Goal: Task Accomplishment & Management: Use online tool/utility

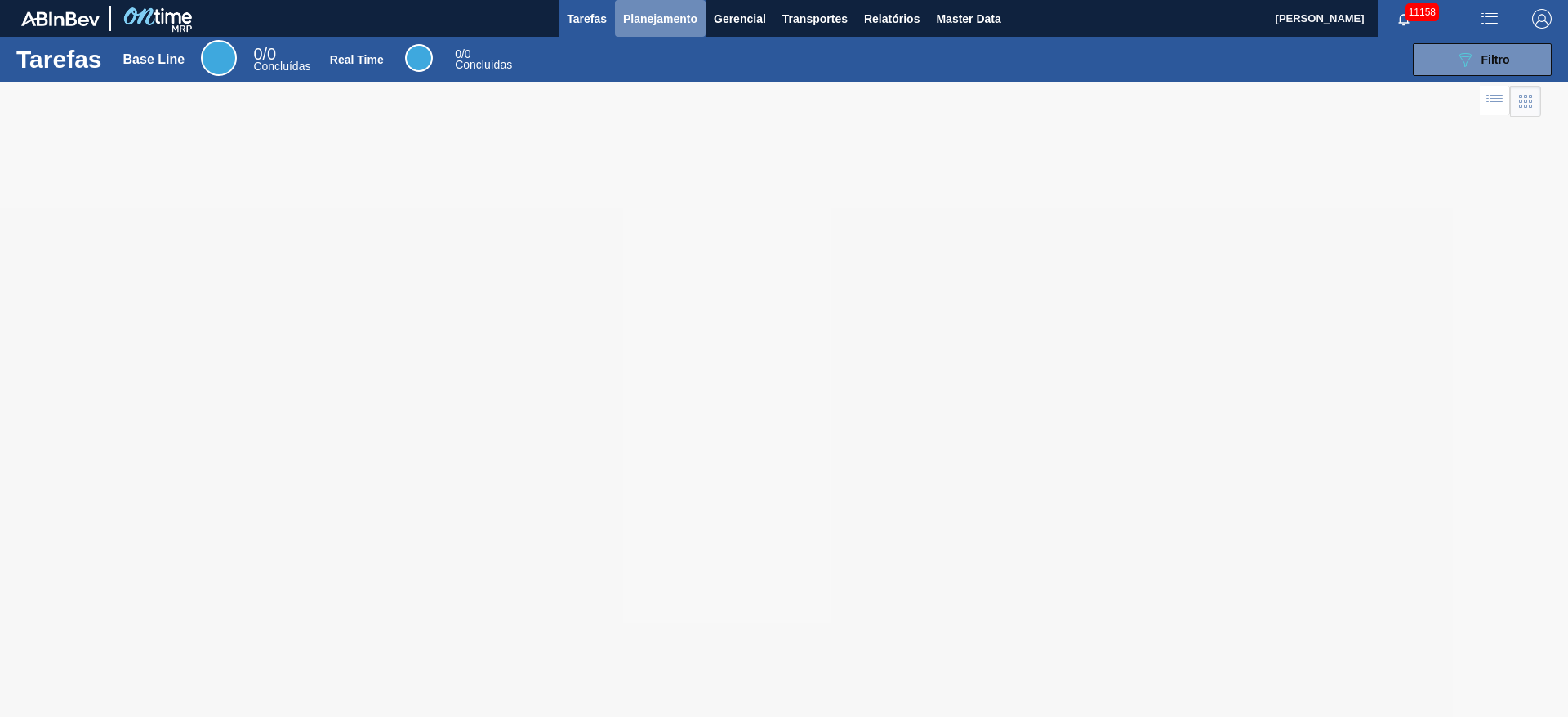
click at [647, 24] on span "Planejamento" at bounding box center [660, 18] width 75 height 20
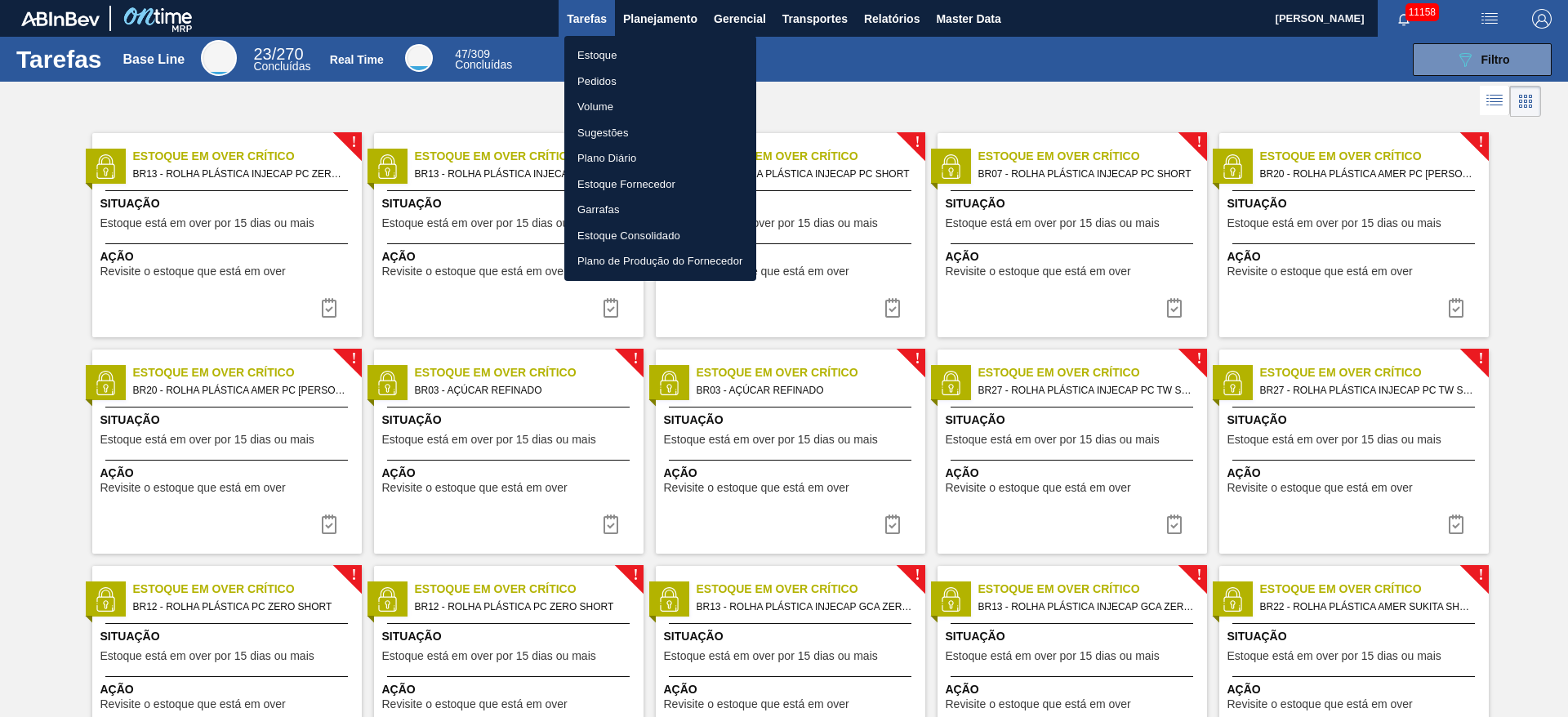
click at [636, 48] on li "Estoque" at bounding box center [660, 56] width 192 height 26
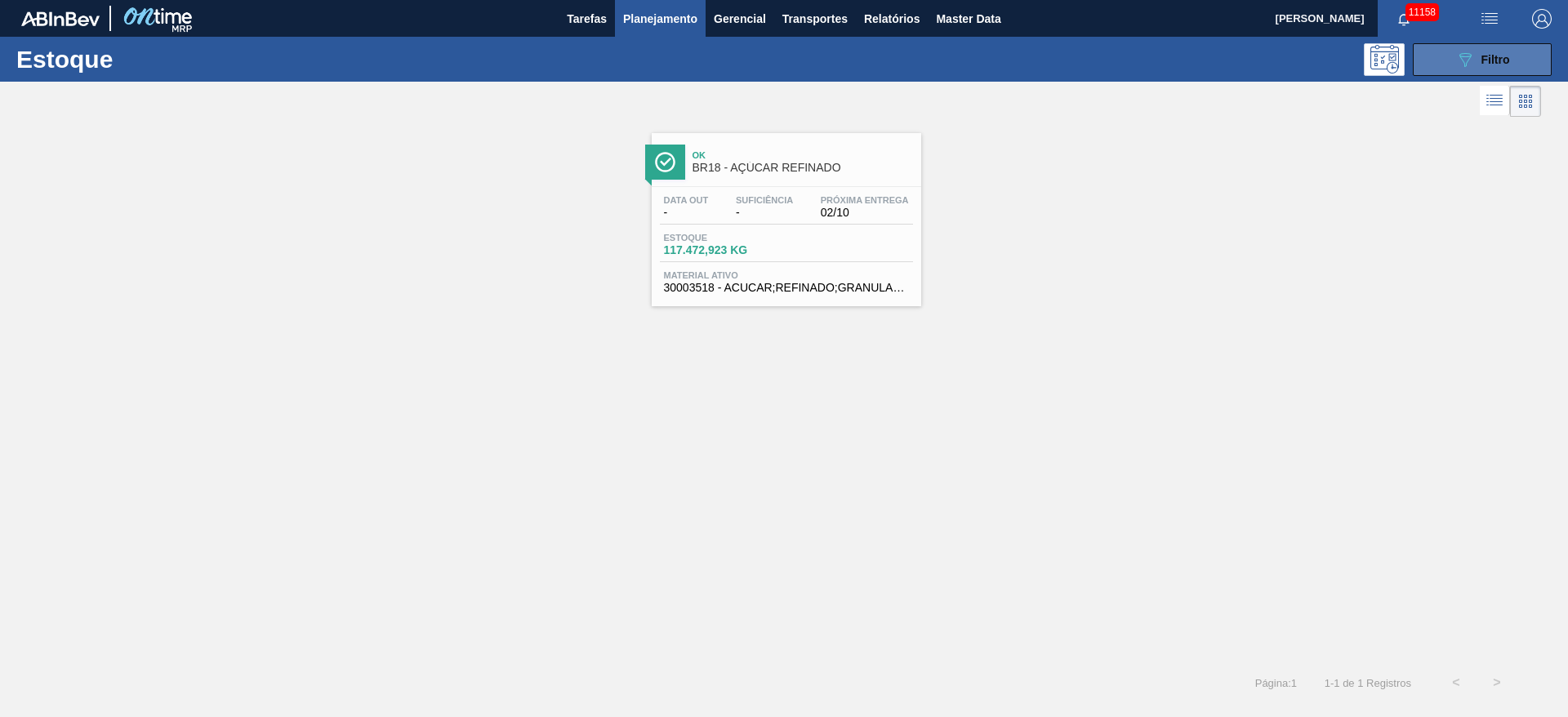
click at [1457, 57] on icon "089F7B8B-B2A5-4AFE-B5C0-19BA573D28AC" at bounding box center [1465, 60] width 20 height 20
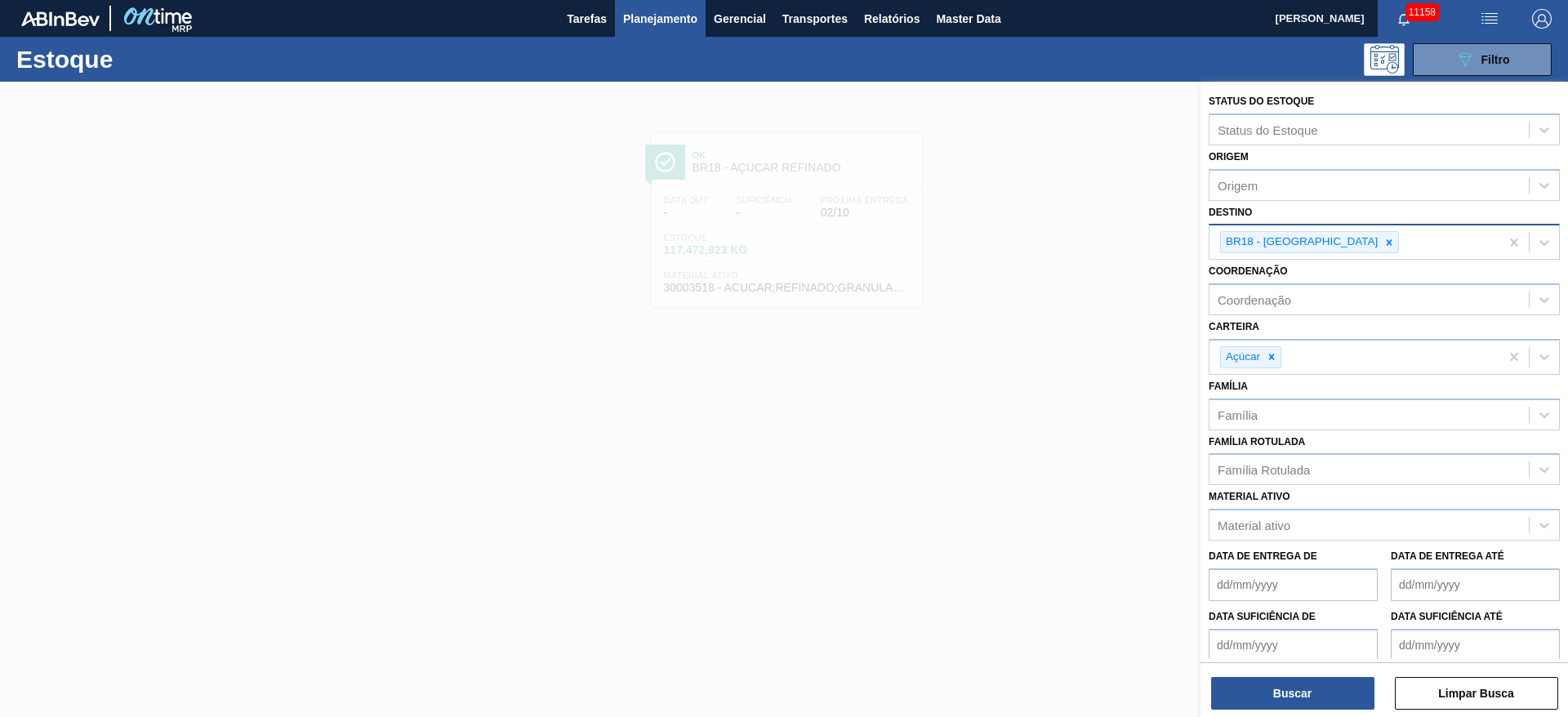
click at [1380, 232] on div at bounding box center [1388, 242] width 18 height 21
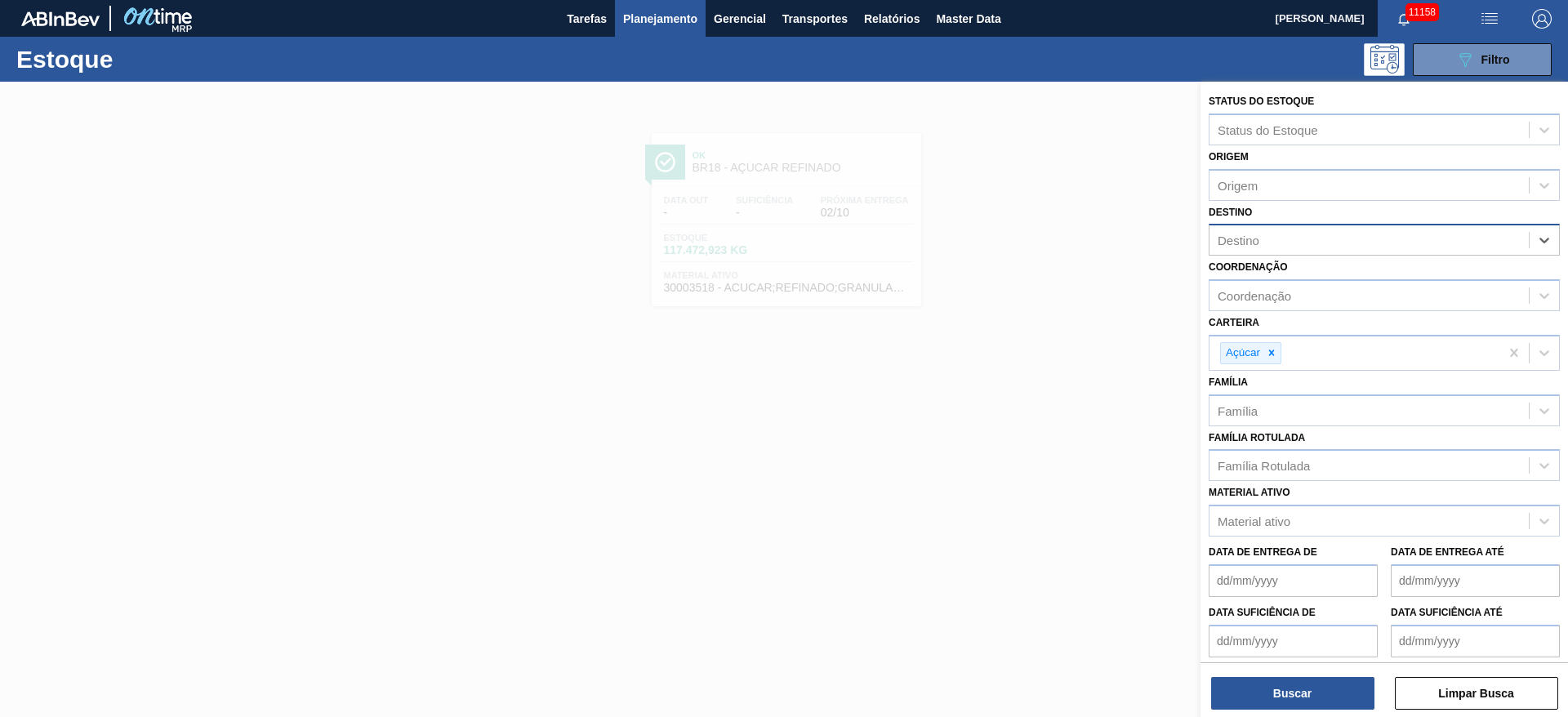
click at [1334, 233] on div "Destino" at bounding box center [1369, 240] width 320 height 24
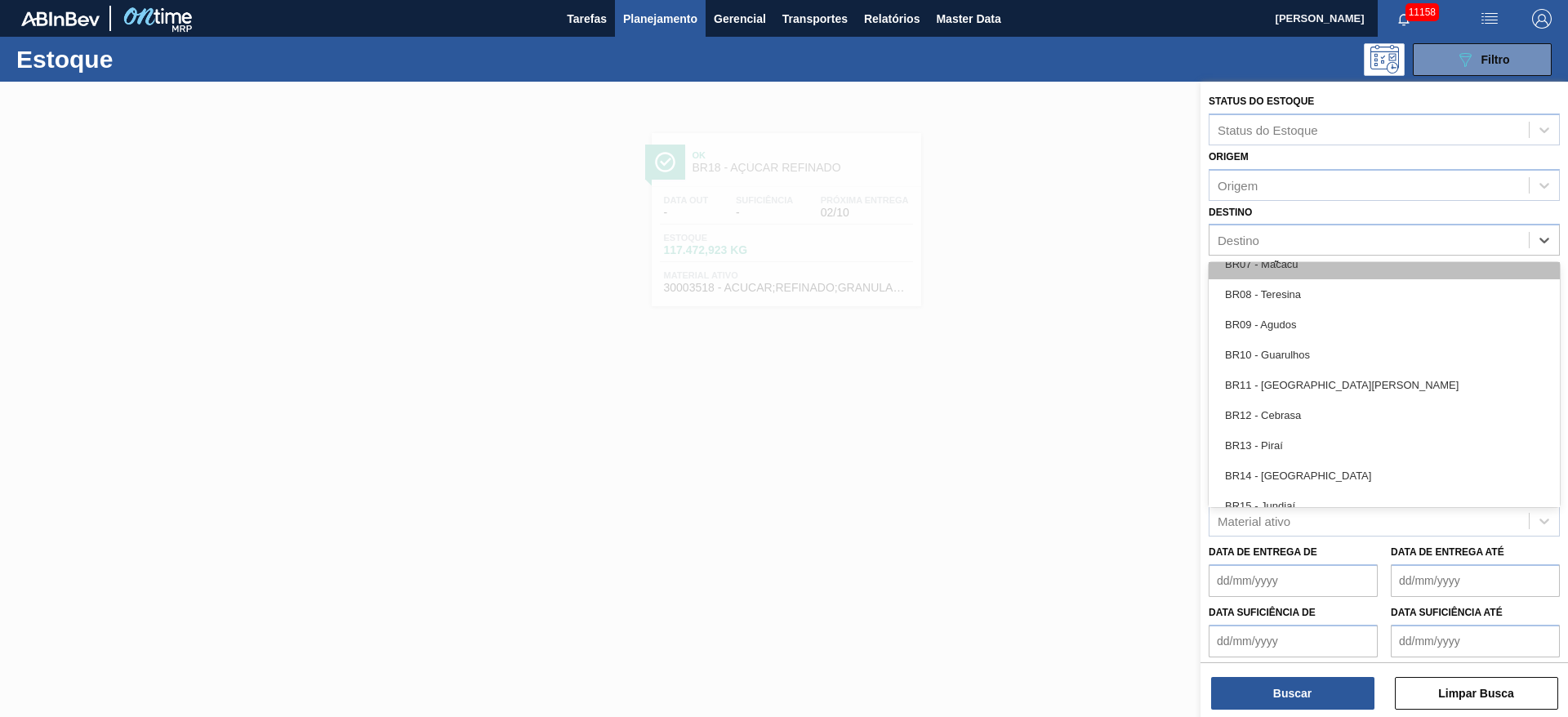
scroll to position [1348, 0]
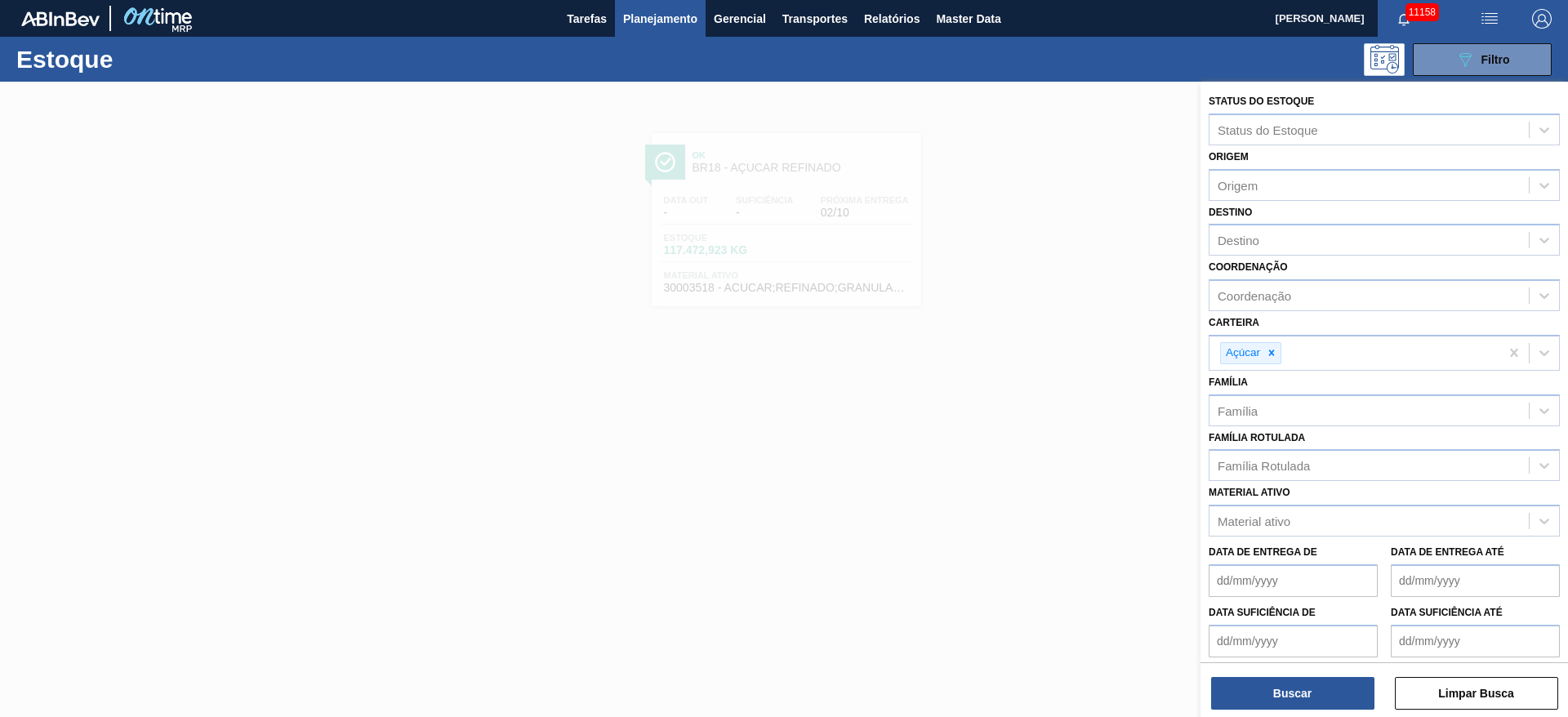
click at [931, 427] on div at bounding box center [784, 440] width 1568 height 717
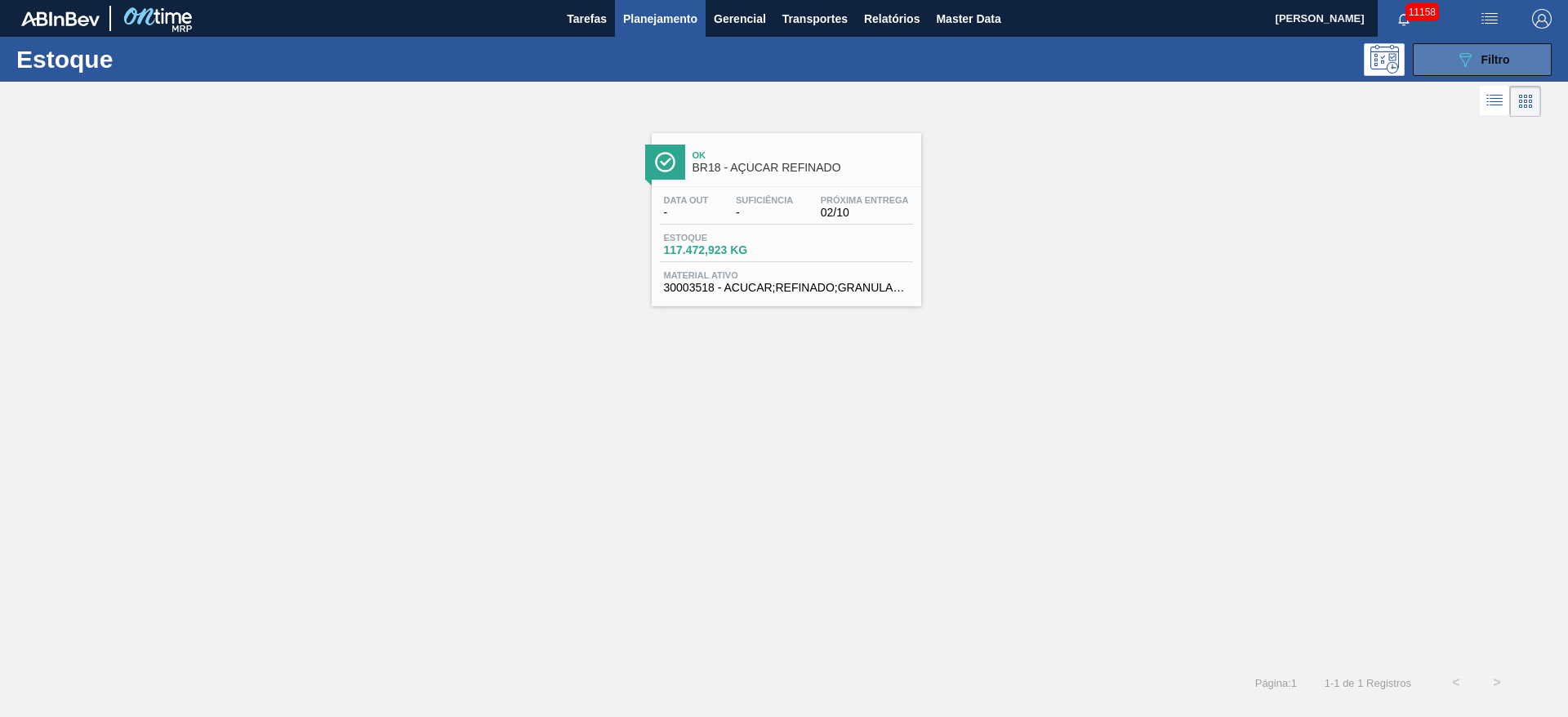
click at [1431, 56] on button "089F7B8B-B2A5-4AFE-B5C0-19BA573D28AC Filtro" at bounding box center [1482, 60] width 139 height 33
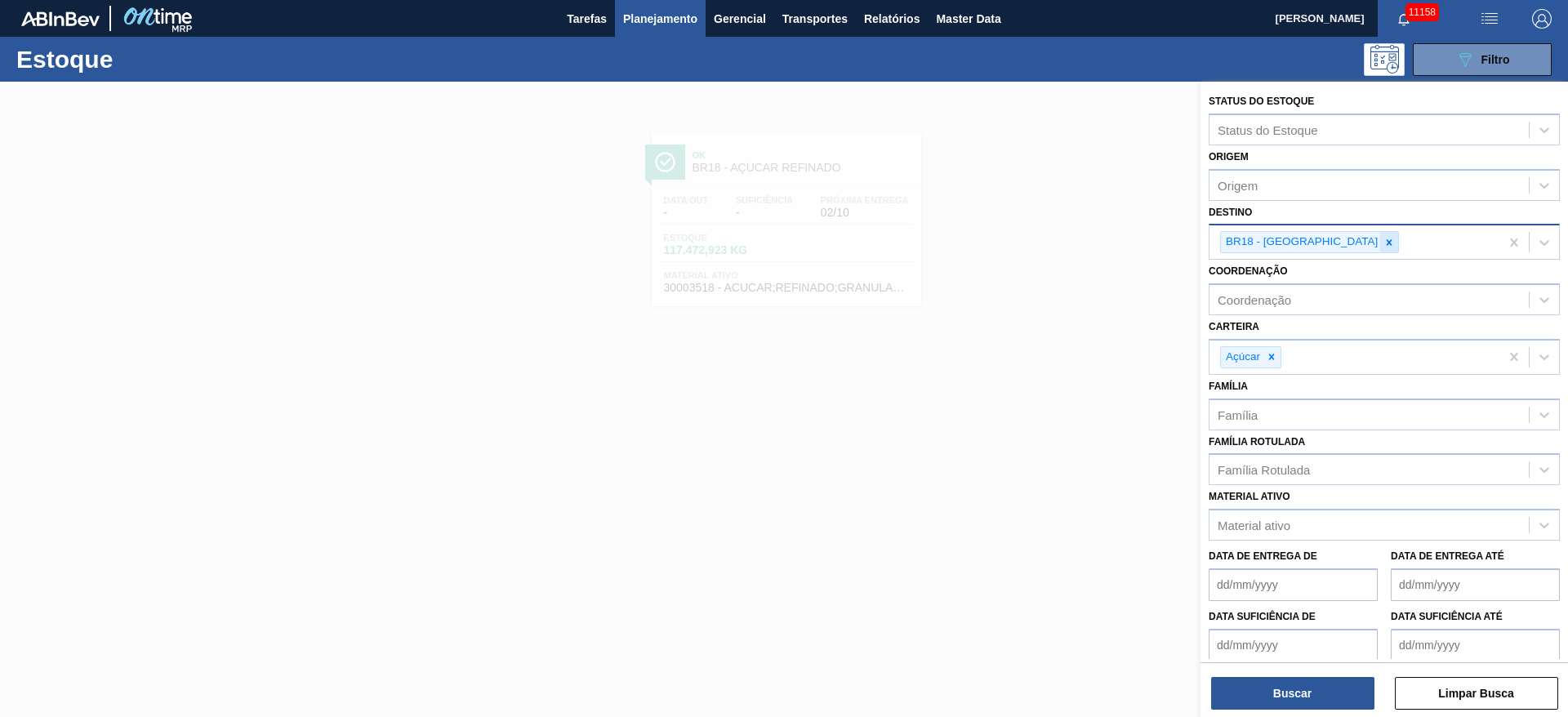
click at [1380, 245] on div at bounding box center [1388, 242] width 18 height 21
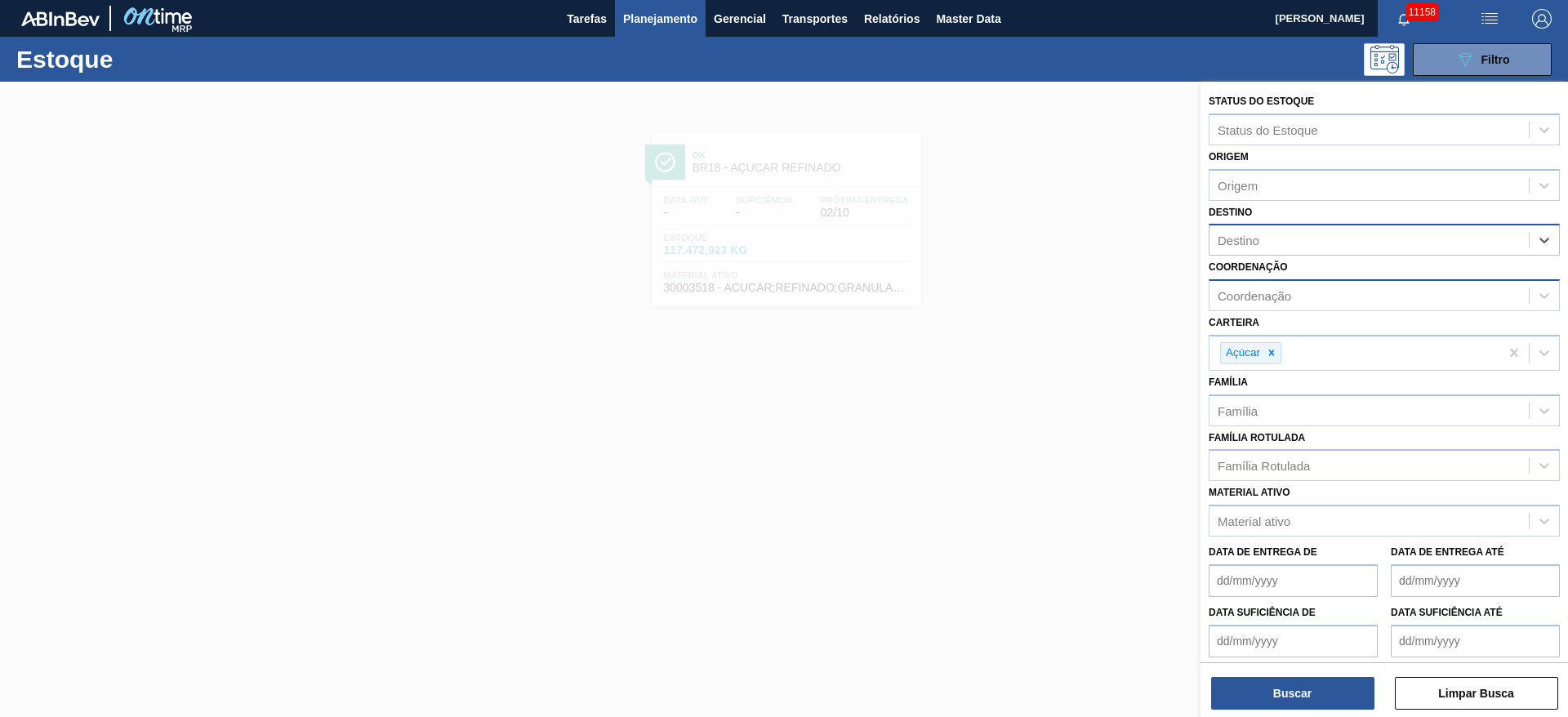
scroll to position [67, 0]
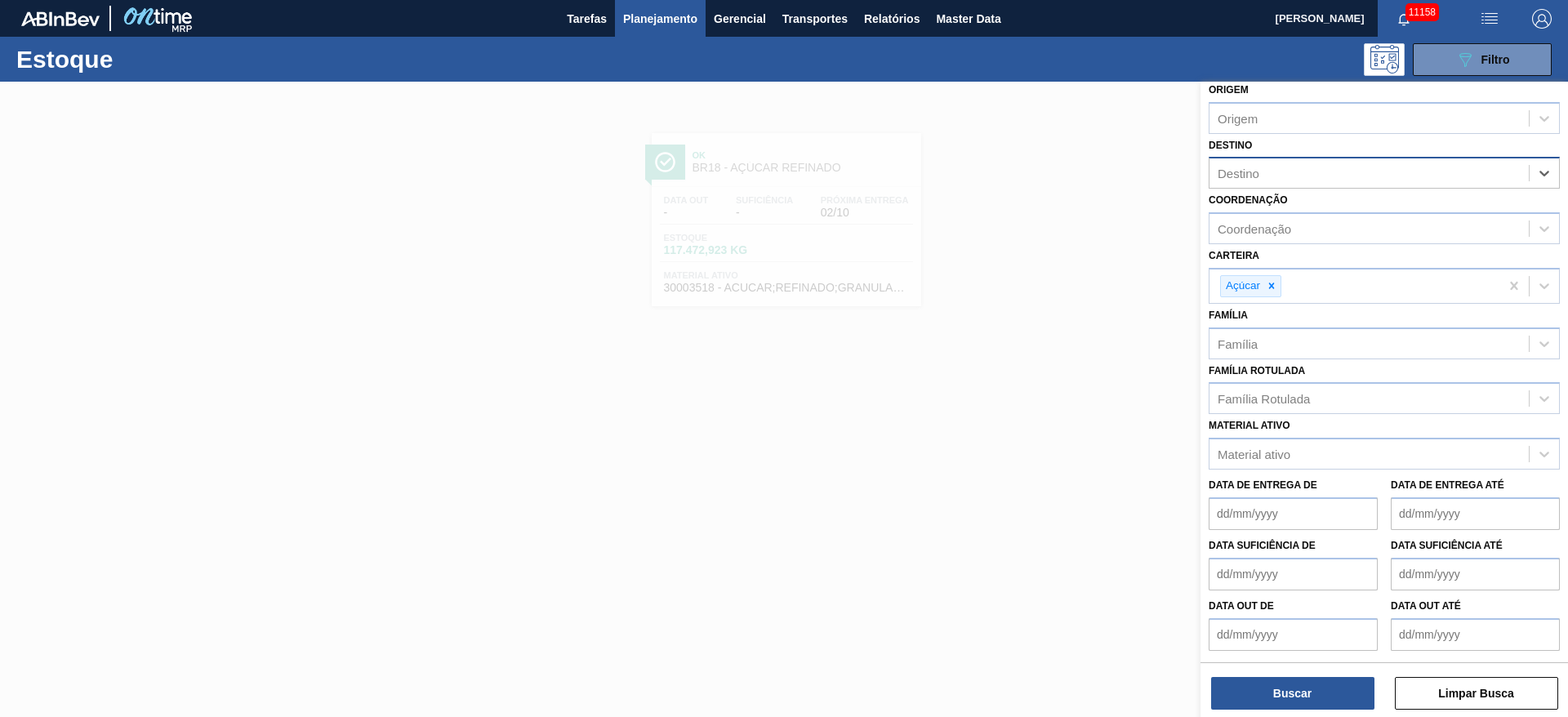
click at [1294, 148] on div "Destino option BR18 - Pernambuco, deselected. Select is focused ,type to refine…" at bounding box center [1384, 162] width 351 height 56
click at [1288, 169] on div "Destino" at bounding box center [1369, 173] width 320 height 24
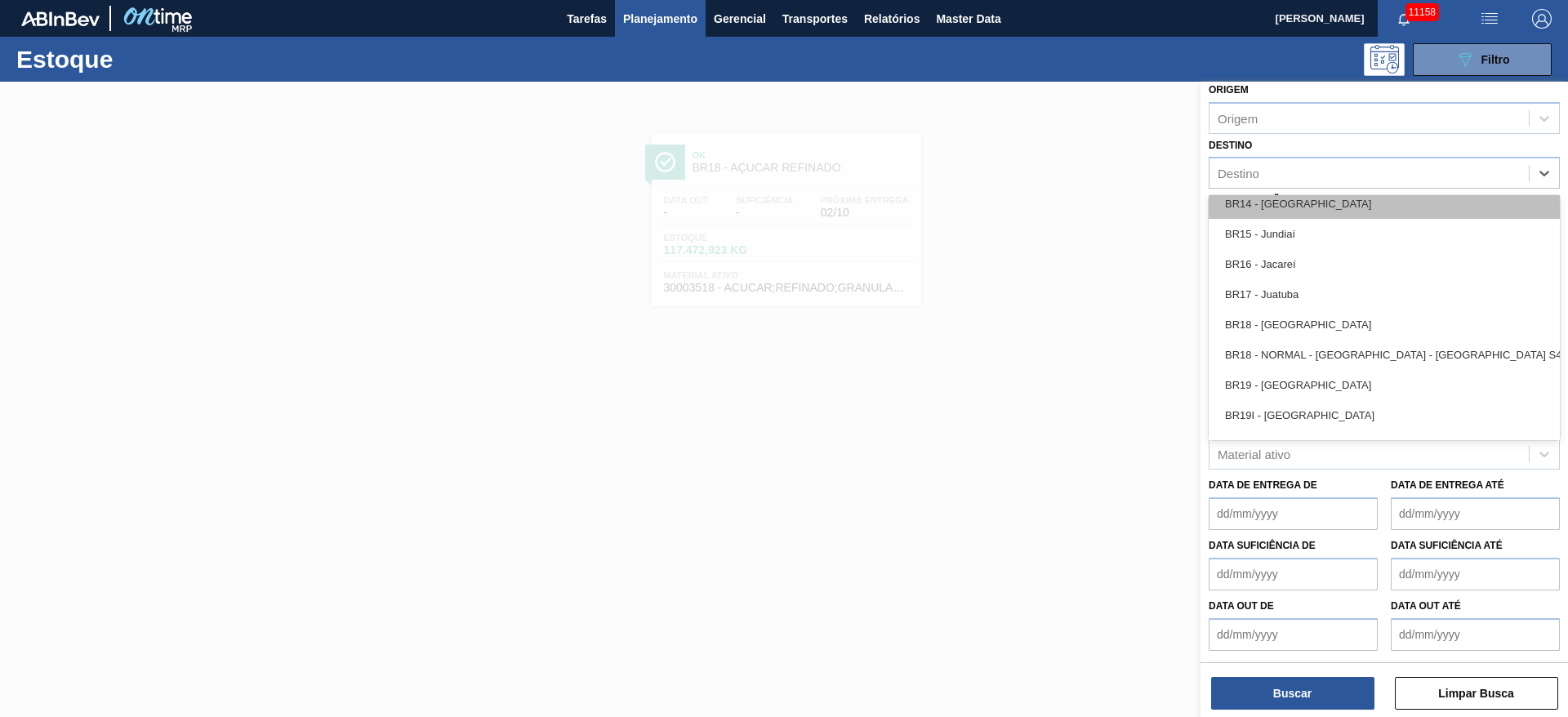
scroll to position [1225, 0]
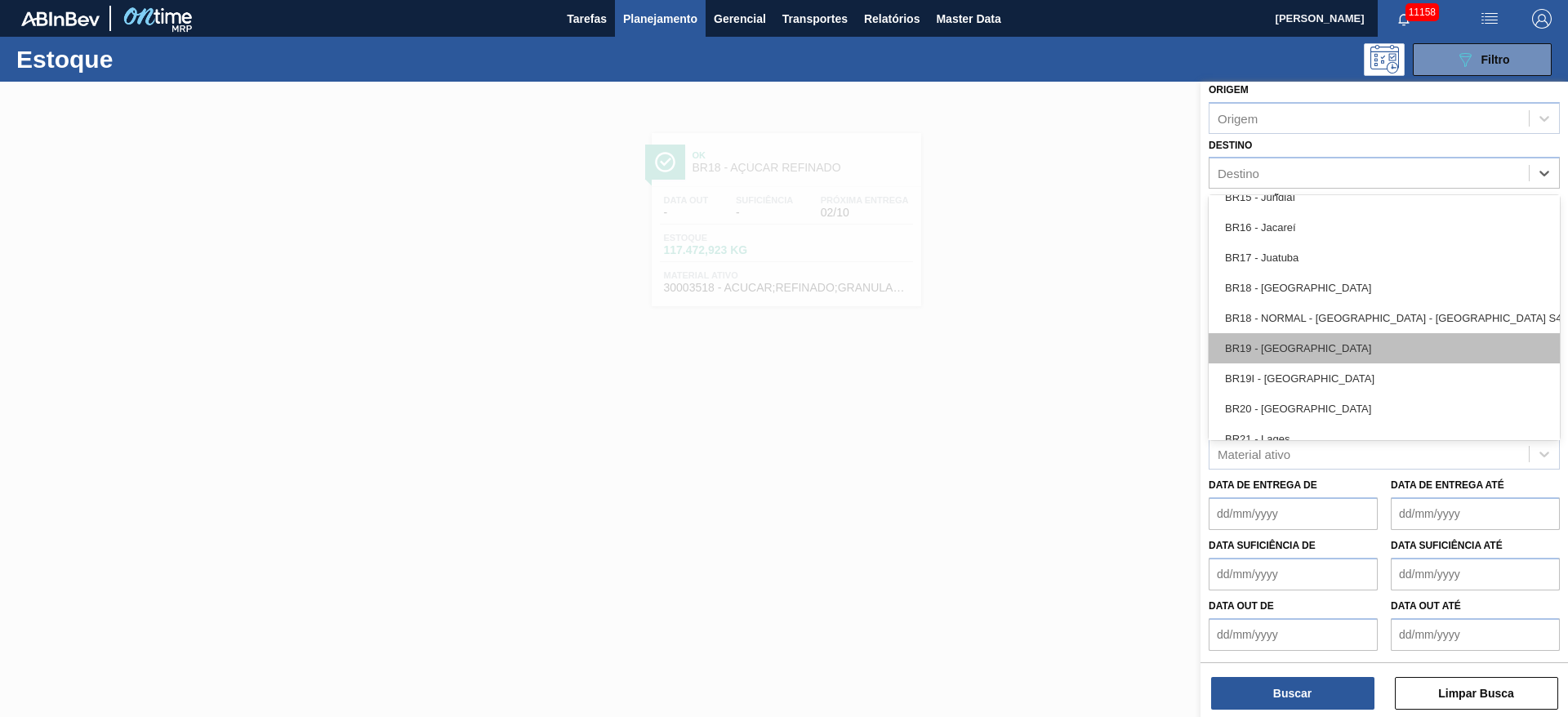
click at [1294, 342] on div "BR19 - [GEOGRAPHIC_DATA]" at bounding box center [1384, 348] width 351 height 30
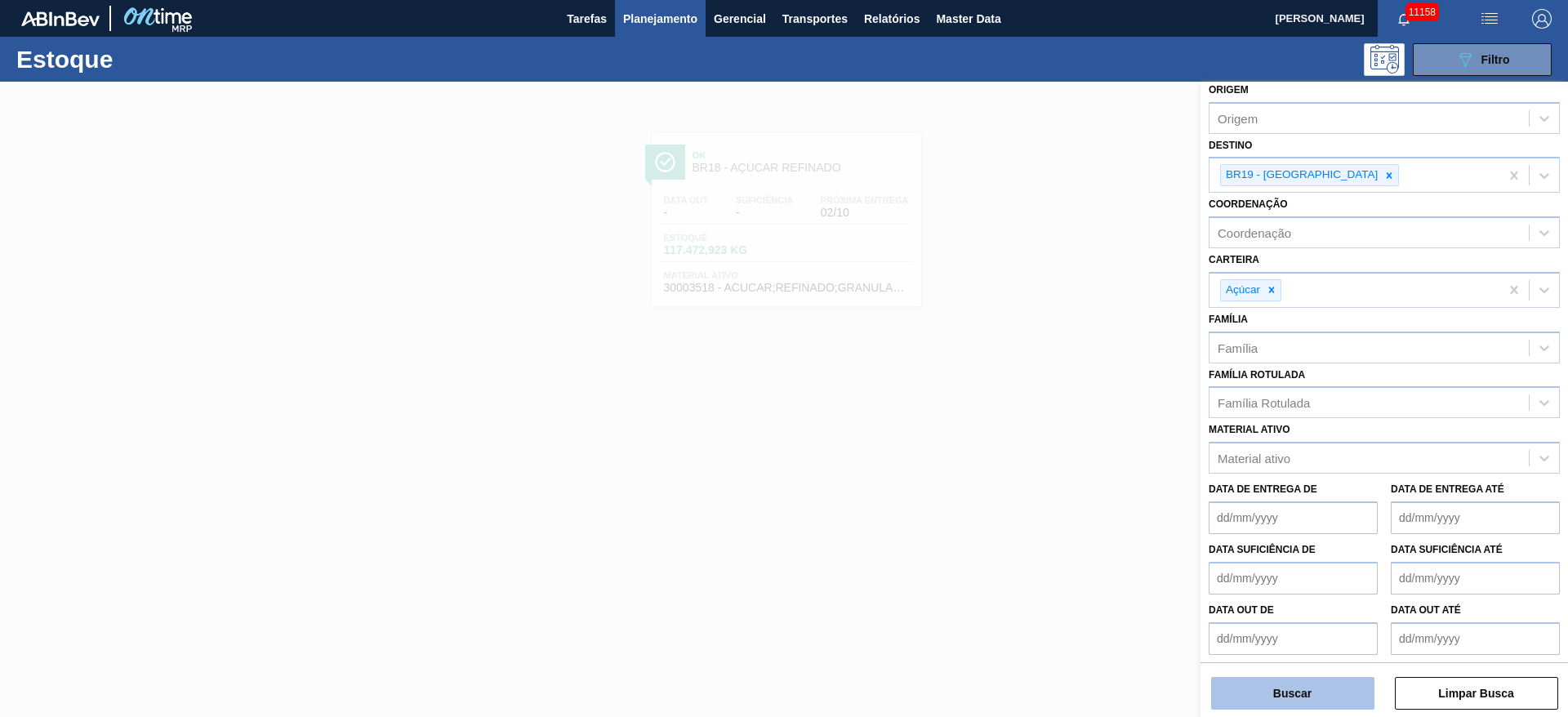
click at [1312, 691] on button "Buscar" at bounding box center [1292, 693] width 164 height 33
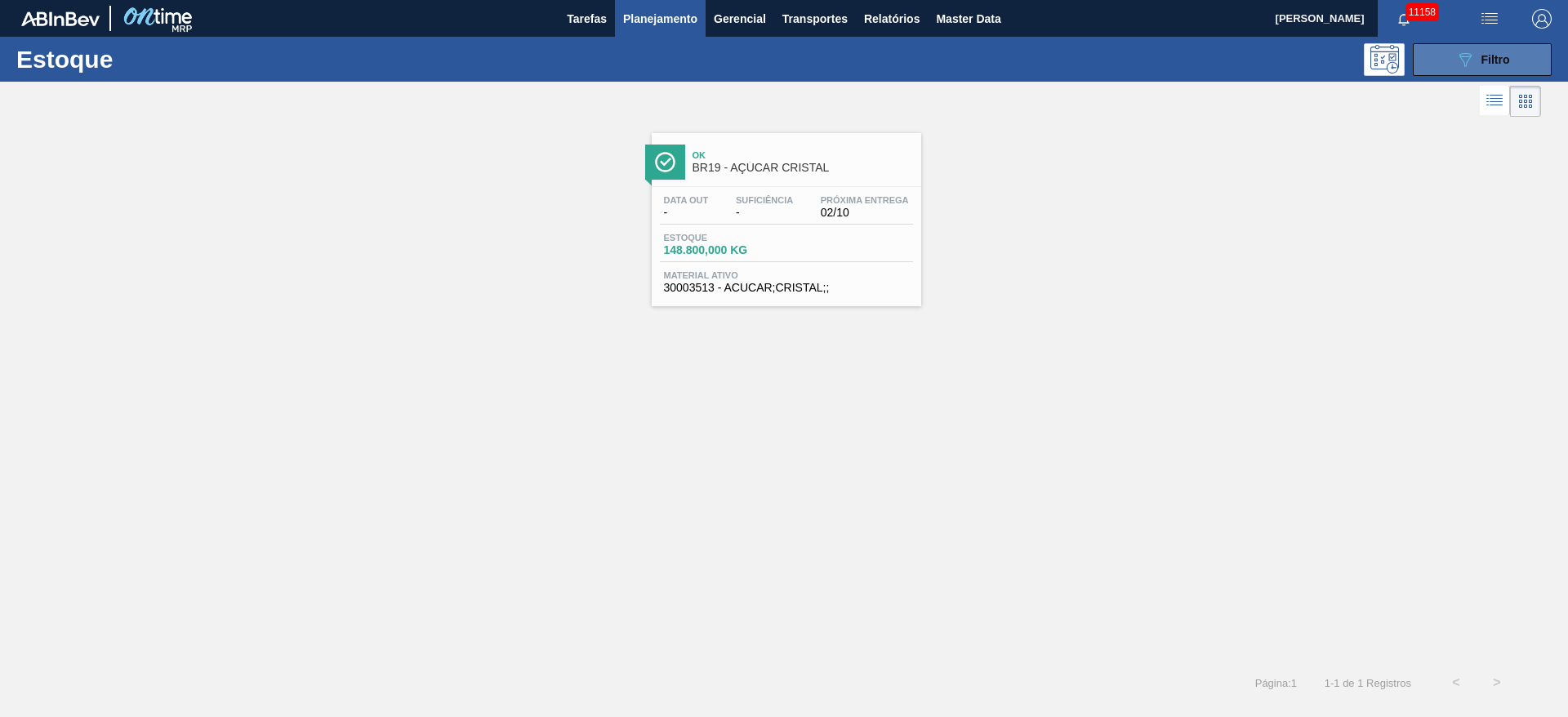
click at [1453, 66] on button "089F7B8B-B2A5-4AFE-B5C0-19BA573D28AC Filtro" at bounding box center [1482, 60] width 139 height 33
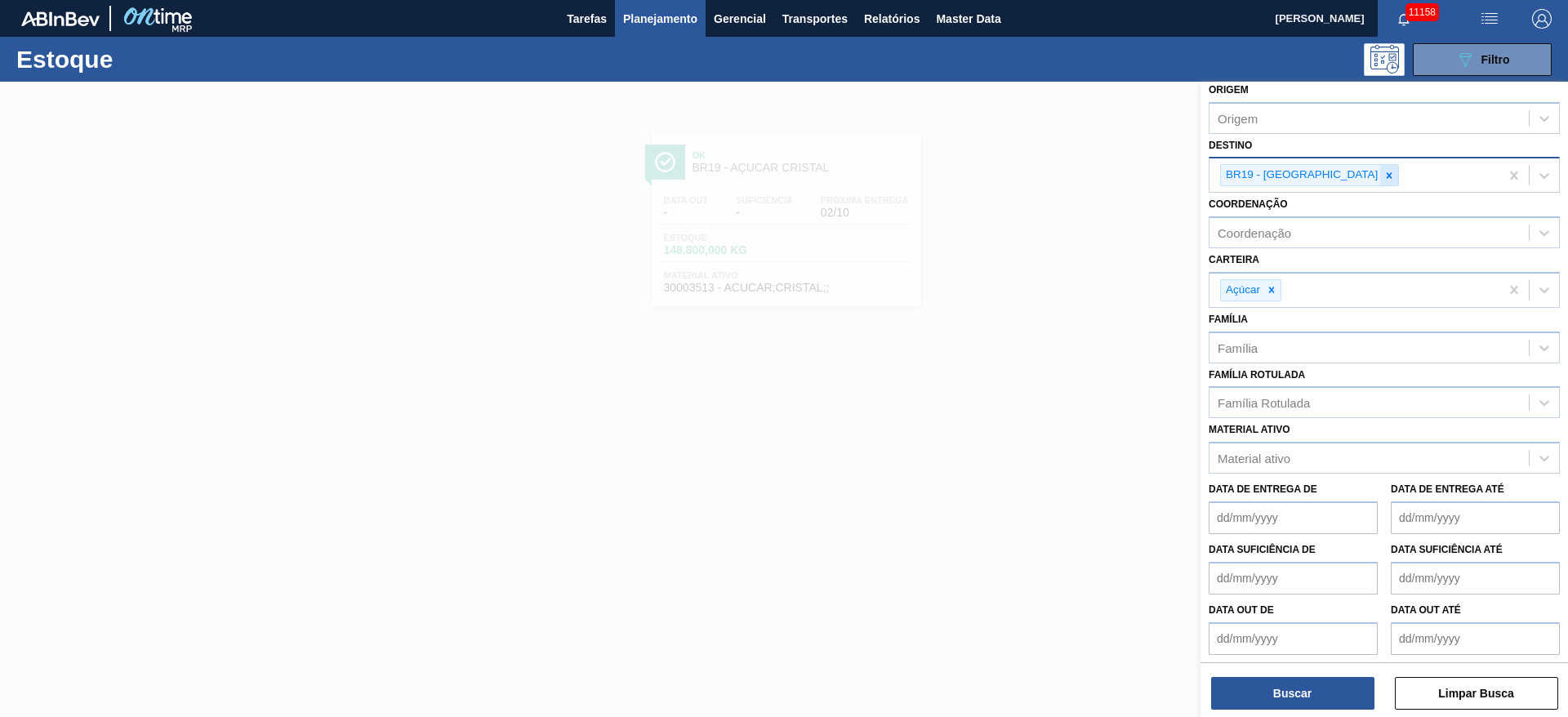
click at [1384, 180] on icon at bounding box center [1389, 176] width 11 height 11
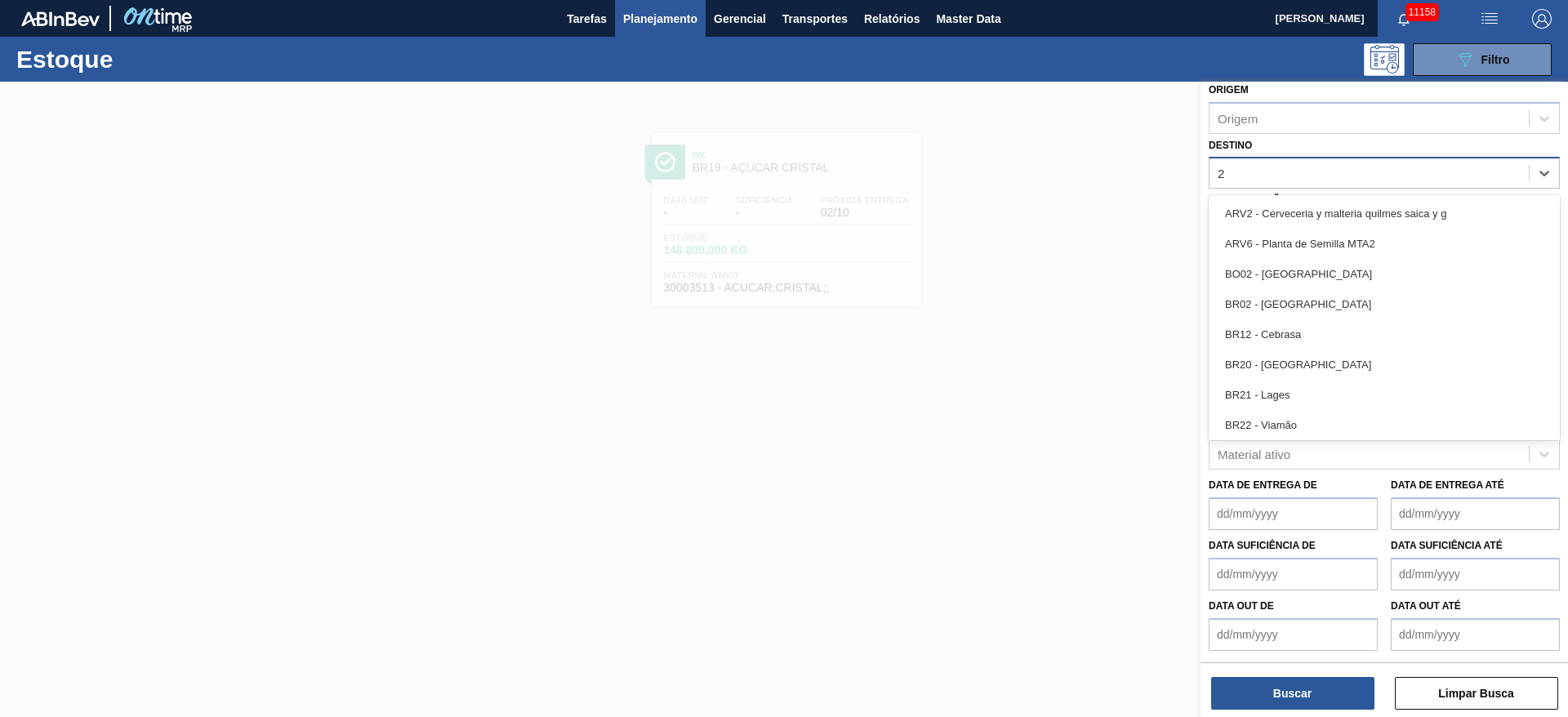
type input "28"
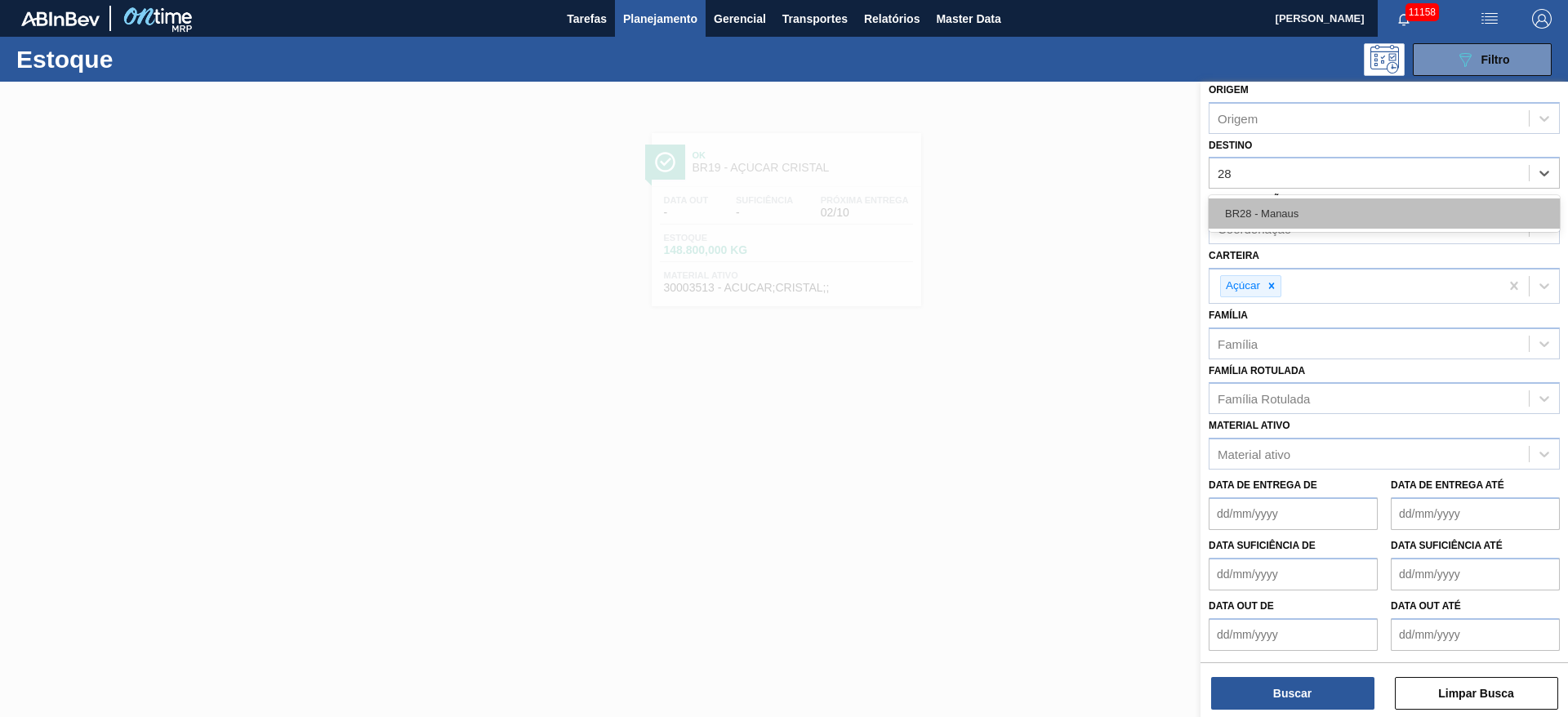
click at [1287, 206] on div "BR28 - Manaus" at bounding box center [1384, 214] width 351 height 30
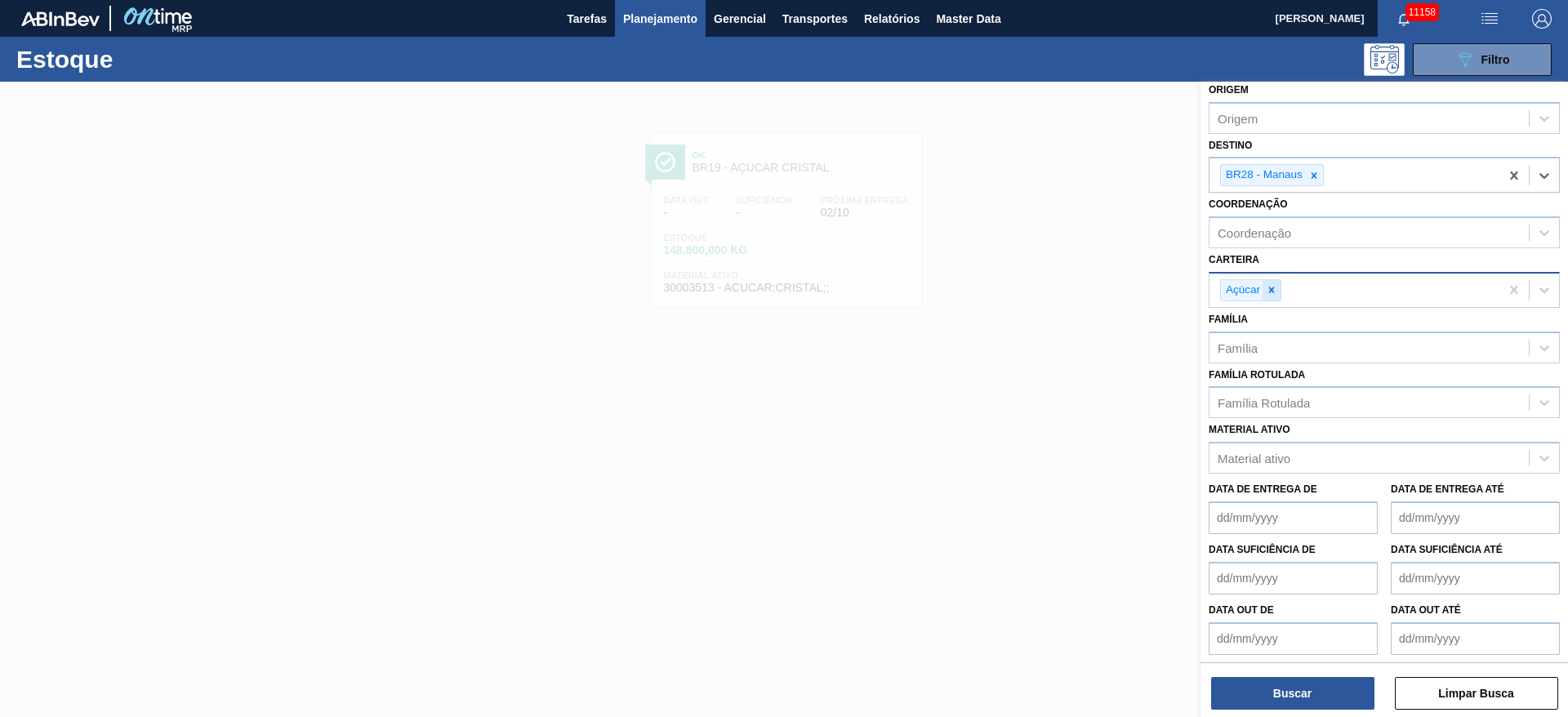
click at [1276, 289] on icon at bounding box center [1271, 289] width 11 height 11
click at [1276, 289] on div "Açúcar" at bounding box center [1354, 289] width 289 height 33
click at [1276, 289] on div "Carteira" at bounding box center [1369, 288] width 320 height 24
click at [1272, 302] on div "Carteira" at bounding box center [1384, 288] width 351 height 32
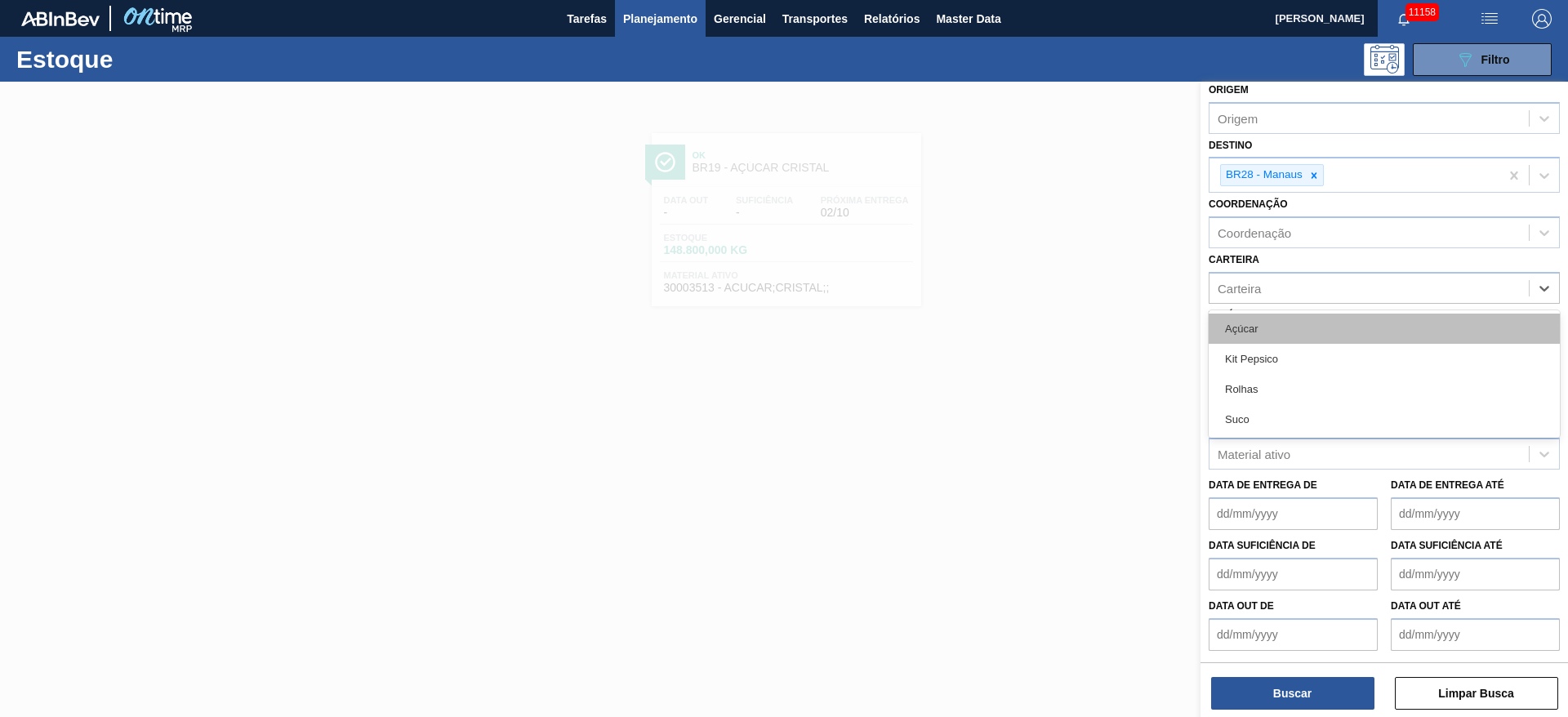
click at [1267, 339] on div "Açúcar" at bounding box center [1384, 329] width 351 height 30
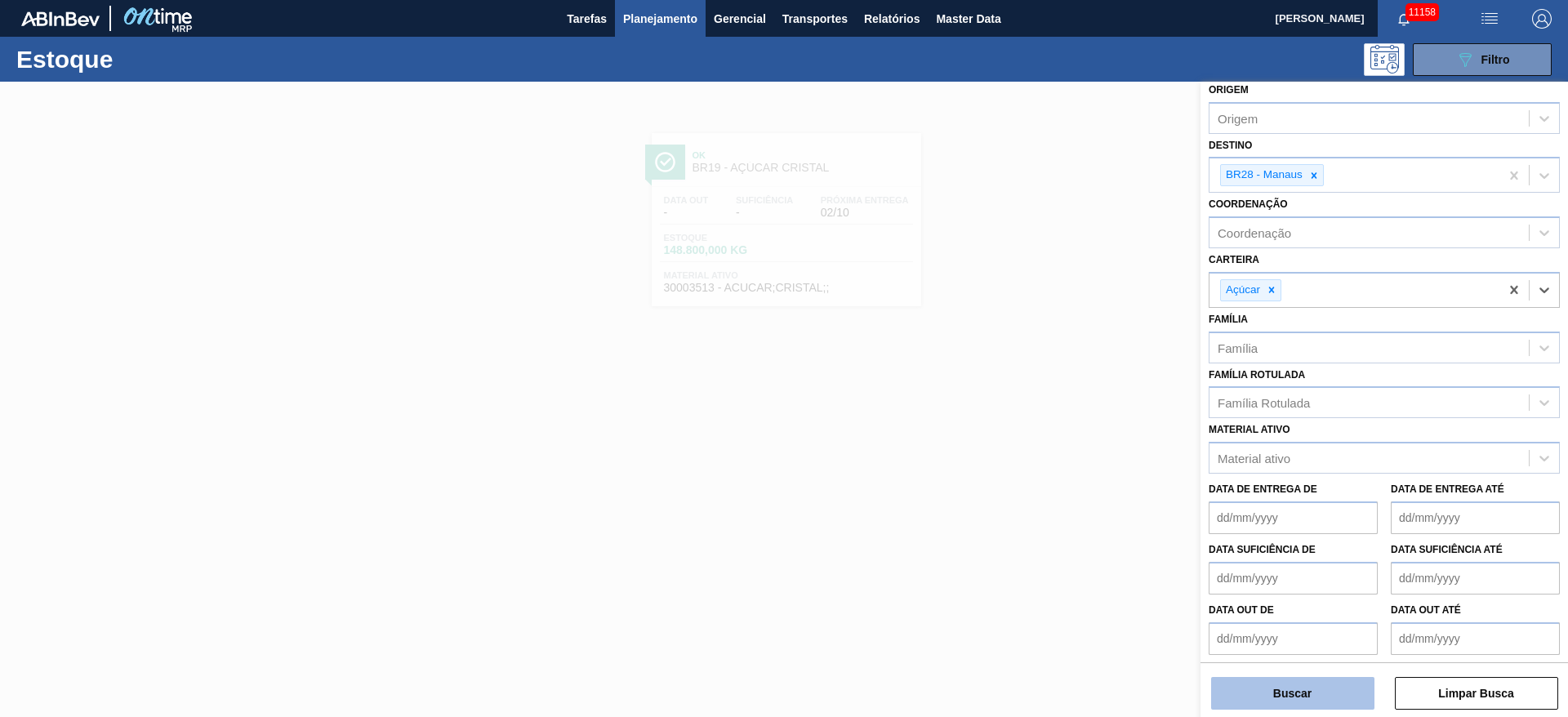
click at [1284, 688] on button "Buscar" at bounding box center [1292, 693] width 164 height 33
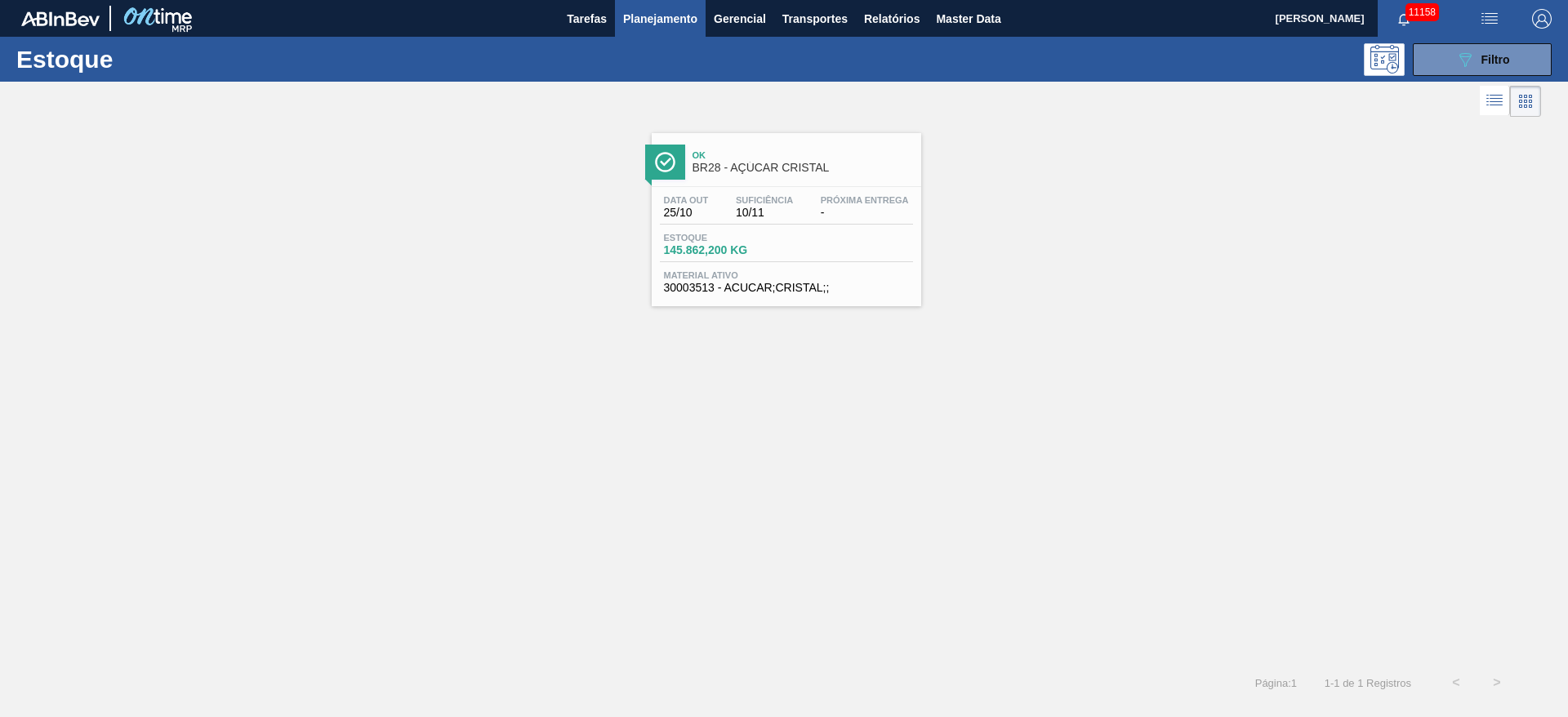
click at [1467, 80] on div "Estoque 089F7B8B-B2A5-4AFE-B5C0-19BA573D28AC Filtro Status do Estoque Status do…" at bounding box center [784, 370] width 1568 height 667
click at [1457, 65] on icon "089F7B8B-B2A5-4AFE-B5C0-19BA573D28AC" at bounding box center [1465, 60] width 20 height 20
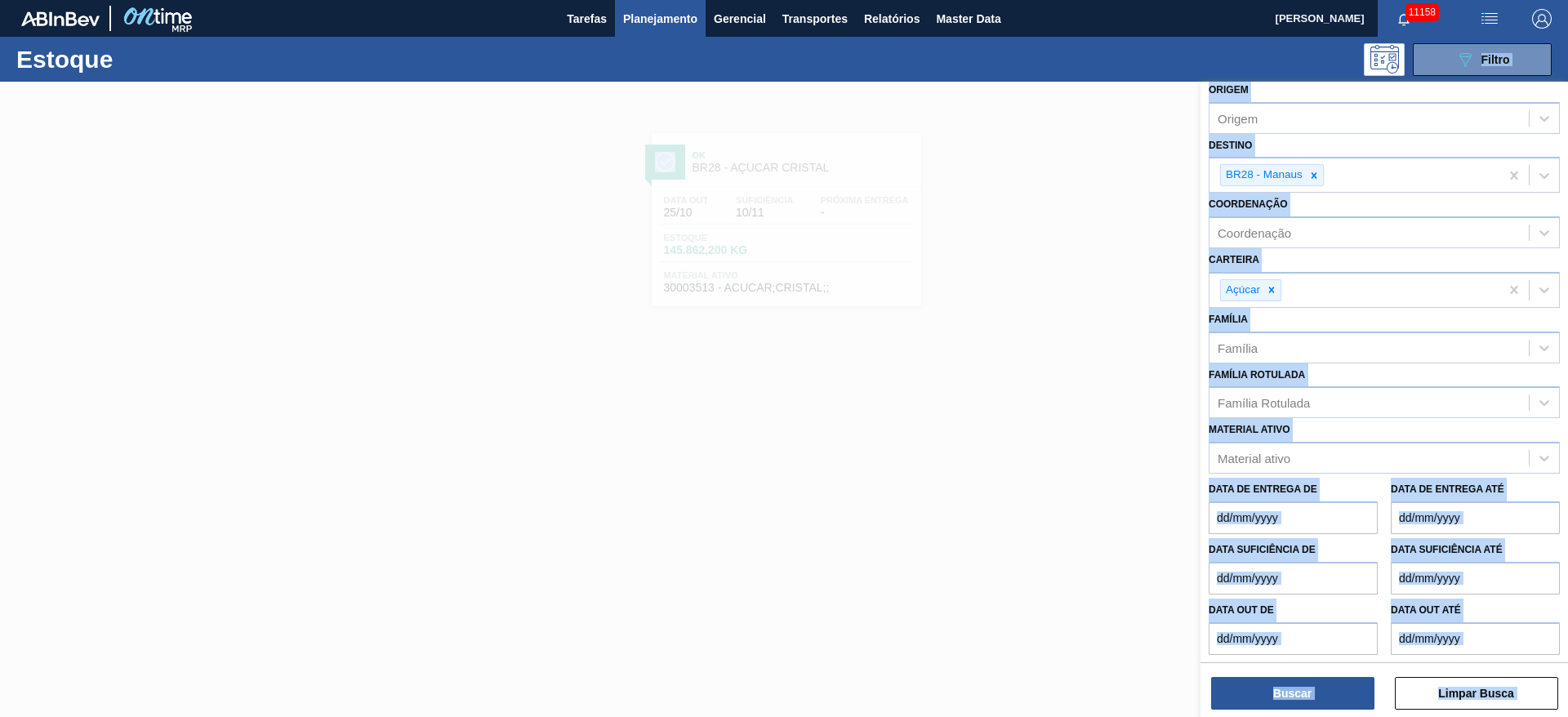
click at [1323, 201] on div "Coordenação Coordenação" at bounding box center [1384, 220] width 351 height 56
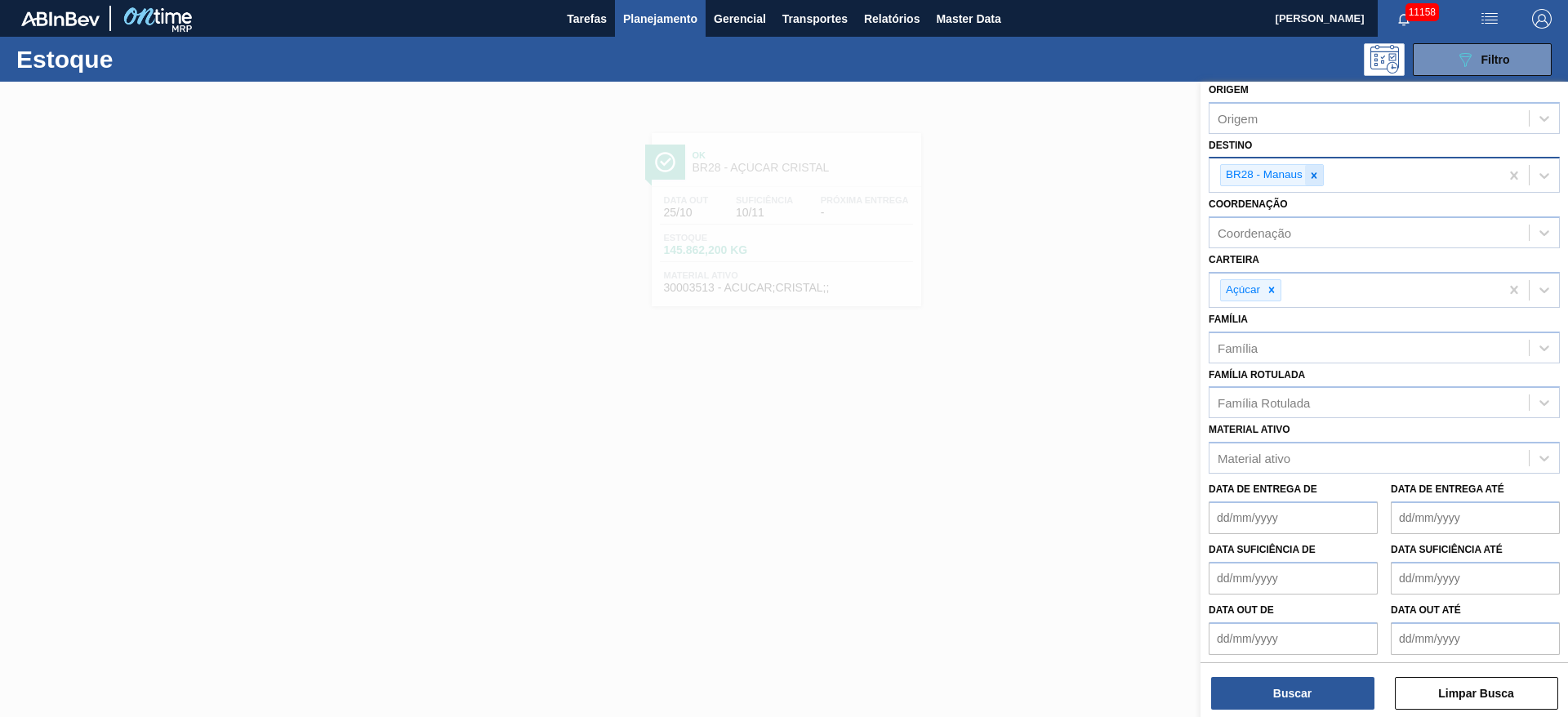
click at [1311, 183] on div at bounding box center [1314, 175] width 18 height 21
type input "15"
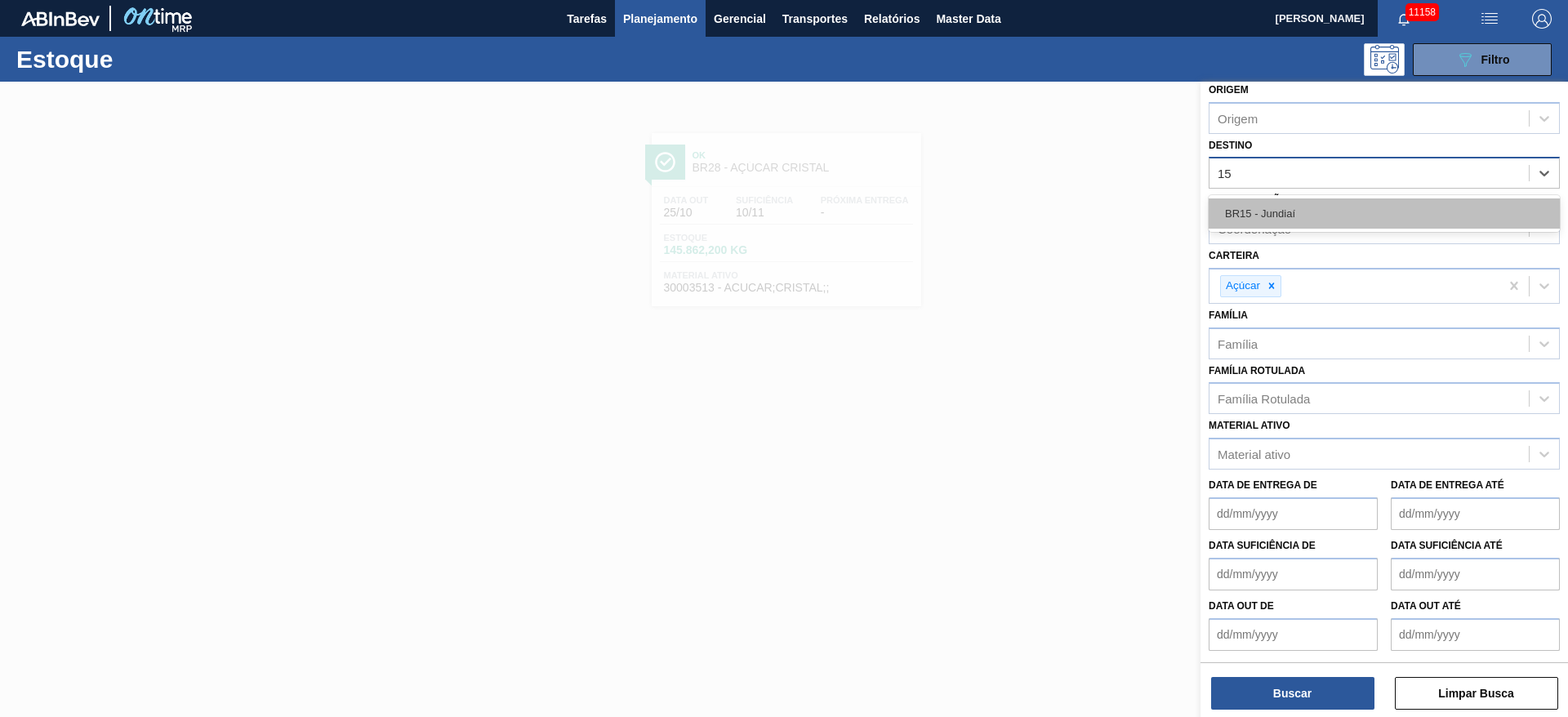
click at [1277, 228] on div "BR15 - Jundiaí" at bounding box center [1384, 214] width 351 height 30
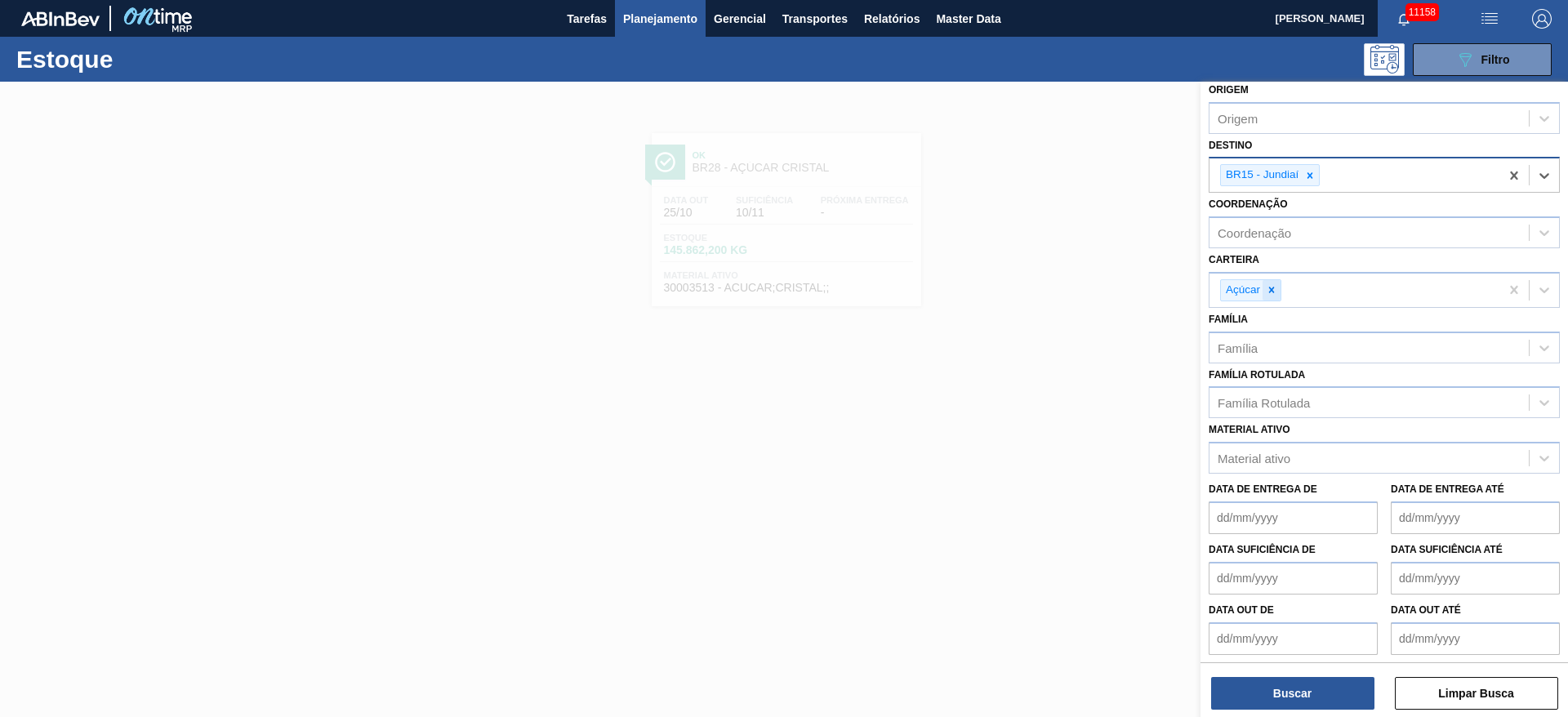
click at [1264, 281] on div at bounding box center [1271, 290] width 18 height 21
click at [1274, 282] on div "Açúcar" at bounding box center [1354, 289] width 289 height 33
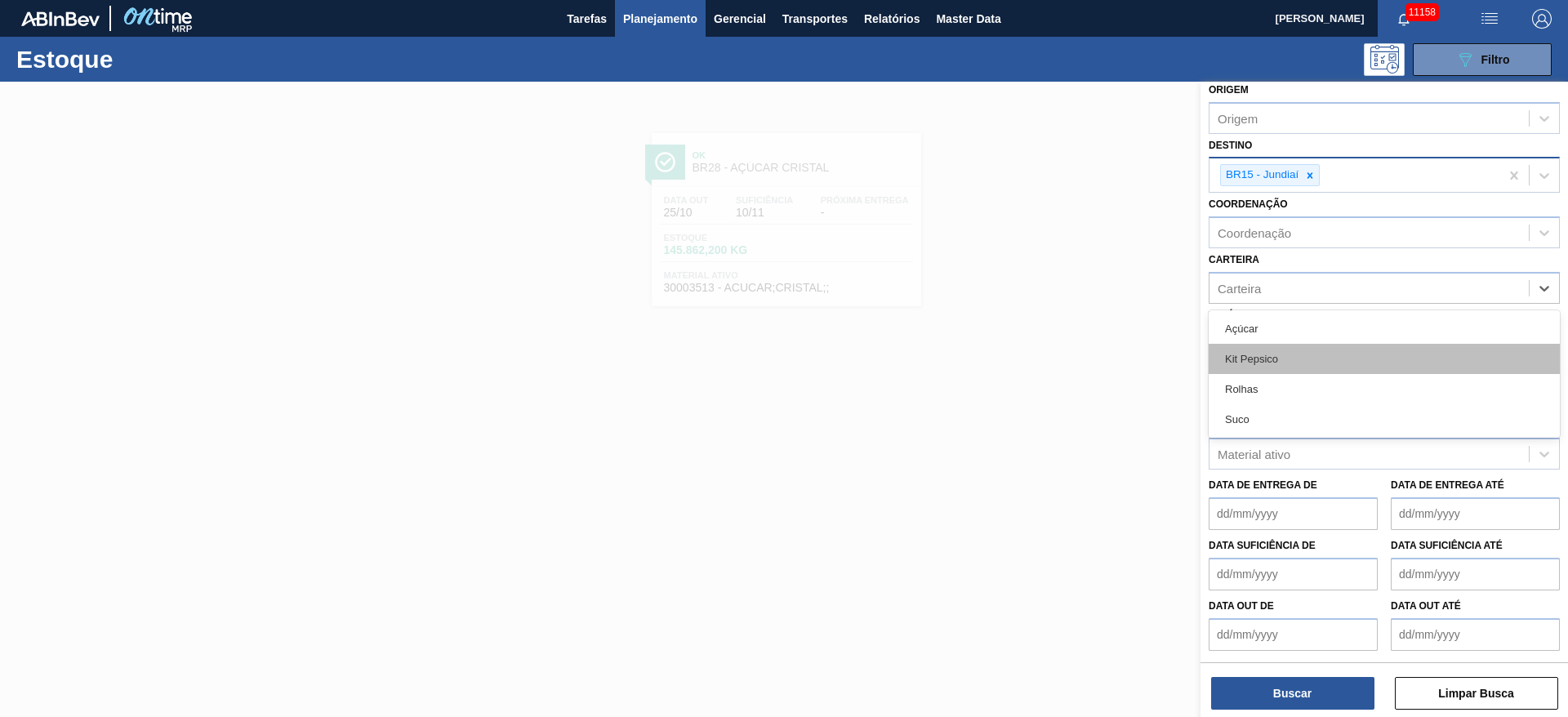
click at [1272, 361] on div "Kit Pepsico" at bounding box center [1384, 358] width 351 height 30
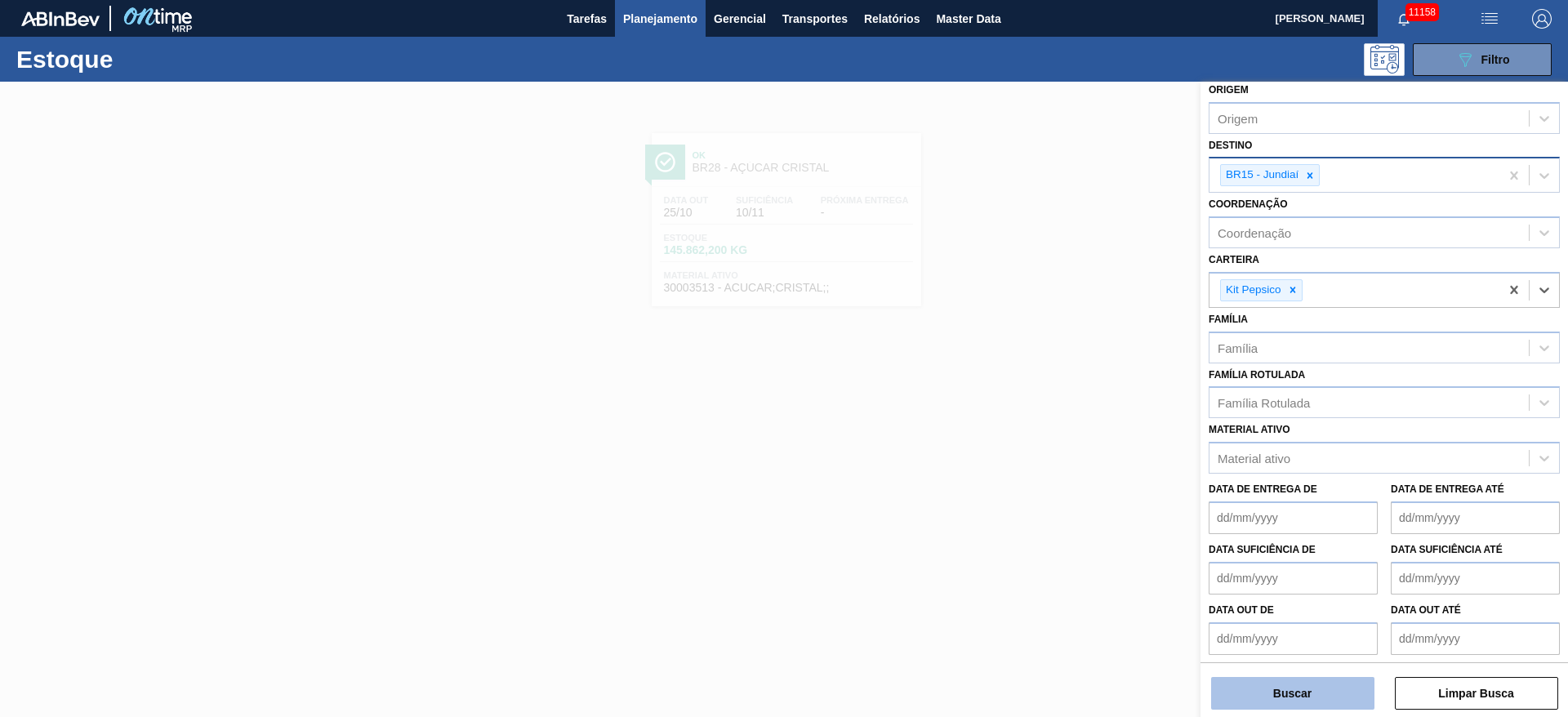
click at [1281, 694] on button "Buscar" at bounding box center [1292, 693] width 164 height 33
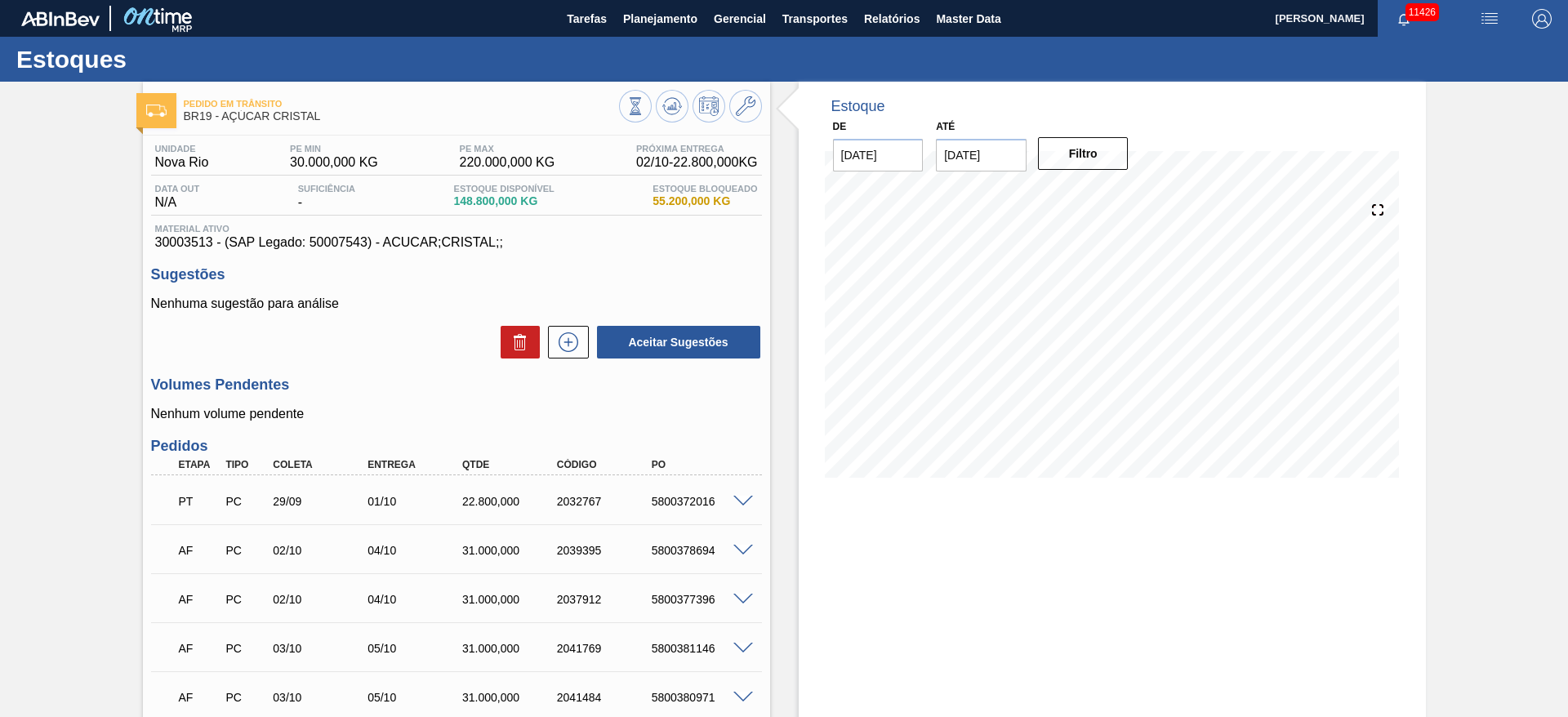
click at [758, 245] on div "Material ativo 30003513 - (SAP Legado: 50007543) - ACUCAR;CRISTAL;;" at bounding box center [457, 237] width 611 height 26
click at [529, 279] on h3 "Sugestões" at bounding box center [457, 274] width 611 height 17
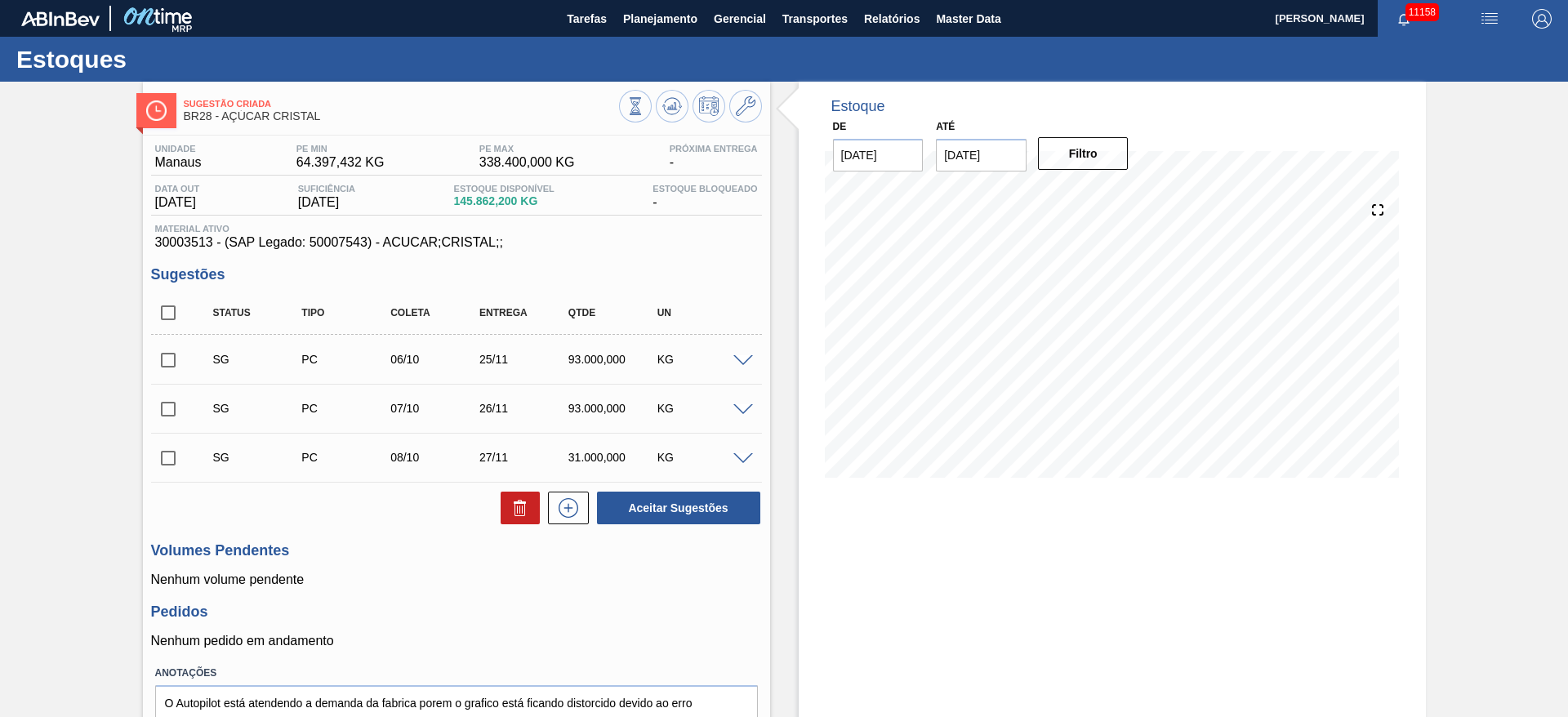
click at [742, 358] on span at bounding box center [742, 361] width 20 height 12
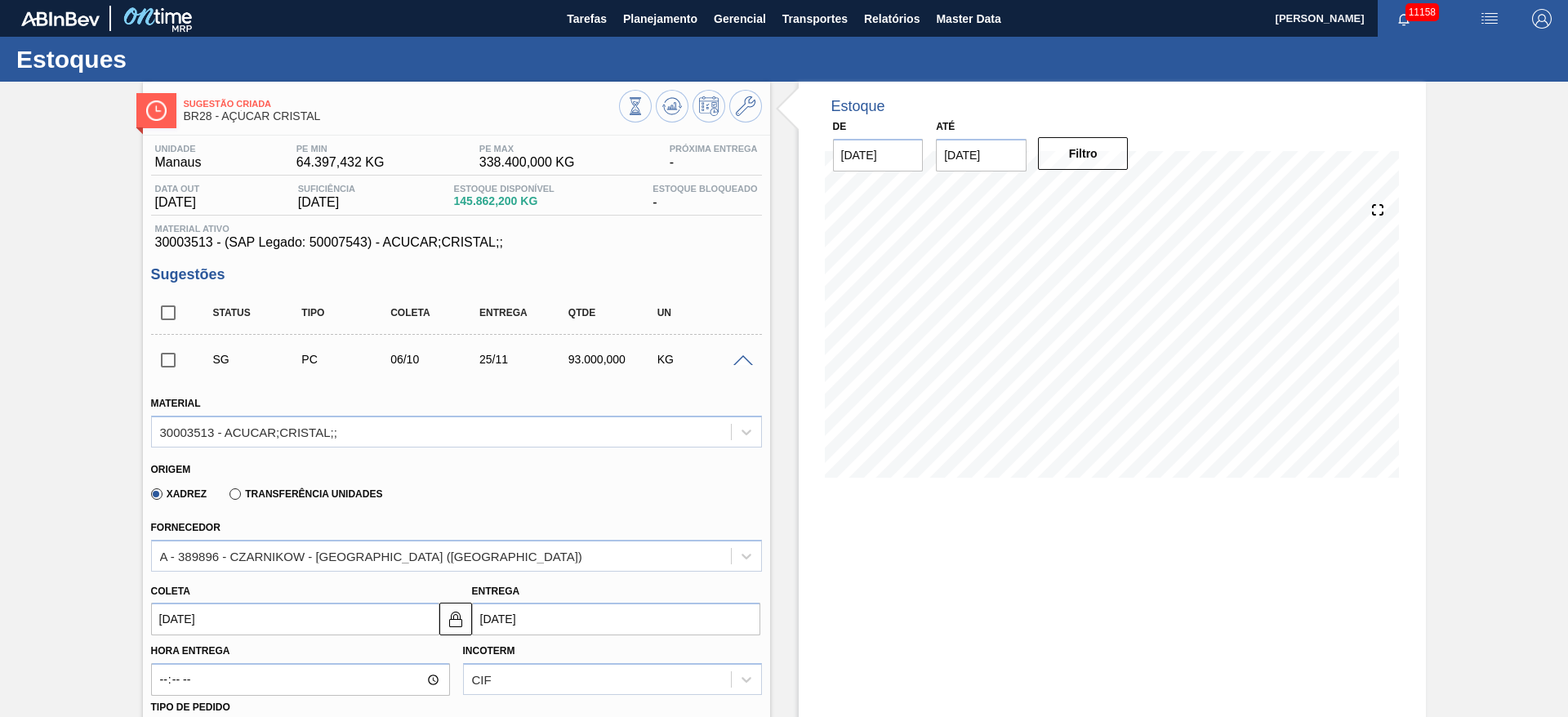
scroll to position [123, 0]
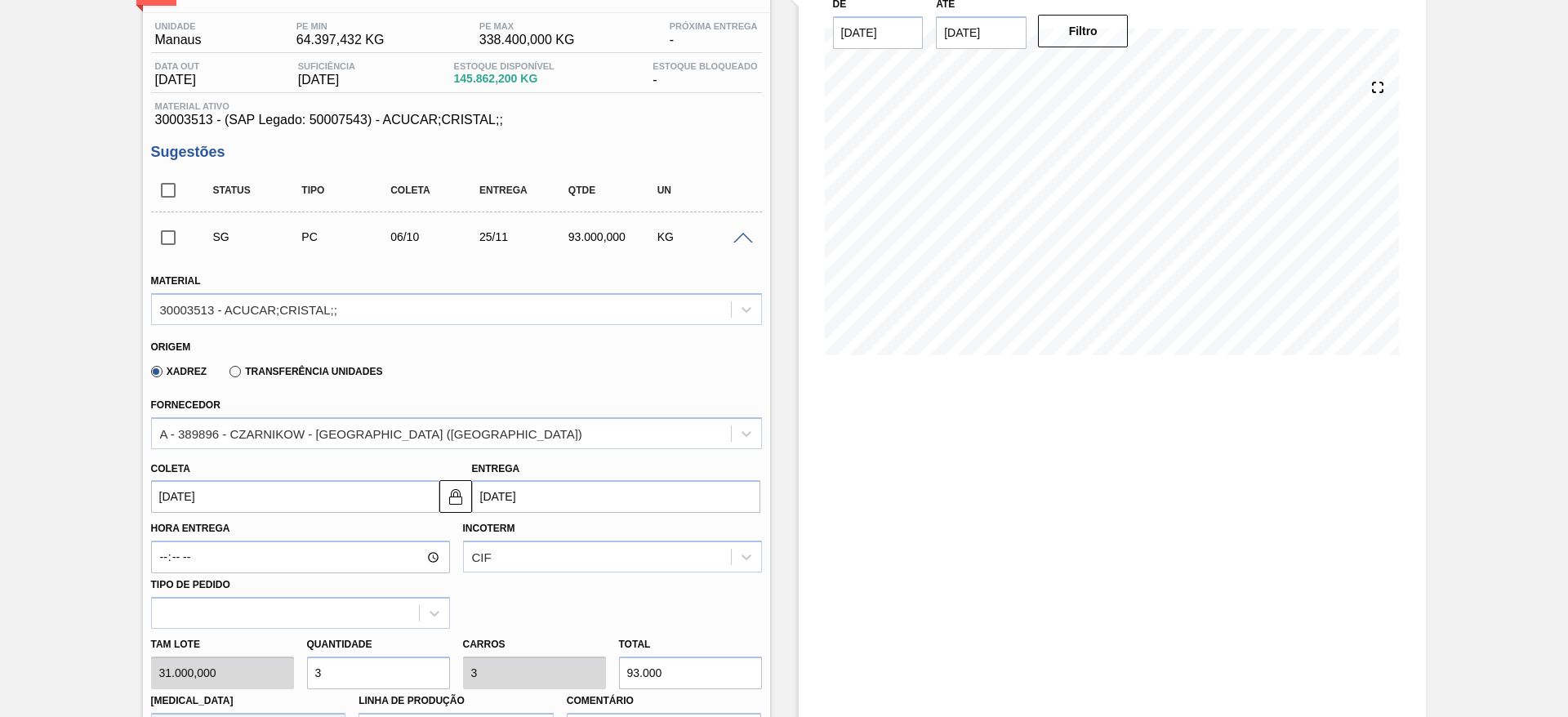
click at [278, 676] on div "Tam lote 31.000,000 Quantidade 3 Carros 3 Total 93.000 Doca N/A Linha de Produç…" at bounding box center [457, 687] width 624 height 116
type input "1"
type input "31.000"
type input "41"
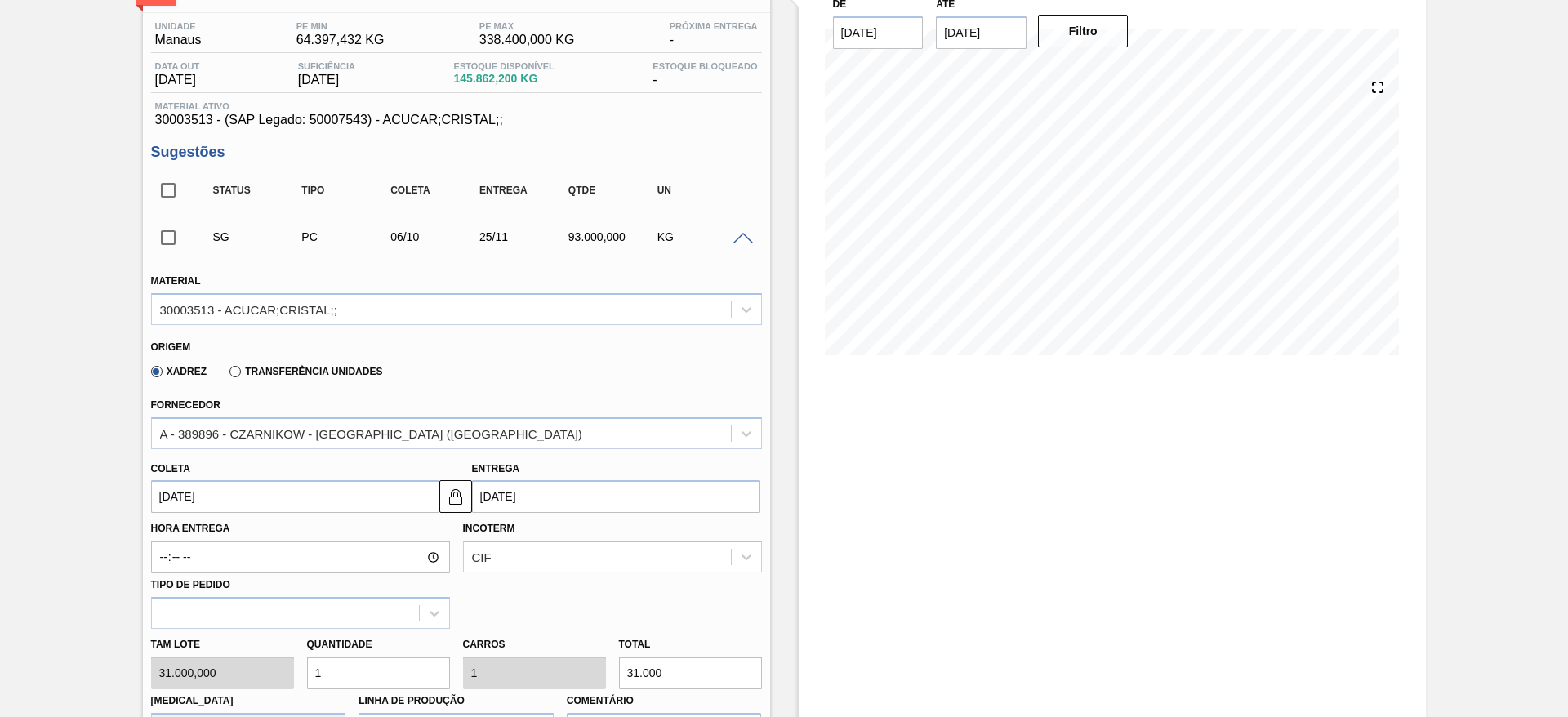
type input "41"
type input "1.271.000"
click at [207, 663] on div "Tam lote 31.000,000 Quantidade 41 Carros 41 Total 1.271.000 Doca N/A Linha de P…" at bounding box center [457, 687] width 624 height 116
type input "1"
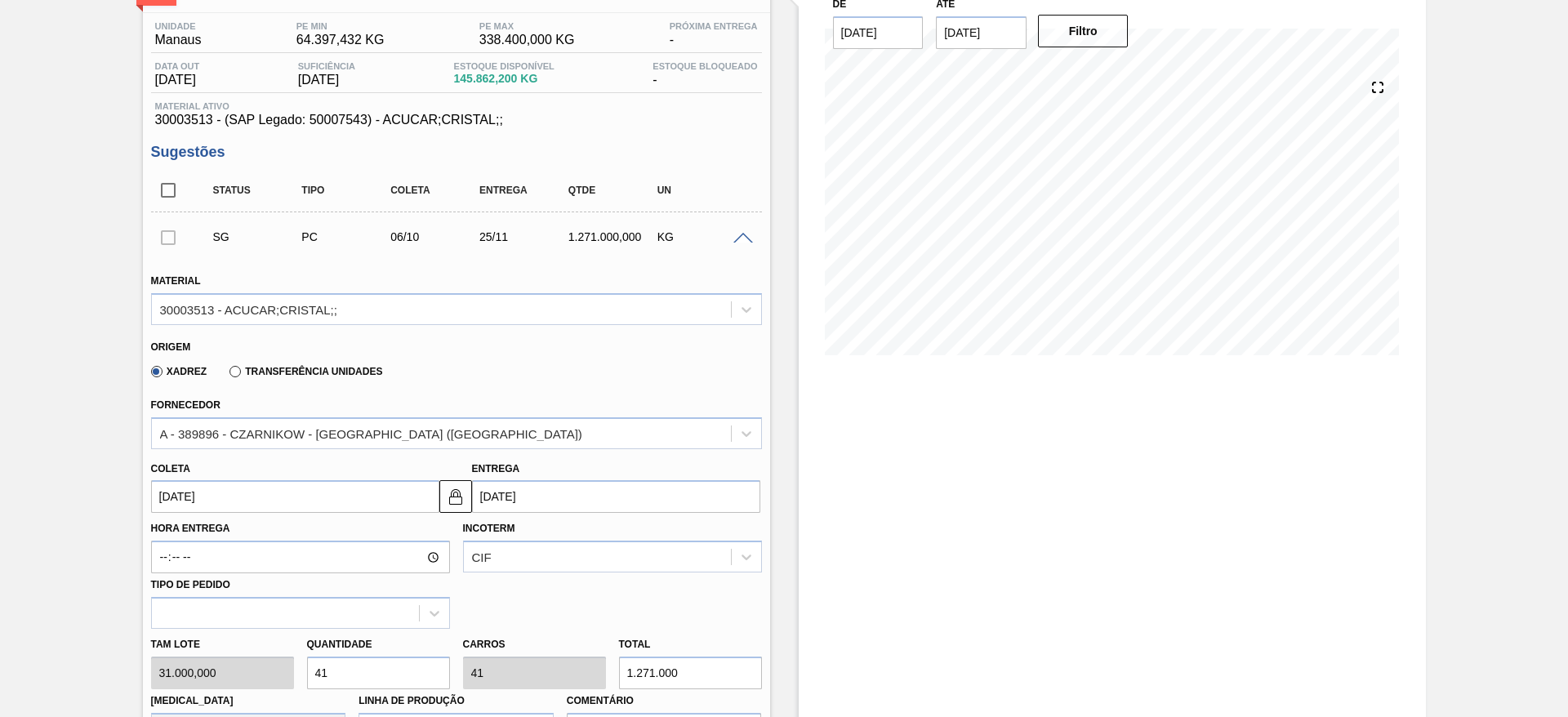
type input "31.000"
type input "14"
type input "434.000"
type input "14"
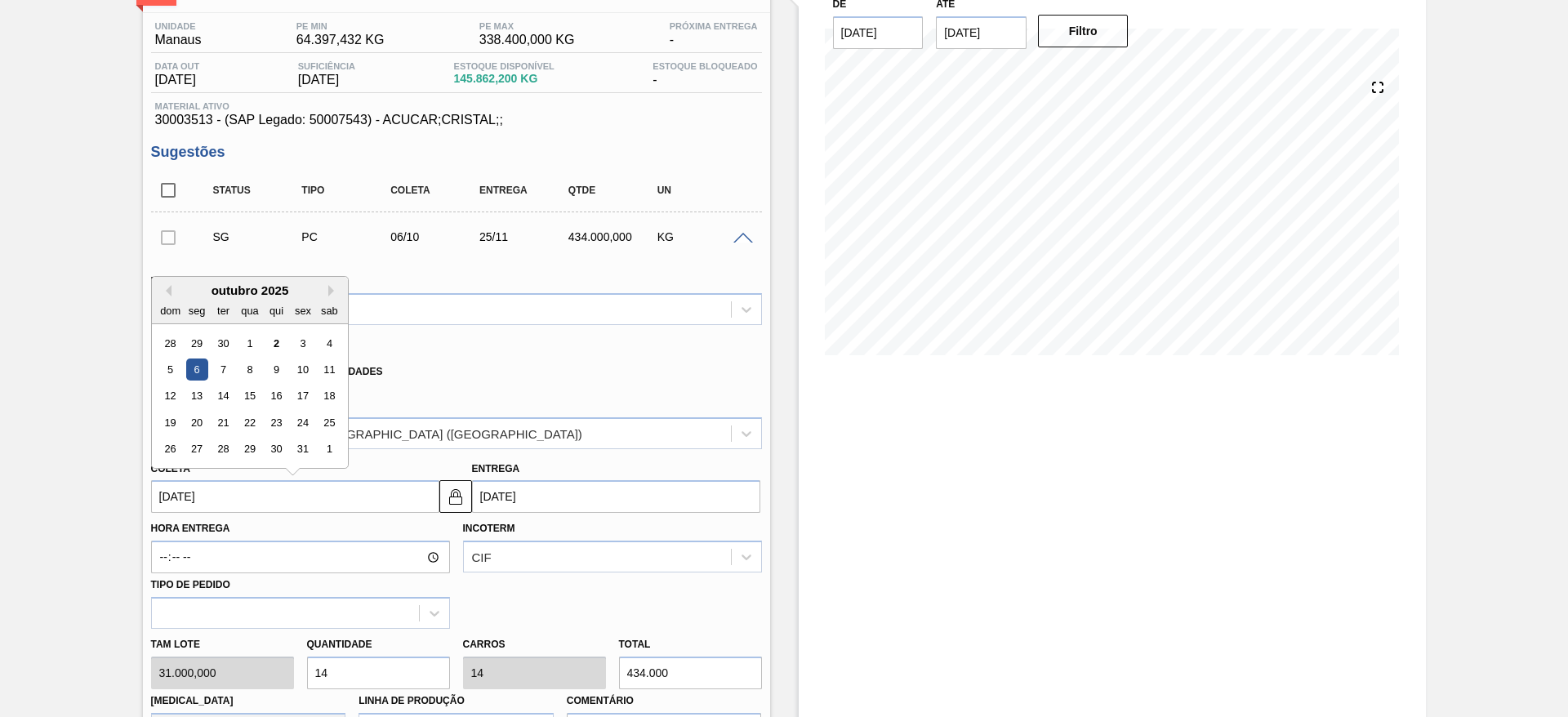
click at [180, 497] on input "06/10/2025" at bounding box center [295, 497] width 288 height 33
click at [249, 365] on div "8" at bounding box center [249, 369] width 22 height 22
type input "08/10/2025"
type input "27/11/2025"
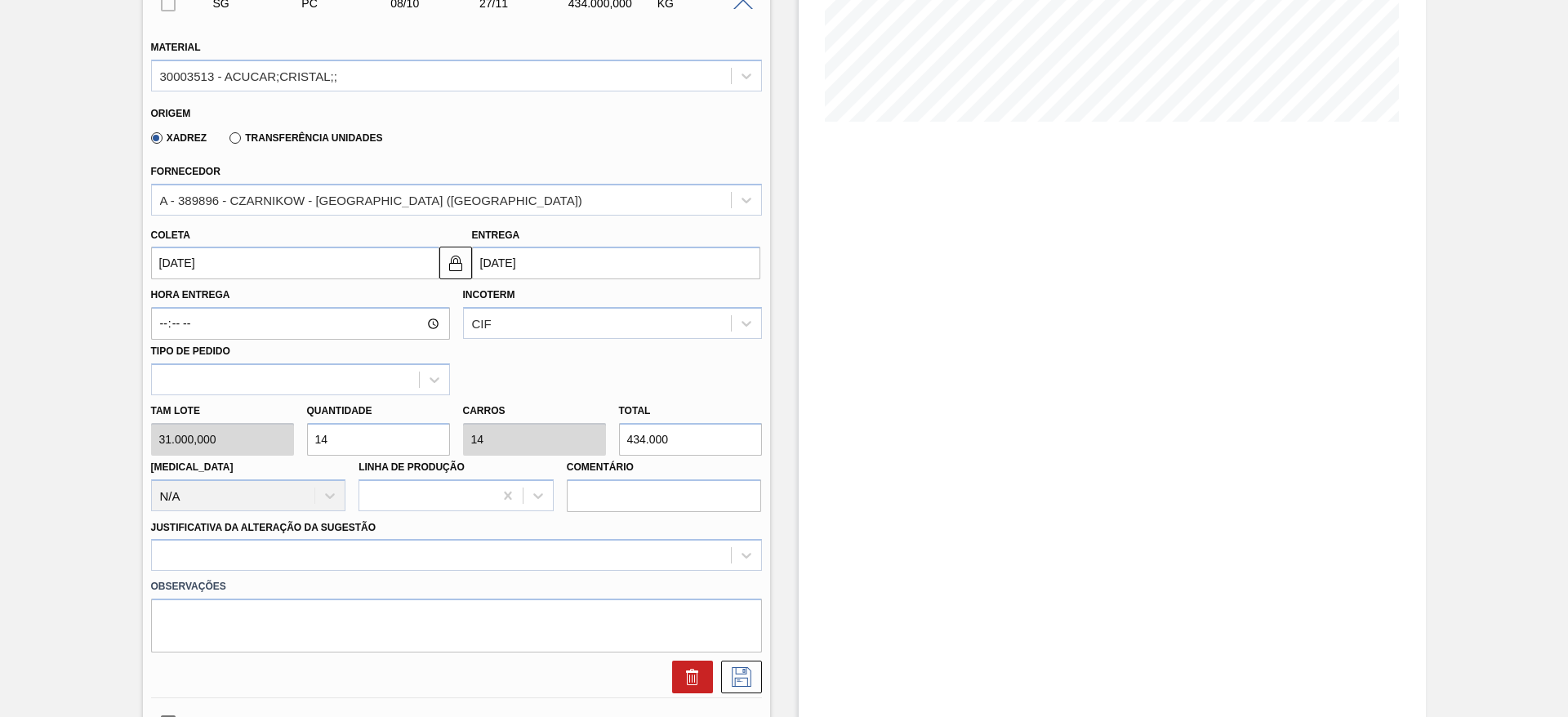
scroll to position [368, 0]
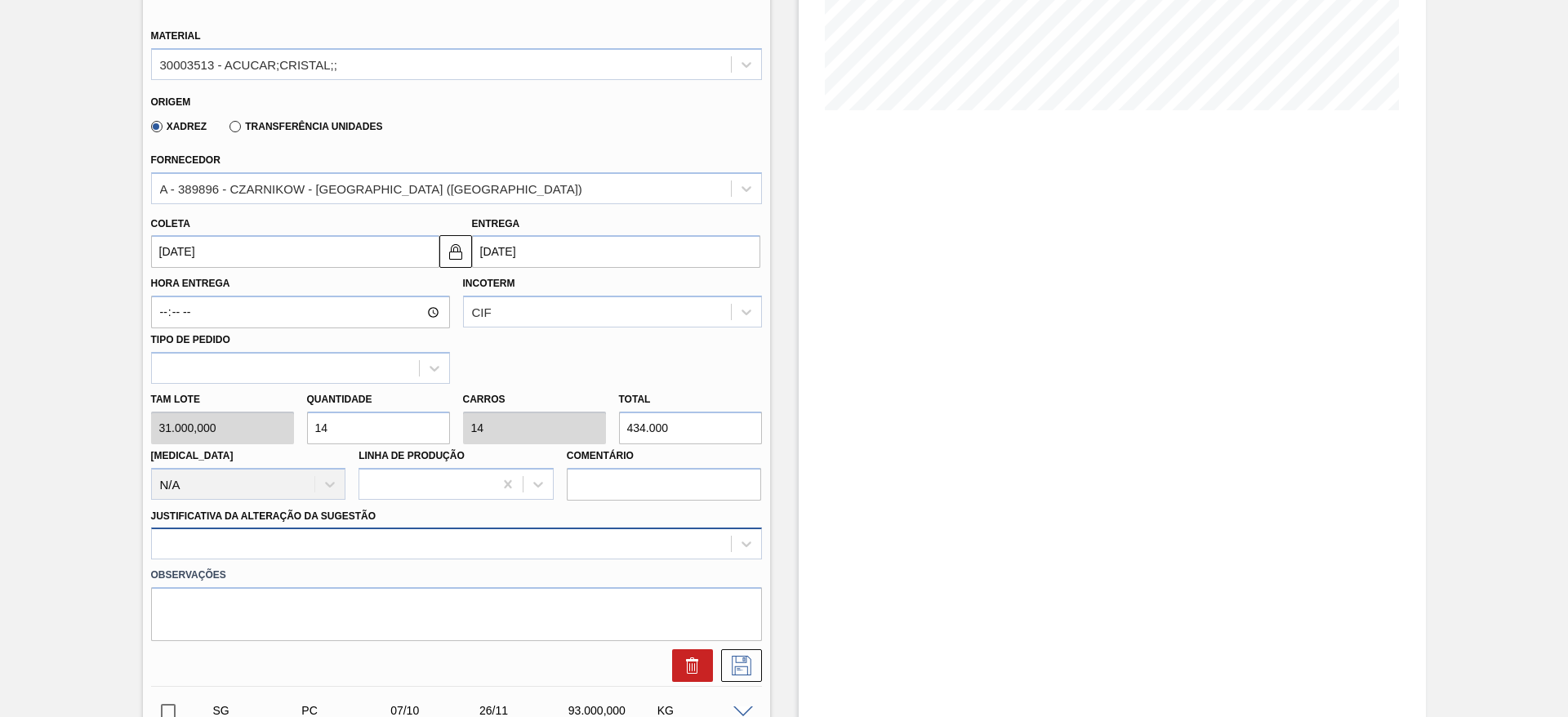
click at [610, 543] on div at bounding box center [457, 544] width 611 height 32
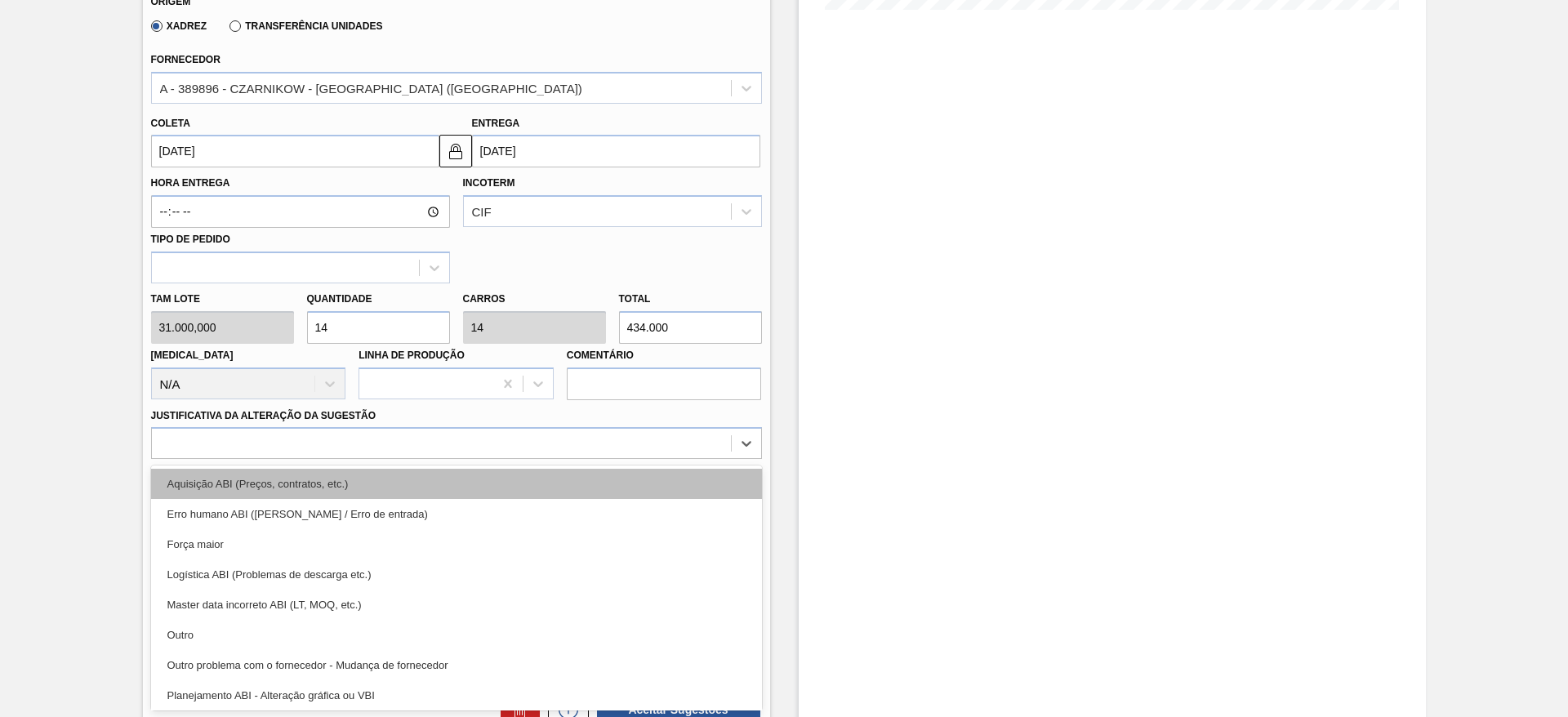
click at [605, 475] on div "Aquisição ABI (Preços, contratos, etc.)" at bounding box center [457, 484] width 611 height 30
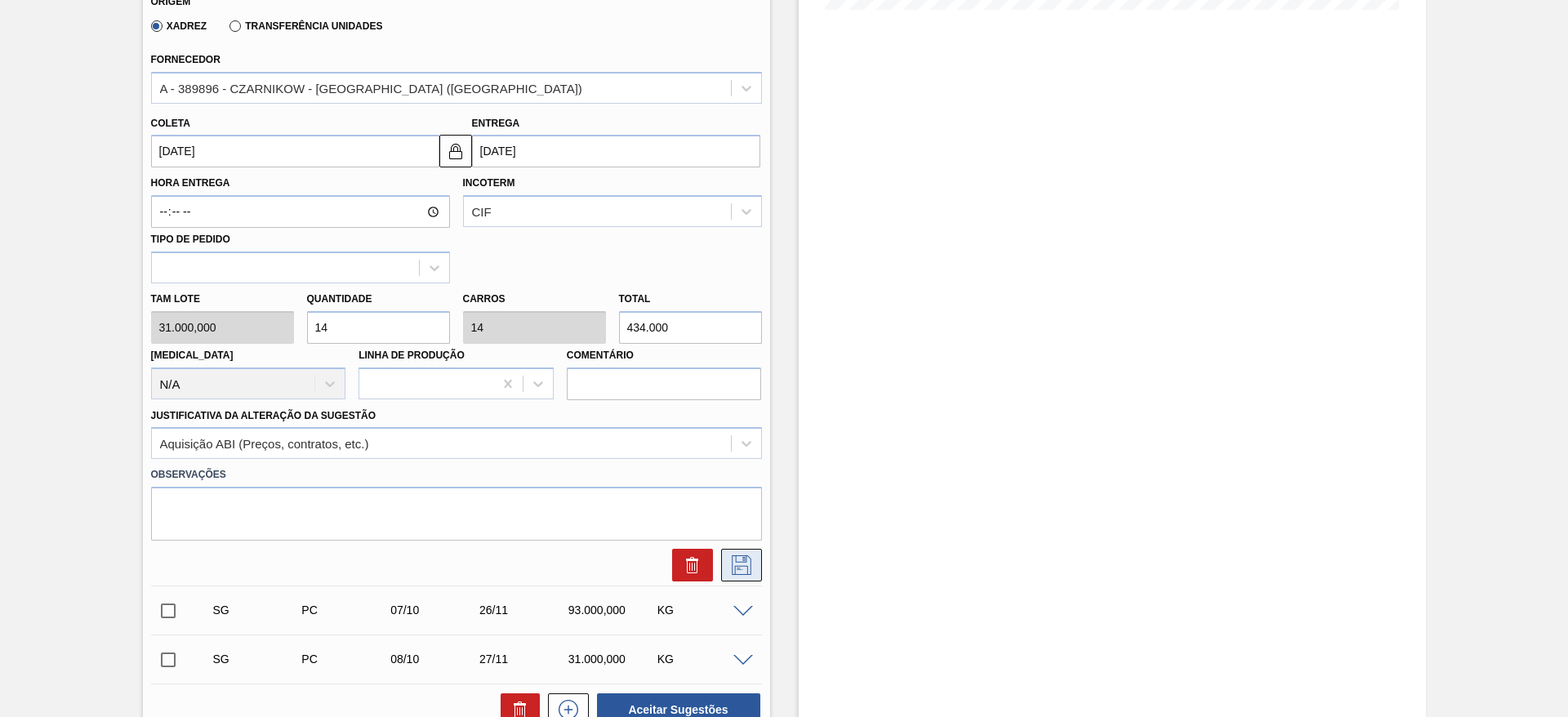
click at [741, 565] on icon at bounding box center [741, 565] width 26 height 20
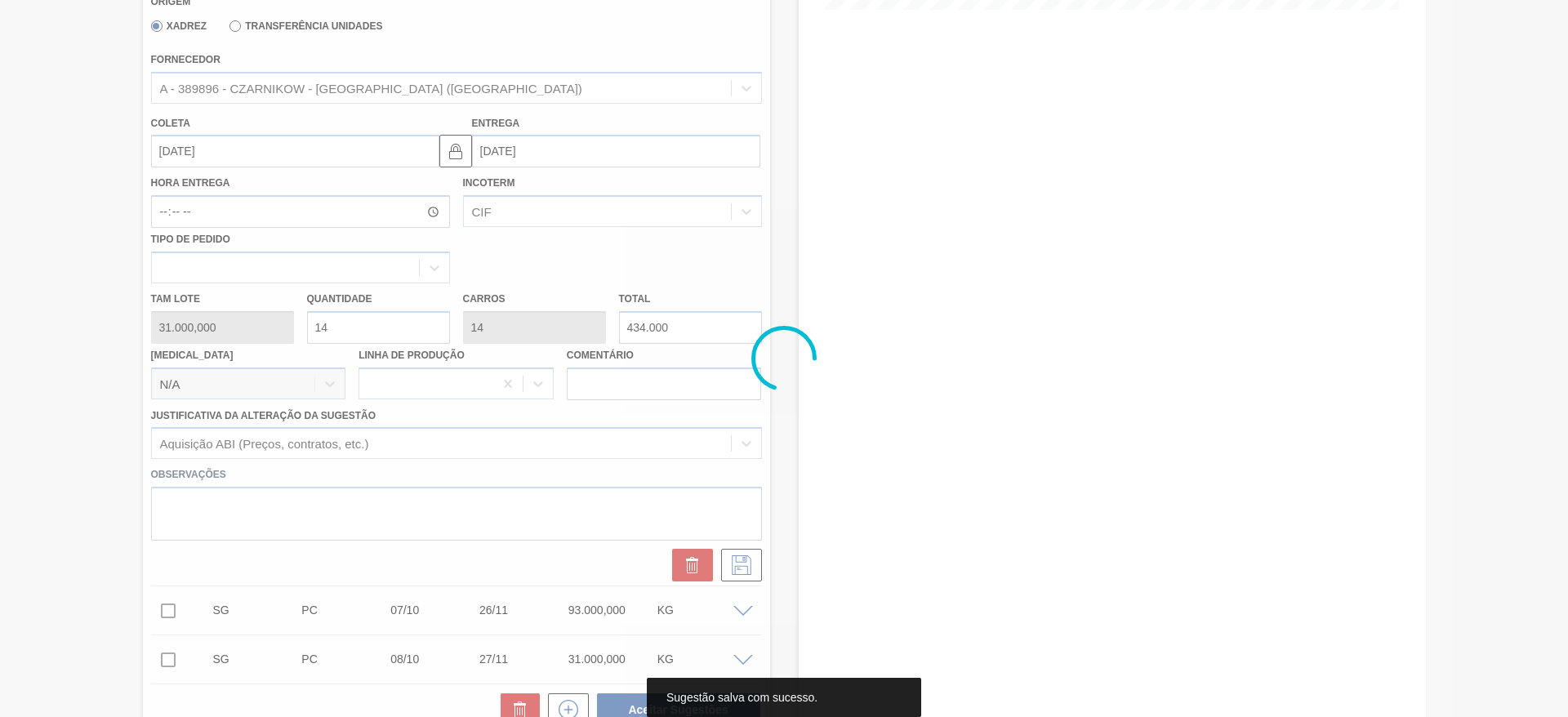
scroll to position [0, 0]
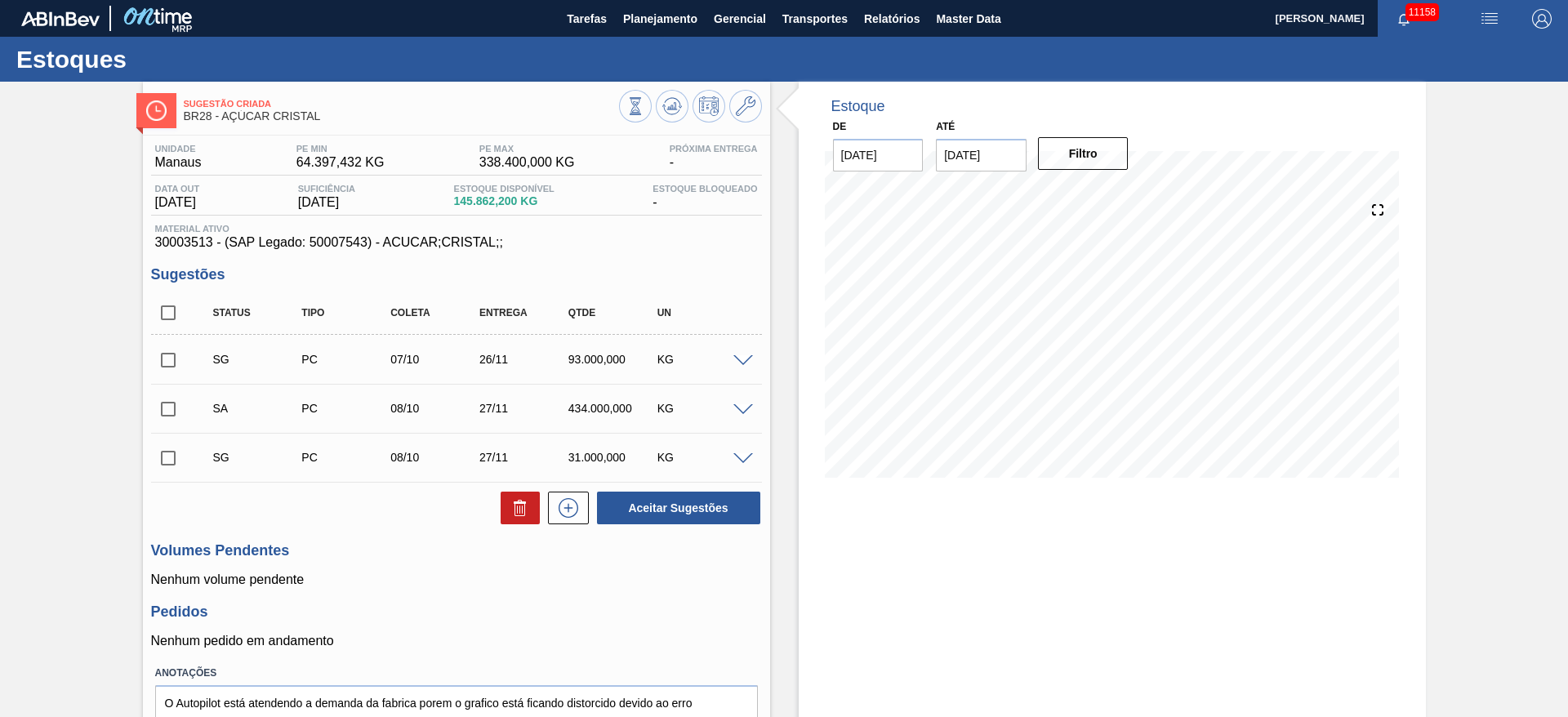
drag, startPoint x: 182, startPoint y: 398, endPoint x: 281, endPoint y: 424, distance: 102.4
click at [182, 399] on input "checkbox" at bounding box center [168, 409] width 34 height 34
click at [665, 517] on button "Aceitar Sugestões" at bounding box center [678, 508] width 164 height 33
checkbox input "false"
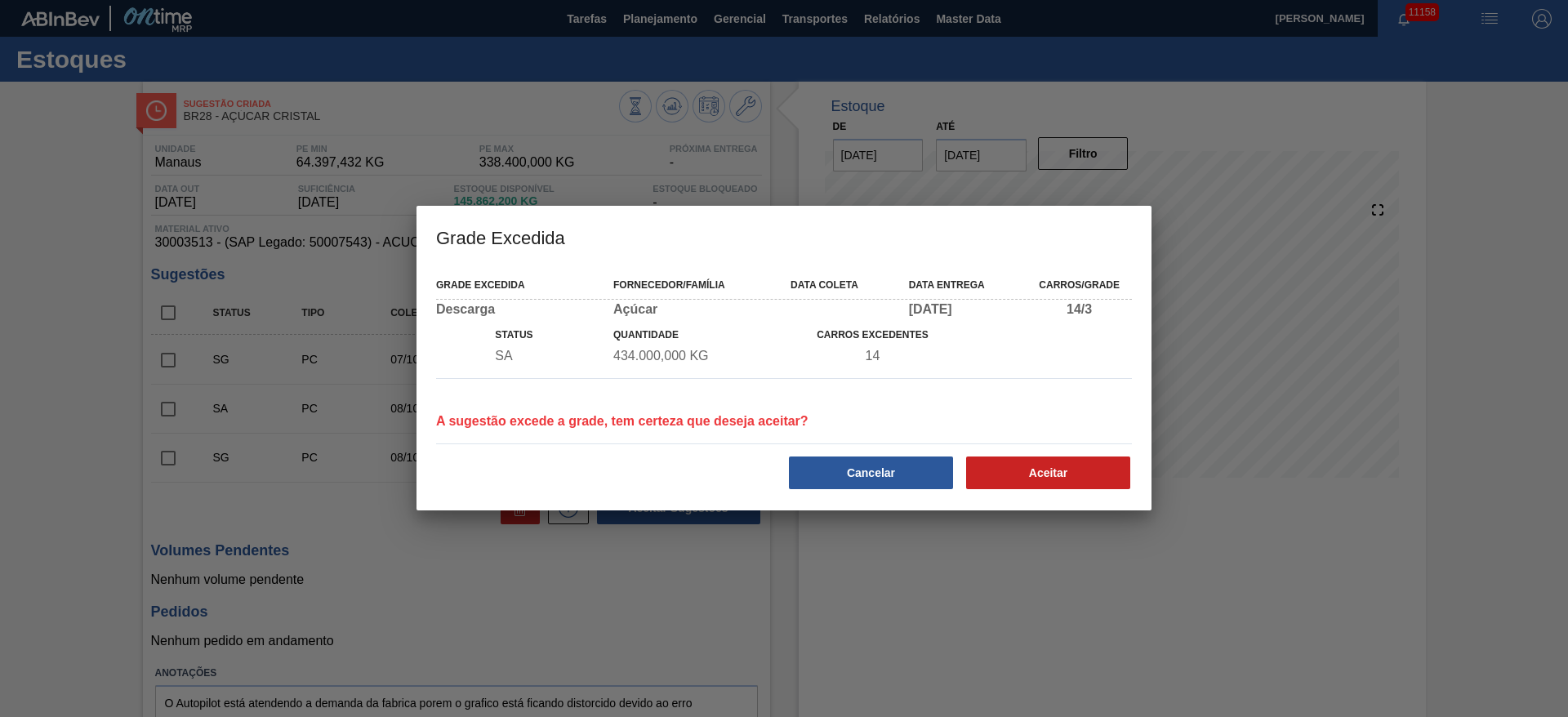
click at [1051, 499] on div "Grade Excedida Fornecedor/Família Data coleta Data entrega Carros/Grade Descarg…" at bounding box center [783, 388] width 735 height 243
click at [1049, 485] on button "Aceitar" at bounding box center [1048, 473] width 165 height 33
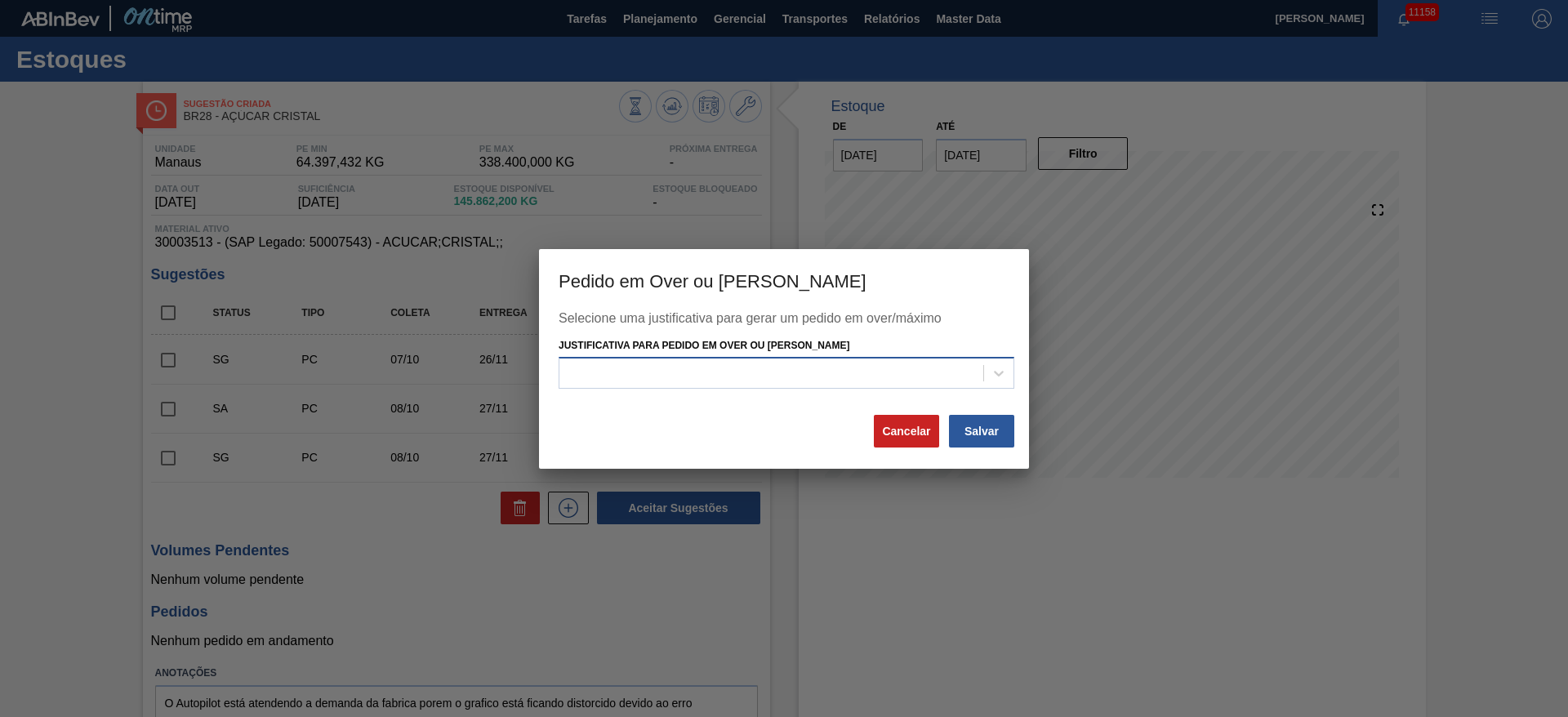
drag, startPoint x: 930, startPoint y: 361, endPoint x: 920, endPoint y: 387, distance: 27.9
click at [927, 366] on div at bounding box center [771, 373] width 424 height 24
click at [920, 392] on div "Selecione uma justificativa para gerar um pedido em over/máximo Justificativa p…" at bounding box center [784, 362] width 451 height 102
click at [918, 377] on div at bounding box center [771, 373] width 424 height 24
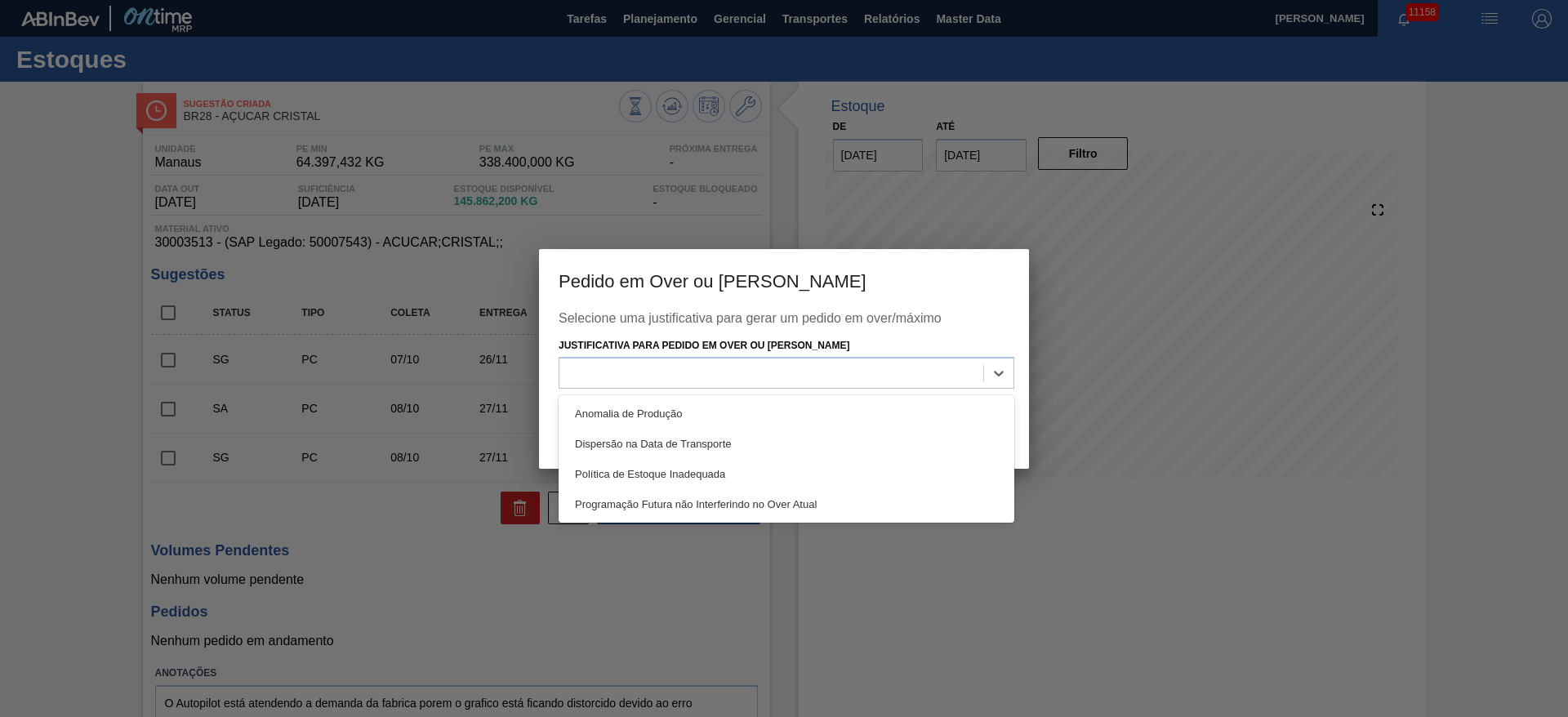
click at [911, 393] on div "Selecione uma justificativa para gerar um pedido em over/máximo Justificativa p…" at bounding box center [784, 362] width 451 height 102
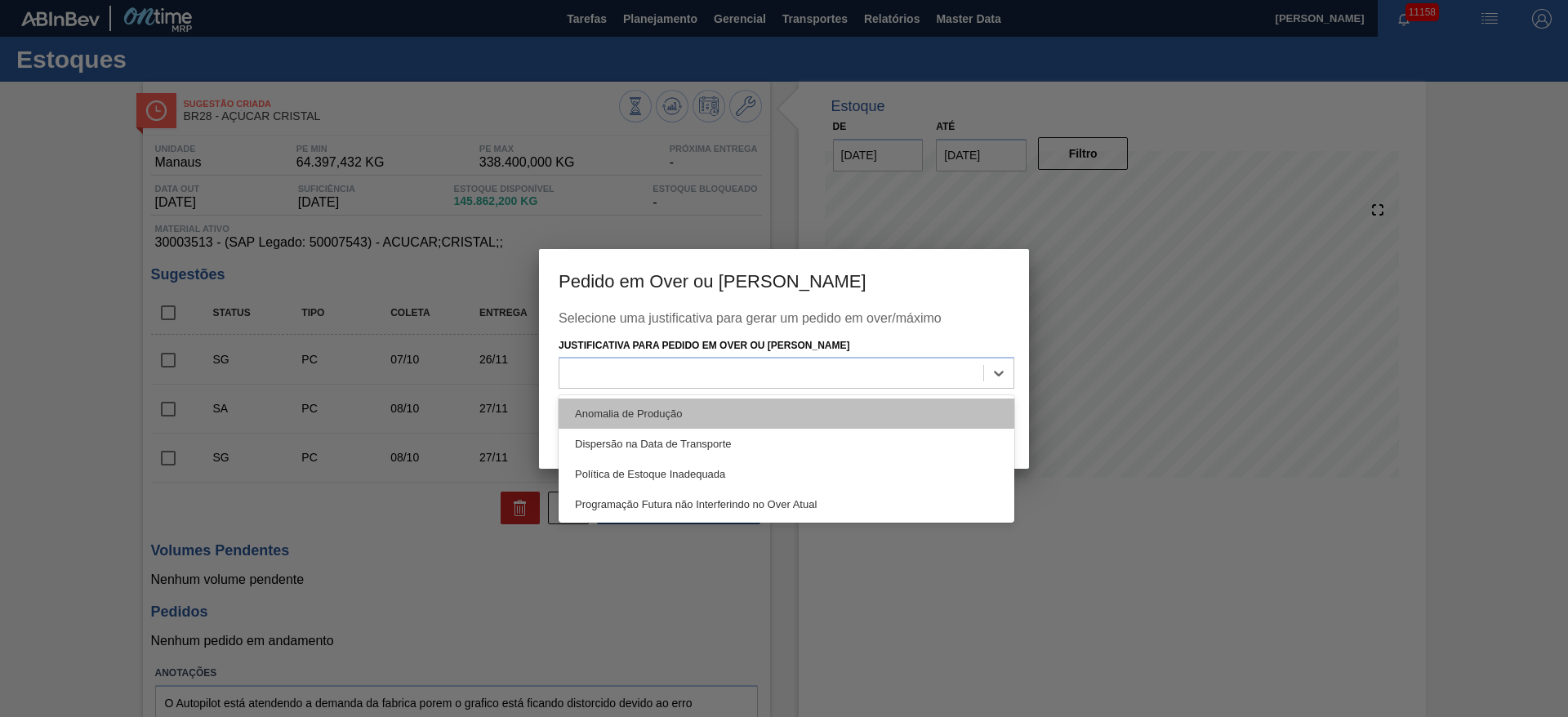
click at [924, 412] on div "Anomalia de Produção" at bounding box center [787, 413] width 456 height 30
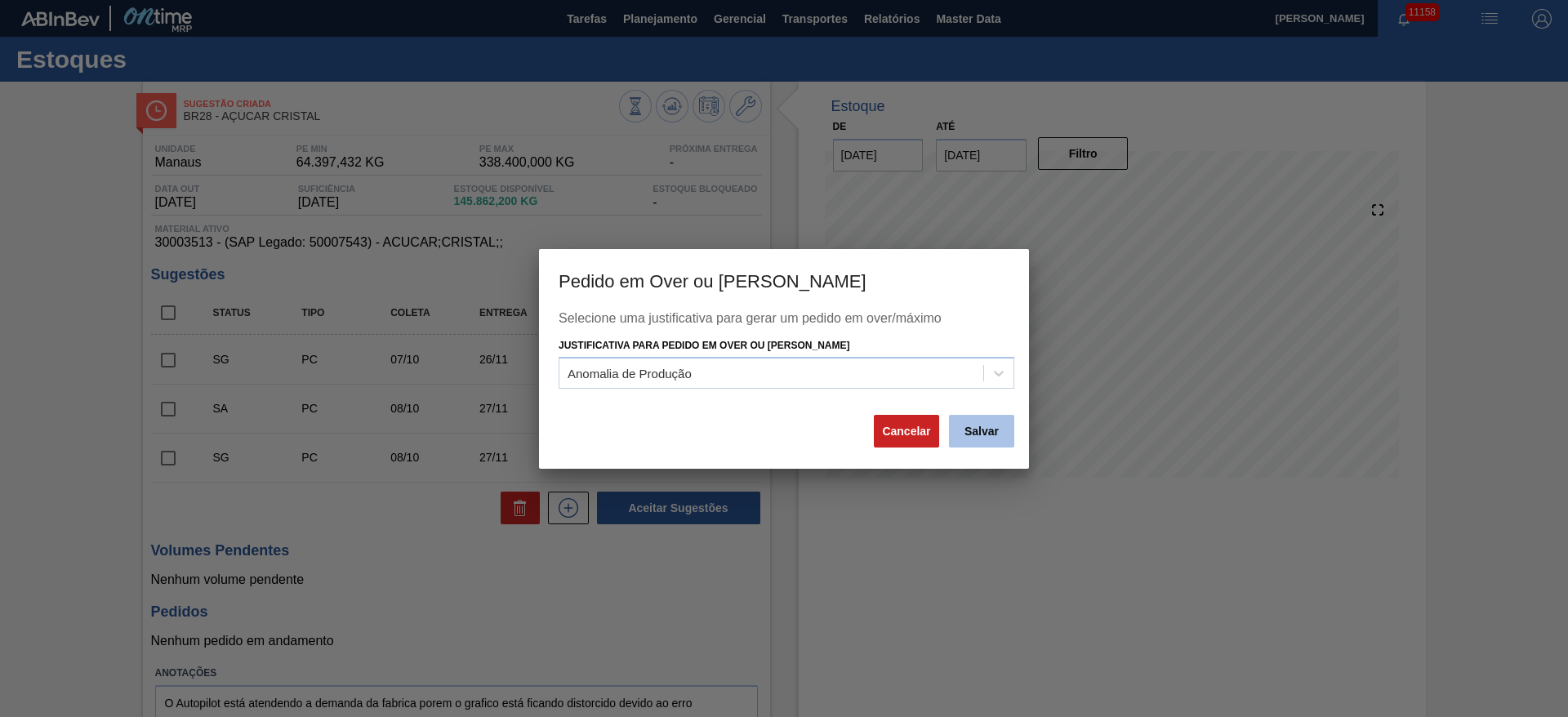
click at [974, 439] on button "Salvar" at bounding box center [981, 431] width 65 height 33
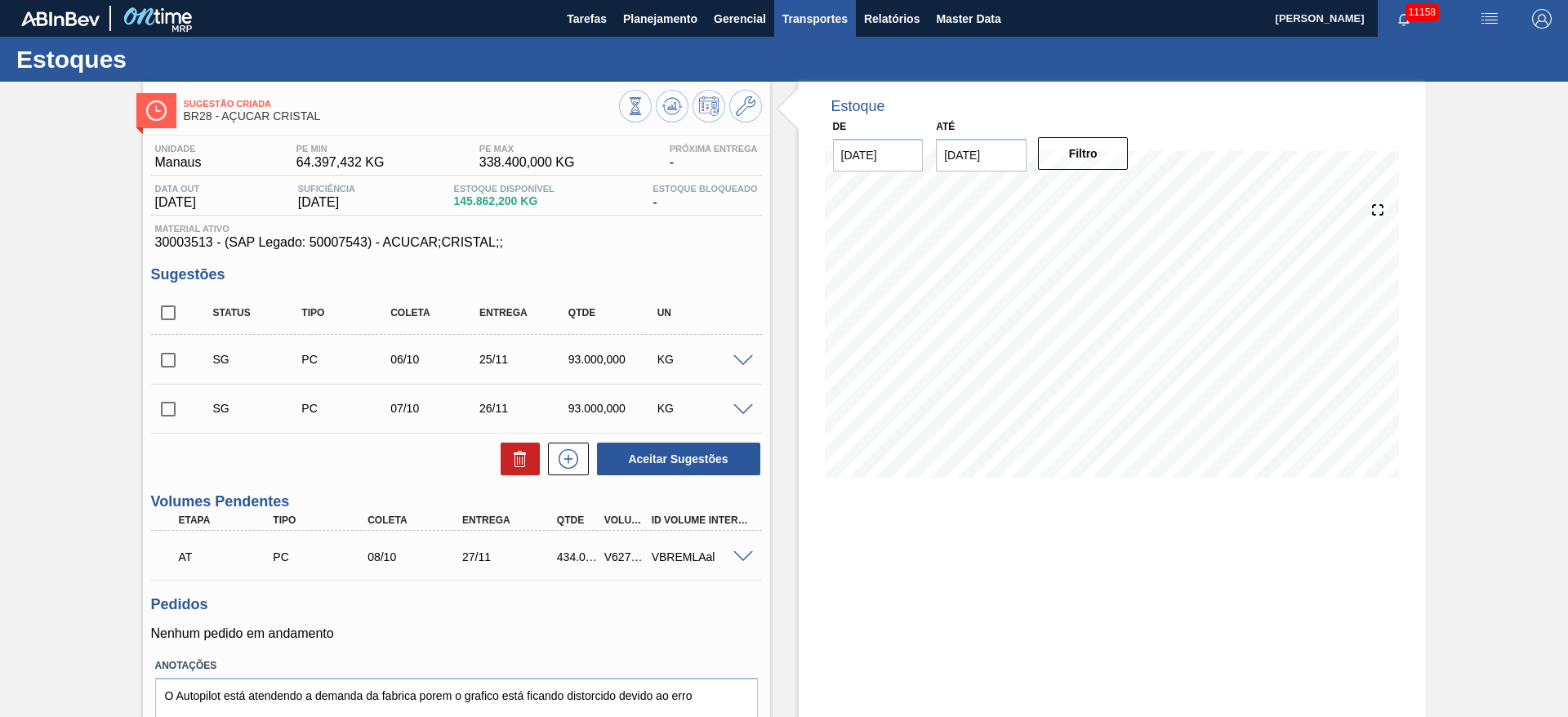
click at [789, 16] on span "Transportes" at bounding box center [814, 18] width 65 height 20
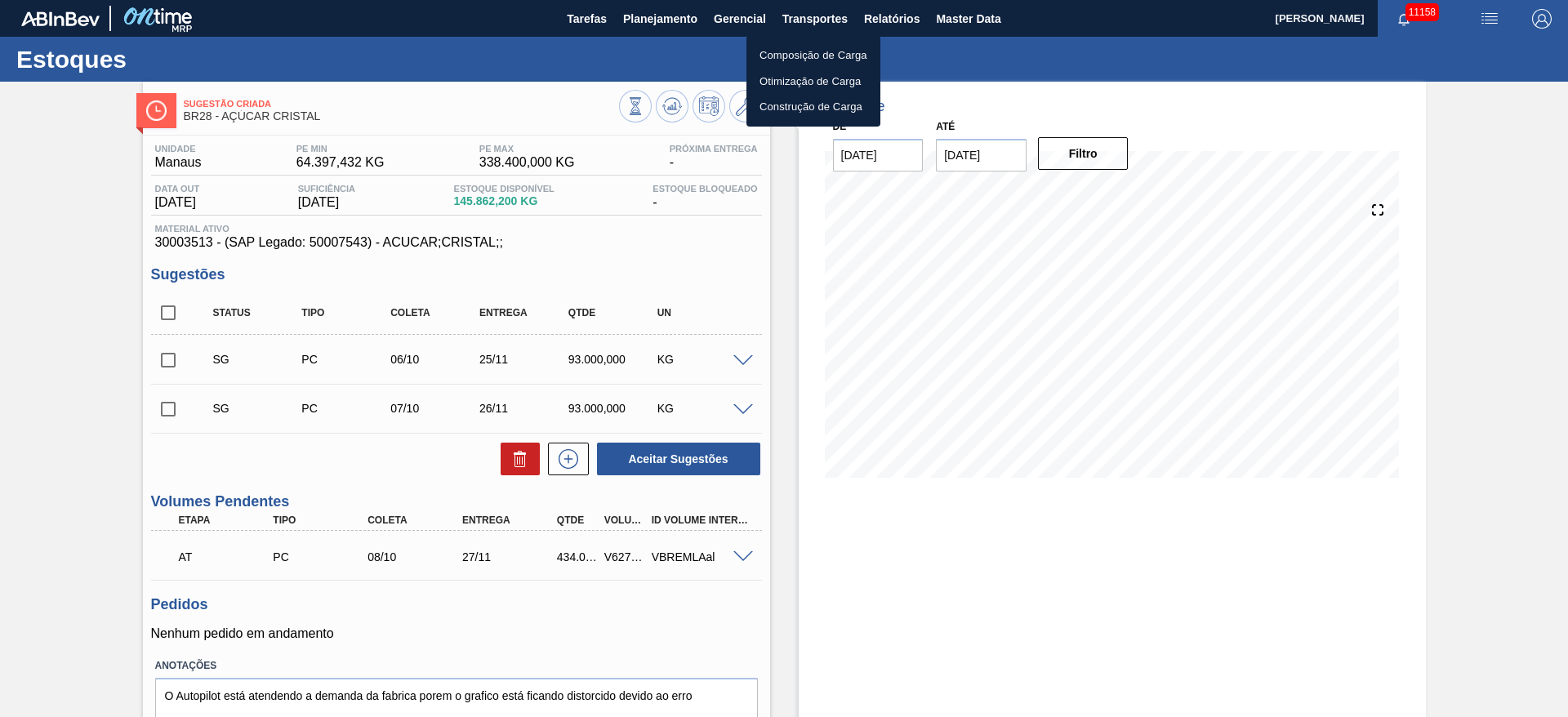
click at [796, 83] on li "Otimização de Carga" at bounding box center [813, 82] width 134 height 26
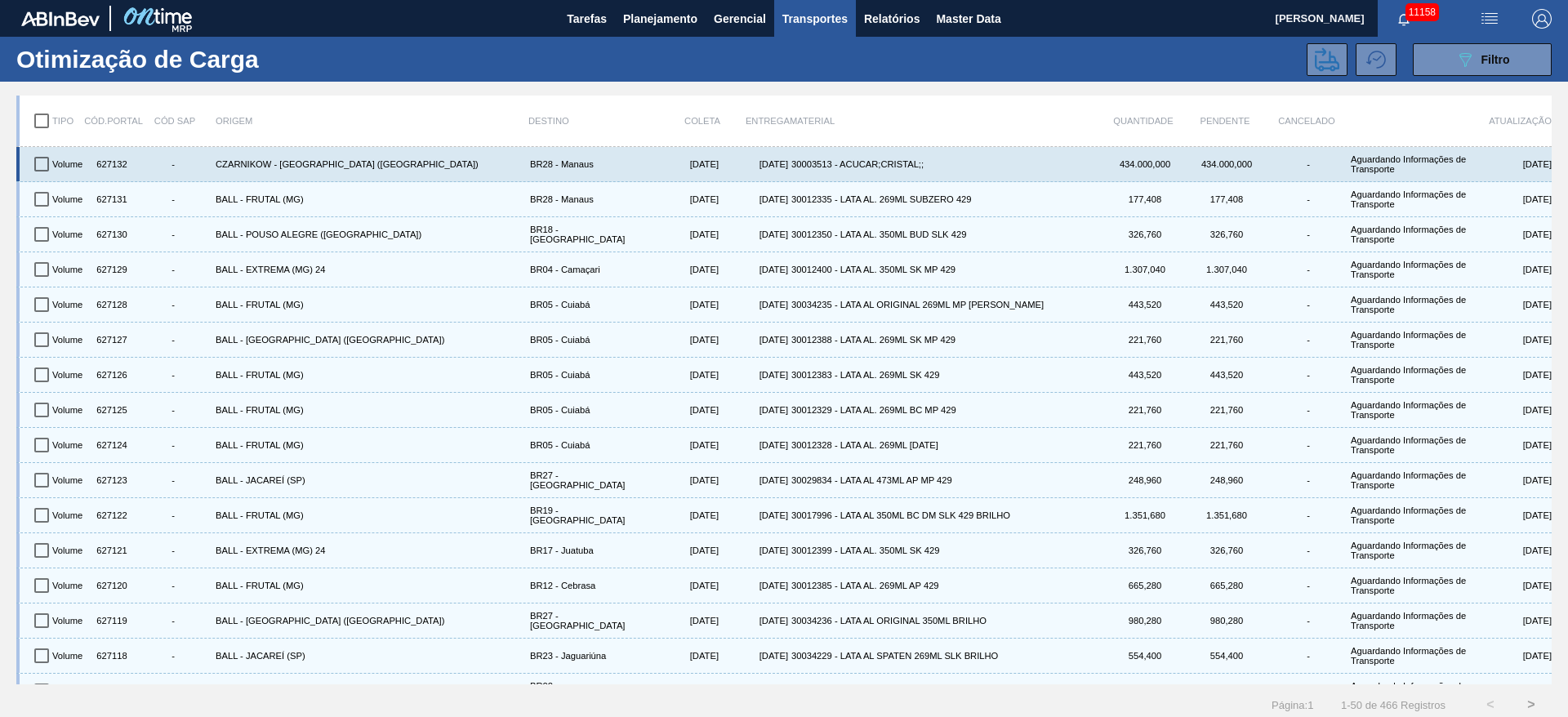
click at [44, 155] on input "checkbox" at bounding box center [42, 164] width 34 height 34
checkbox input "true"
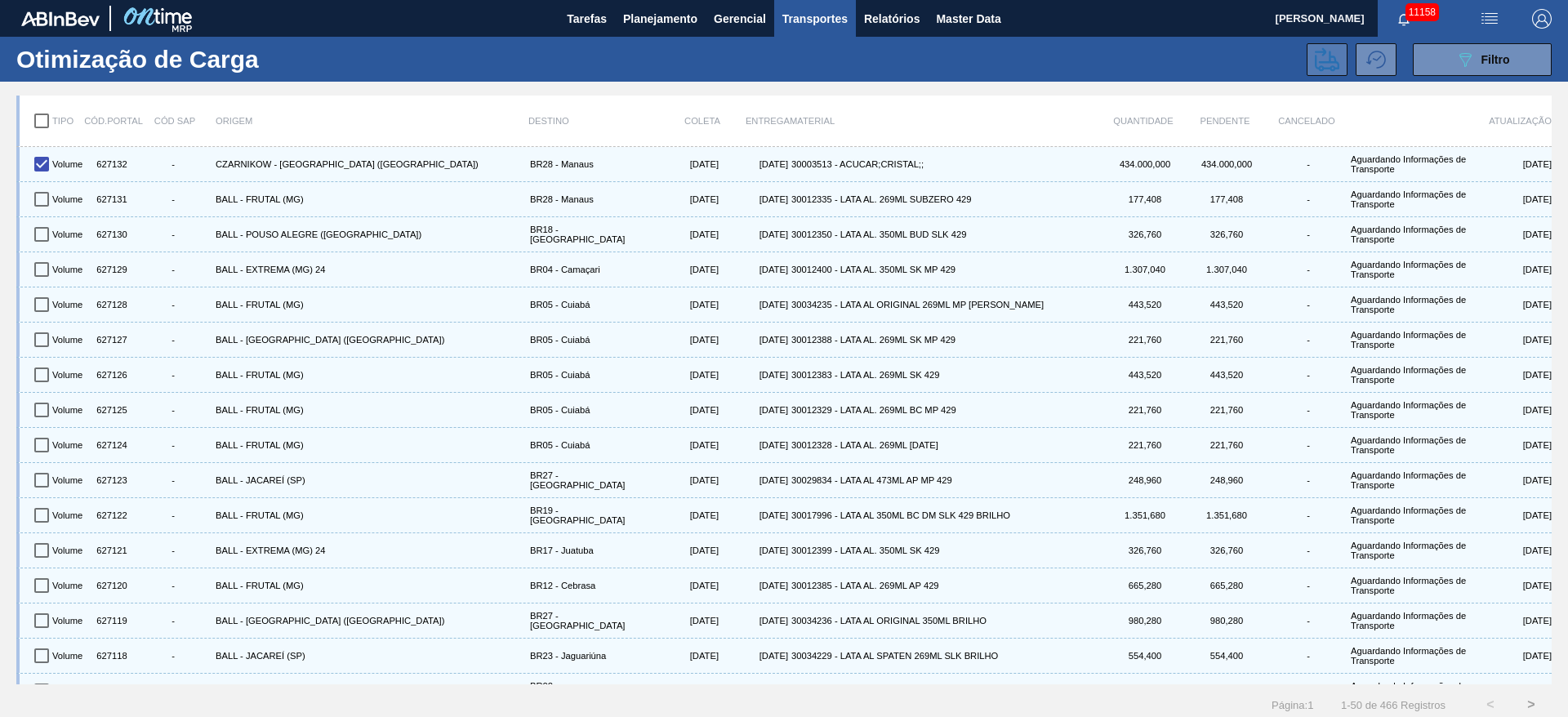
click at [1312, 66] on button at bounding box center [1326, 60] width 41 height 33
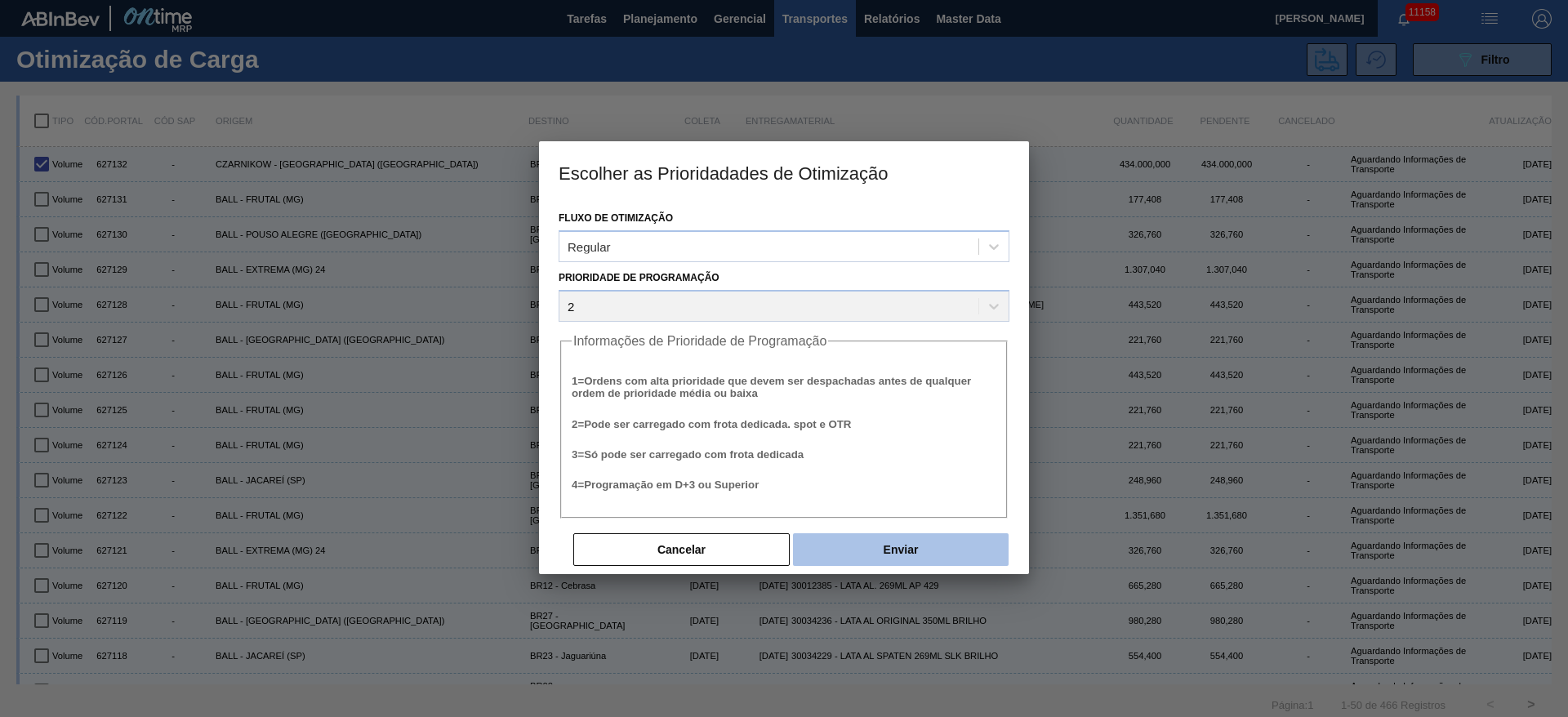
click at [852, 546] on button "Enviar" at bounding box center [900, 550] width 216 height 33
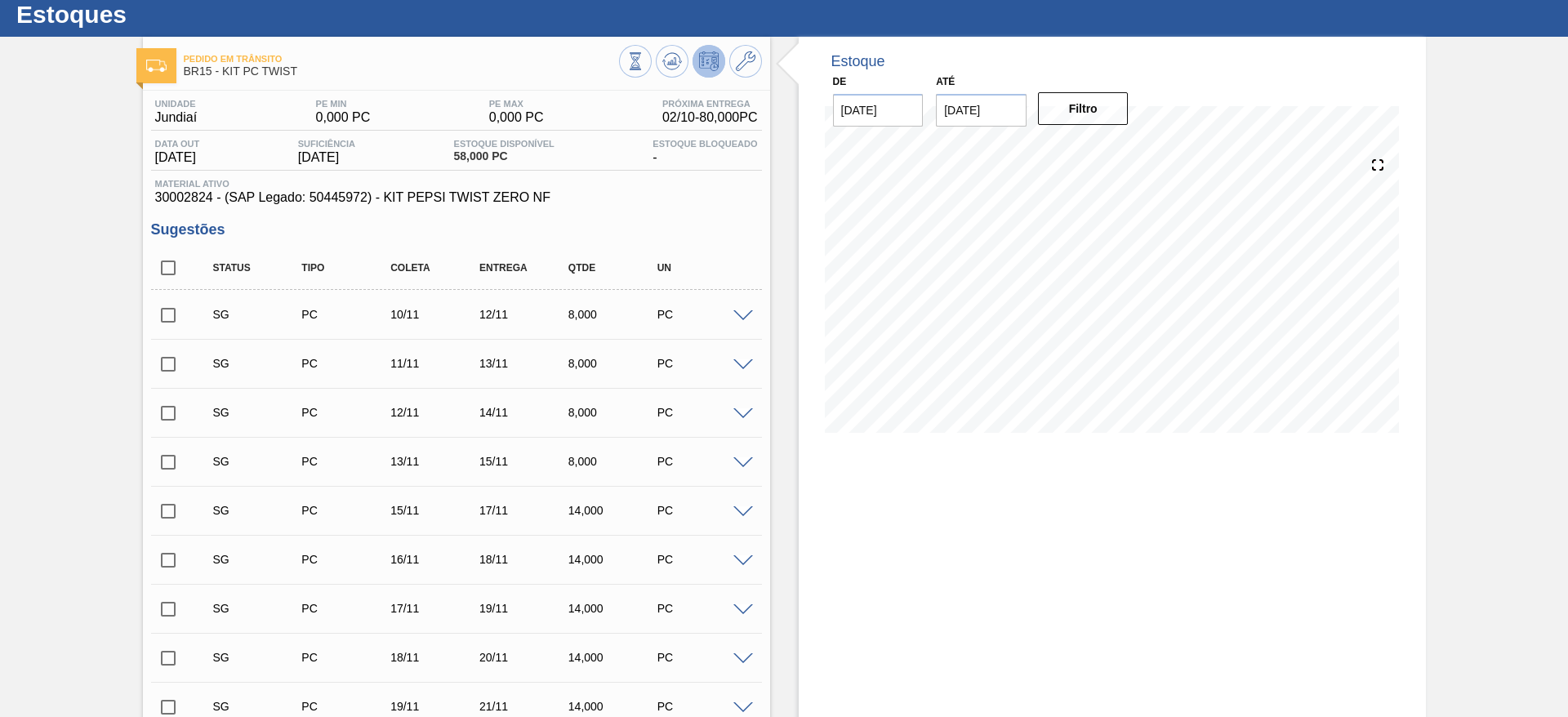
scroll to position [732, 0]
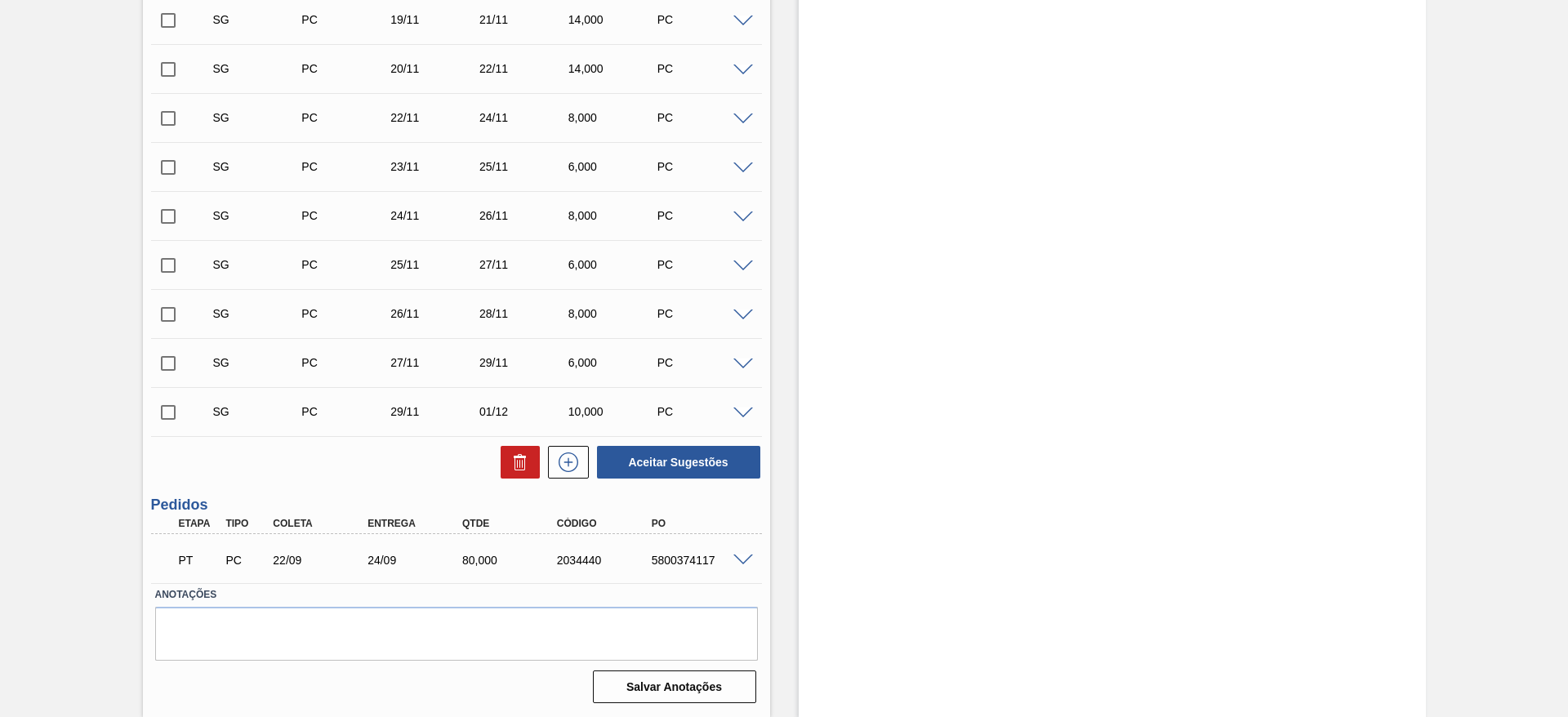
click at [687, 552] on div "PT PC 22/09 24/09 80,000 2034440 5800374117" at bounding box center [452, 558] width 567 height 33
copy div "5800374117"
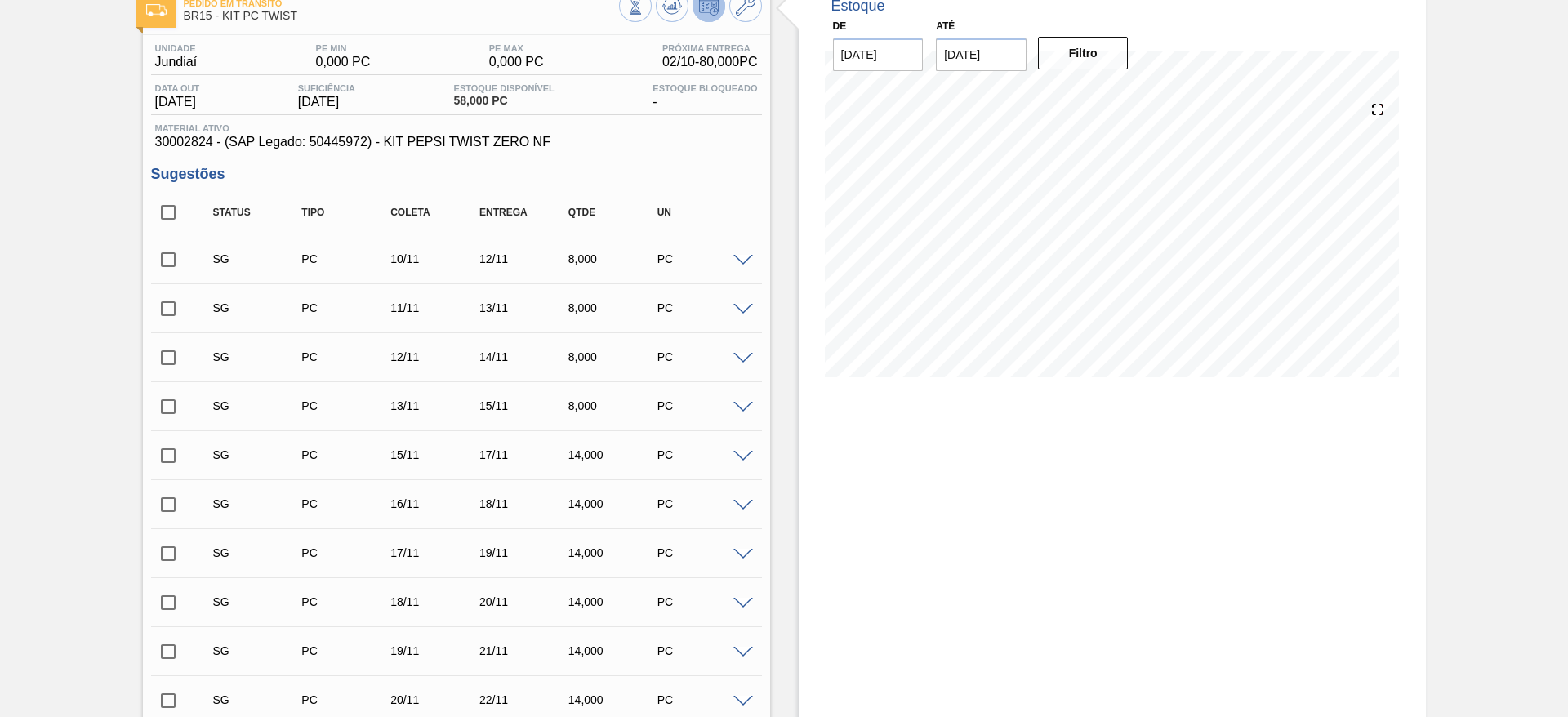
scroll to position [0, 0]
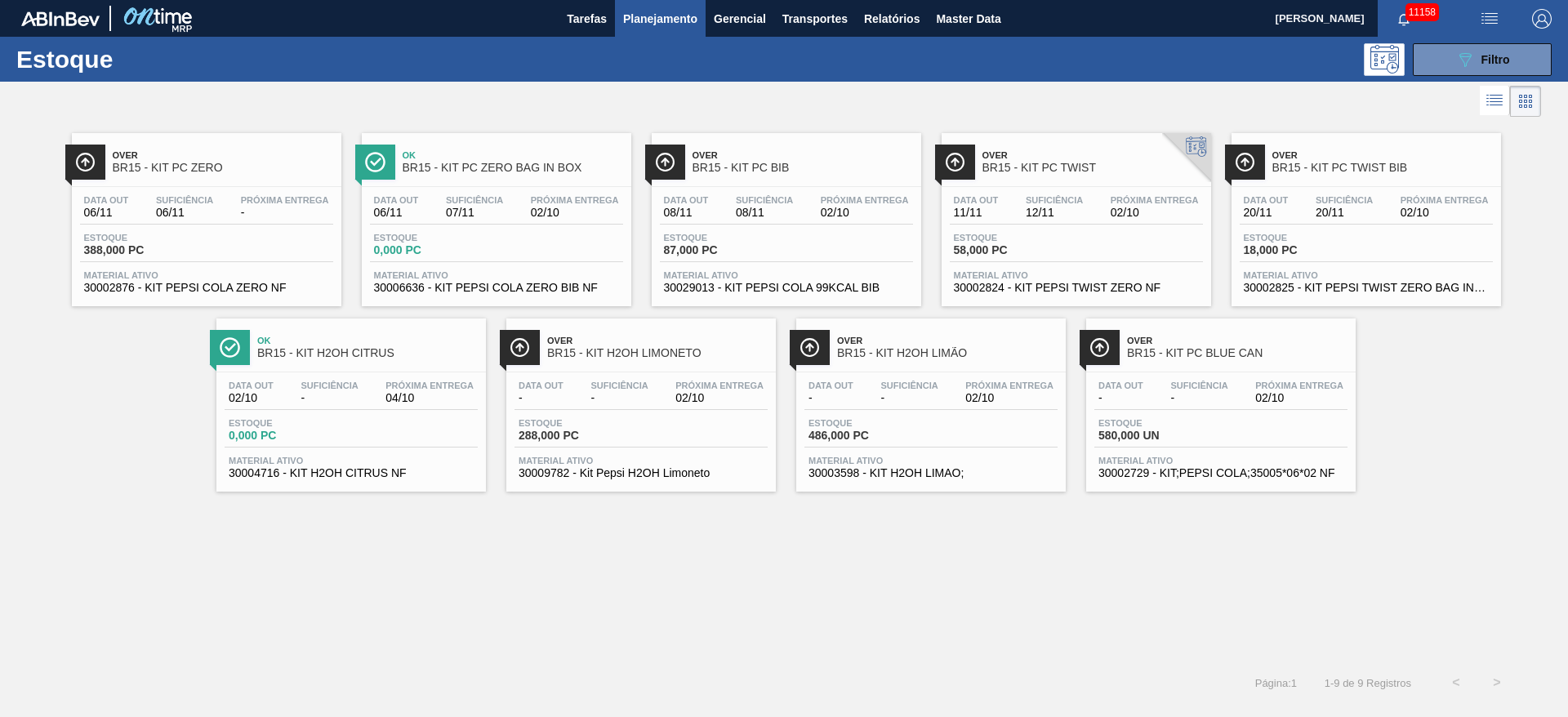
scroll to position [67, 0]
click at [1437, 50] on button "089F7B8B-B2A5-4AFE-B5C0-19BA573D28AC Filtro" at bounding box center [1482, 60] width 139 height 33
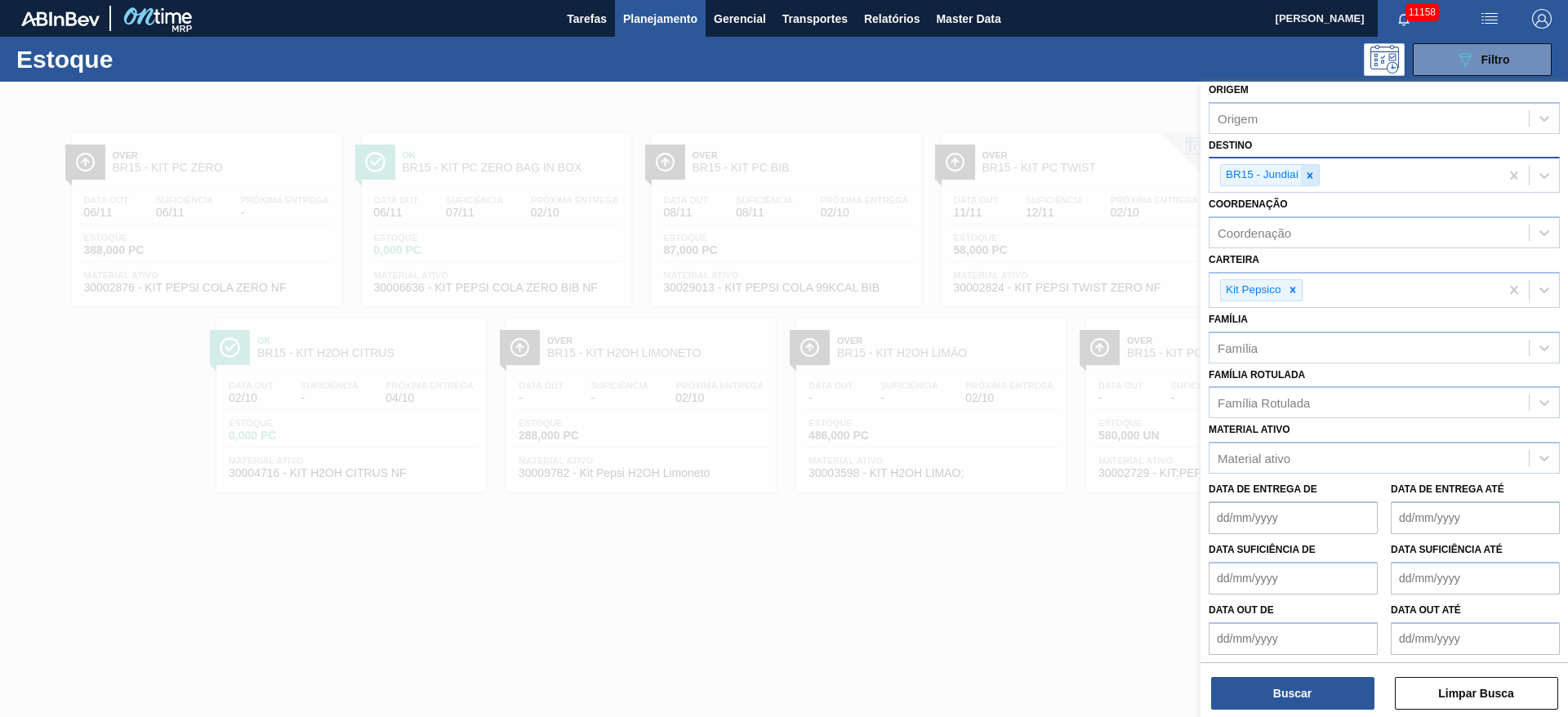
click at [1306, 179] on icon at bounding box center [1310, 176] width 11 height 11
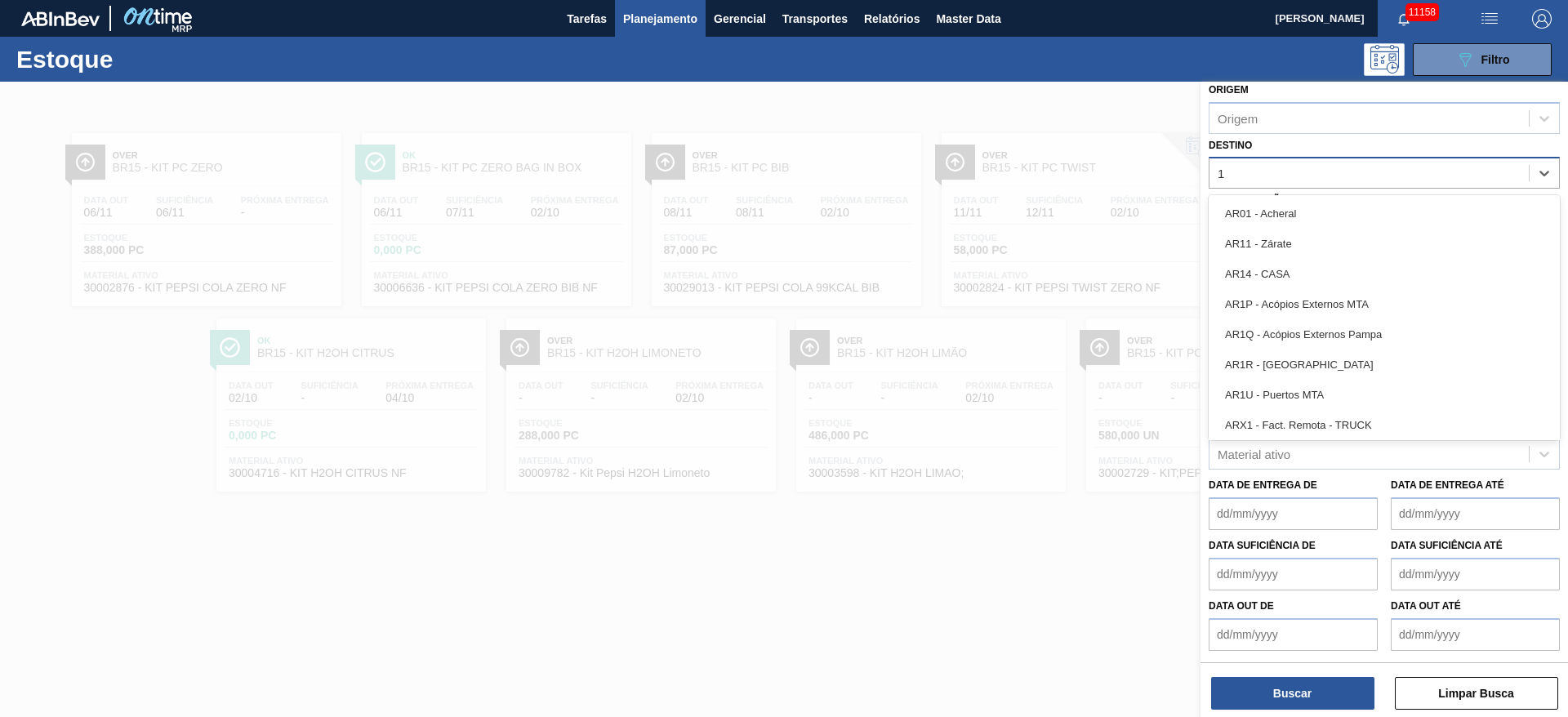
type input "14"
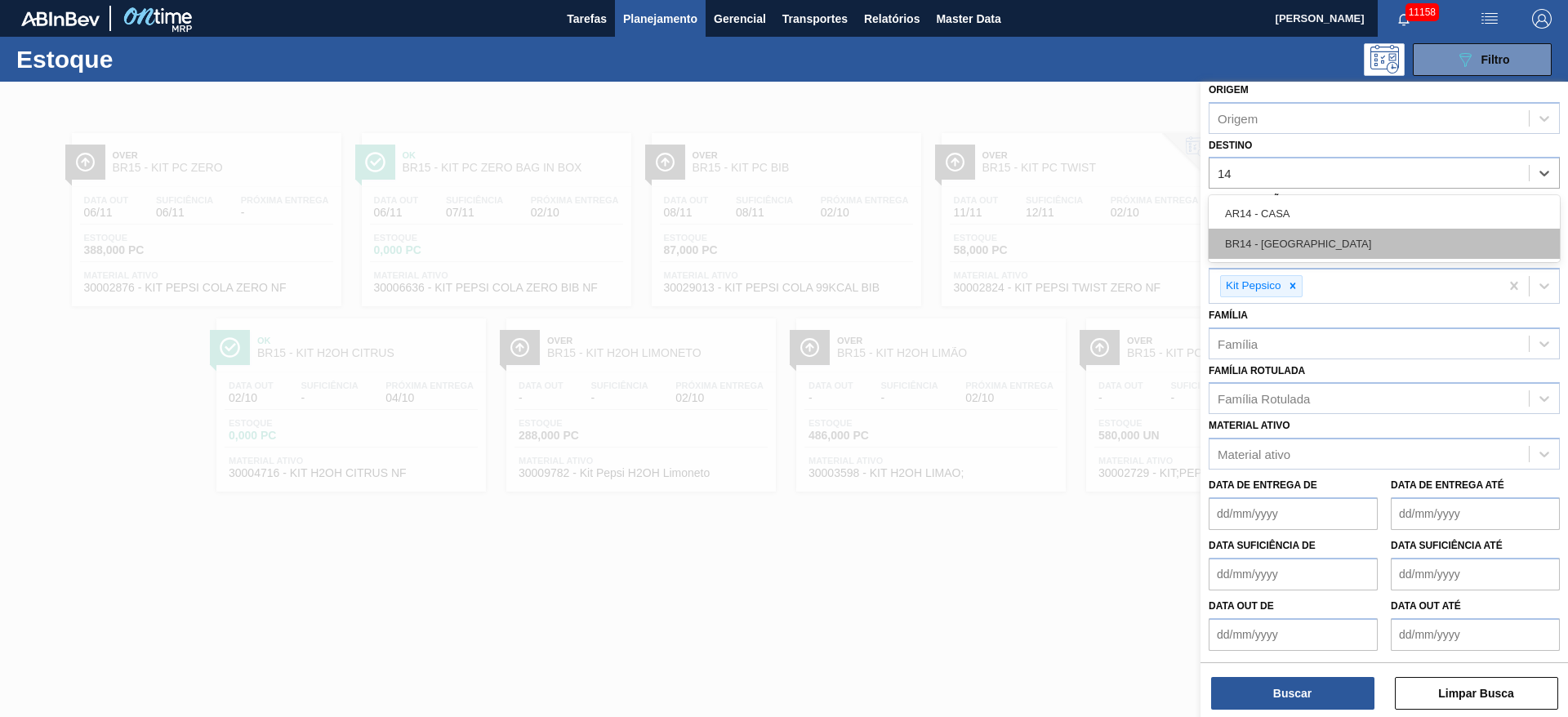
click at [1277, 234] on div "BR14 - [GEOGRAPHIC_DATA]" at bounding box center [1384, 244] width 351 height 30
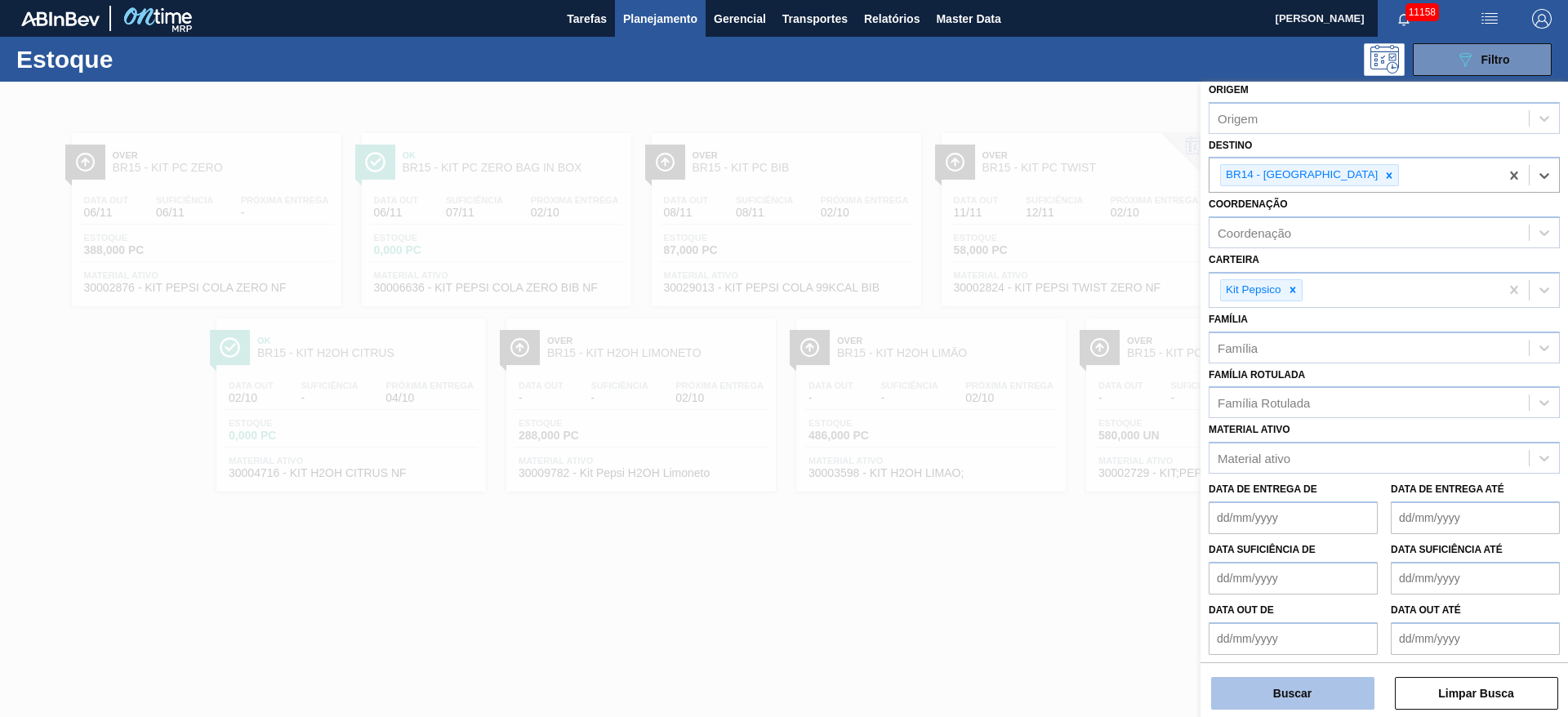
click at [1285, 684] on button "Buscar" at bounding box center [1292, 693] width 164 height 33
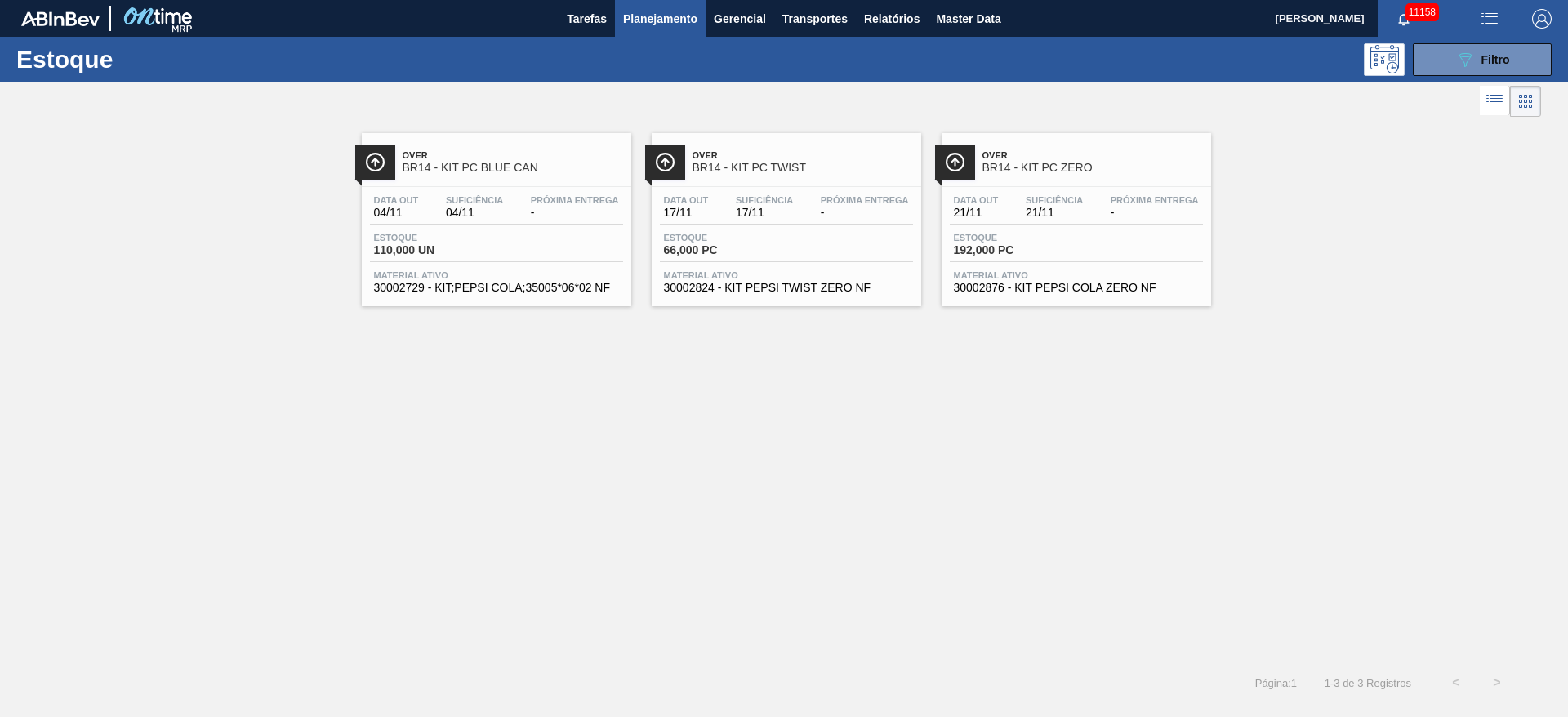
drag, startPoint x: 1443, startPoint y: 57, endPoint x: 1413, endPoint y: 111, distance: 61.8
click at [1438, 60] on button "089F7B8B-B2A5-4AFE-B5C0-19BA573D28AC Filtro" at bounding box center [1482, 60] width 139 height 33
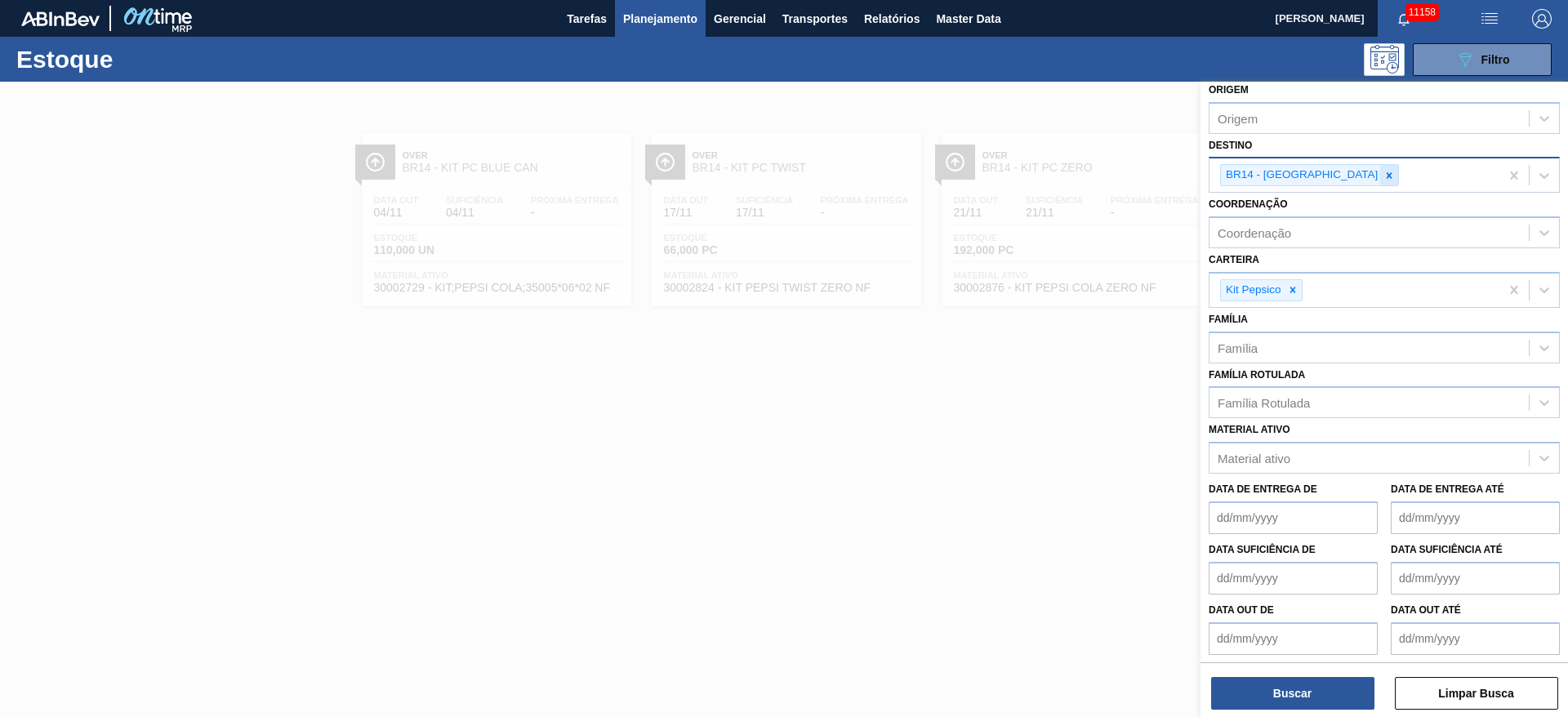
click at [1386, 176] on icon at bounding box center [1389, 175] width 6 height 6
type input "15"
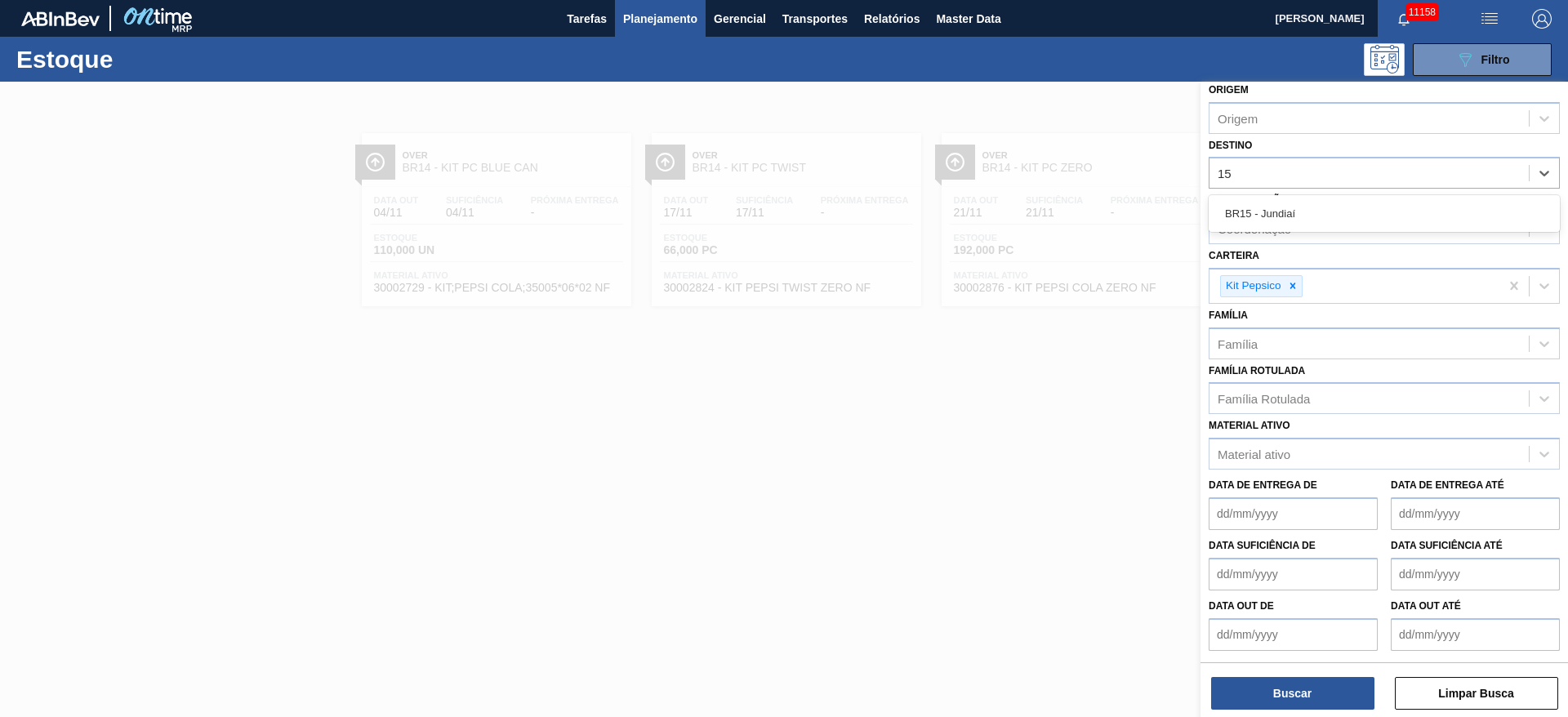
drag, startPoint x: 1306, startPoint y: 202, endPoint x: 1301, endPoint y: 228, distance: 26.5
click at [1303, 206] on div "BR15 - Jundiaí" at bounding box center [1384, 214] width 351 height 30
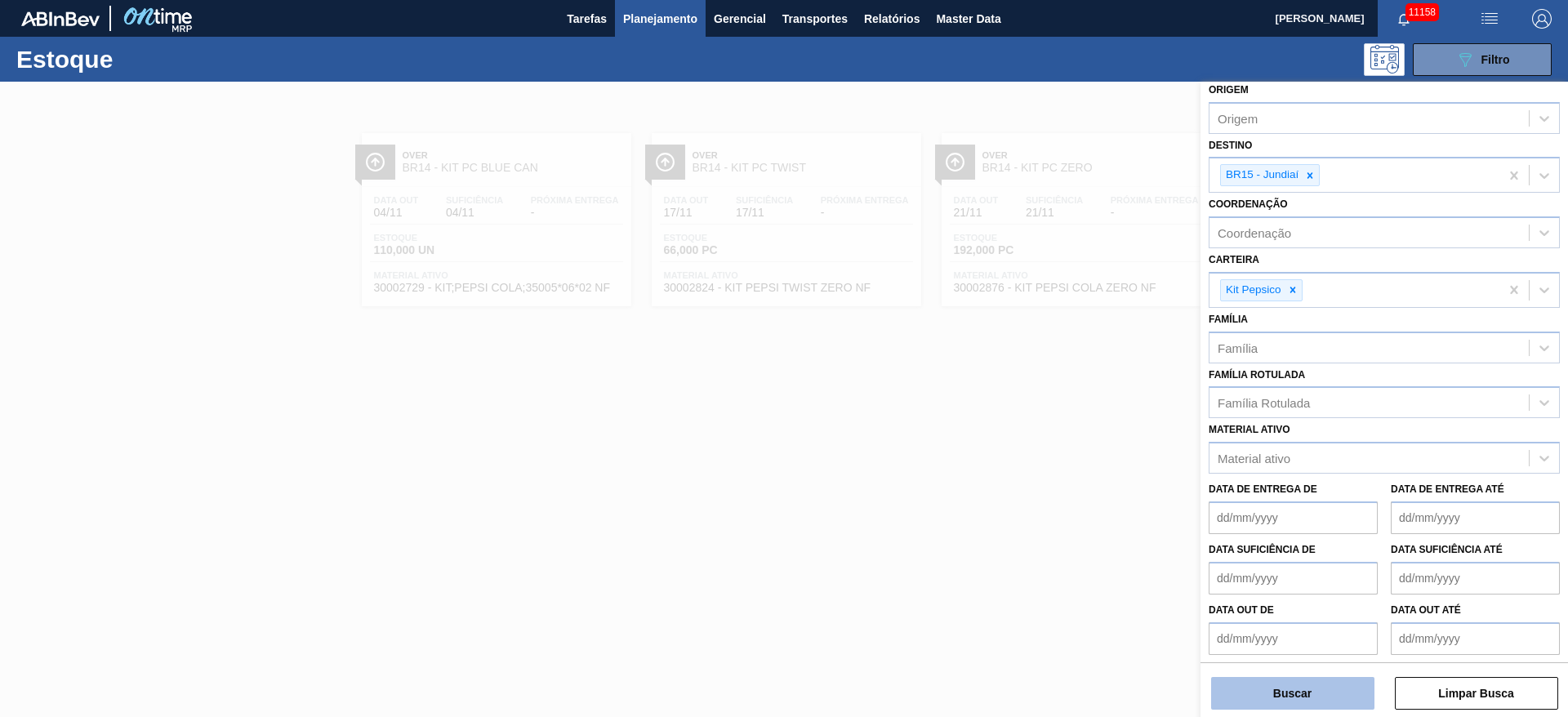
click at [1305, 689] on button "Buscar" at bounding box center [1292, 693] width 164 height 33
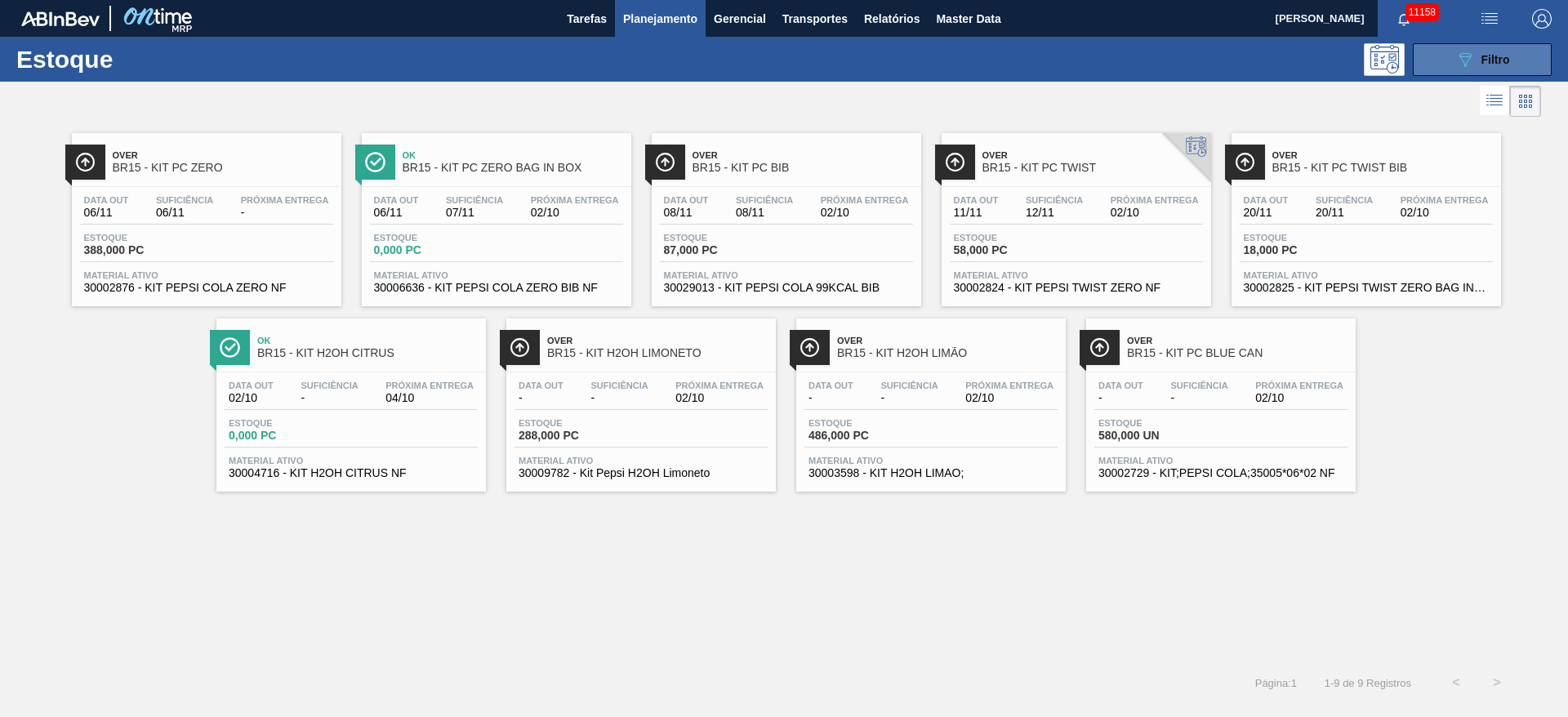
click at [1429, 60] on button "089F7B8B-B2A5-4AFE-B5C0-19BA573D28AC Filtro" at bounding box center [1482, 60] width 139 height 33
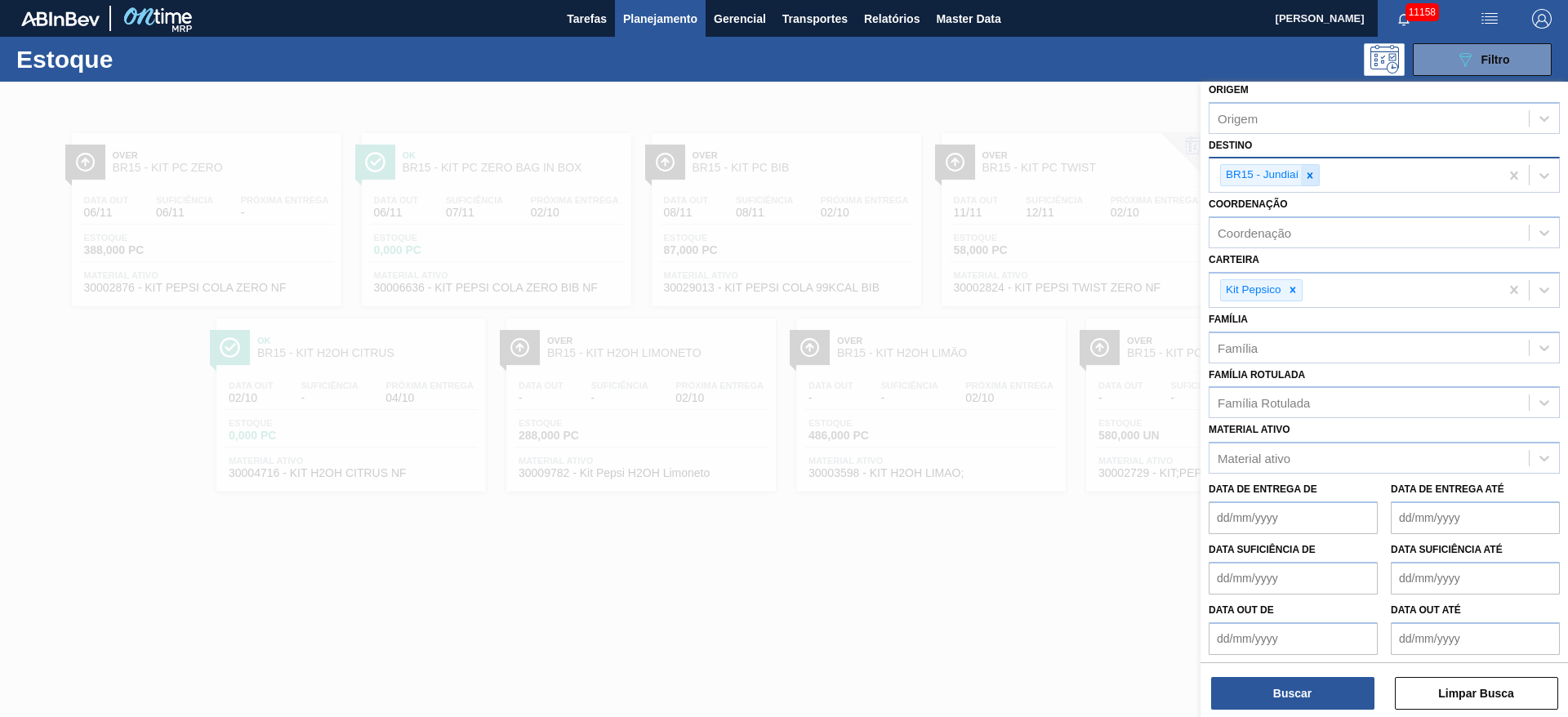
click at [1314, 173] on icon at bounding box center [1310, 176] width 11 height 11
type input "14"
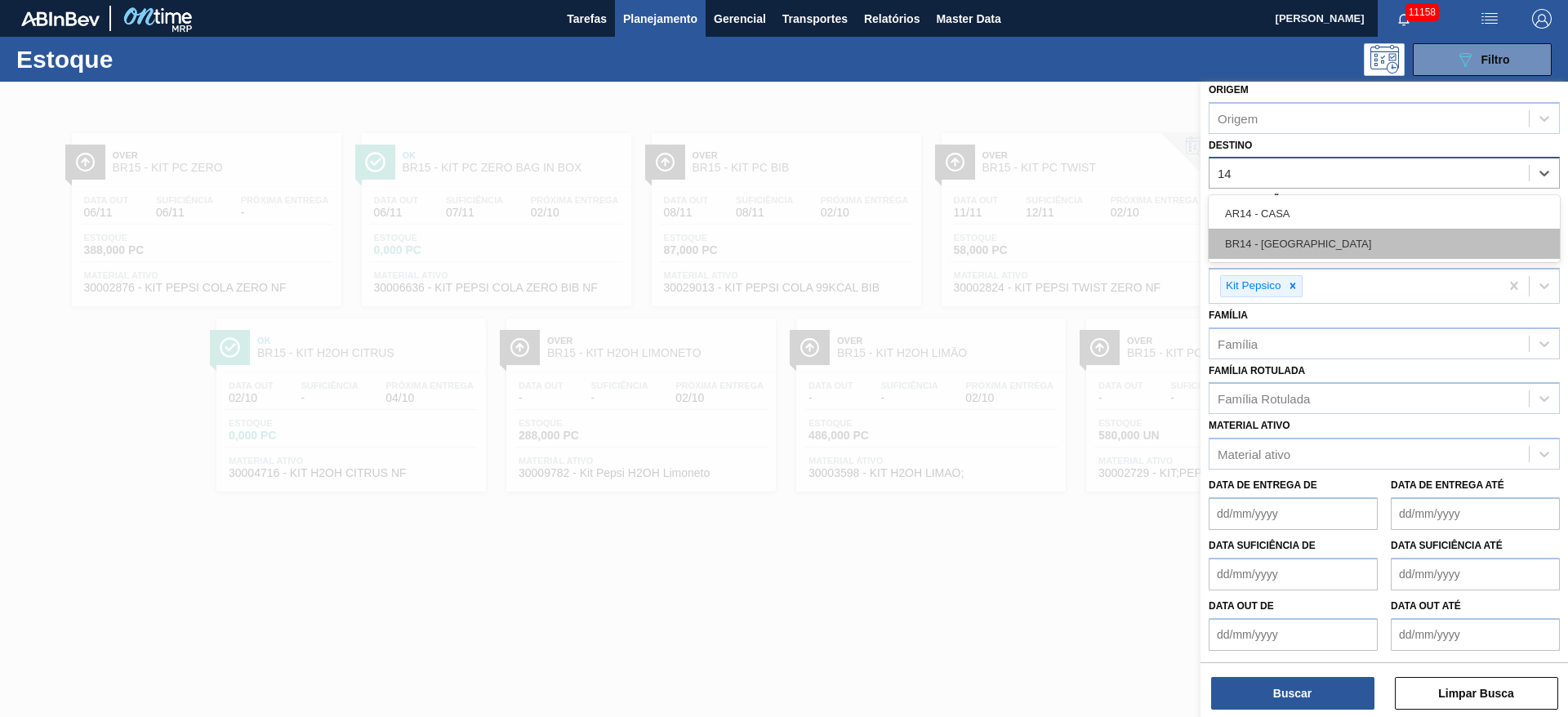
click at [1281, 242] on div "BR14 - Curitibana" at bounding box center [1384, 244] width 351 height 30
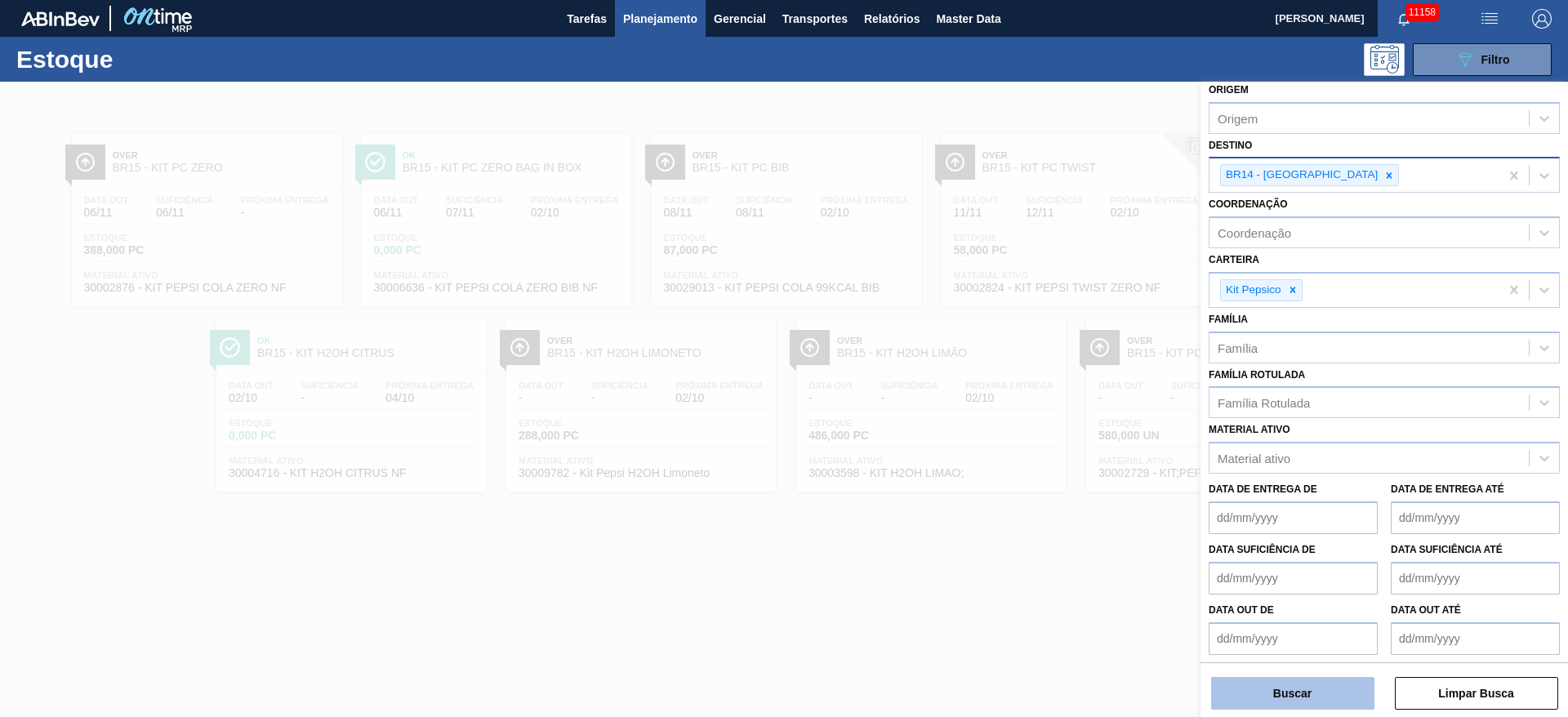
click at [1242, 686] on button "Buscar" at bounding box center [1292, 693] width 164 height 33
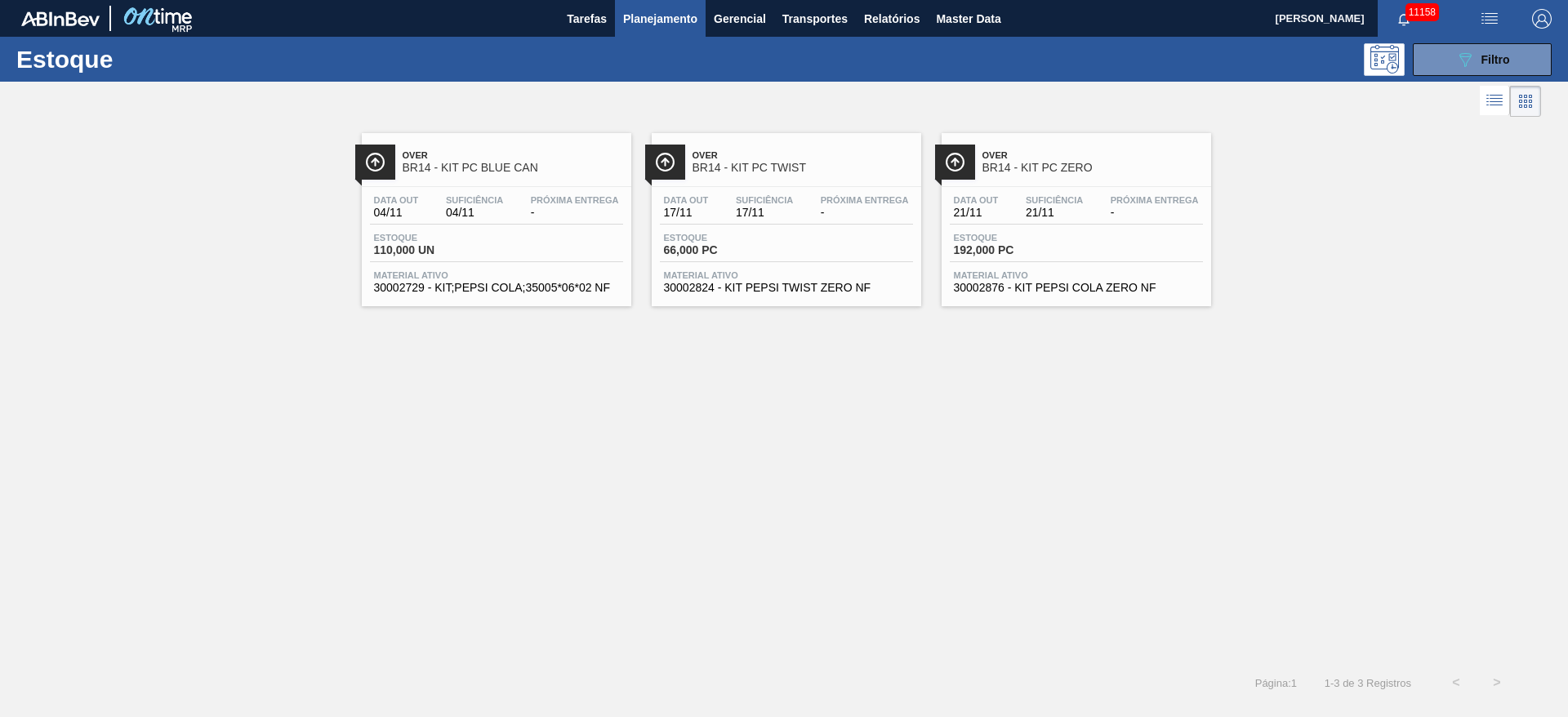
click at [1462, 83] on div at bounding box center [770, 100] width 1541 height 39
click at [1455, 63] on icon "089F7B8B-B2A5-4AFE-B5C0-19BA573D28AC" at bounding box center [1465, 60] width 20 height 20
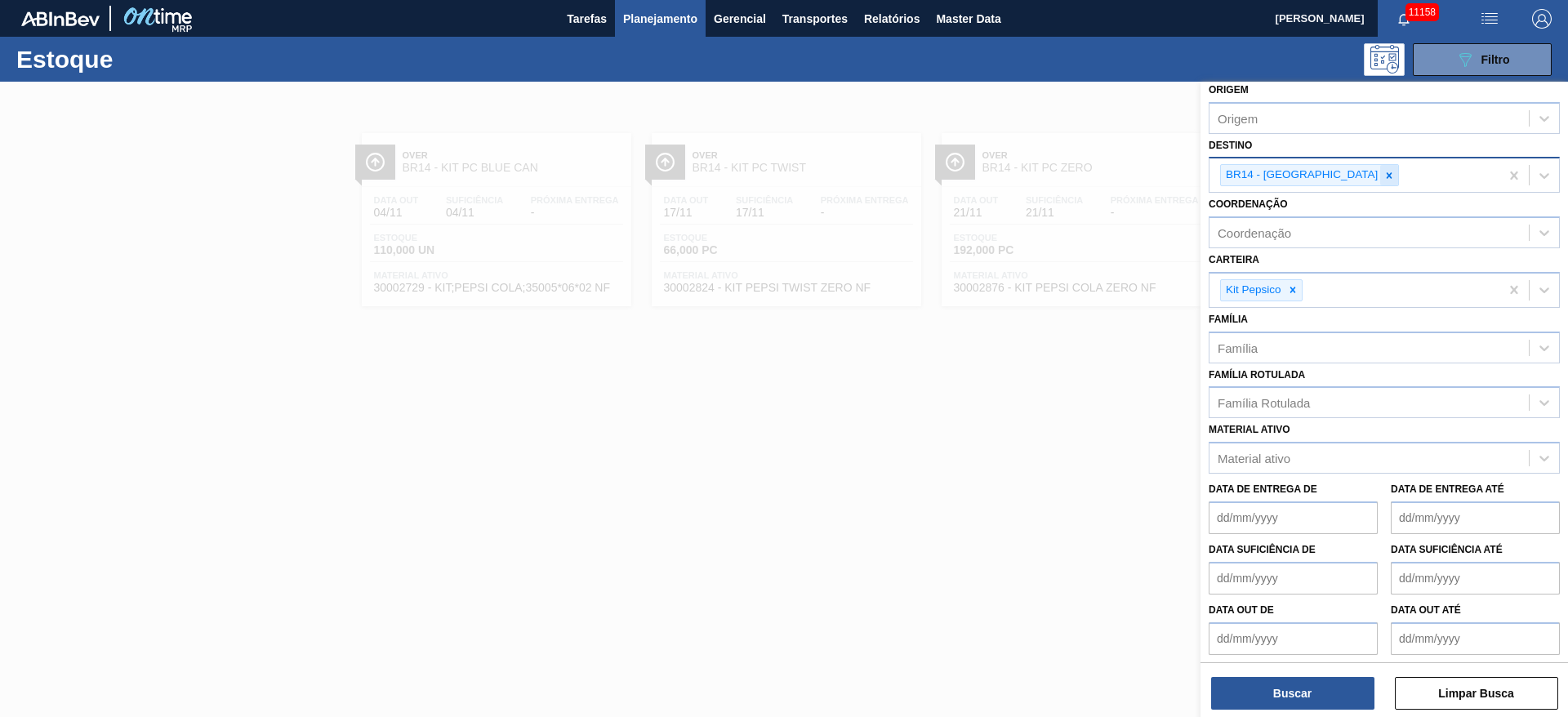
click at [1380, 172] on div at bounding box center [1388, 175] width 18 height 21
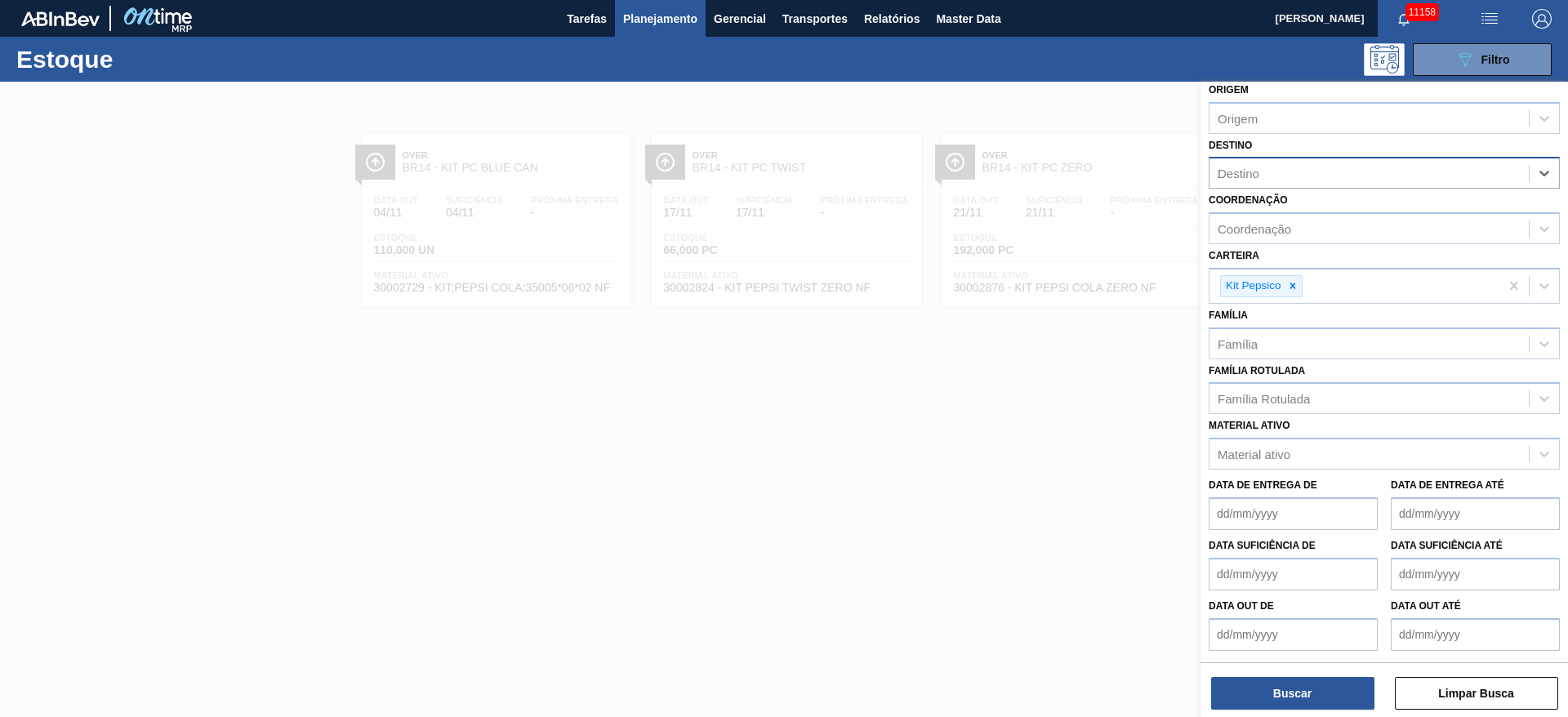
type input "23"
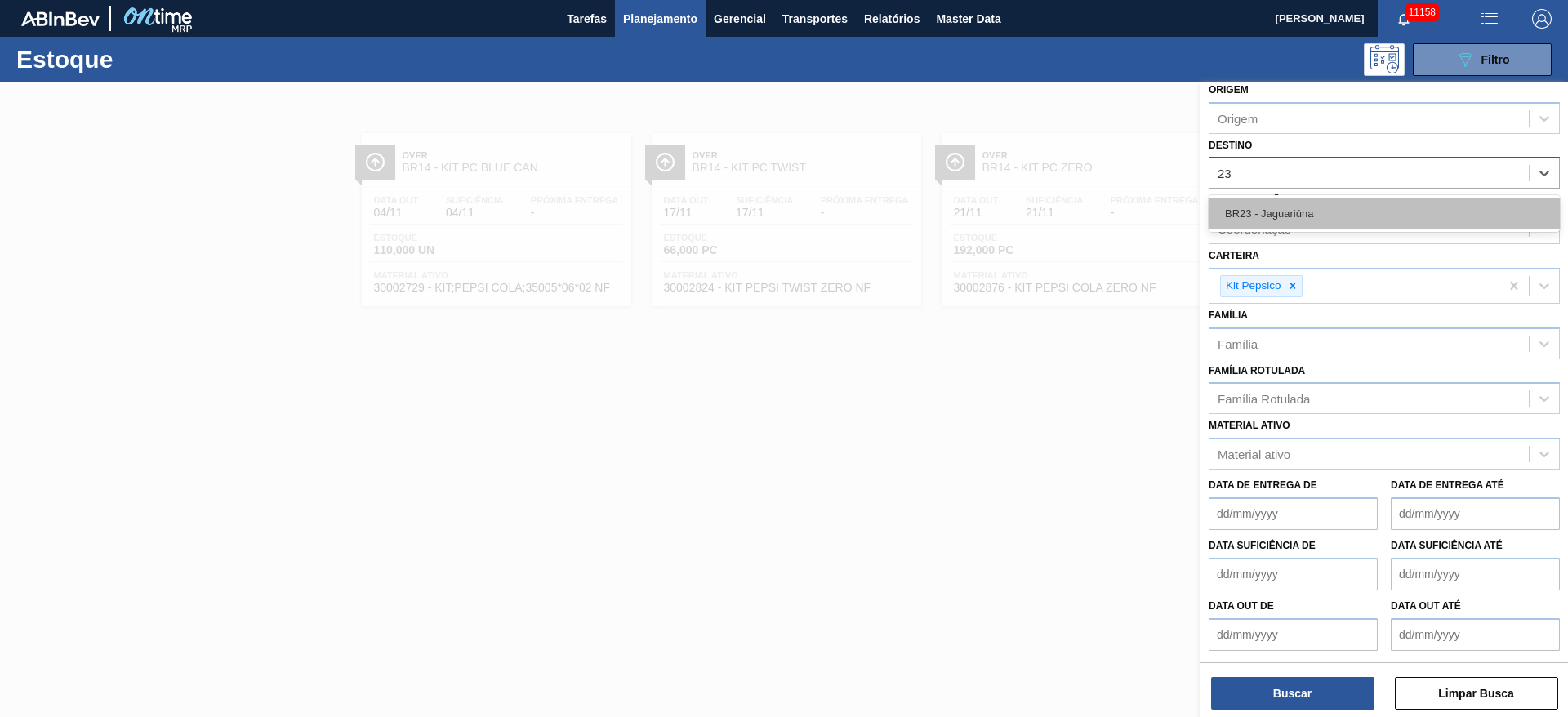
click at [1303, 217] on div "BR23 - Jaguariúna" at bounding box center [1384, 214] width 351 height 30
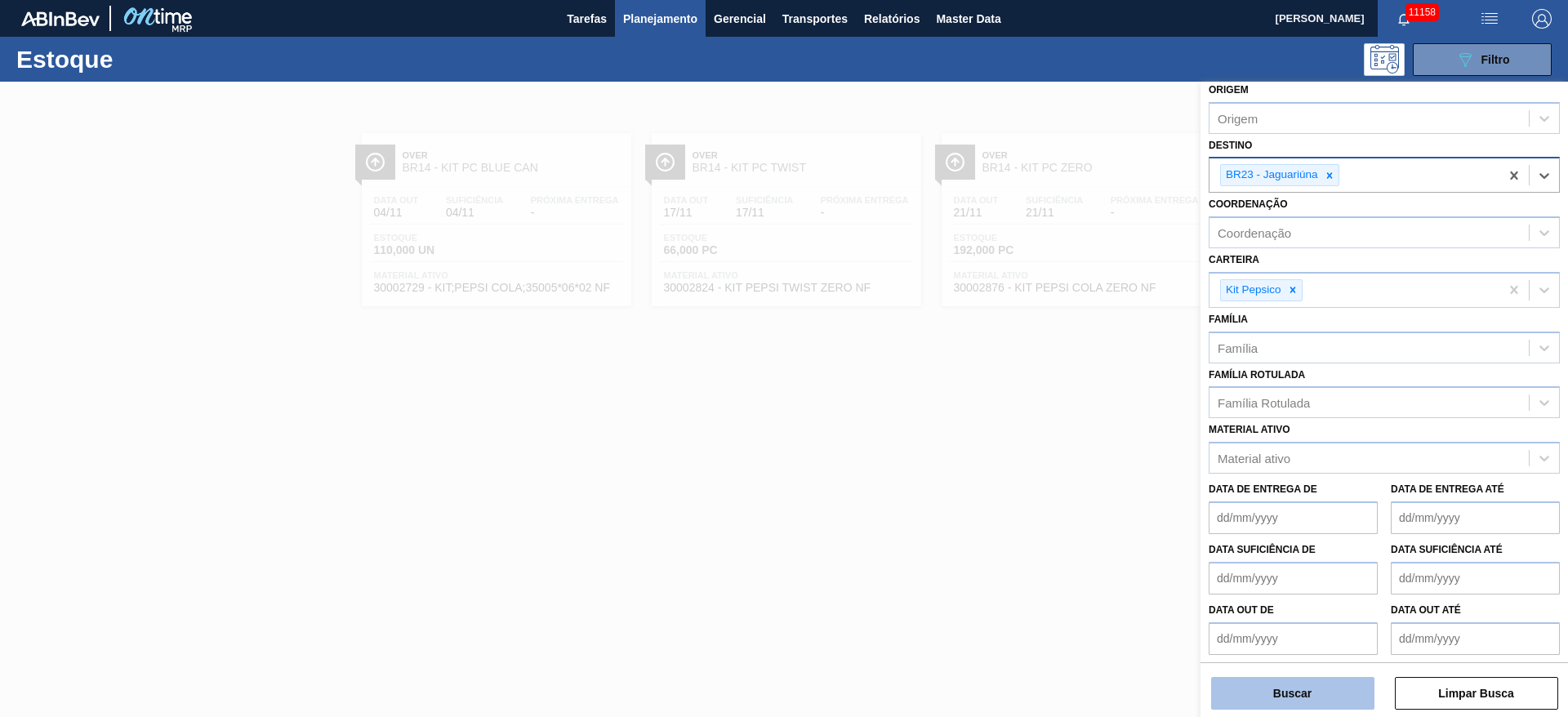
click at [1263, 689] on button "Buscar" at bounding box center [1292, 693] width 164 height 33
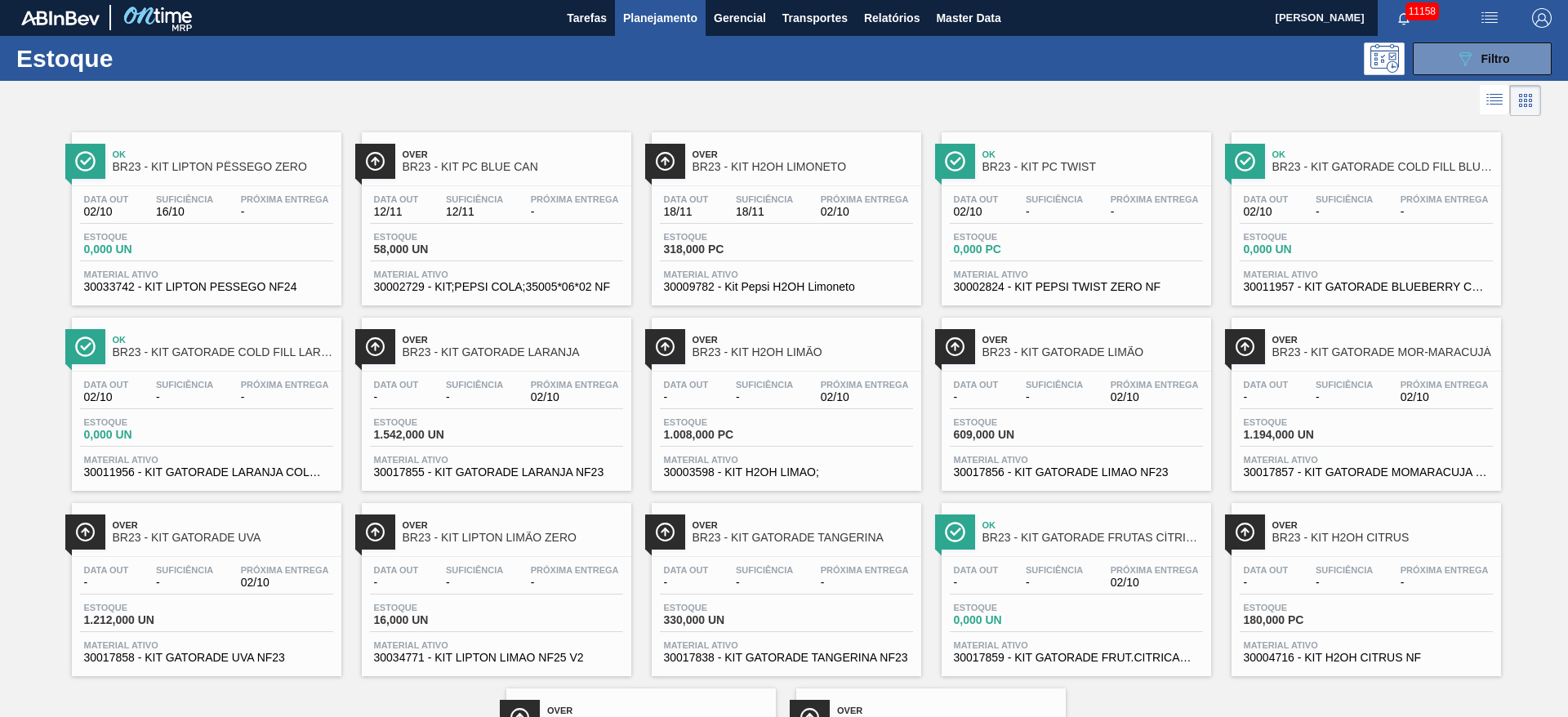
scroll to position [0, 0]
click at [1468, 50] on icon "089F7B8B-B2A5-4AFE-B5C0-19BA573D28AC" at bounding box center [1465, 60] width 20 height 20
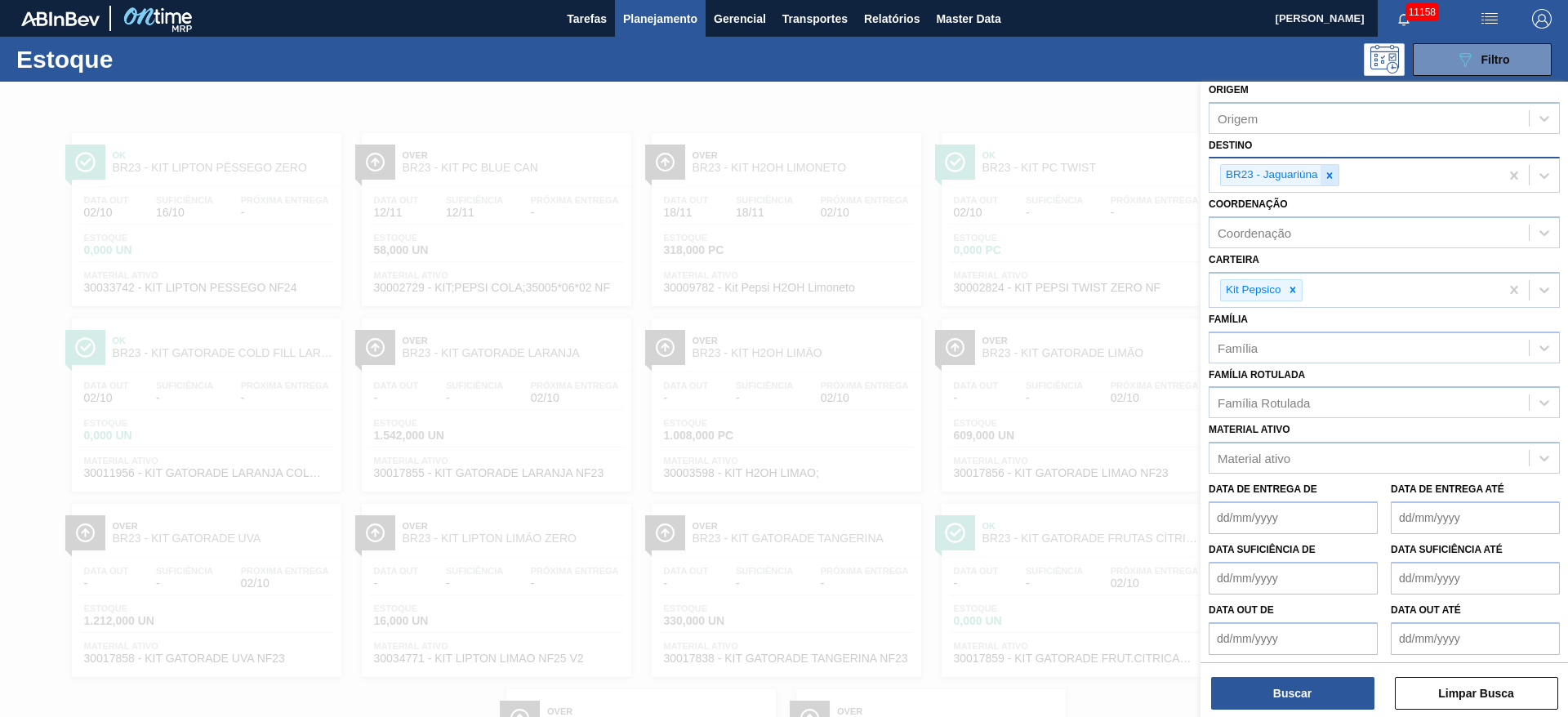
click at [1324, 170] on icon at bounding box center [1330, 176] width 11 height 11
type input "12"
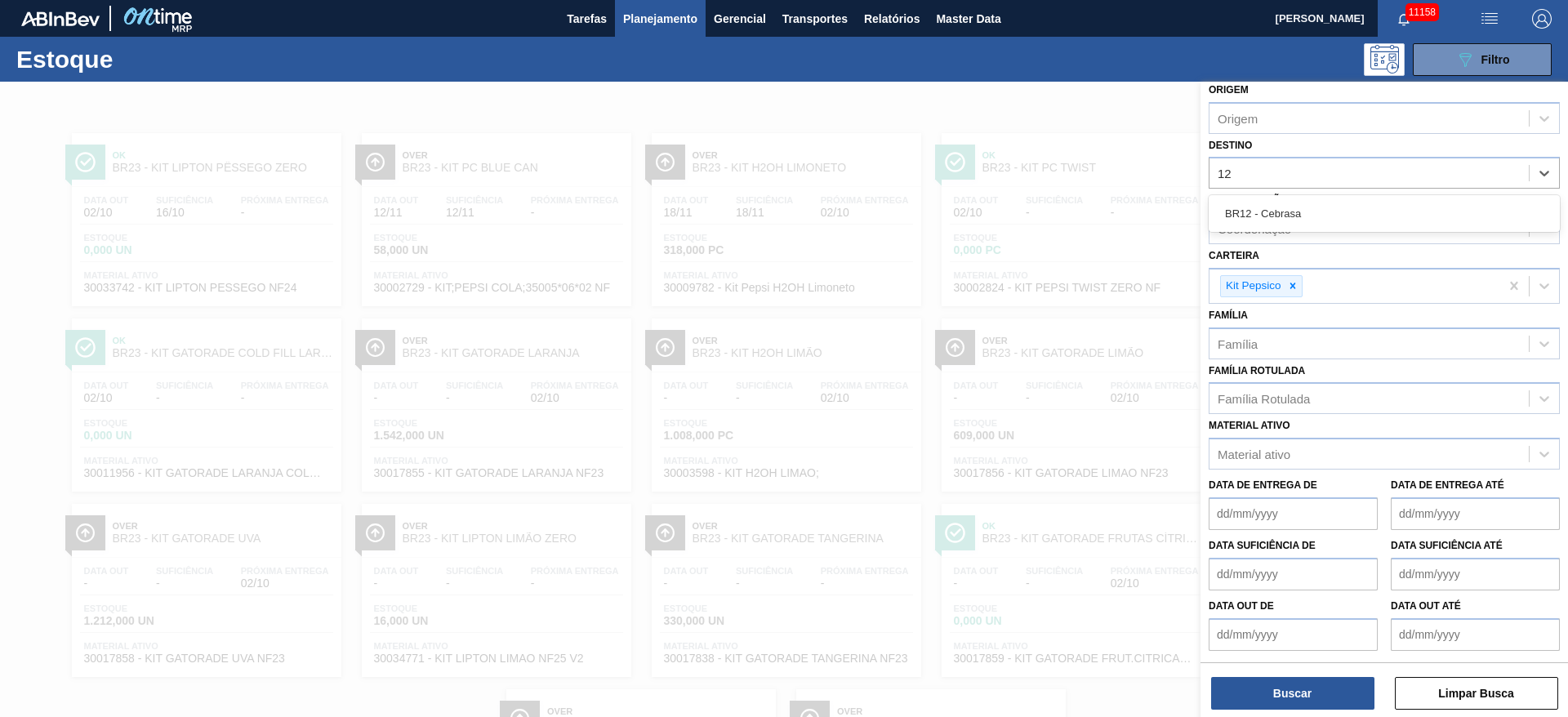
drag, startPoint x: 1312, startPoint y: 217, endPoint x: 1303, endPoint y: 241, distance: 25.6
click at [1310, 219] on div "BR12 - Cebrasa" at bounding box center [1384, 214] width 351 height 30
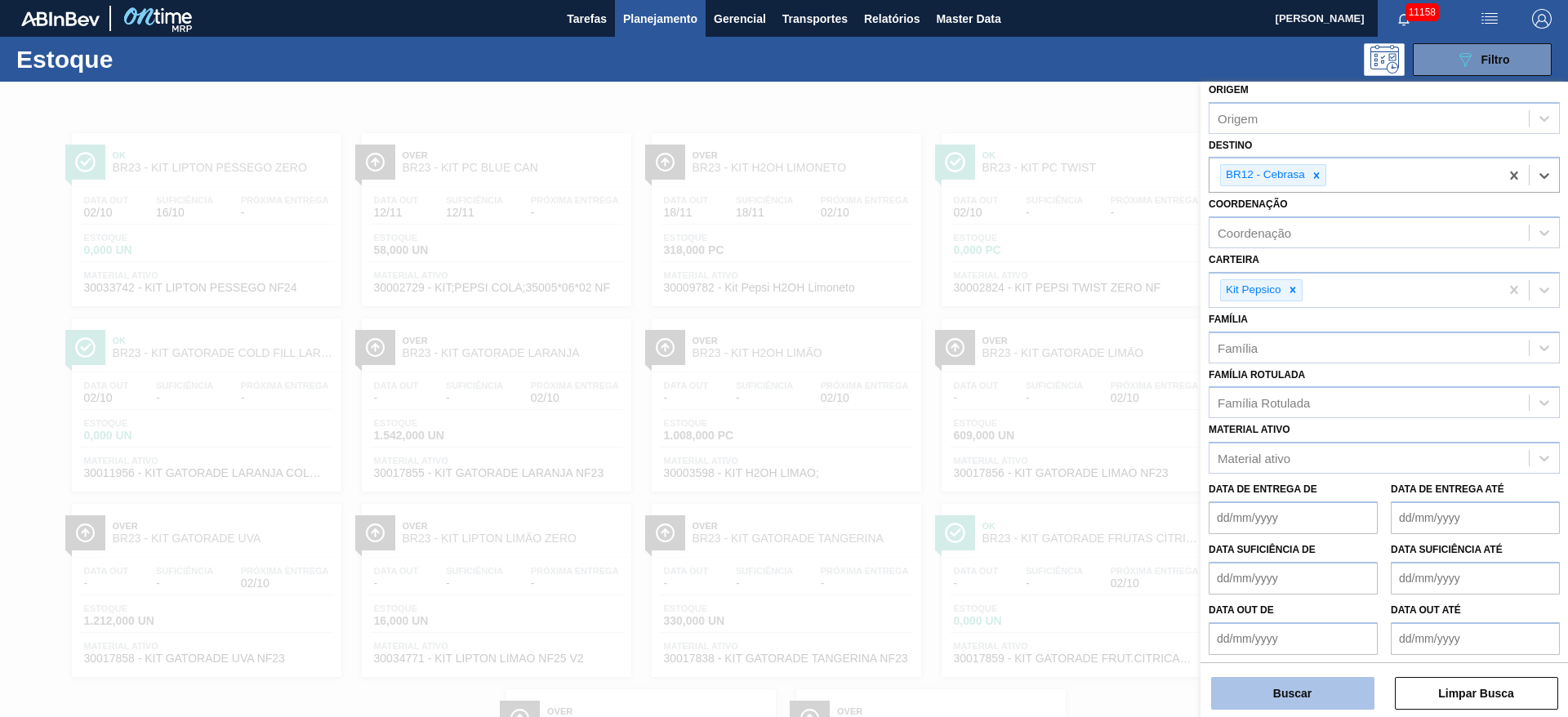
click at [1266, 691] on button "Buscar" at bounding box center [1292, 693] width 164 height 33
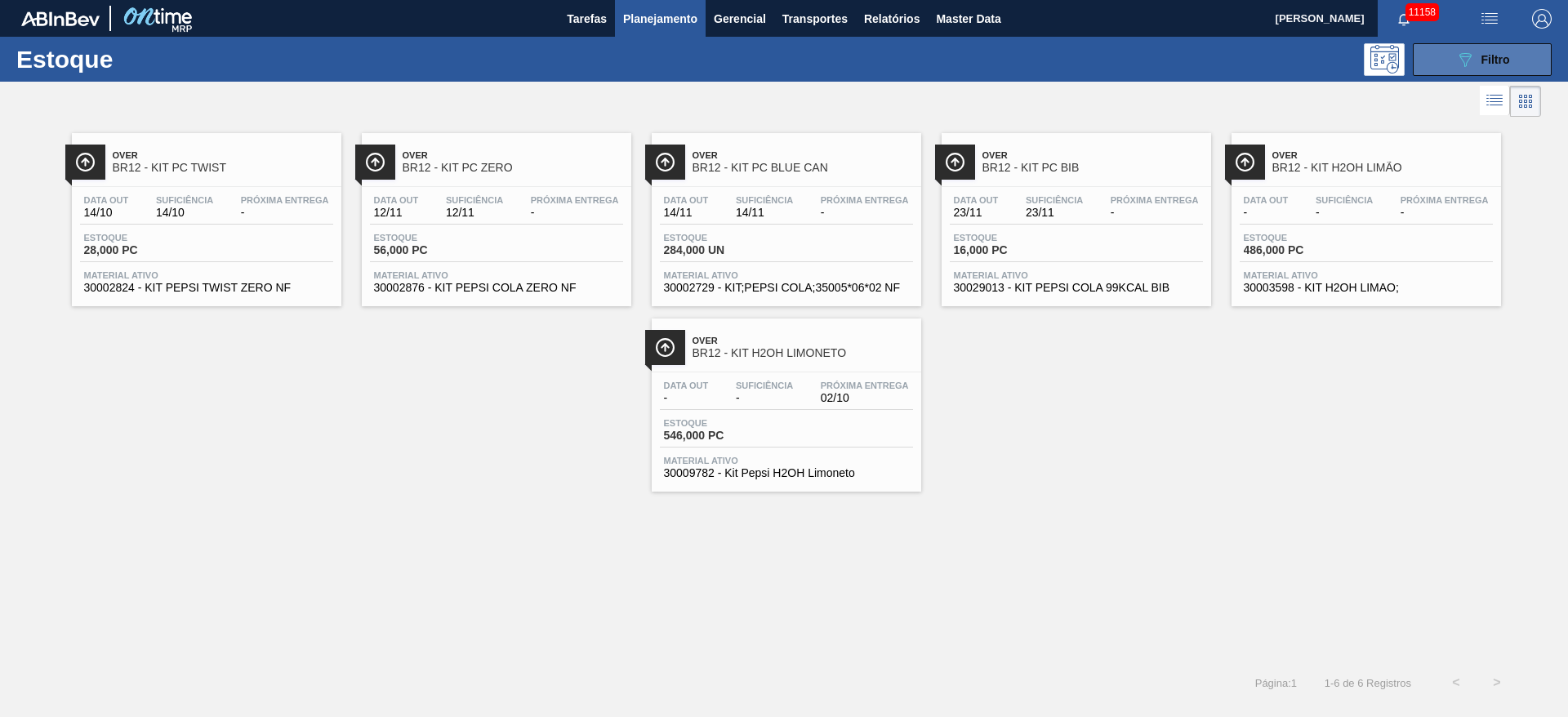
click at [1452, 72] on button "089F7B8B-B2A5-4AFE-B5C0-19BA573D28AC Filtro" at bounding box center [1482, 60] width 139 height 33
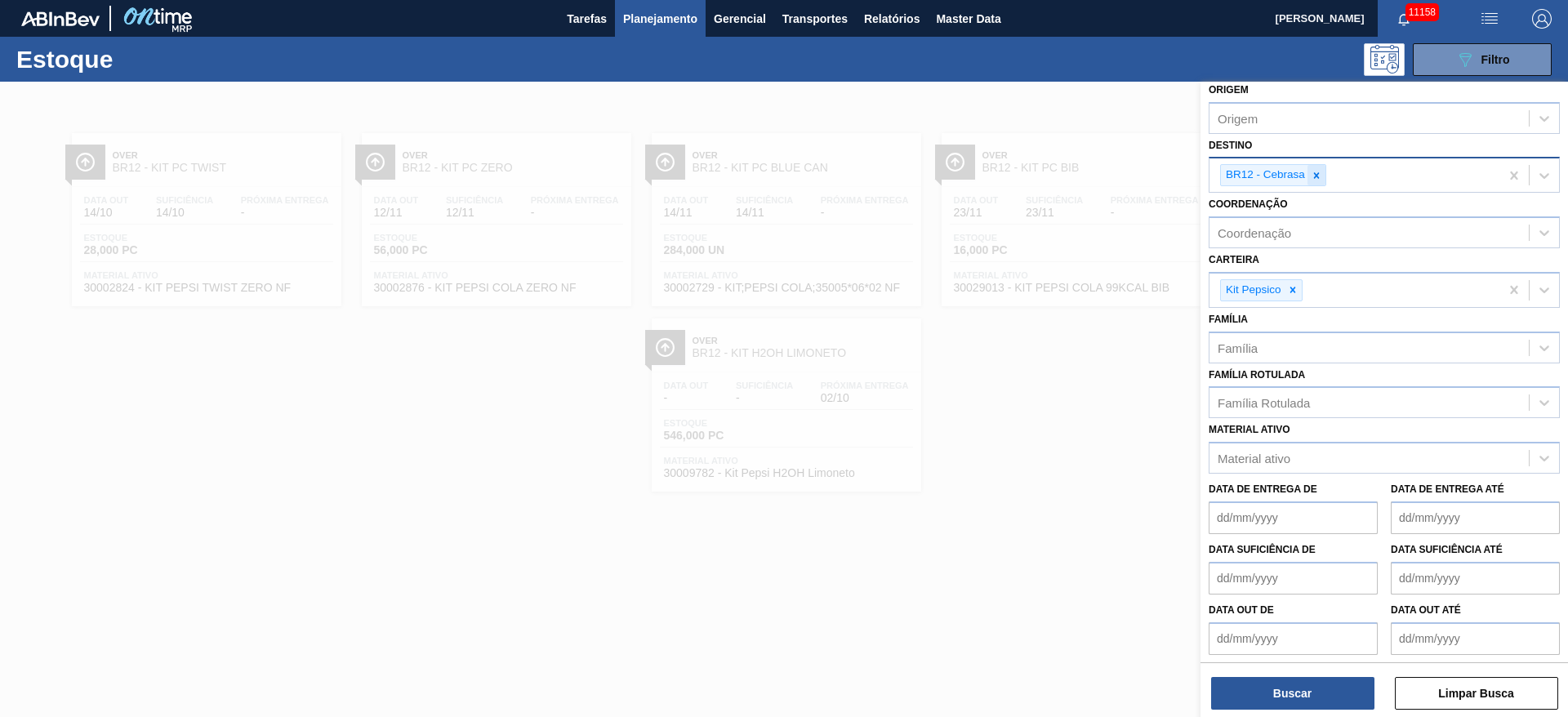
click at [1312, 181] on icon at bounding box center [1316, 176] width 11 height 11
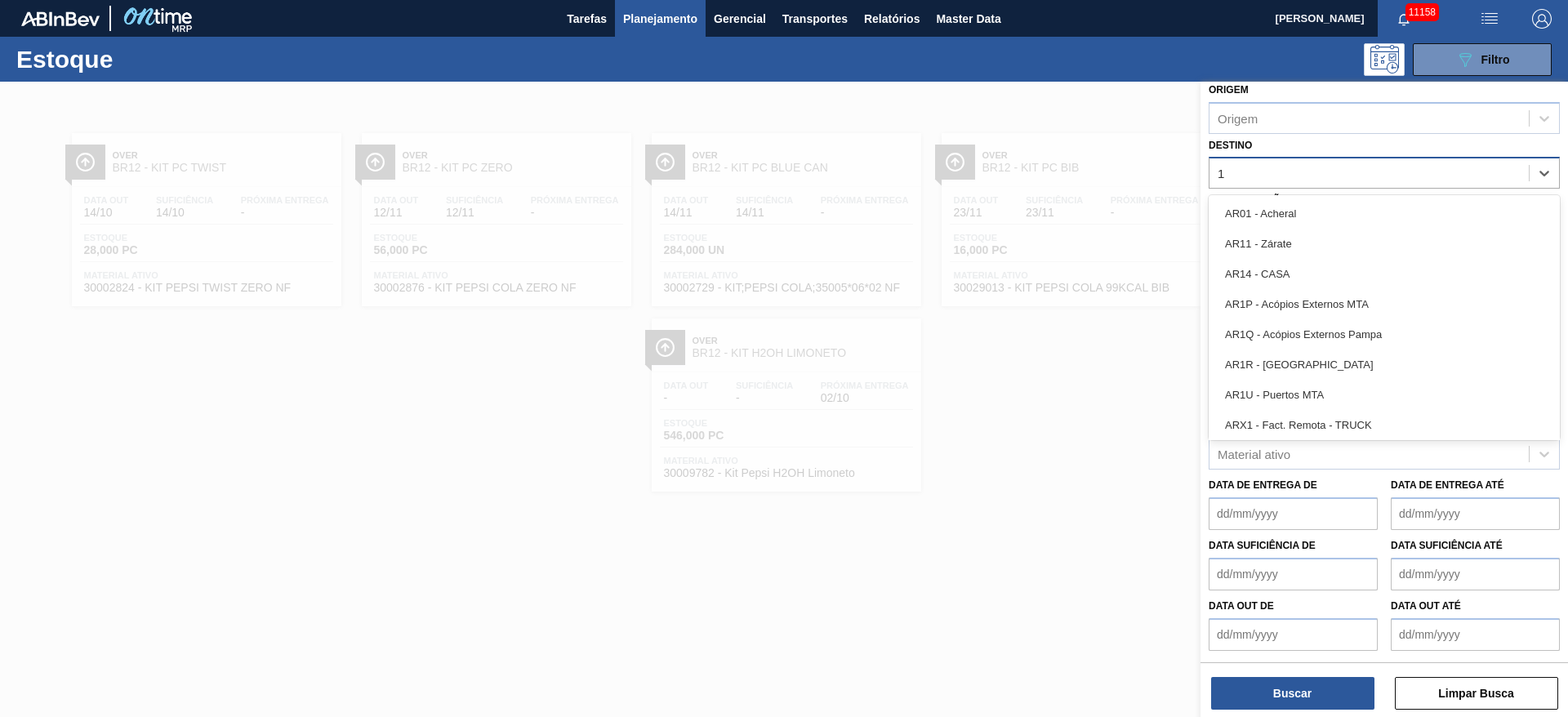
type input "14"
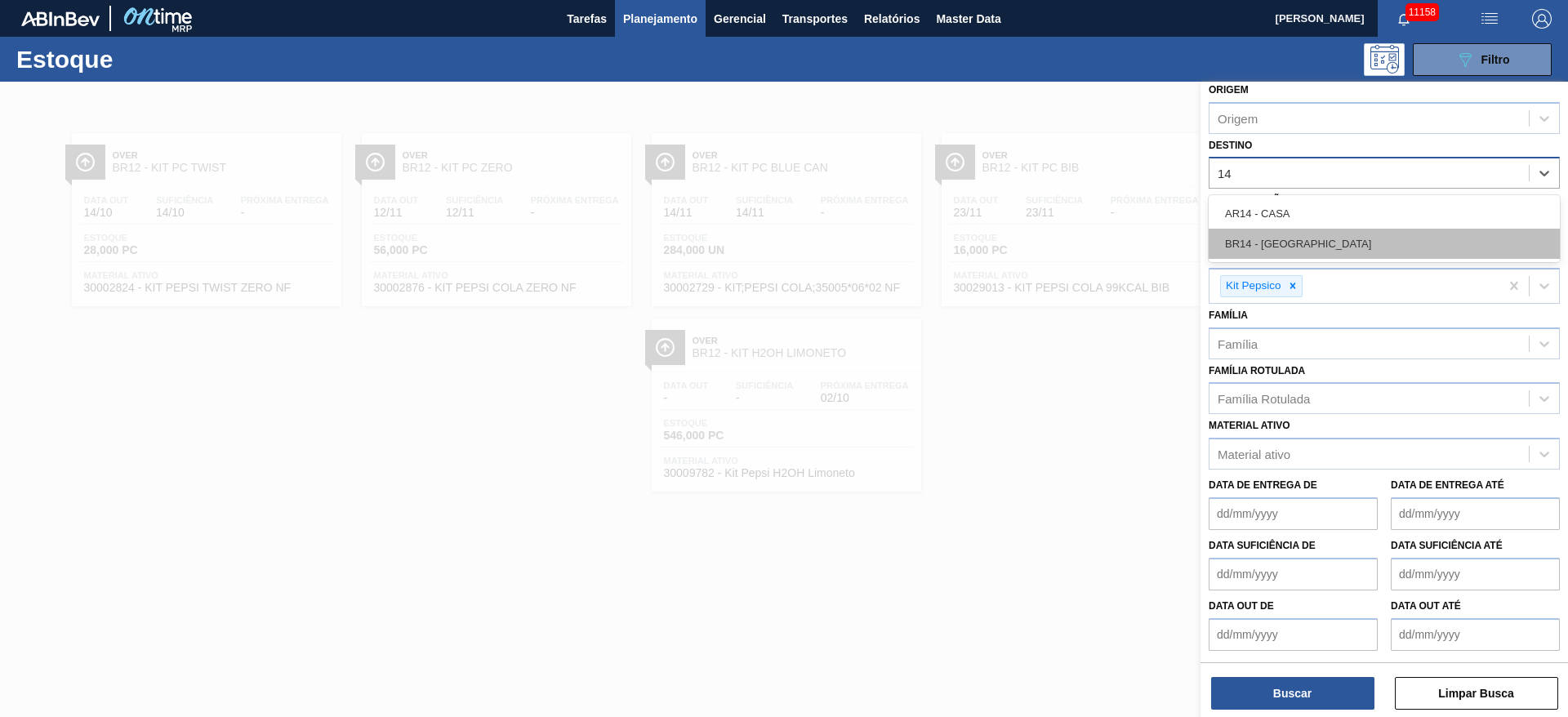
click at [1305, 238] on div "BR14 - Curitibana" at bounding box center [1384, 244] width 351 height 30
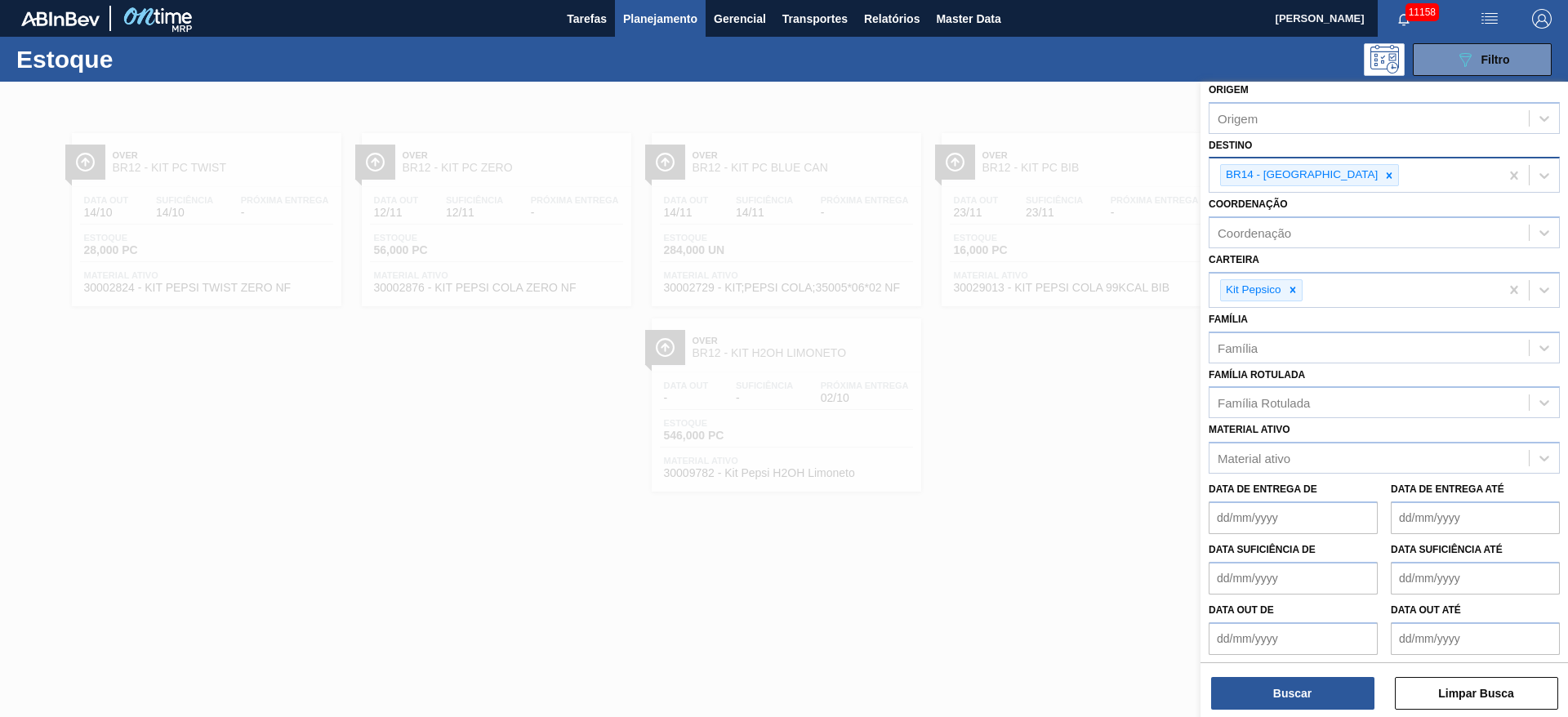
drag, startPoint x: 1492, startPoint y: 671, endPoint x: 1481, endPoint y: 663, distance: 13.6
click at [1484, 671] on div "Buscar Limpar Busca" at bounding box center [1384, 685] width 368 height 45
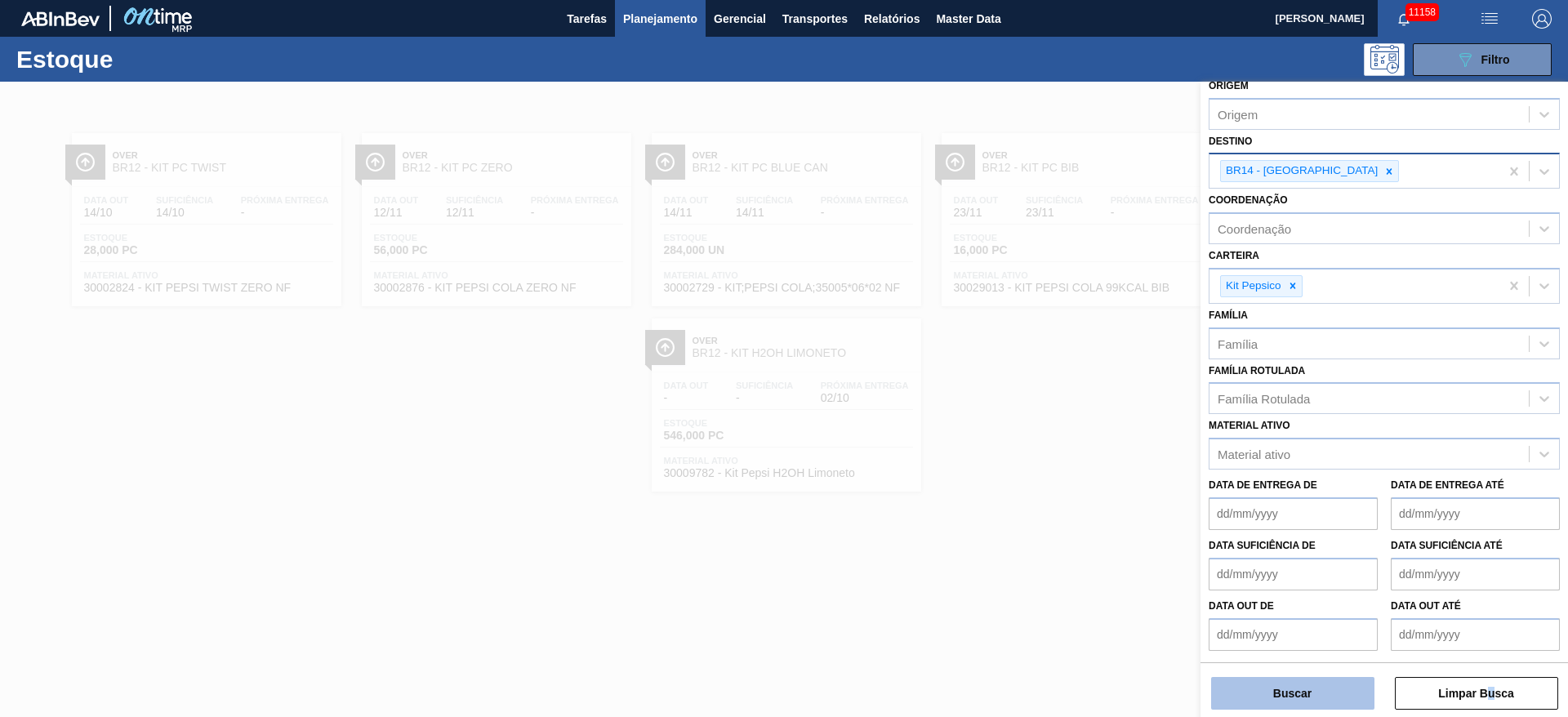
click at [1252, 688] on button "Buscar" at bounding box center [1292, 693] width 164 height 33
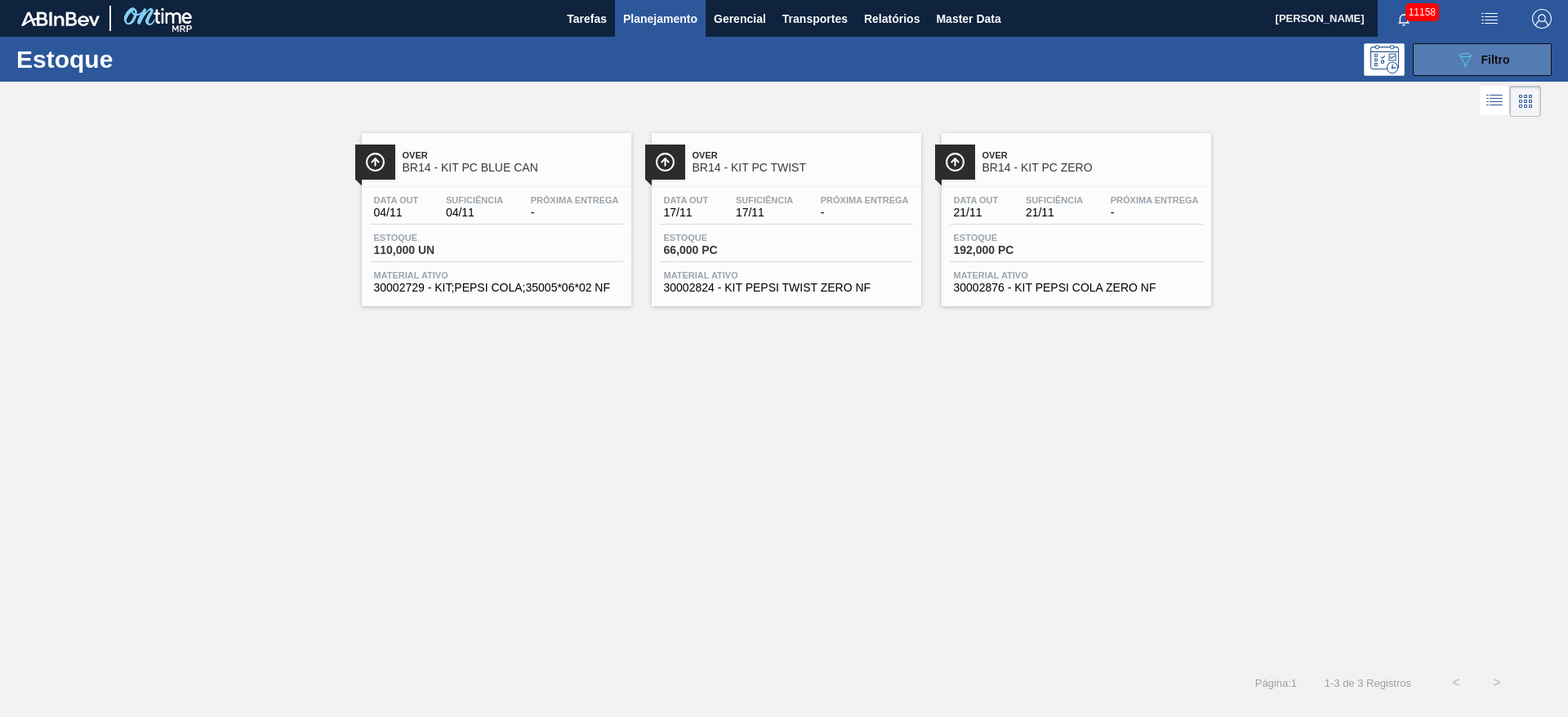
click at [1448, 62] on button "089F7B8B-B2A5-4AFE-B5C0-19BA573D28AC Filtro" at bounding box center [1482, 60] width 139 height 33
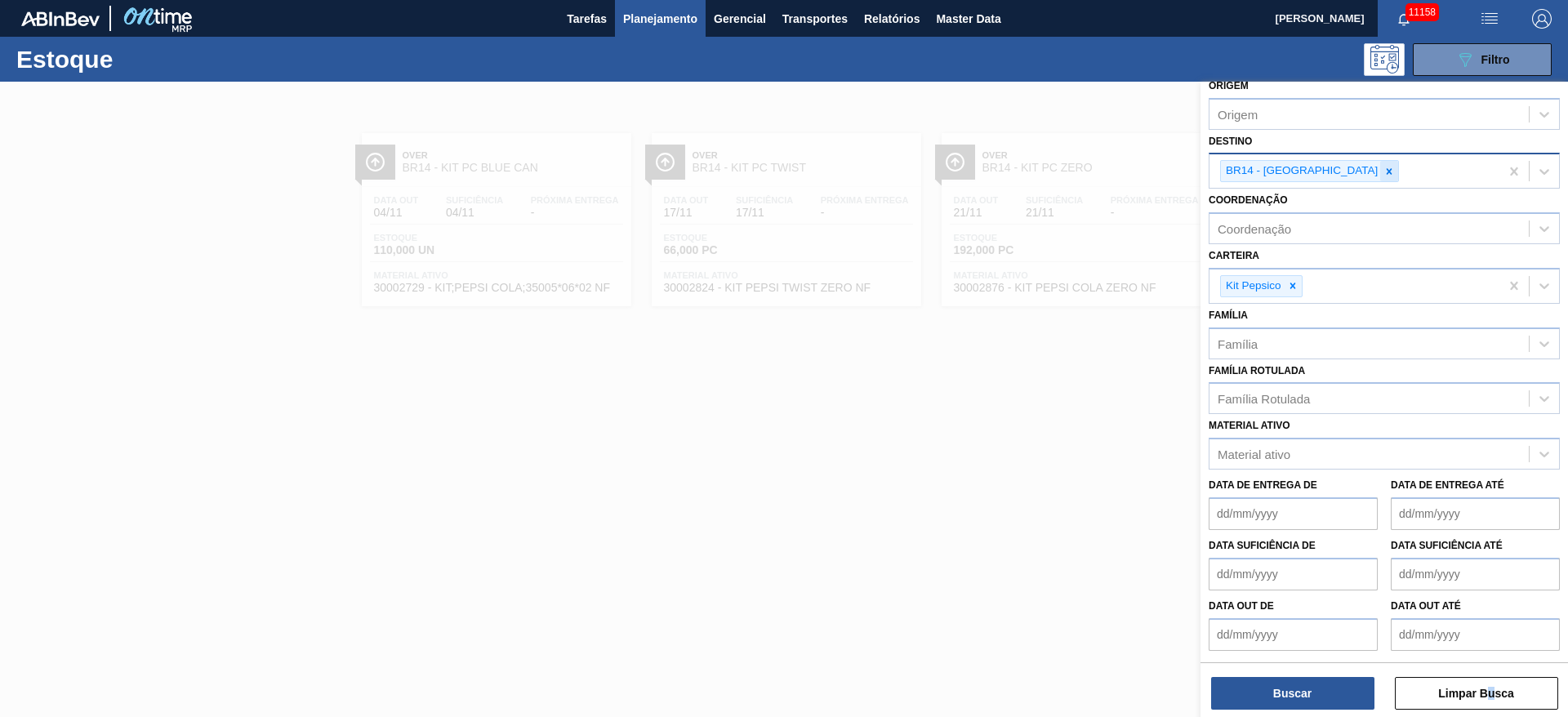
click at [1384, 170] on icon at bounding box center [1389, 171] width 11 height 11
type input "4"
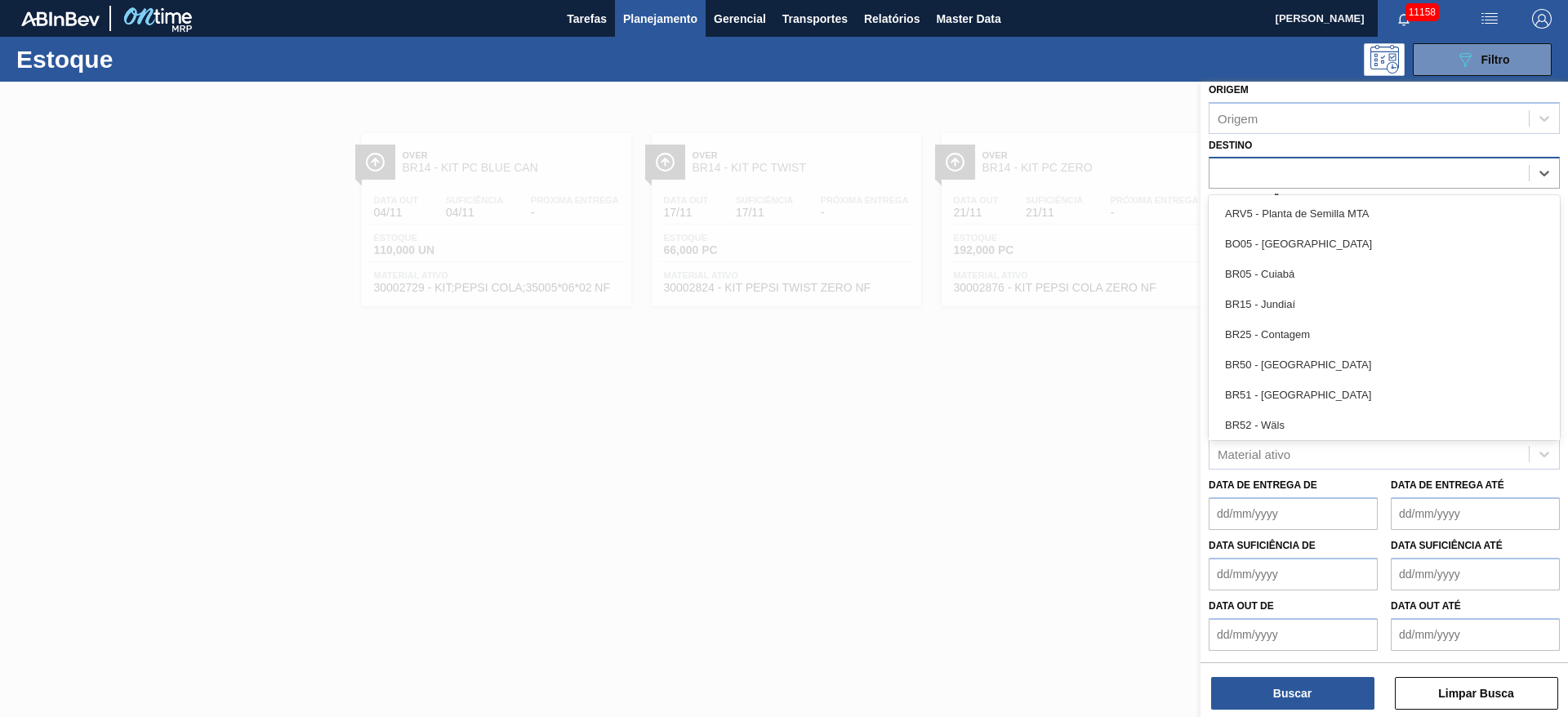
type input "5"
drag, startPoint x: 1423, startPoint y: 273, endPoint x: 1344, endPoint y: 388, distance: 139.5
click at [1420, 275] on div "BR05 - Cuiabá" at bounding box center [1384, 274] width 351 height 30
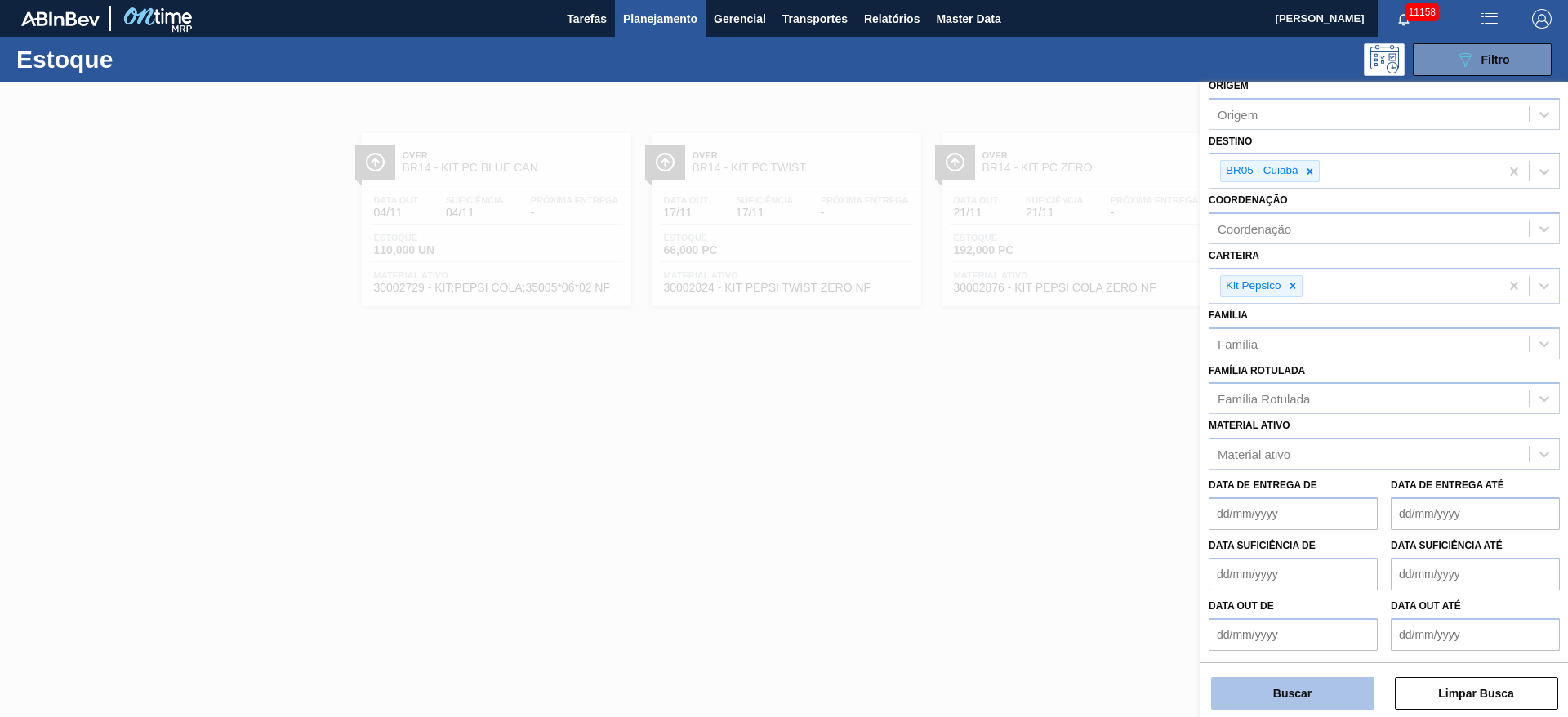
click at [1287, 704] on button "Buscar" at bounding box center [1292, 693] width 164 height 33
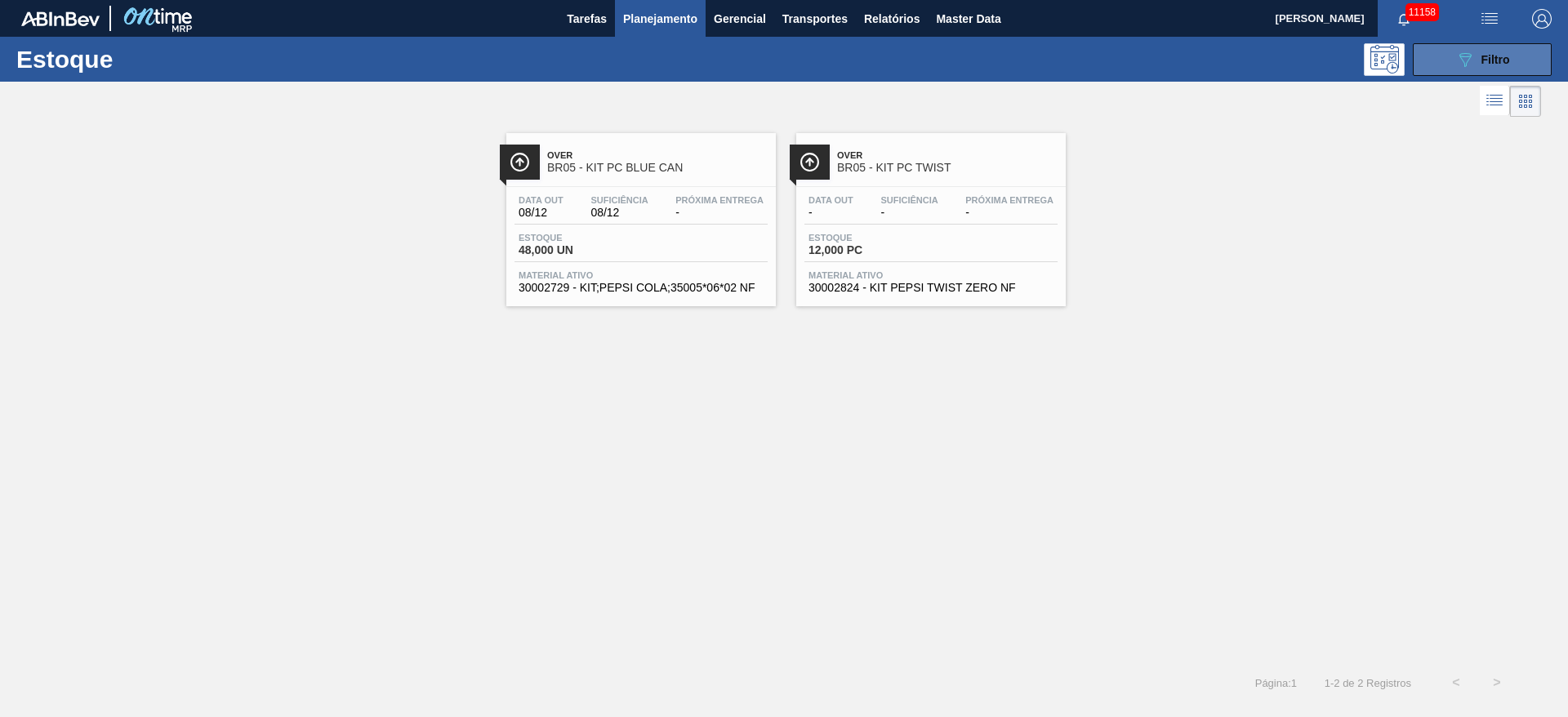
click at [1425, 56] on button "089F7B8B-B2A5-4AFE-B5C0-19BA573D28AC Filtro" at bounding box center [1482, 60] width 139 height 33
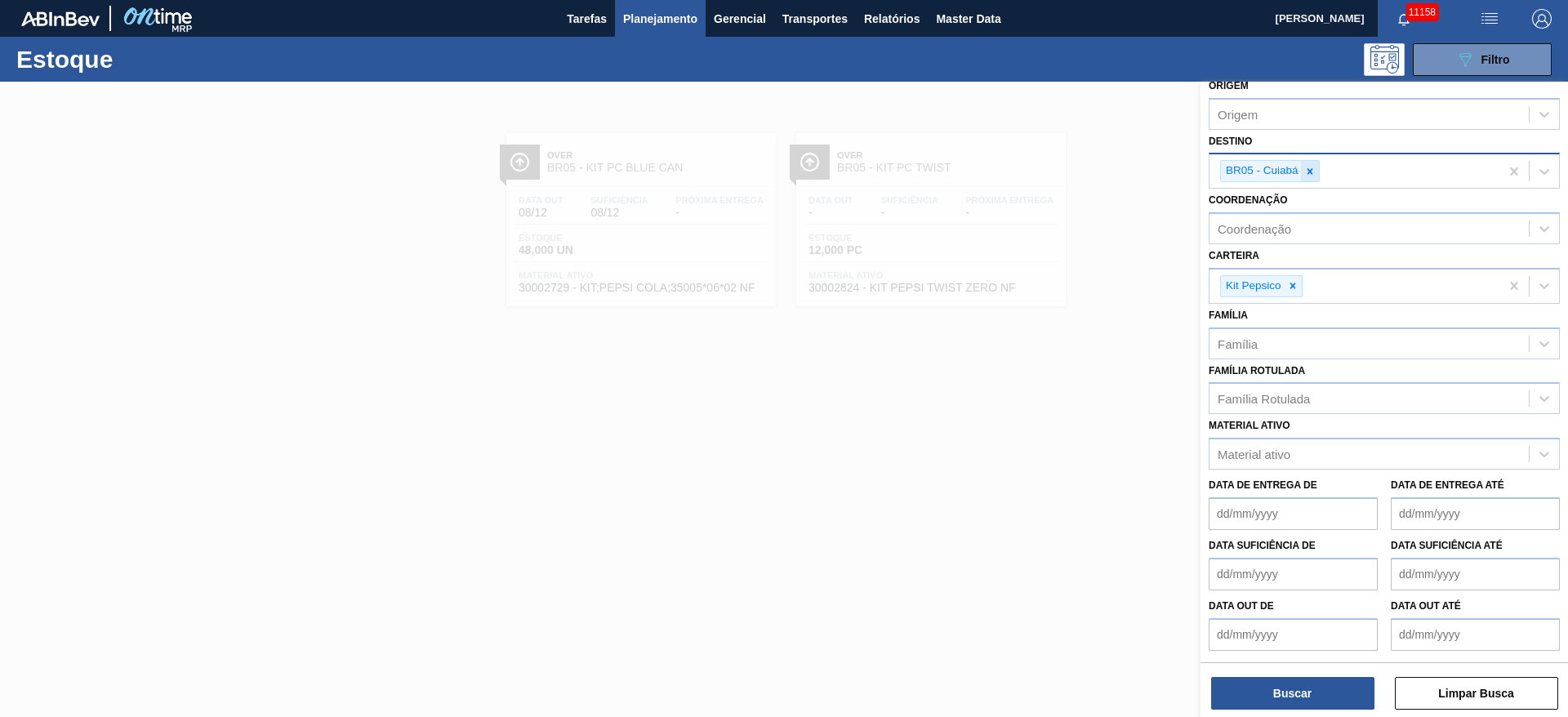
click at [1302, 178] on div at bounding box center [1309, 171] width 18 height 21
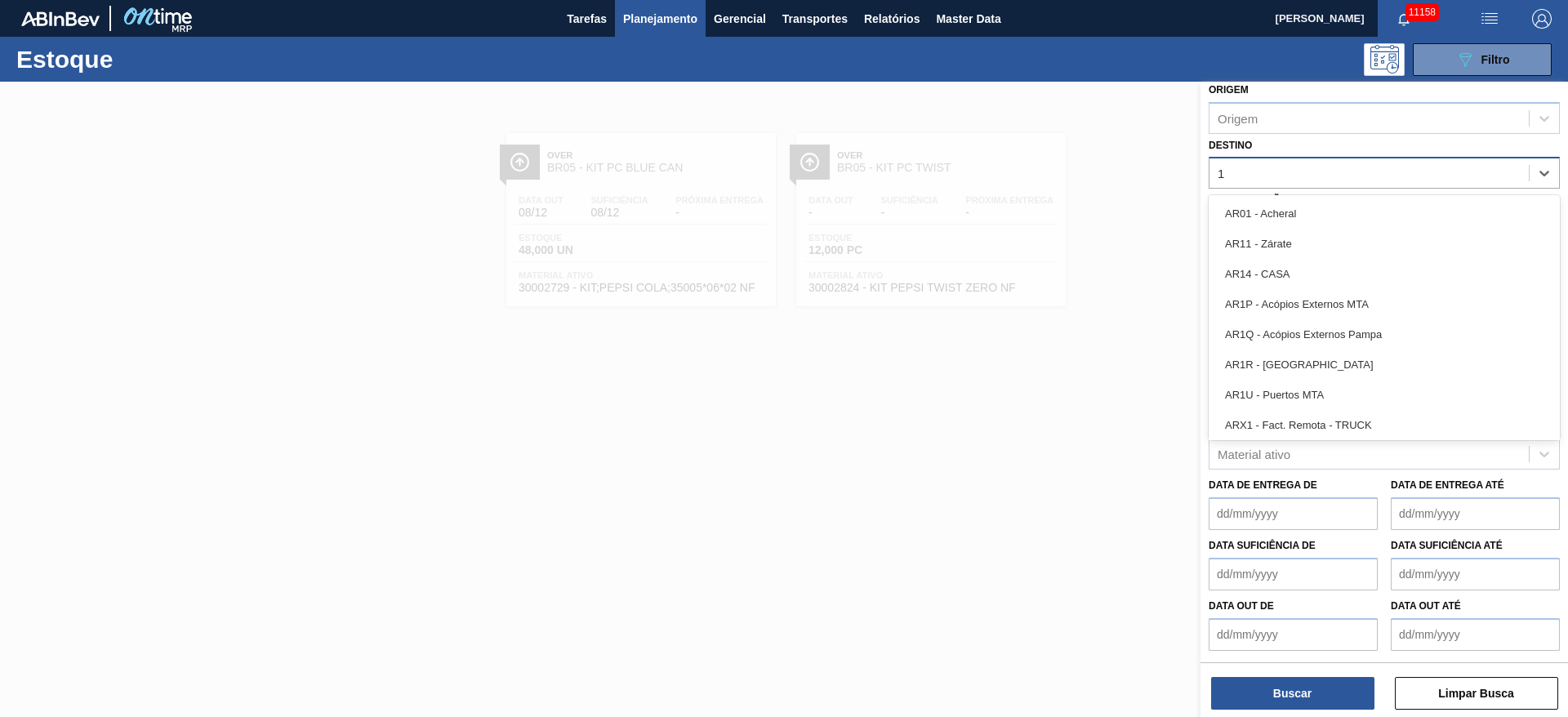
type input "12"
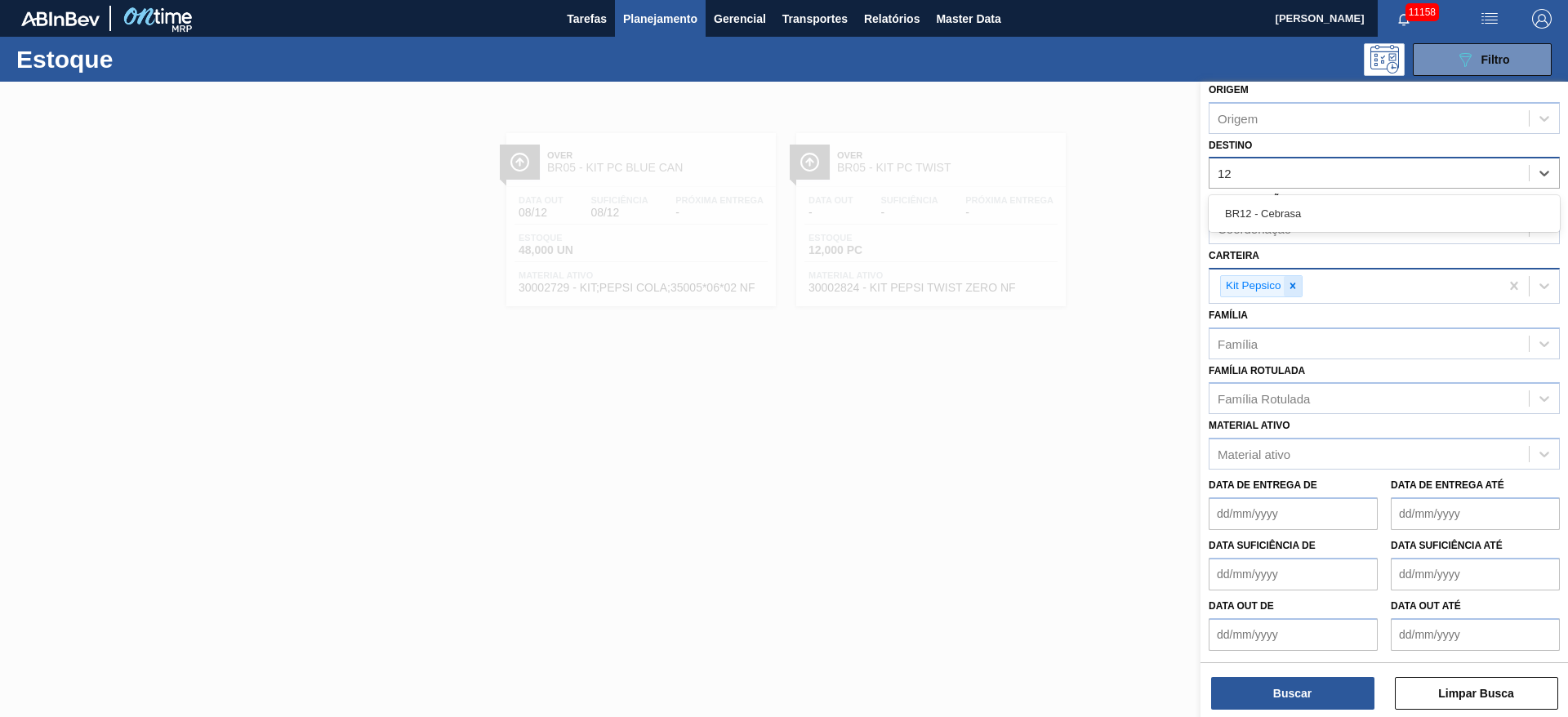
drag, startPoint x: 1296, startPoint y: 202, endPoint x: 1285, endPoint y: 283, distance: 81.7
click at [1290, 206] on div "BR12 - Cebrasa" at bounding box center [1384, 214] width 351 height 30
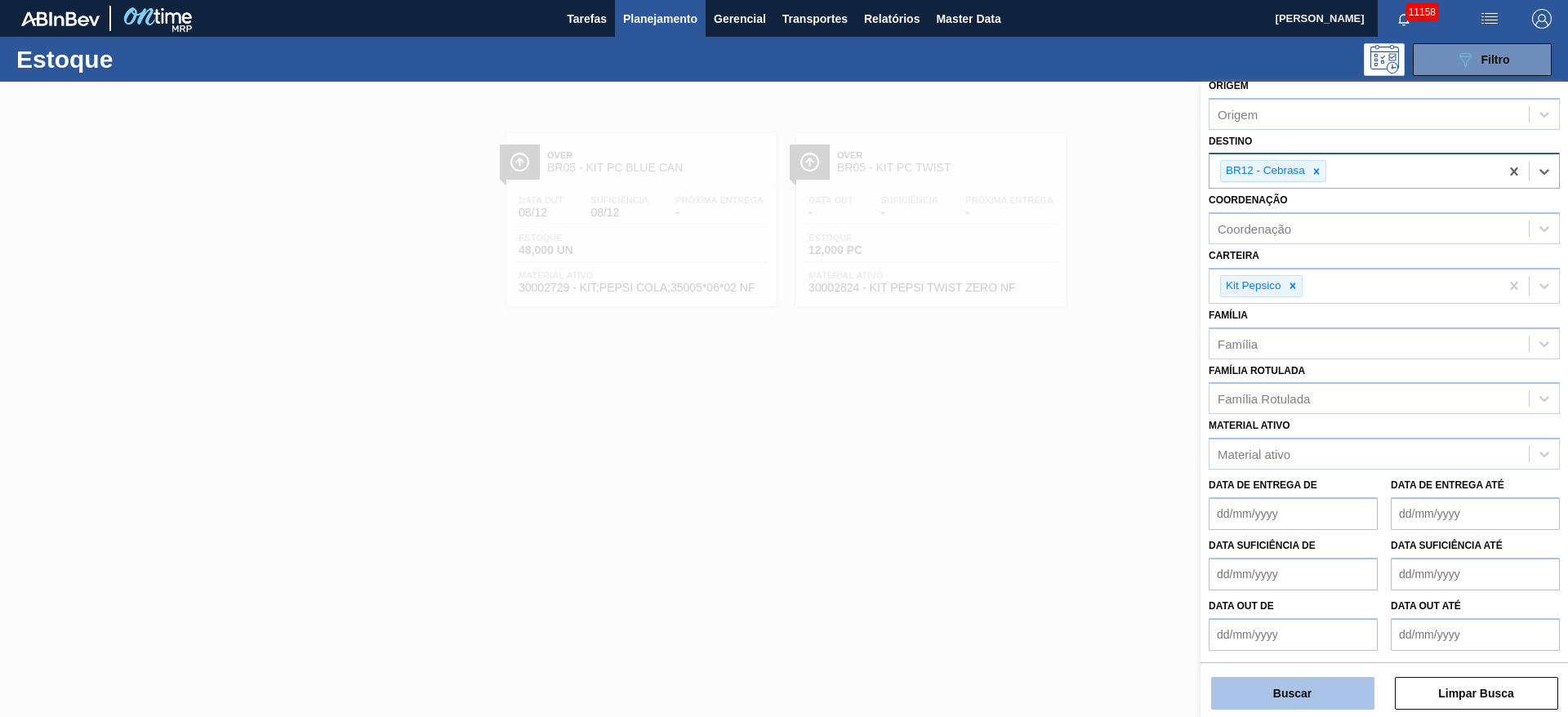
click at [1278, 705] on button "Buscar" at bounding box center [1292, 693] width 164 height 33
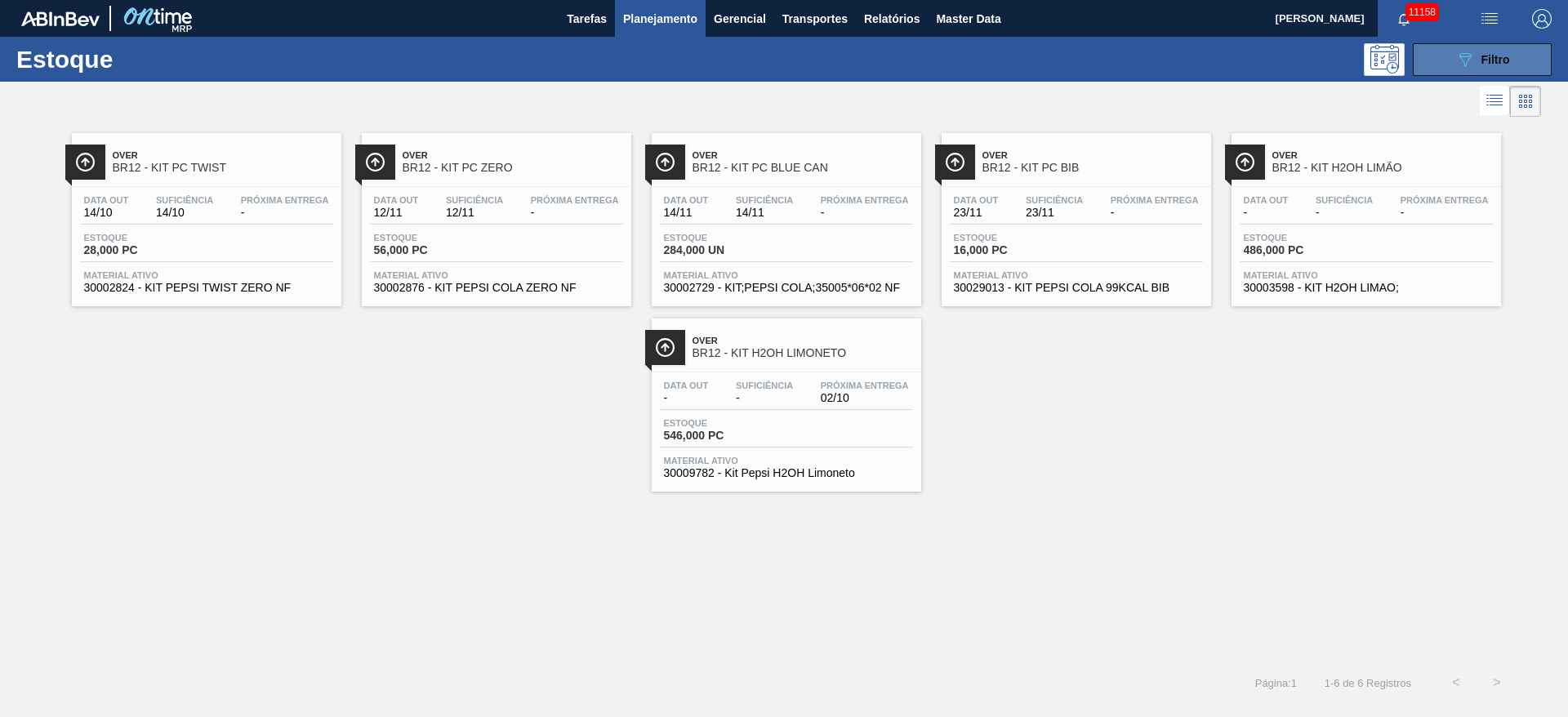
click at [1510, 66] on button "089F7B8B-B2A5-4AFE-B5C0-19BA573D28AC Filtro" at bounding box center [1482, 60] width 139 height 33
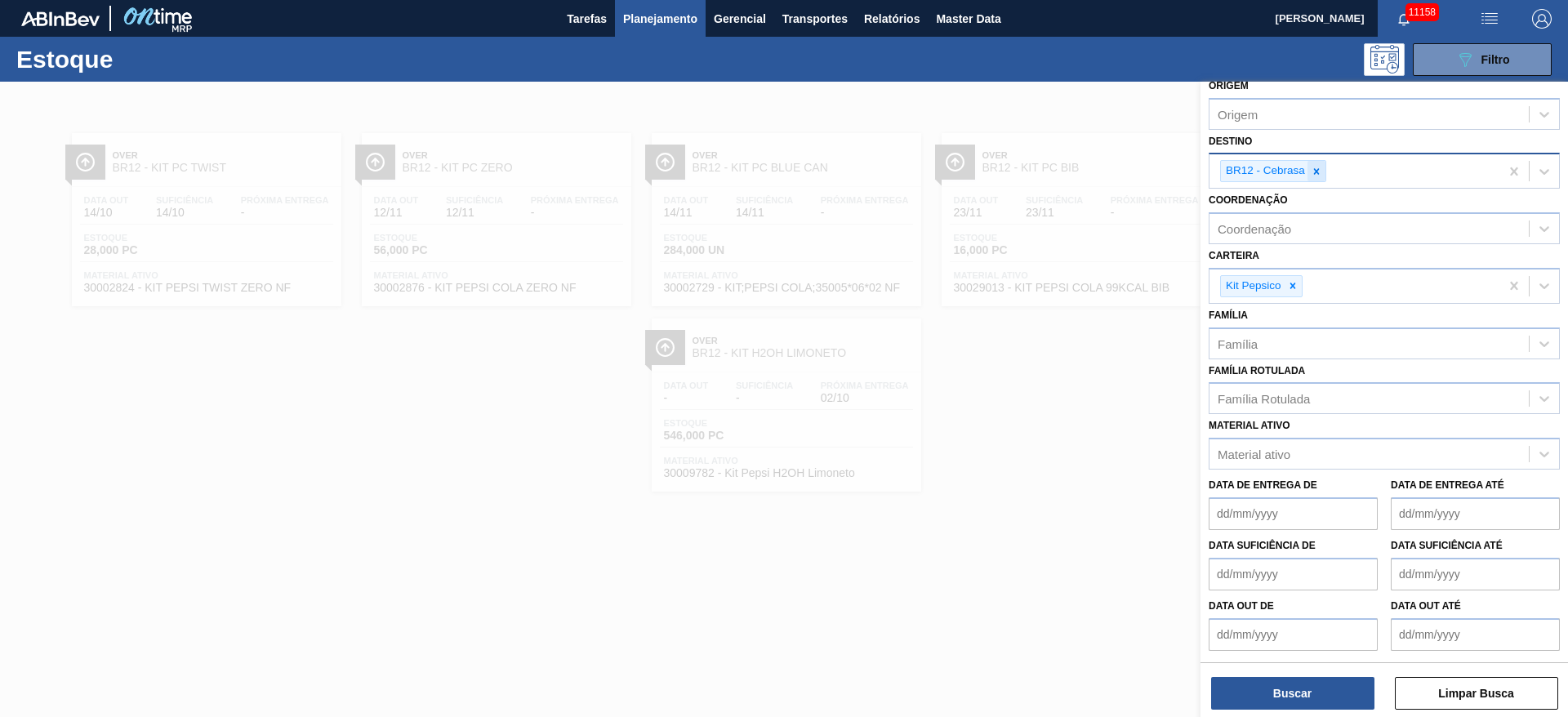
click at [1315, 172] on icon at bounding box center [1316, 171] width 6 height 6
type input "15"
drag, startPoint x: 1306, startPoint y: 209, endPoint x: 1293, endPoint y: 286, distance: 78.1
click at [1305, 211] on div "BR15 - Jundiaí" at bounding box center [1384, 214] width 351 height 30
click at [1287, 691] on button "Buscar" at bounding box center [1292, 693] width 164 height 33
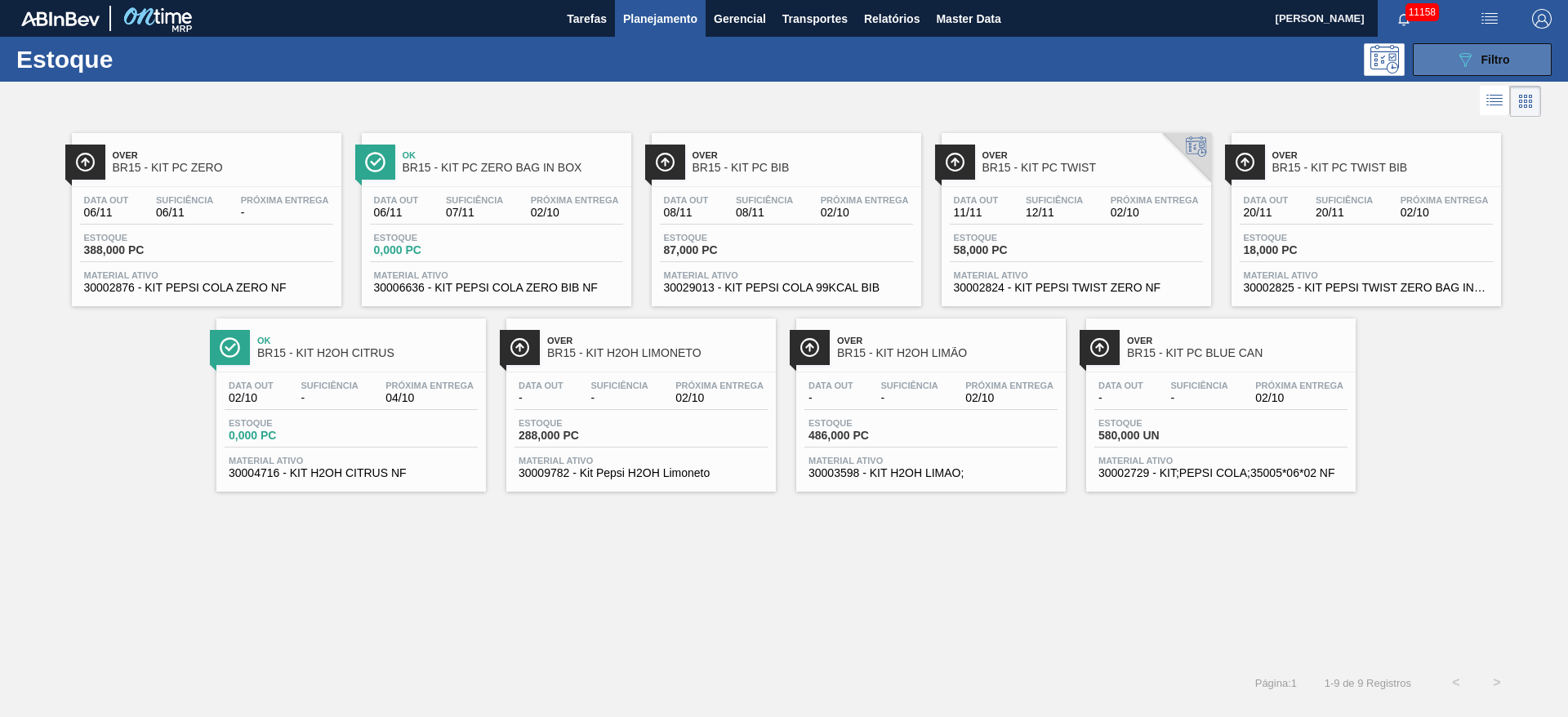
click at [1453, 60] on button "089F7B8B-B2A5-4AFE-B5C0-19BA573D28AC Filtro" at bounding box center [1482, 60] width 139 height 33
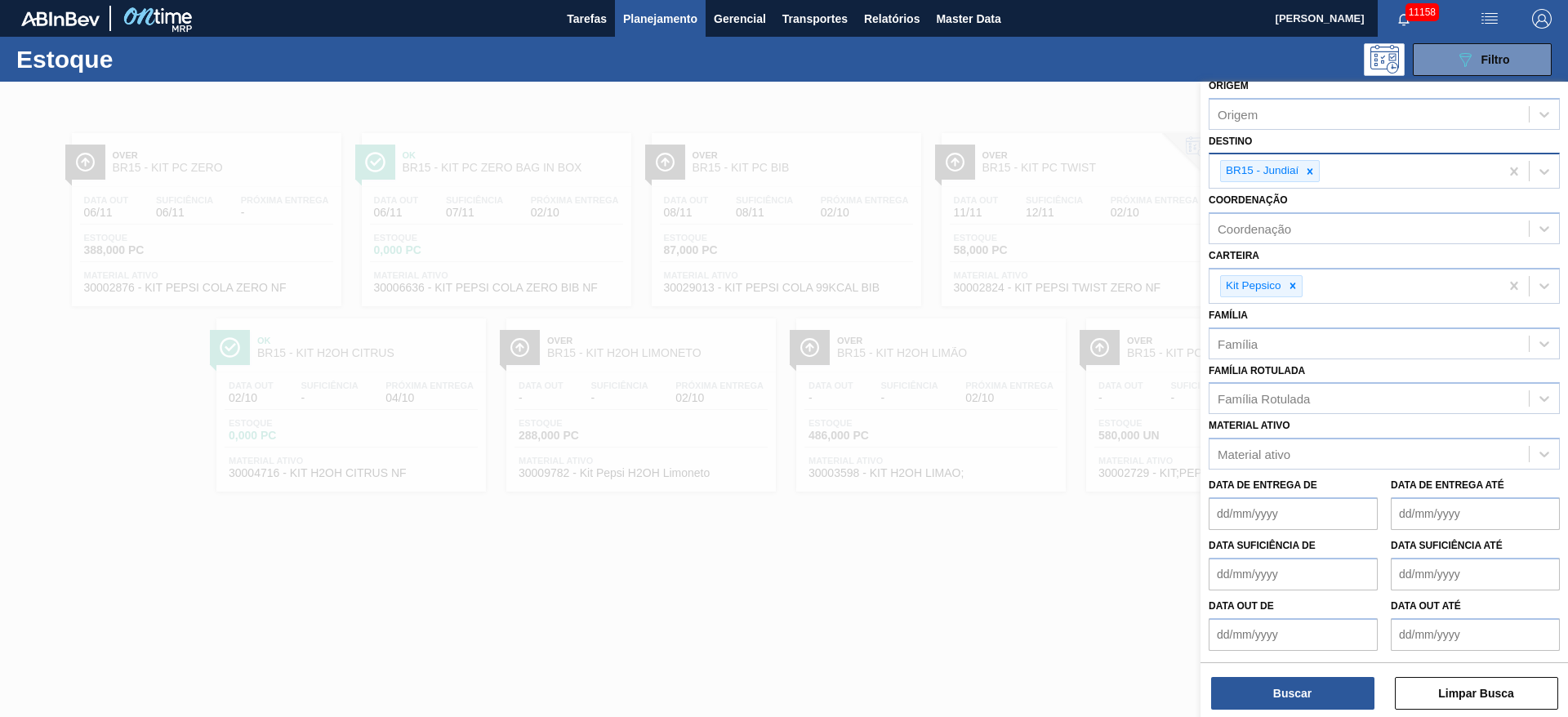
click at [920, 608] on div at bounding box center [784, 440] width 1568 height 717
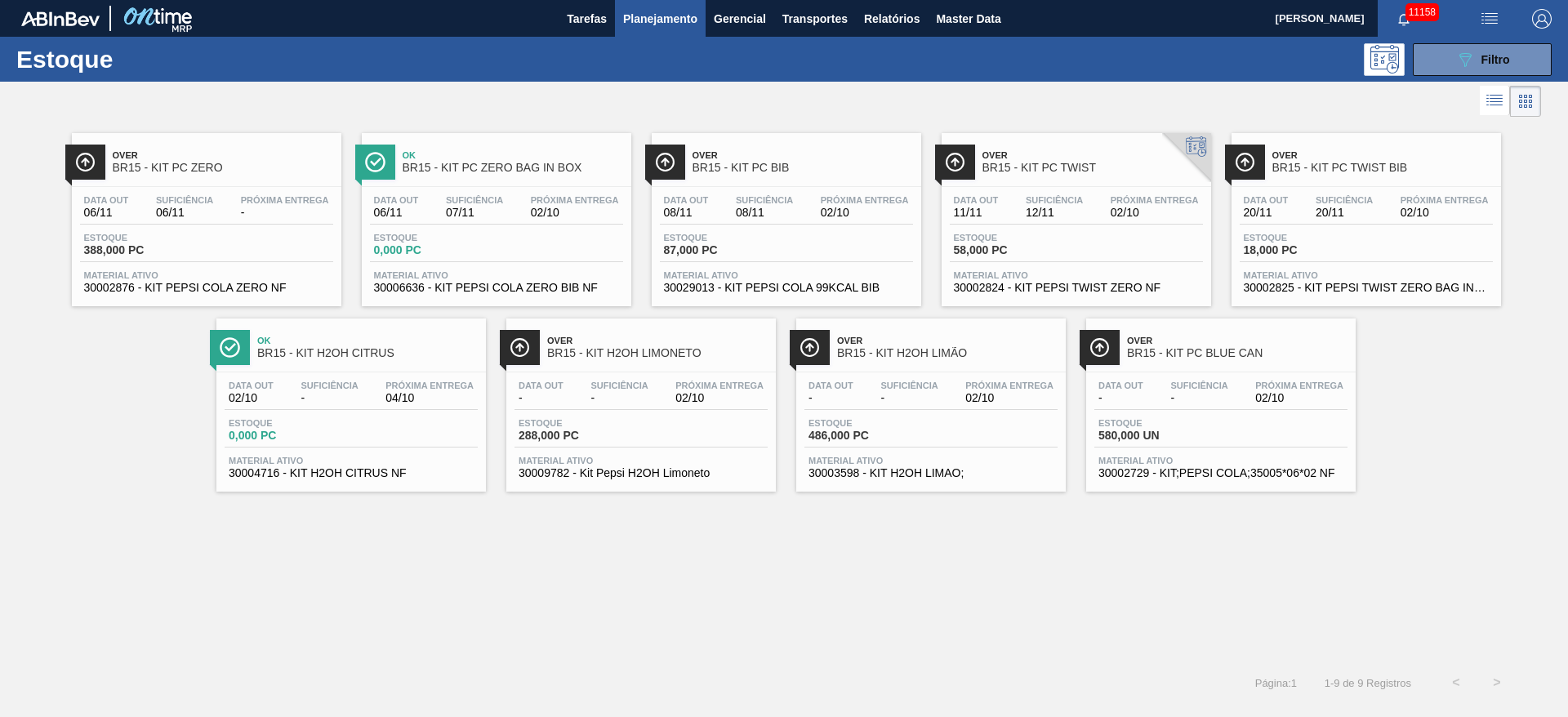
click at [1452, 80] on div "Estoque 089F7B8B-B2A5-4AFE-B5C0-19BA573D28AC Filtro Status do Estoque Status do…" at bounding box center [784, 370] width 1568 height 667
click at [1443, 58] on button "089F7B8B-B2A5-4AFE-B5C0-19BA573D28AC Filtro" at bounding box center [1482, 60] width 139 height 33
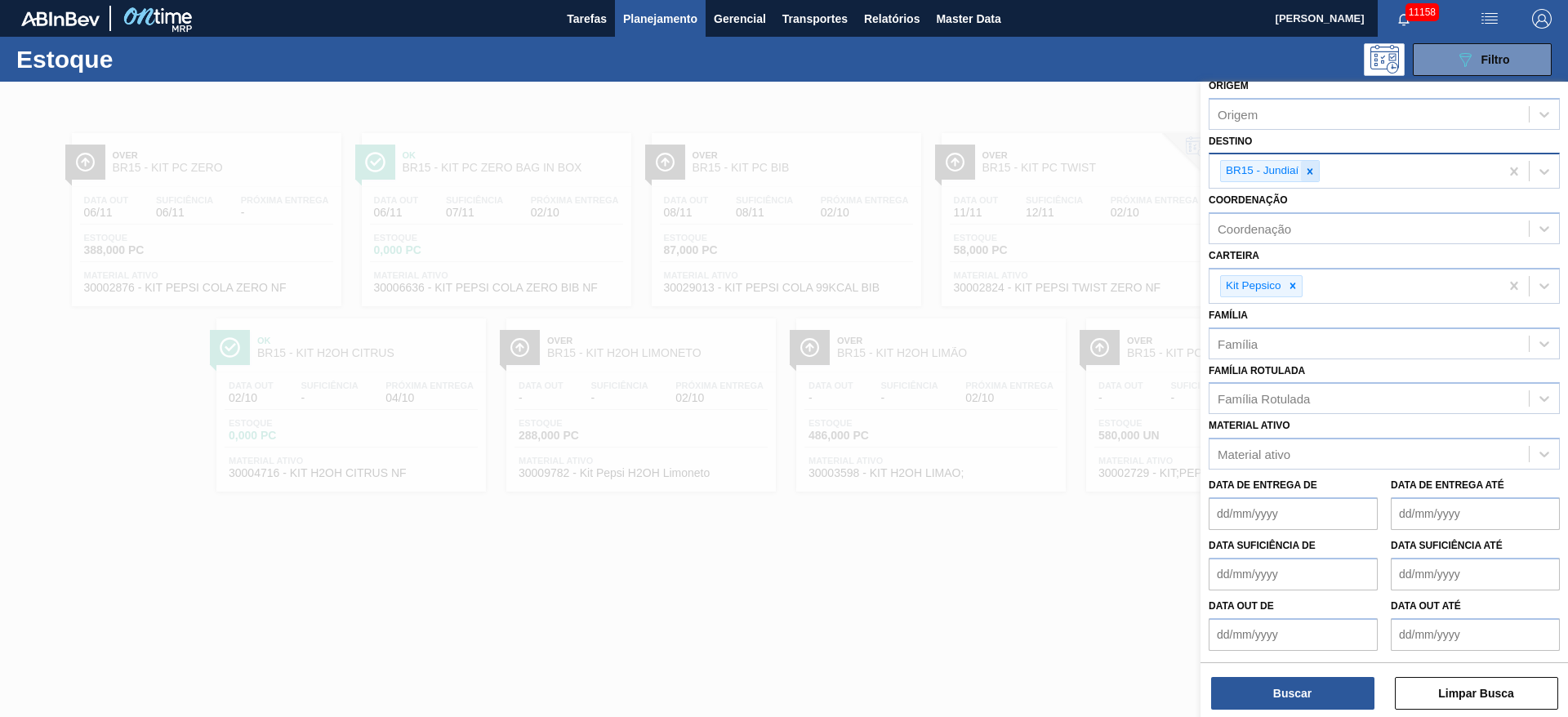
click at [1314, 169] on icon at bounding box center [1310, 171] width 11 height 11
type input "12"
drag, startPoint x: 1312, startPoint y: 191, endPoint x: 1303, endPoint y: 205, distance: 16.6
click at [1312, 193] on div "Coordenação Coordenação" at bounding box center [1384, 216] width 351 height 56
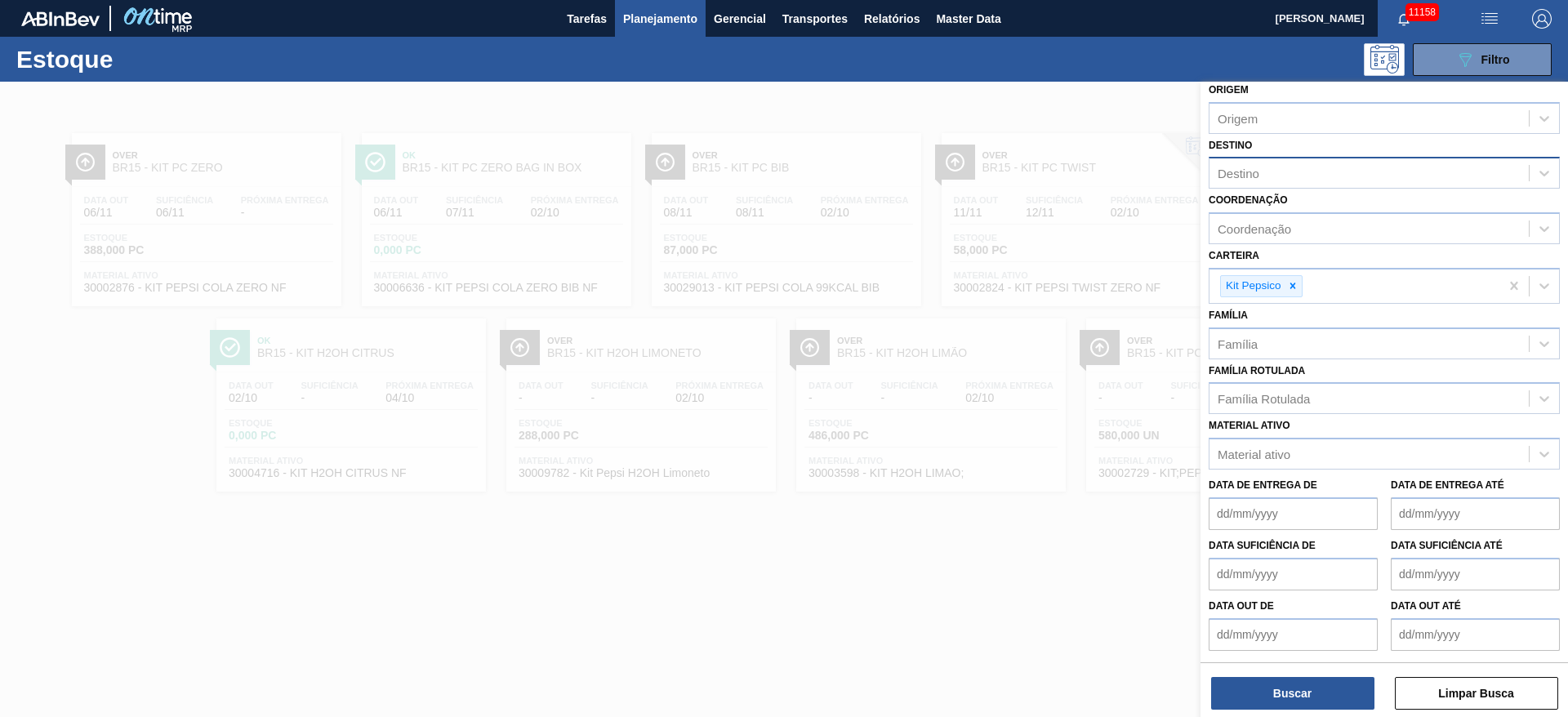
click at [1302, 184] on div "Destino" at bounding box center [1384, 173] width 351 height 32
type input "12"
click at [1277, 239] on div "Coordenação" at bounding box center [1369, 229] width 320 height 24
click at [1258, 195] on label "Coordenação" at bounding box center [1248, 200] width 79 height 11
click at [1219, 222] on input "Coordenação" at bounding box center [1218, 229] width 2 height 14
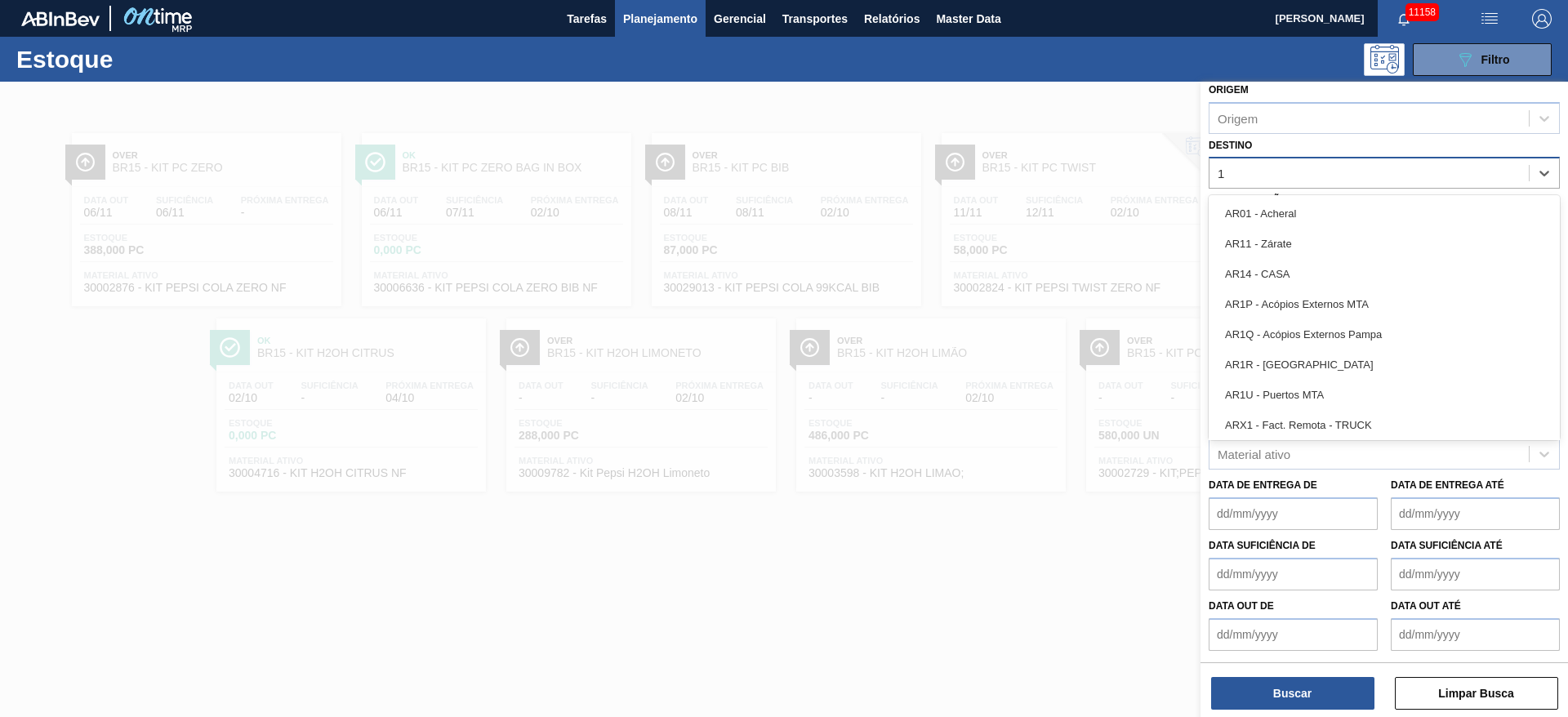
type input "12"
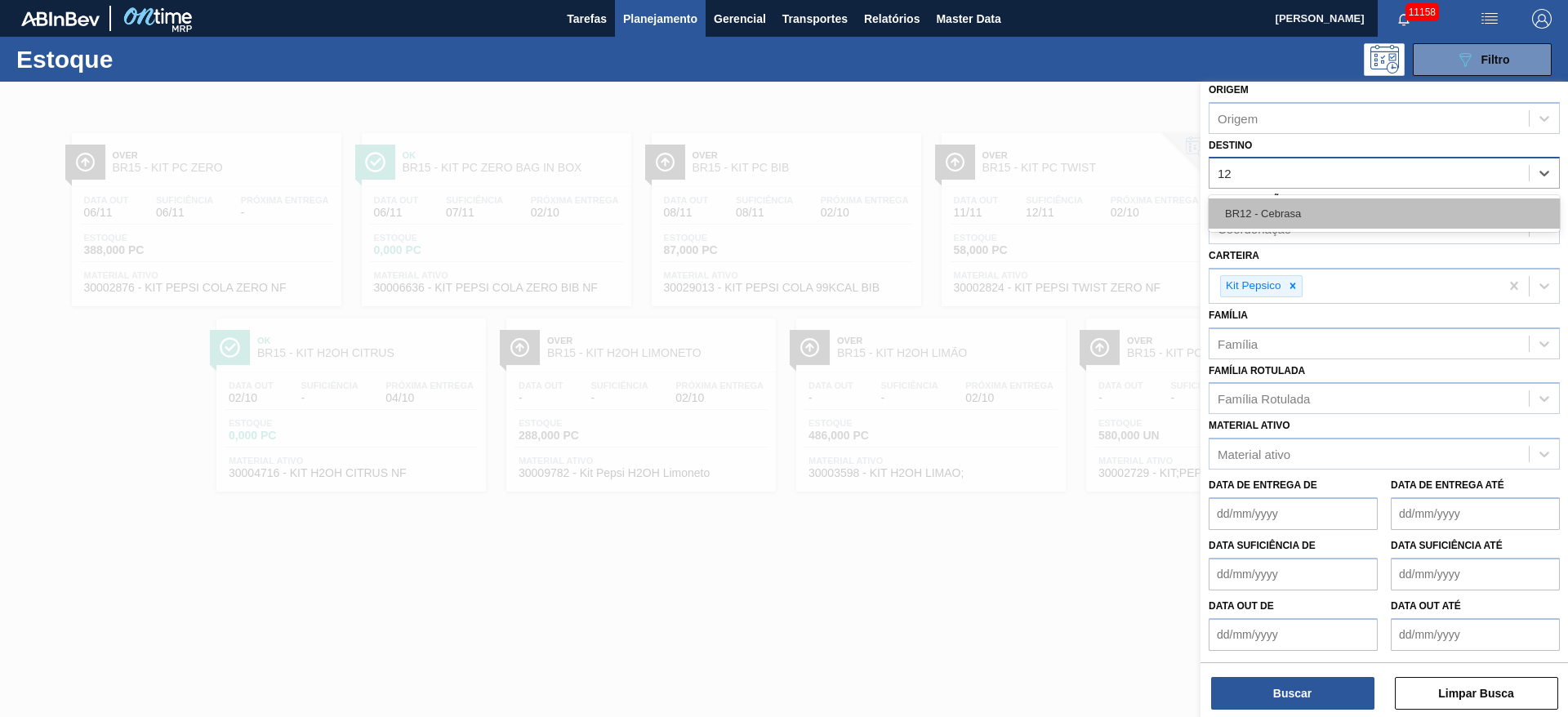
click at [1252, 204] on div "BR12 - Cebrasa" at bounding box center [1384, 214] width 351 height 30
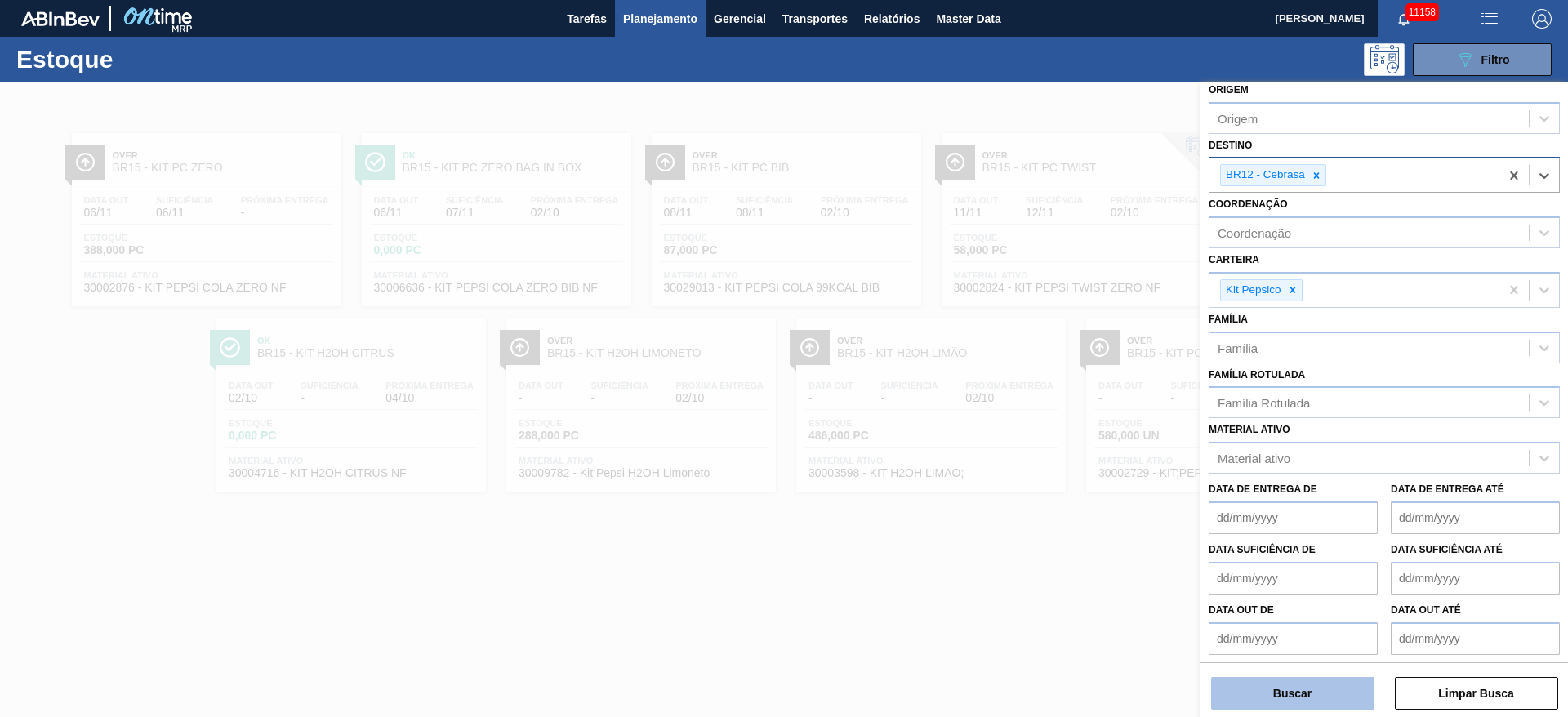
click at [1285, 689] on button "Buscar" at bounding box center [1292, 693] width 164 height 33
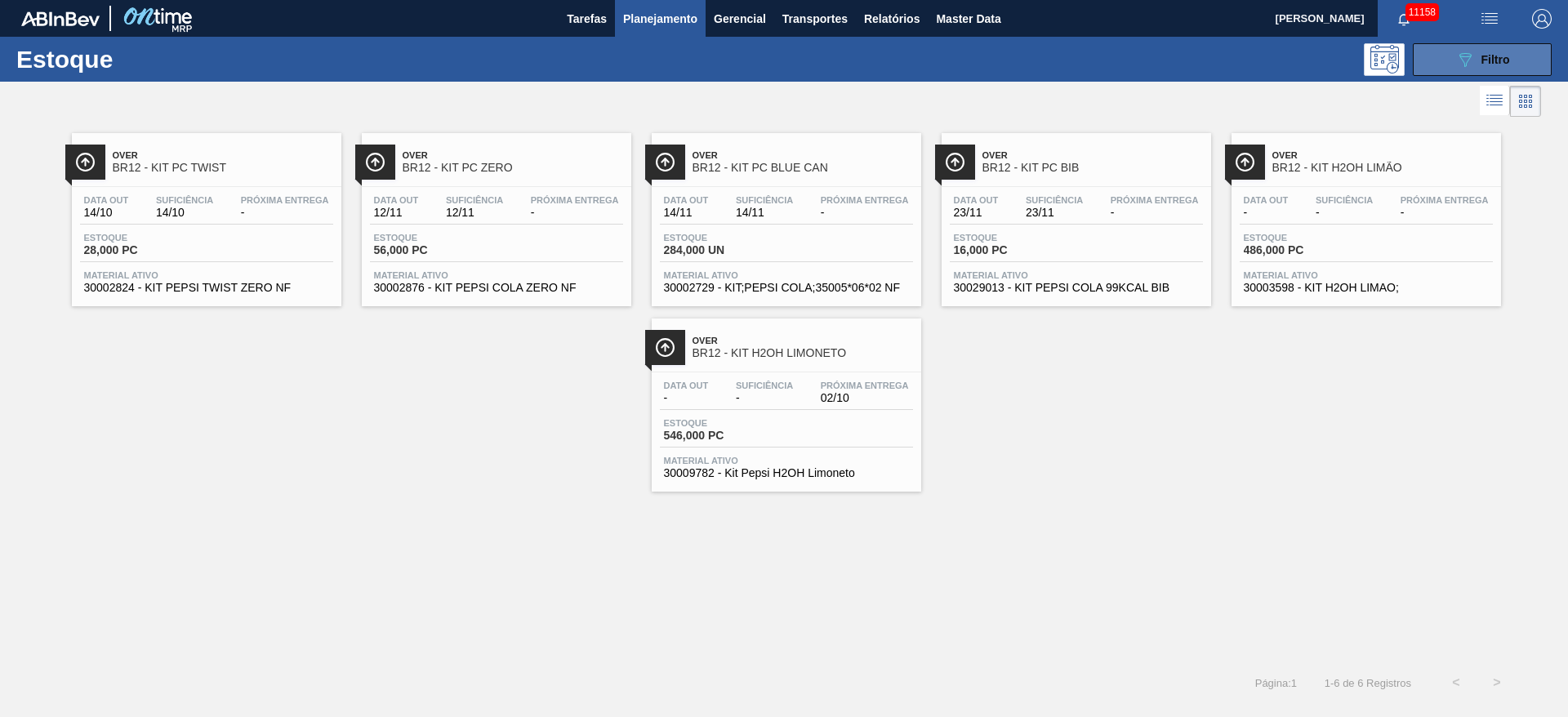
click at [1477, 66] on div "089F7B8B-B2A5-4AFE-B5C0-19BA573D28AC Filtro" at bounding box center [1483, 60] width 55 height 20
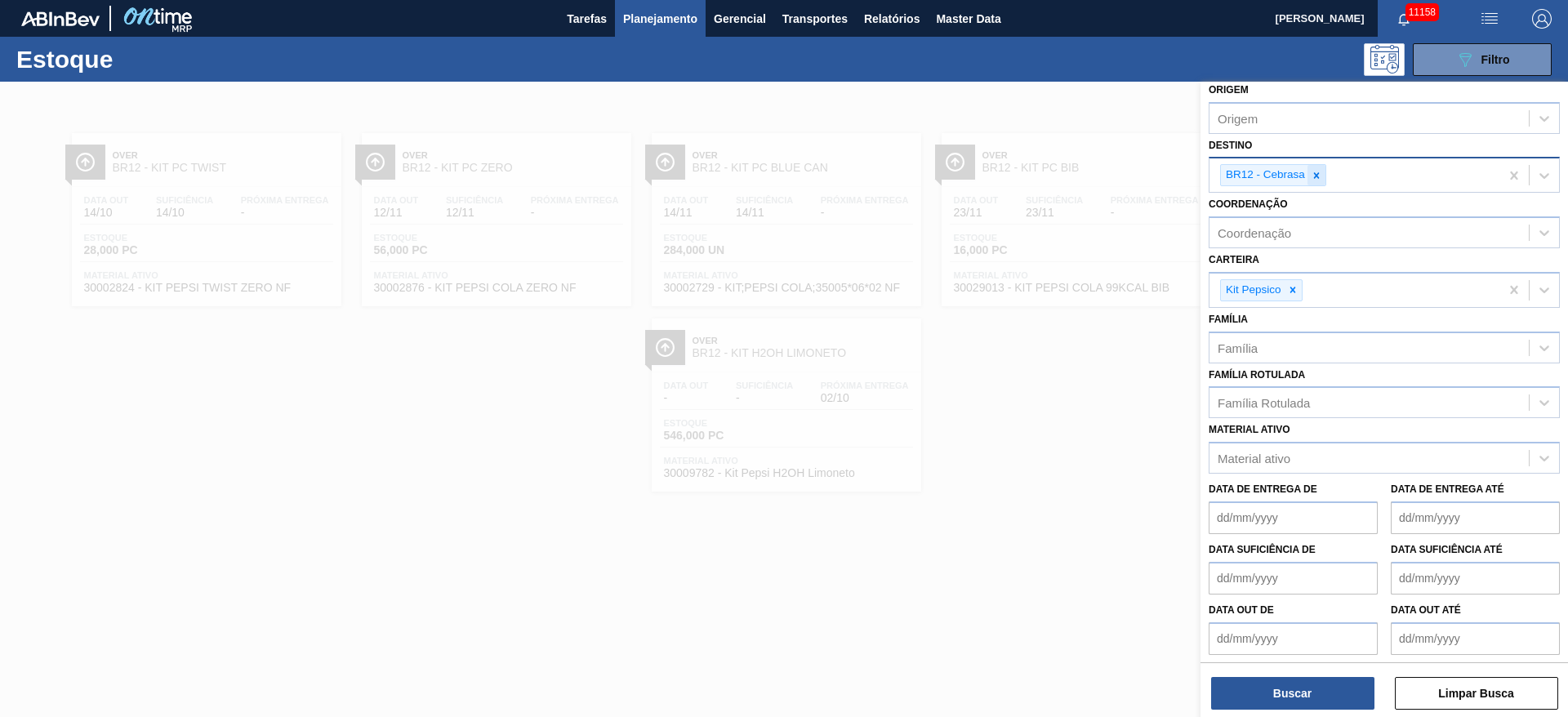
click at [1314, 181] on icon at bounding box center [1316, 176] width 11 height 11
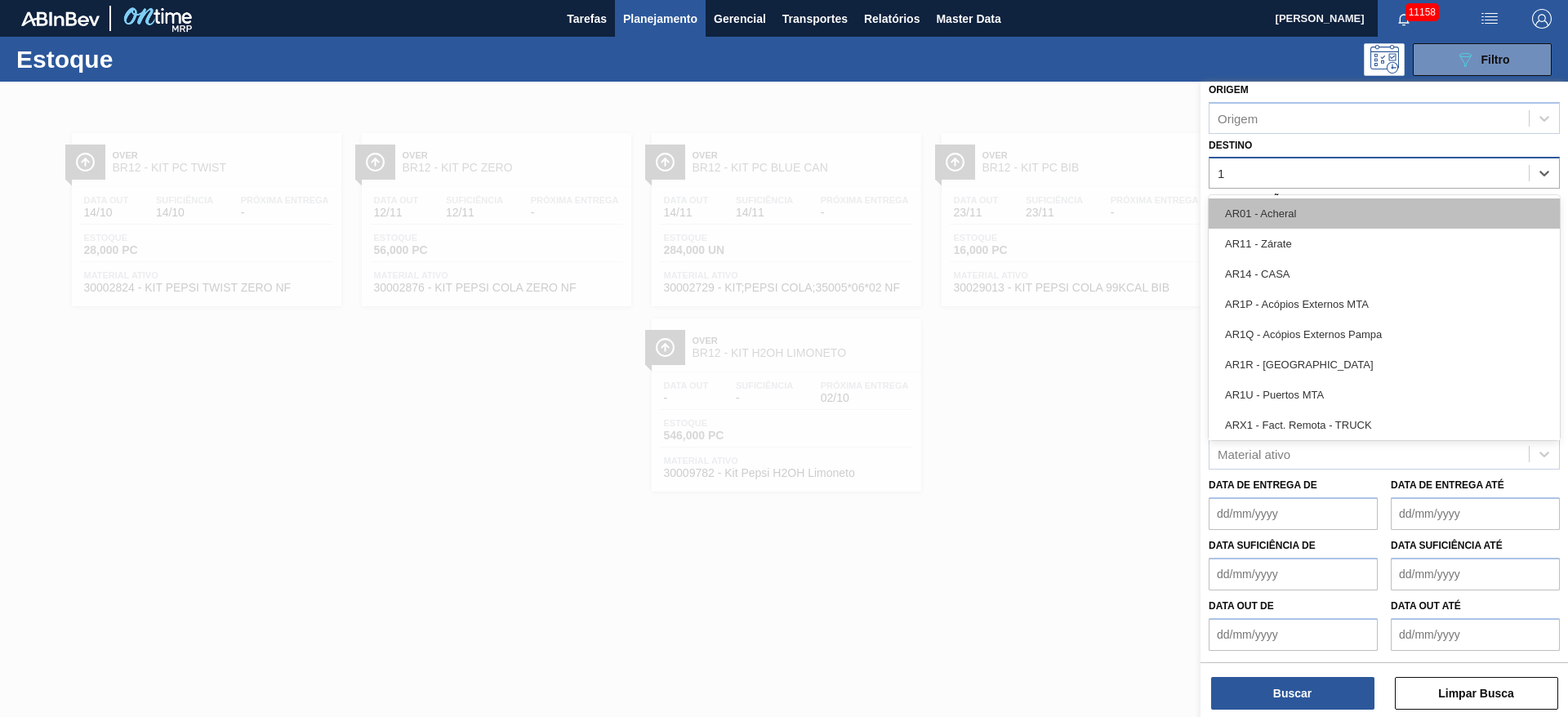
type input "18"
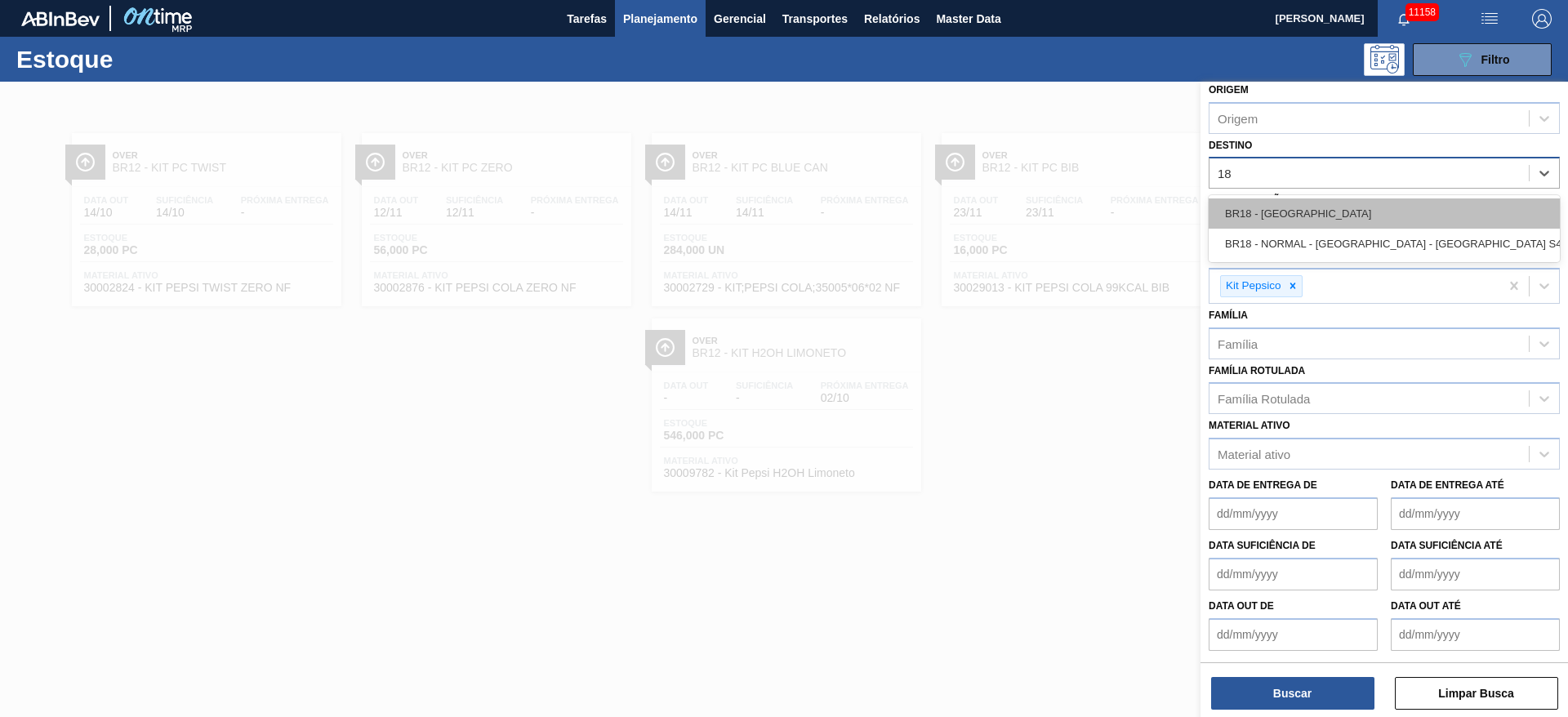
click at [1312, 209] on div "BR18 - Pernambuco" at bounding box center [1384, 214] width 351 height 30
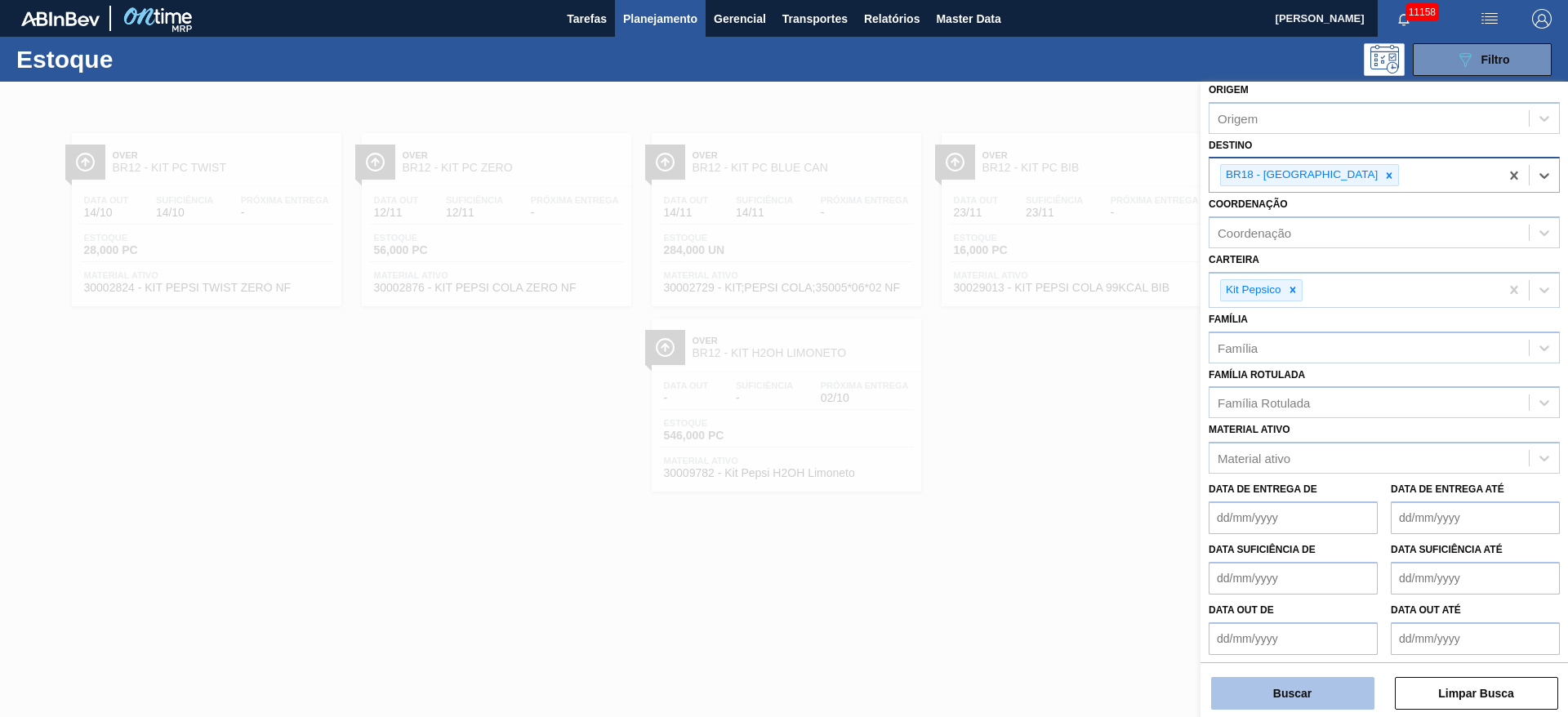
click at [1290, 688] on button "Buscar" at bounding box center [1292, 693] width 164 height 33
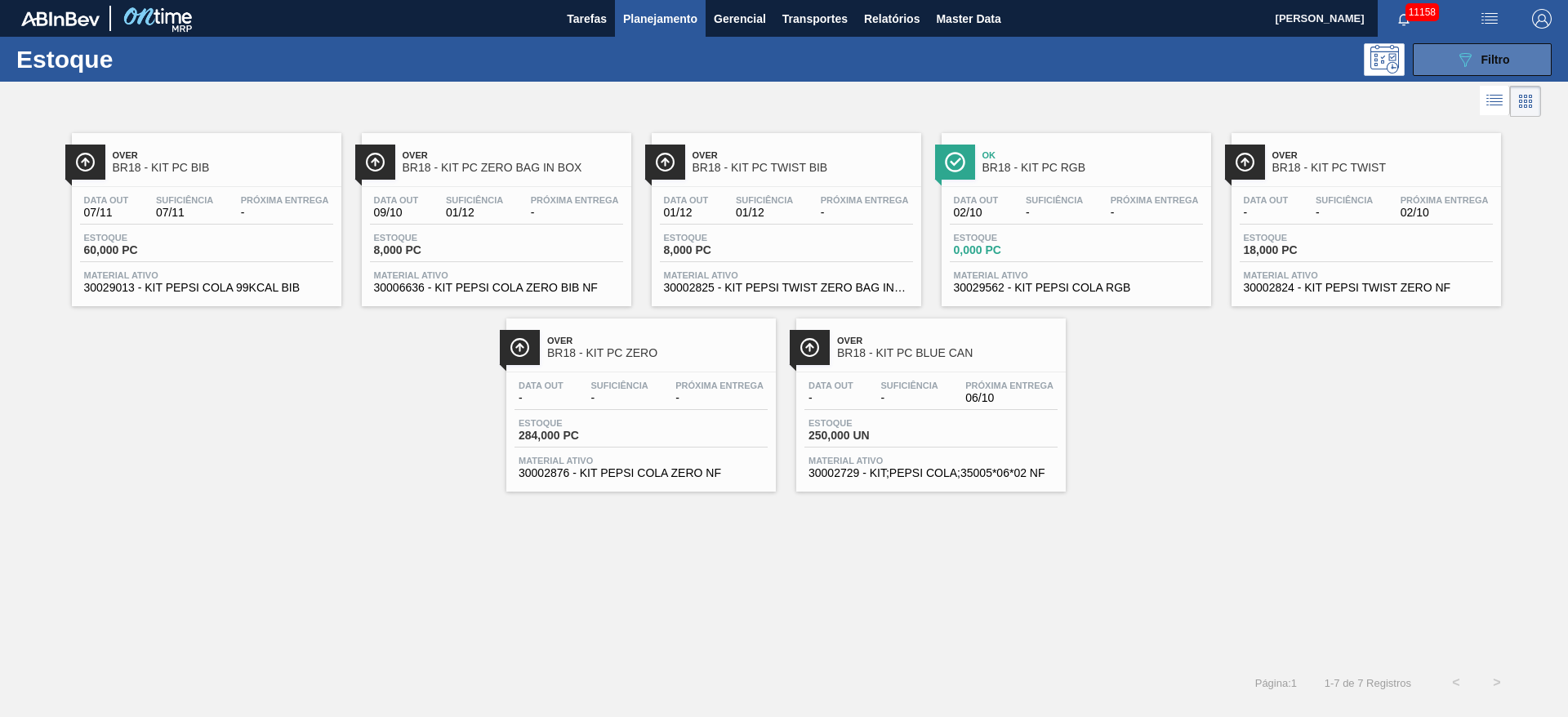
click at [1471, 48] on button "089F7B8B-B2A5-4AFE-B5C0-19BA573D28AC Filtro" at bounding box center [1482, 60] width 139 height 33
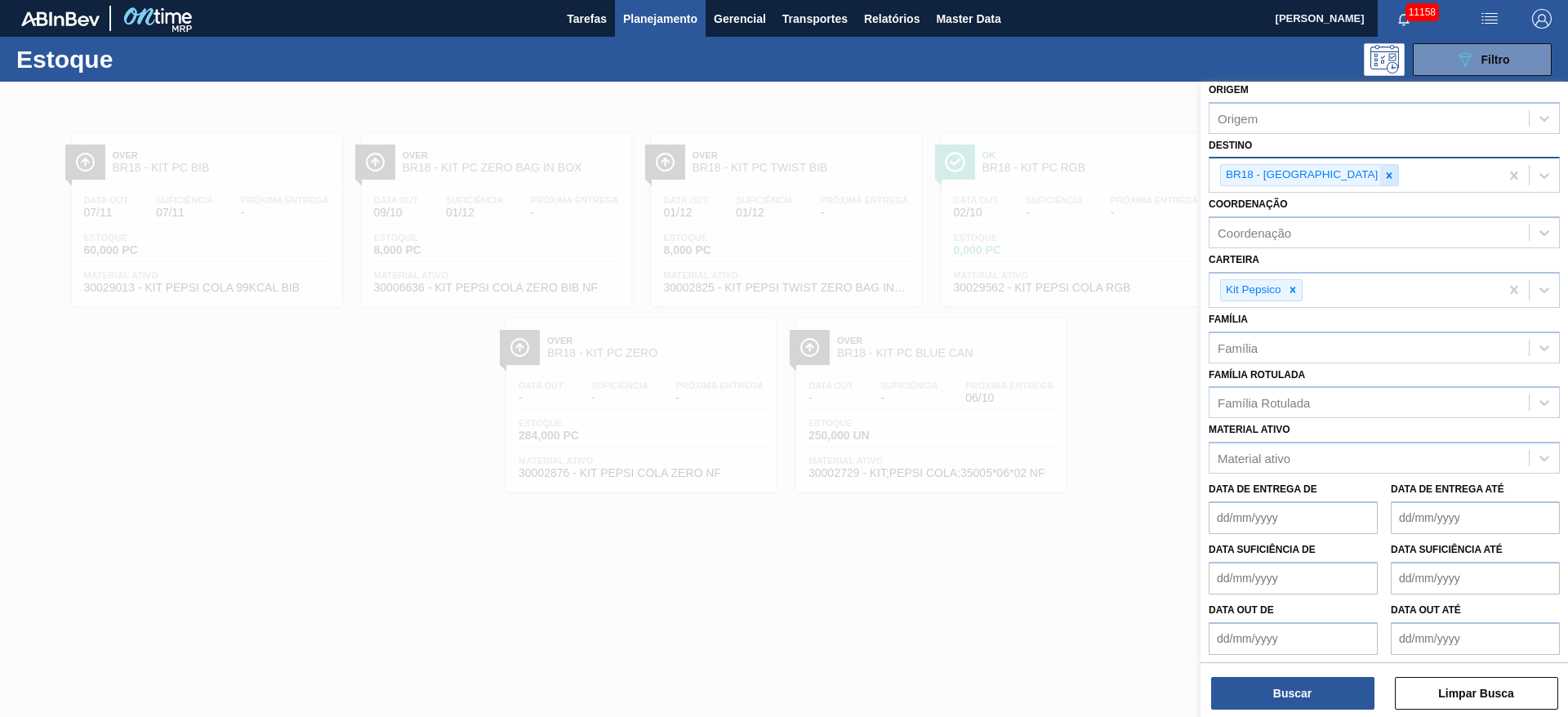
click at [1384, 173] on icon at bounding box center [1389, 176] width 11 height 11
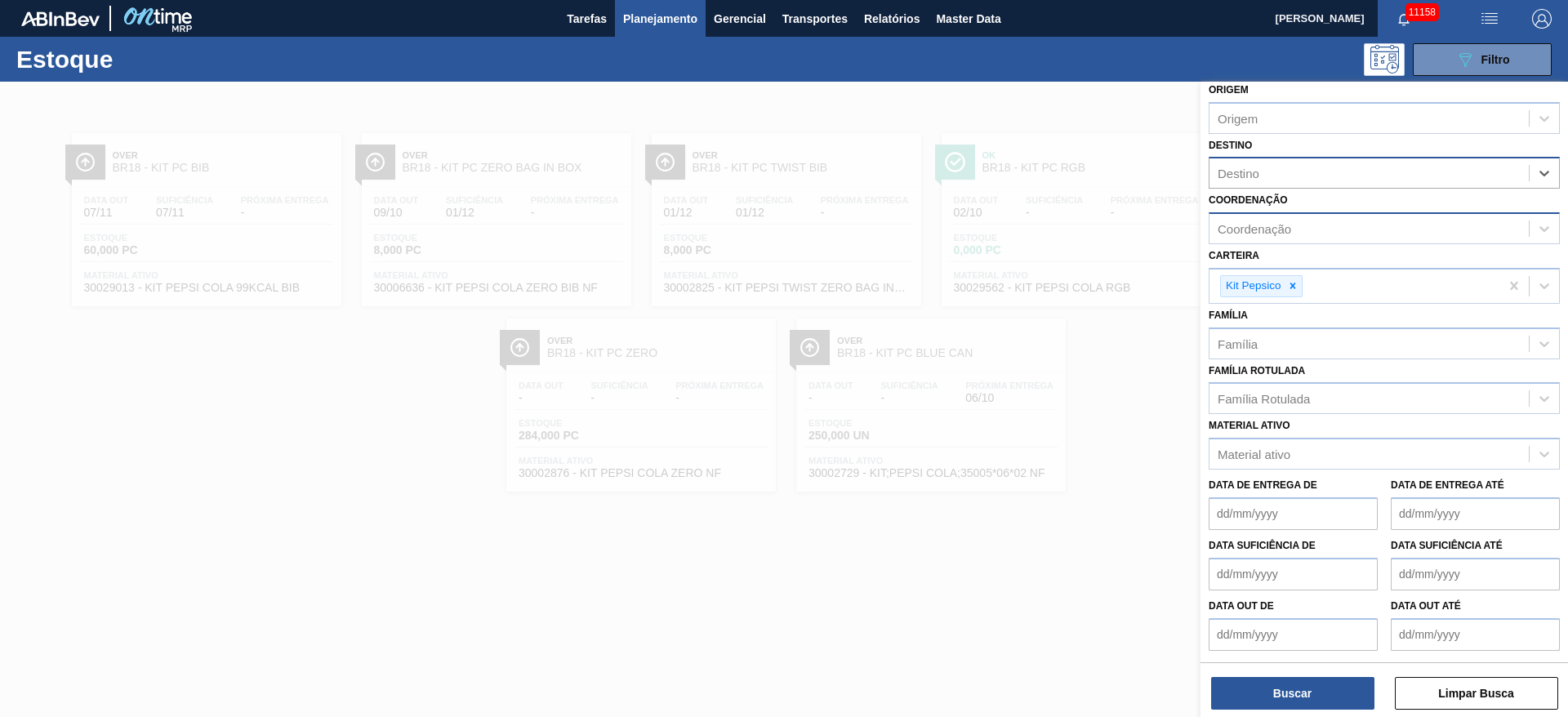
type input "3"
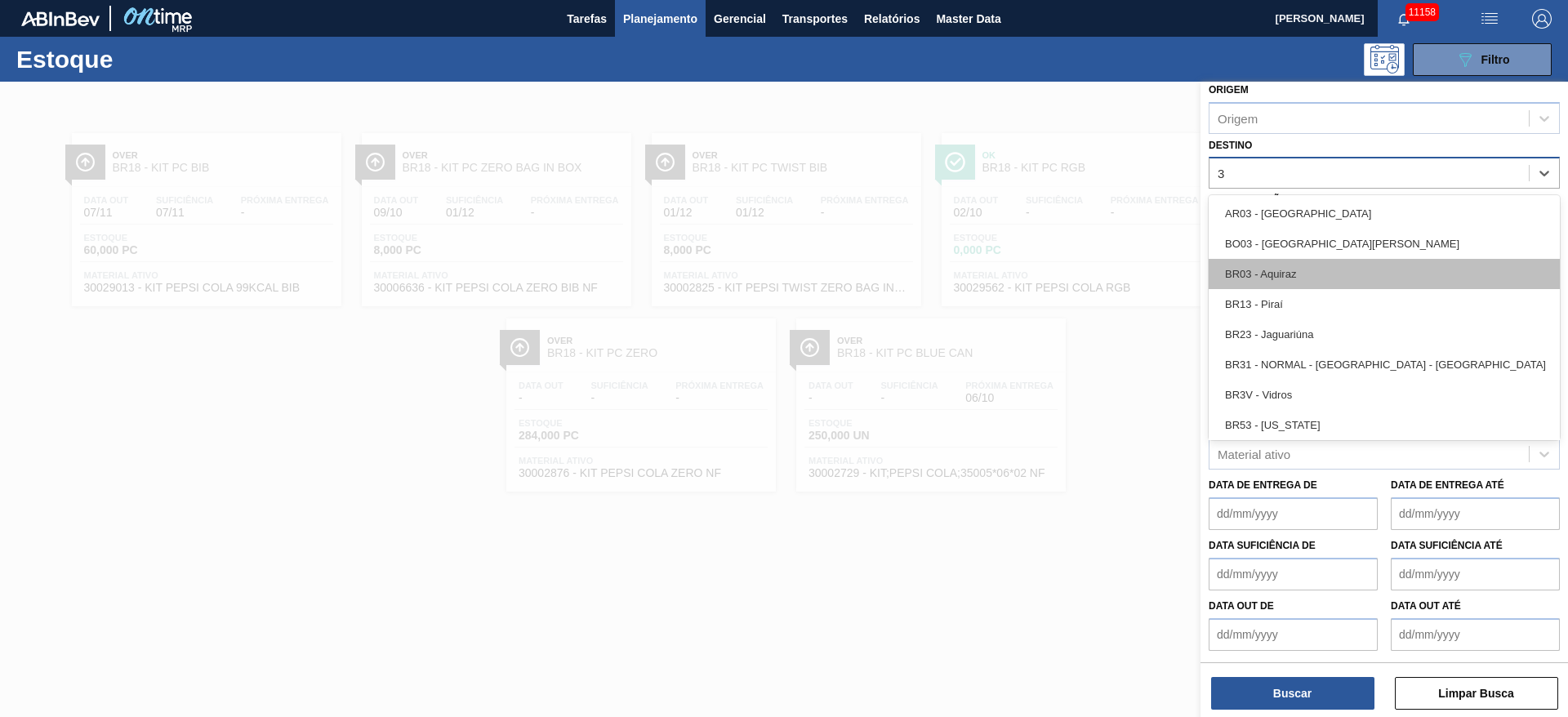
click at [1288, 268] on div "BR03 - Aquiraz" at bounding box center [1384, 274] width 351 height 30
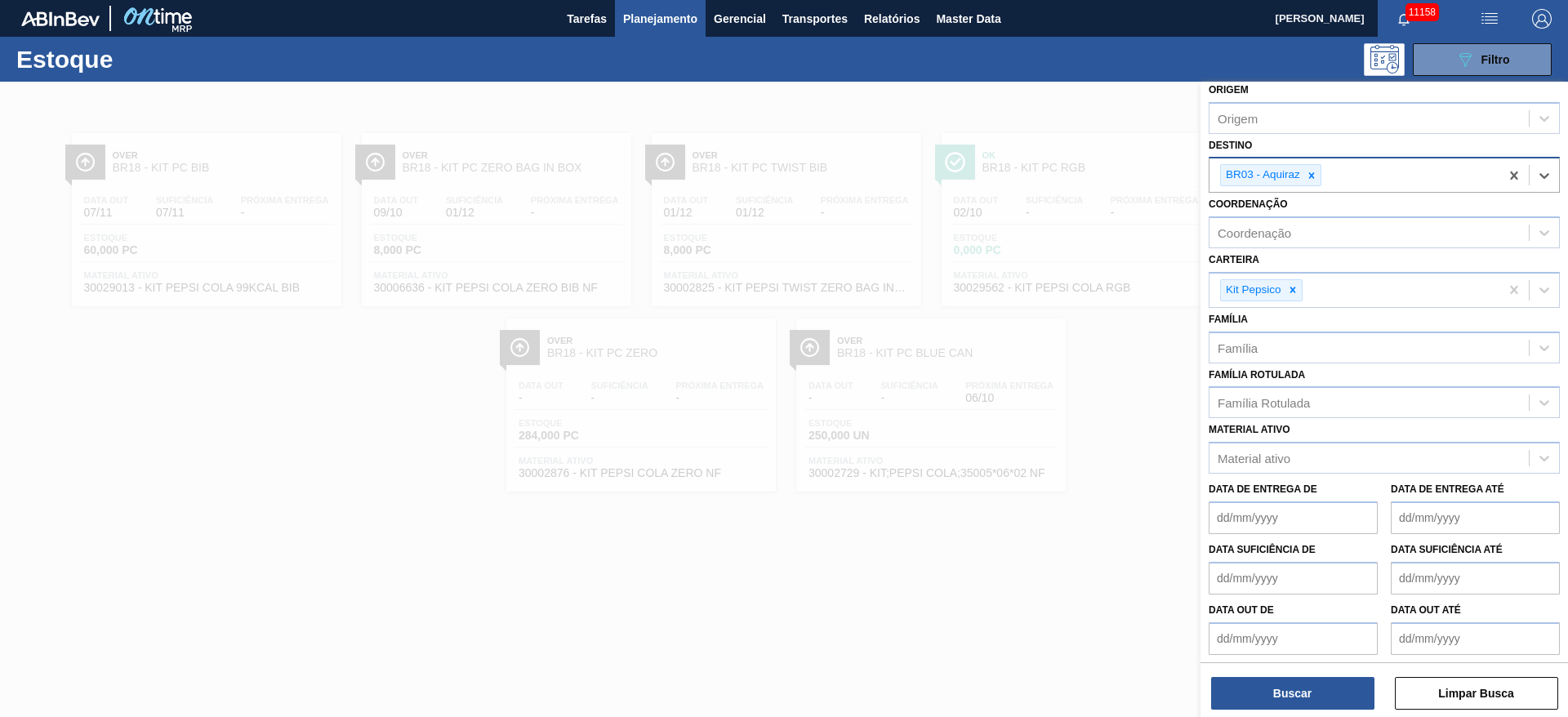
click at [1274, 675] on div "Buscar Limpar Busca" at bounding box center [1384, 685] width 368 height 45
click at [1281, 678] on button "Buscar" at bounding box center [1292, 693] width 164 height 33
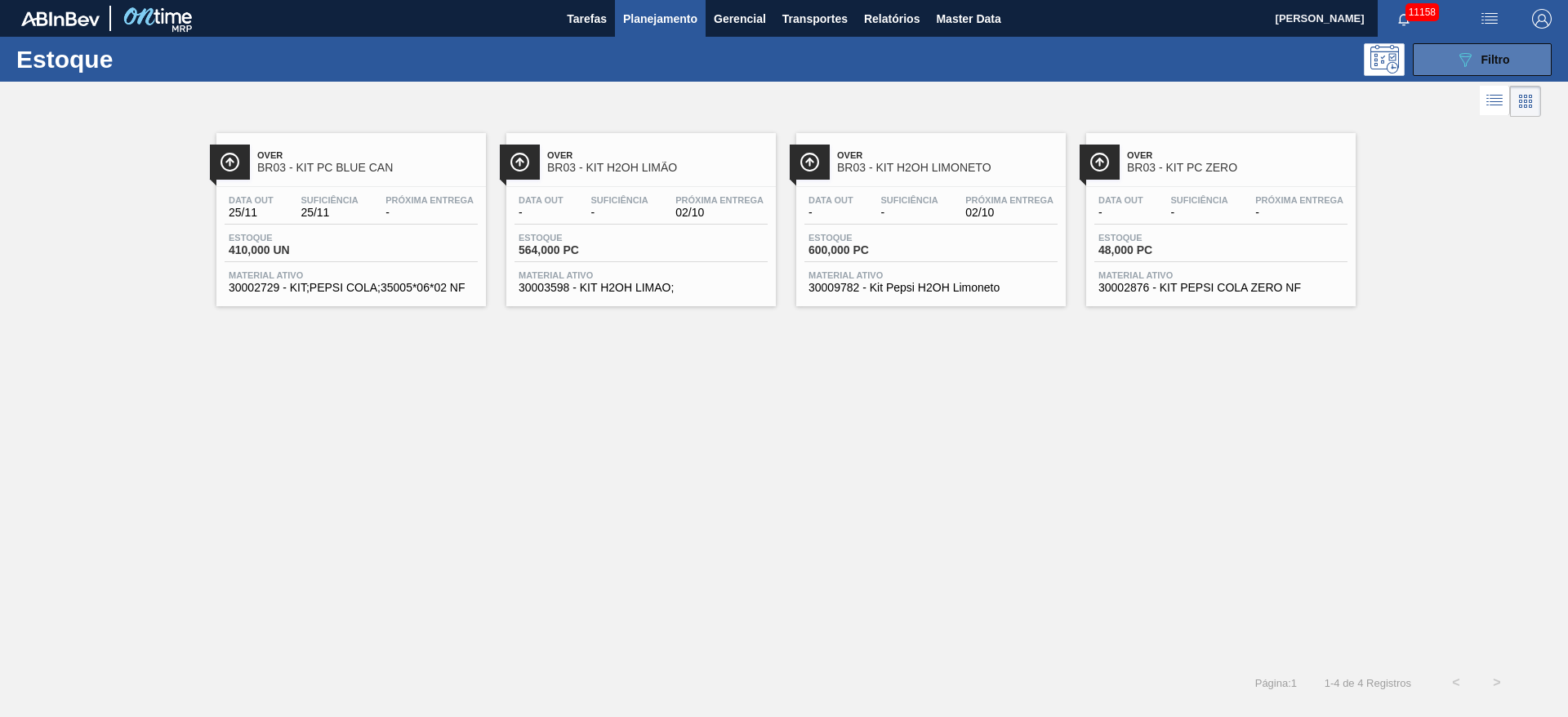
click at [1461, 57] on icon at bounding box center [1465, 60] width 12 height 14
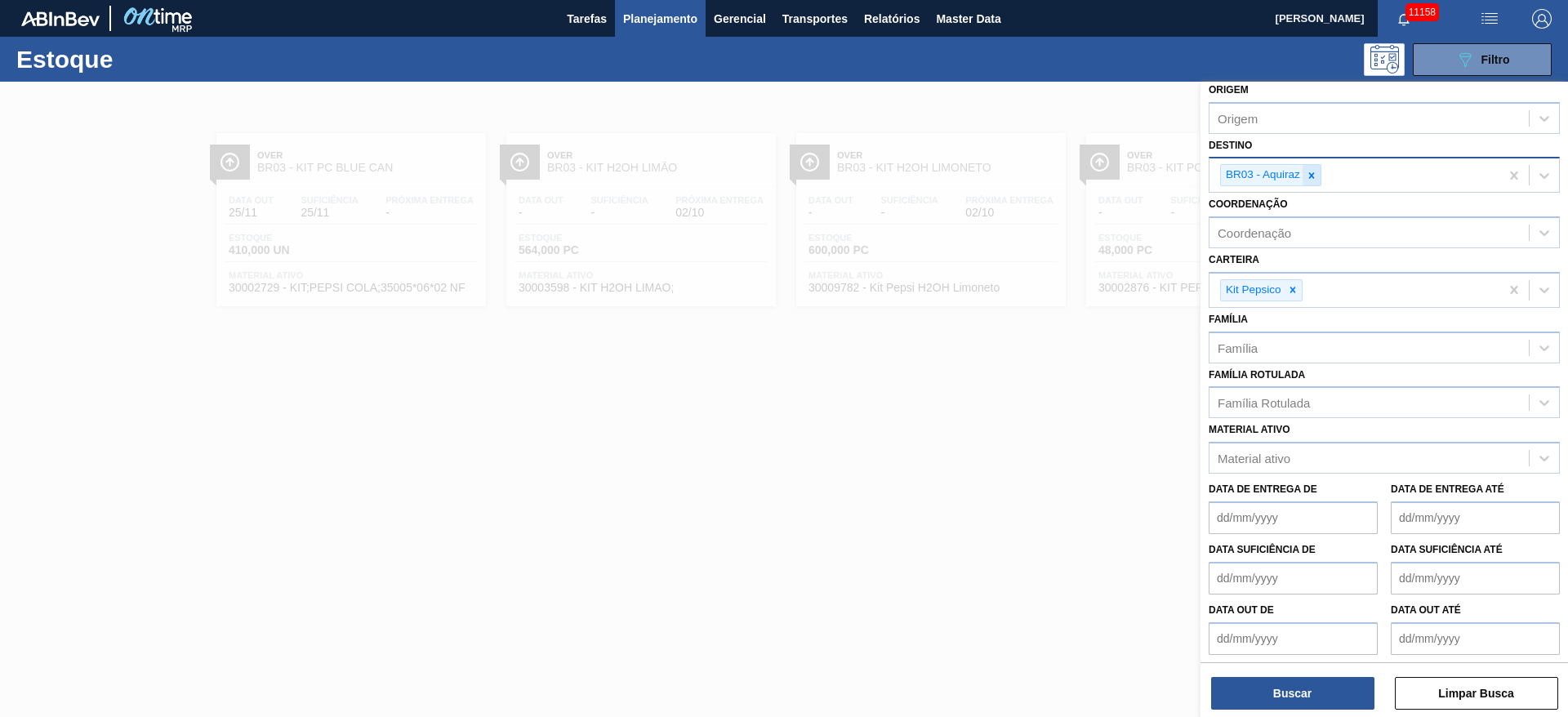
click at [1312, 173] on icon at bounding box center [1312, 175] width 6 height 6
type input "5"
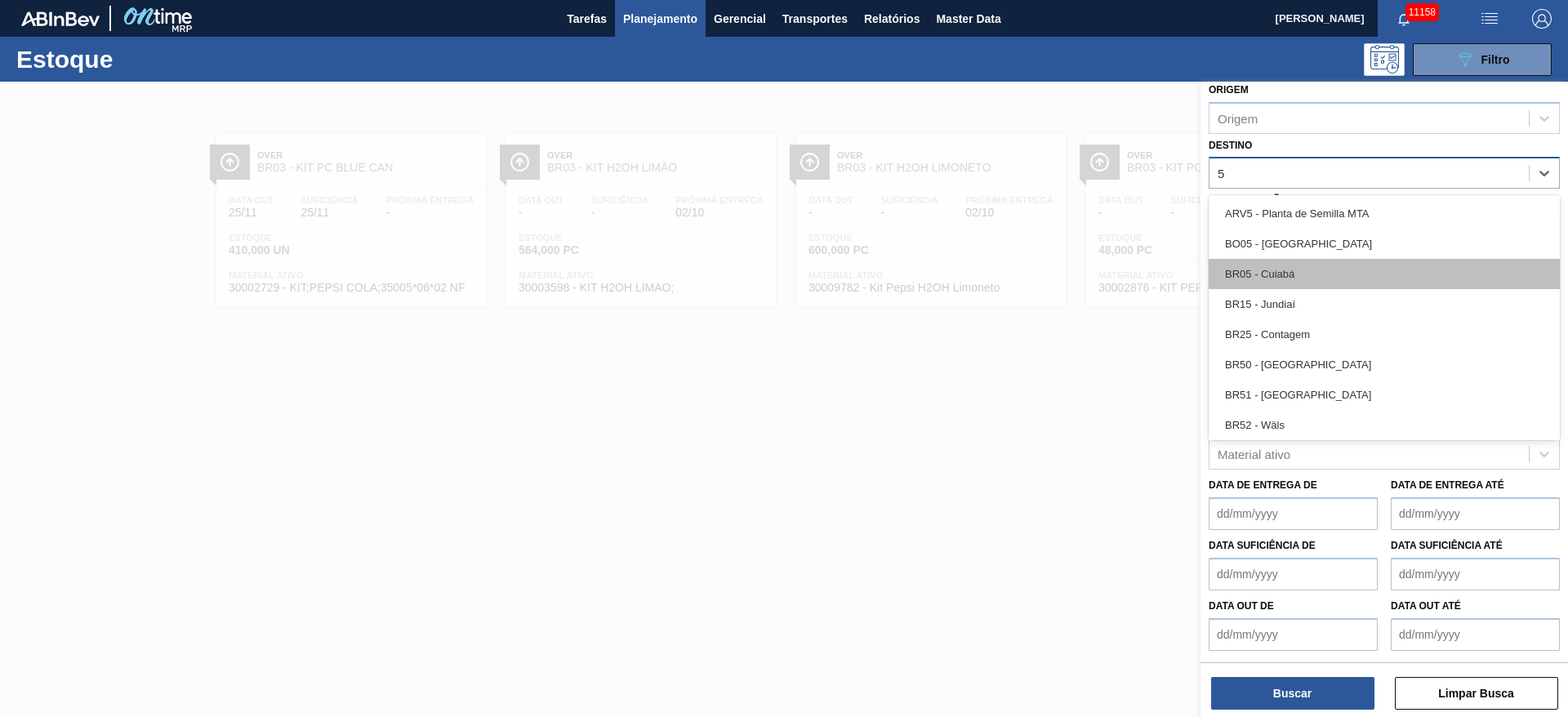
click at [1276, 278] on div "BR05 - Cuiabá" at bounding box center [1384, 274] width 351 height 30
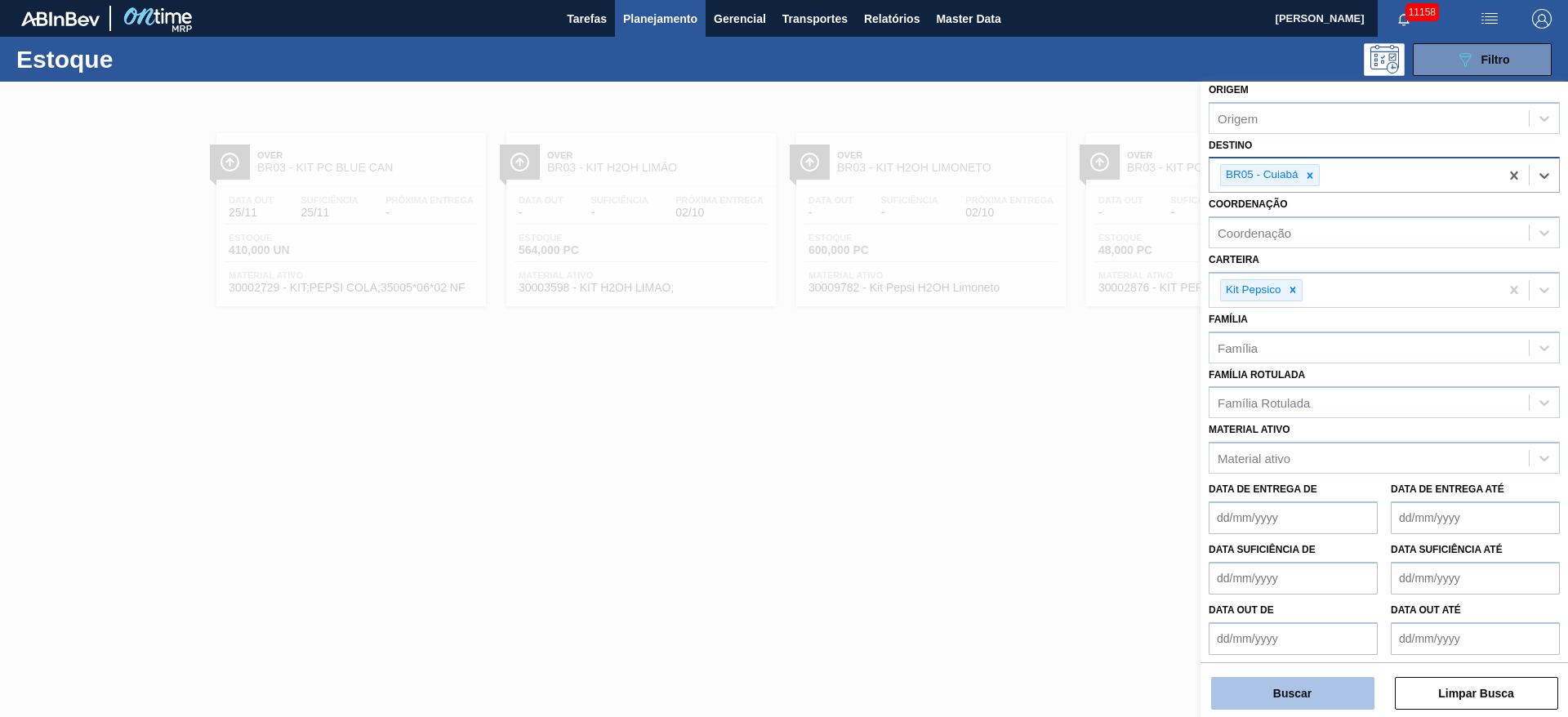
click at [1266, 681] on button "Buscar" at bounding box center [1292, 693] width 164 height 33
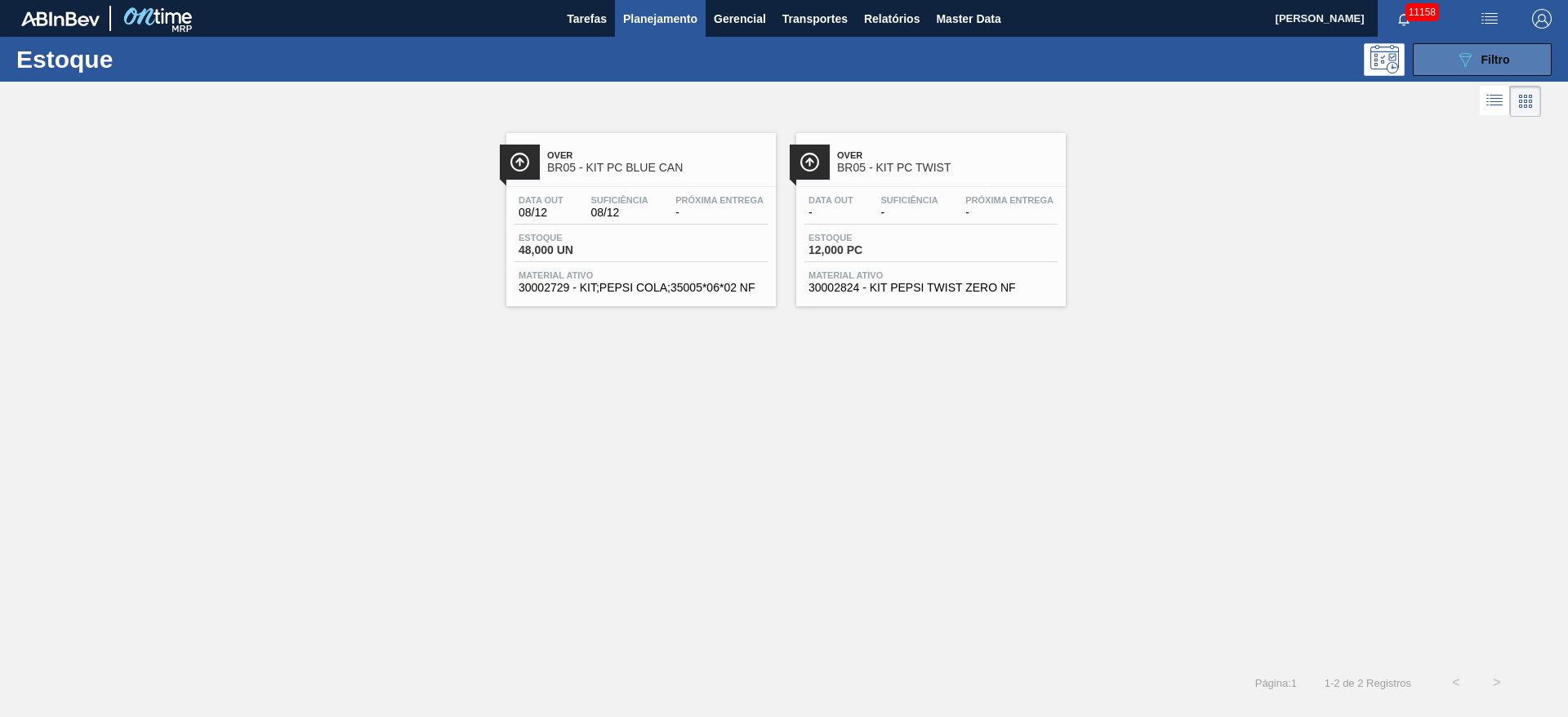
click at [1454, 69] on button "089F7B8B-B2A5-4AFE-B5C0-19BA573D28AC Filtro" at bounding box center [1482, 60] width 139 height 33
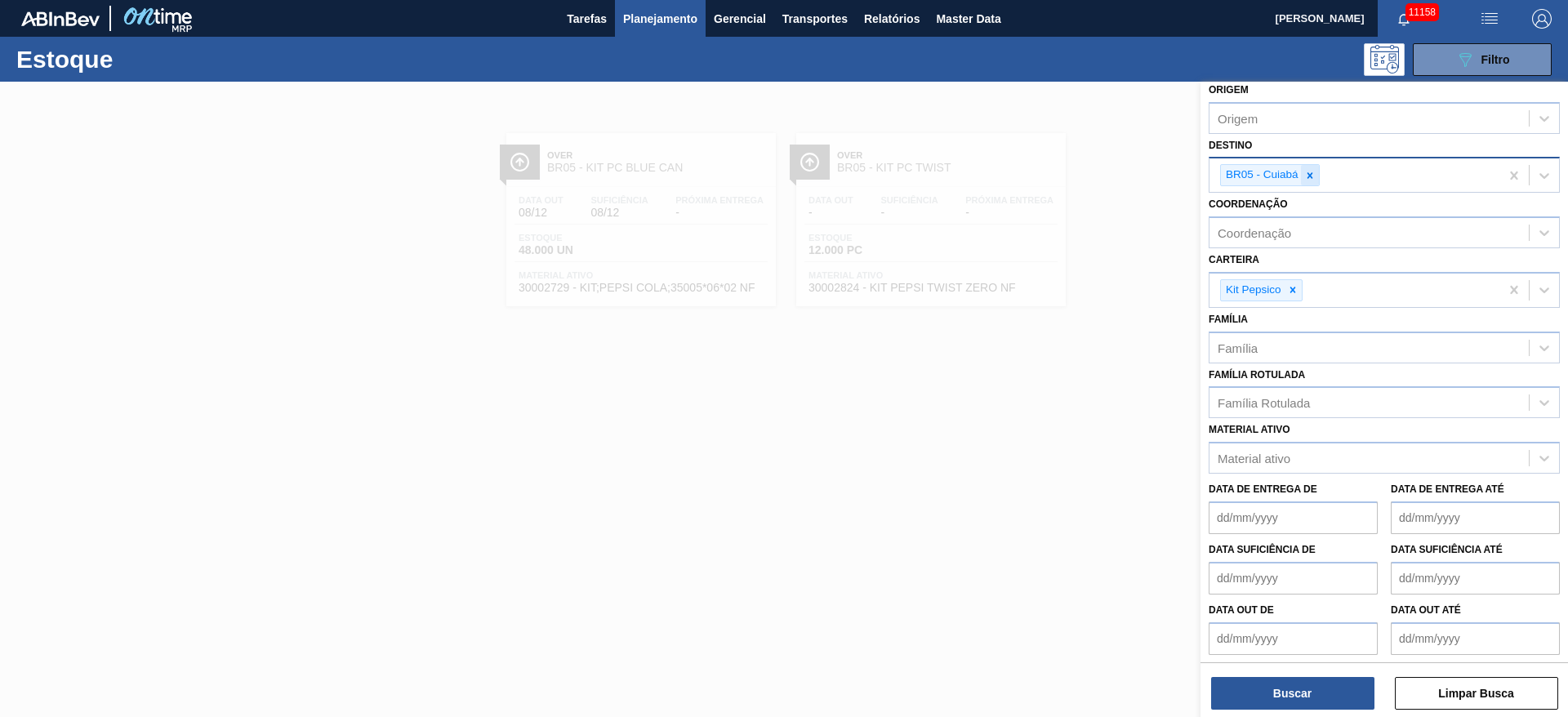
click at [1312, 174] on icon at bounding box center [1310, 176] width 11 height 11
type input "12"
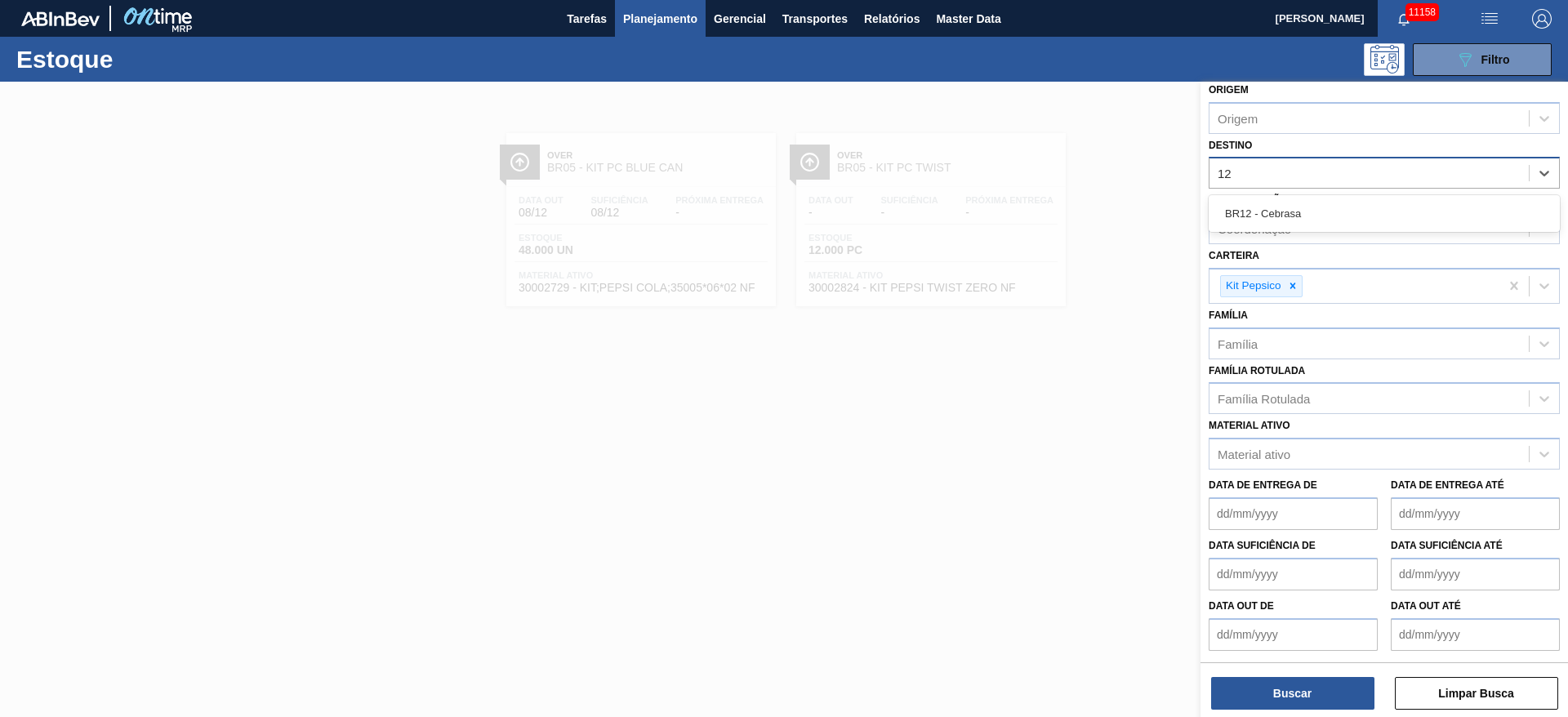
click at [1298, 206] on div "BR12 - Cebrasa" at bounding box center [1384, 214] width 351 height 30
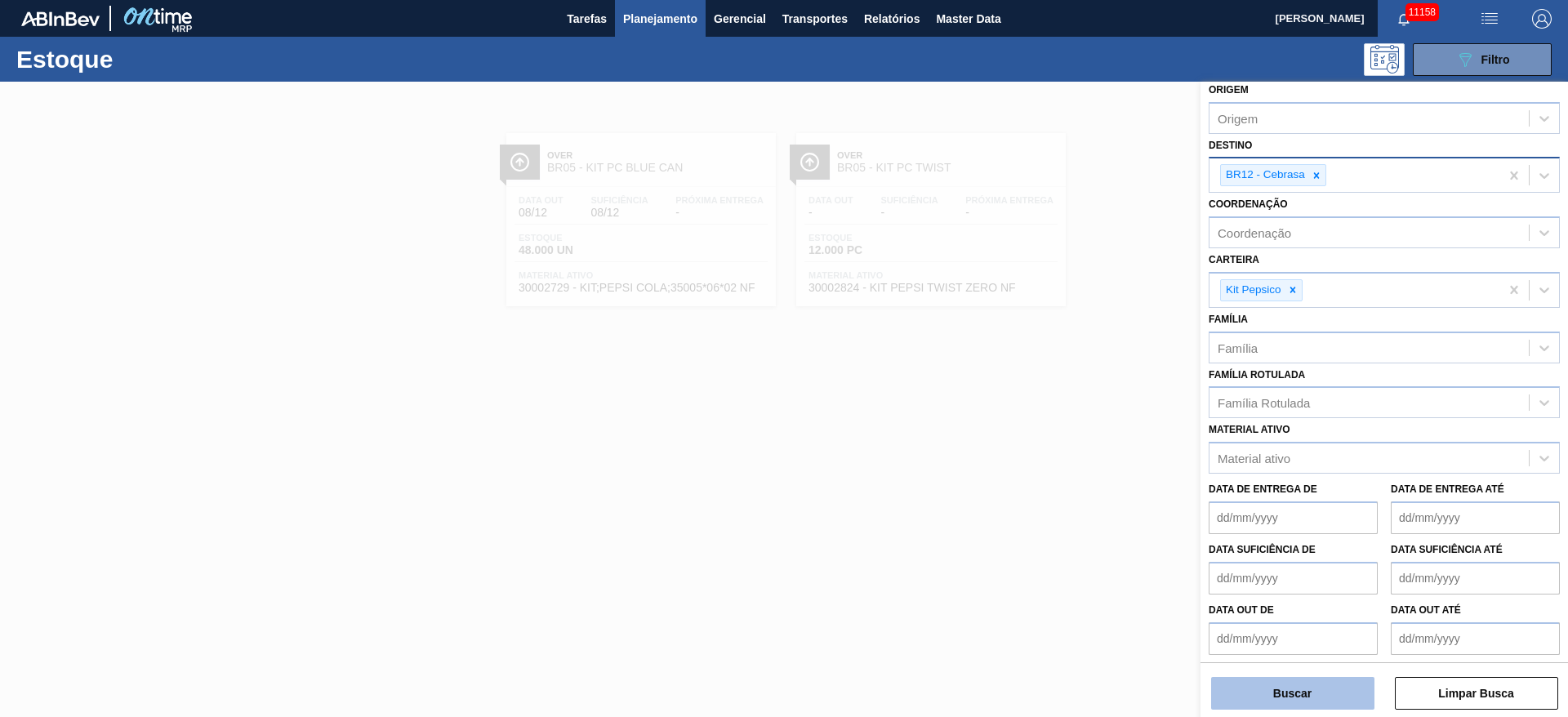
click at [1289, 691] on button "Buscar" at bounding box center [1292, 693] width 164 height 33
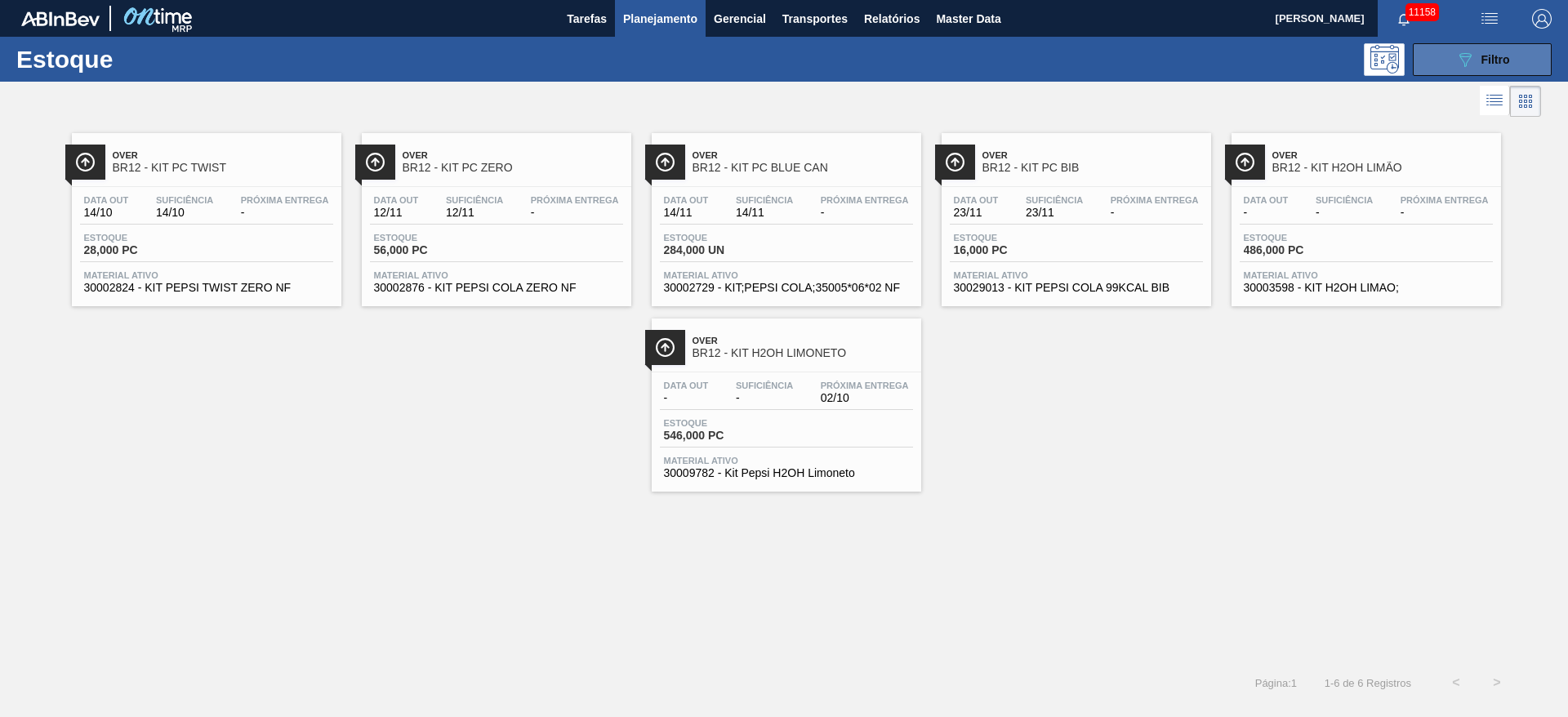
click at [1467, 62] on icon "089F7B8B-B2A5-4AFE-B5C0-19BA573D28AC" at bounding box center [1465, 60] width 20 height 20
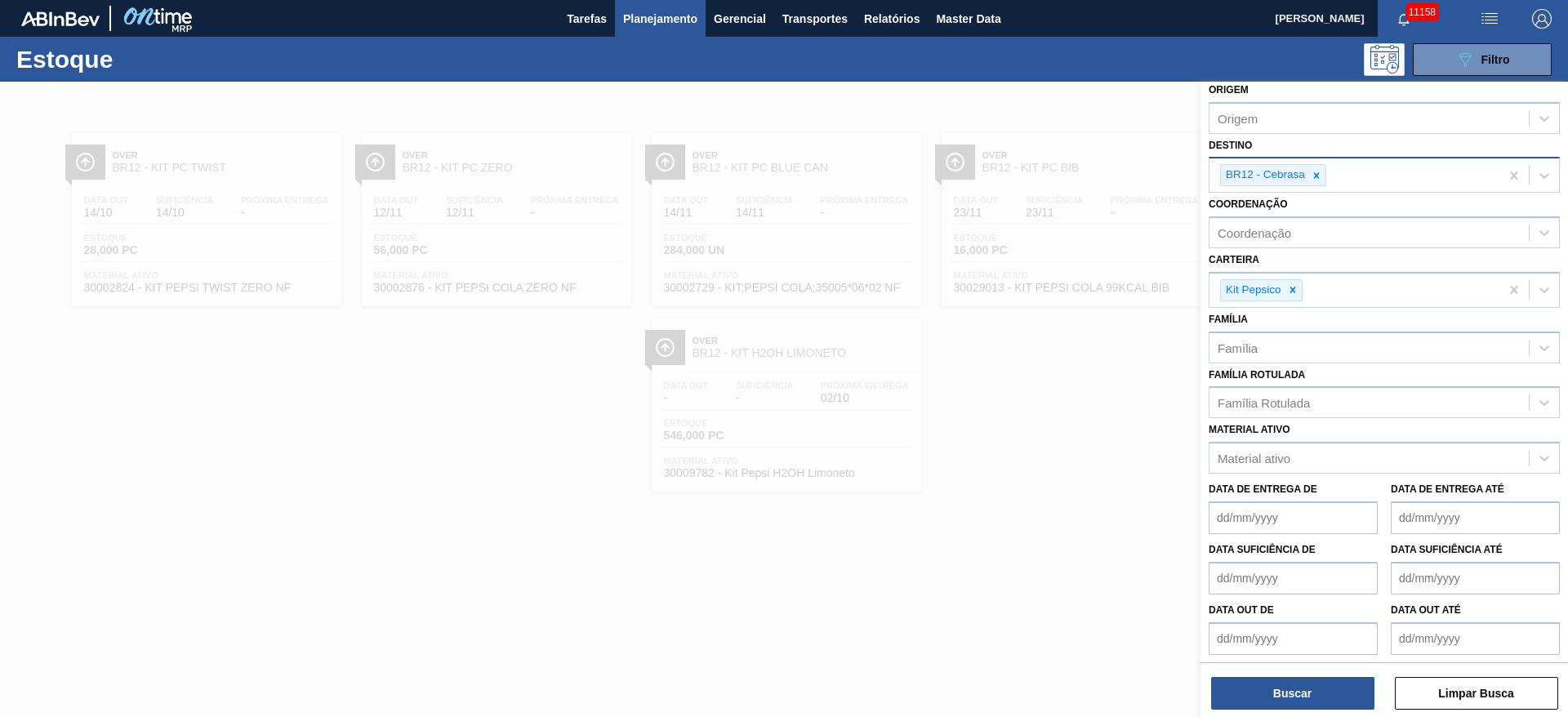
click at [1540, 33] on button "button" at bounding box center [1541, 18] width 52 height 37
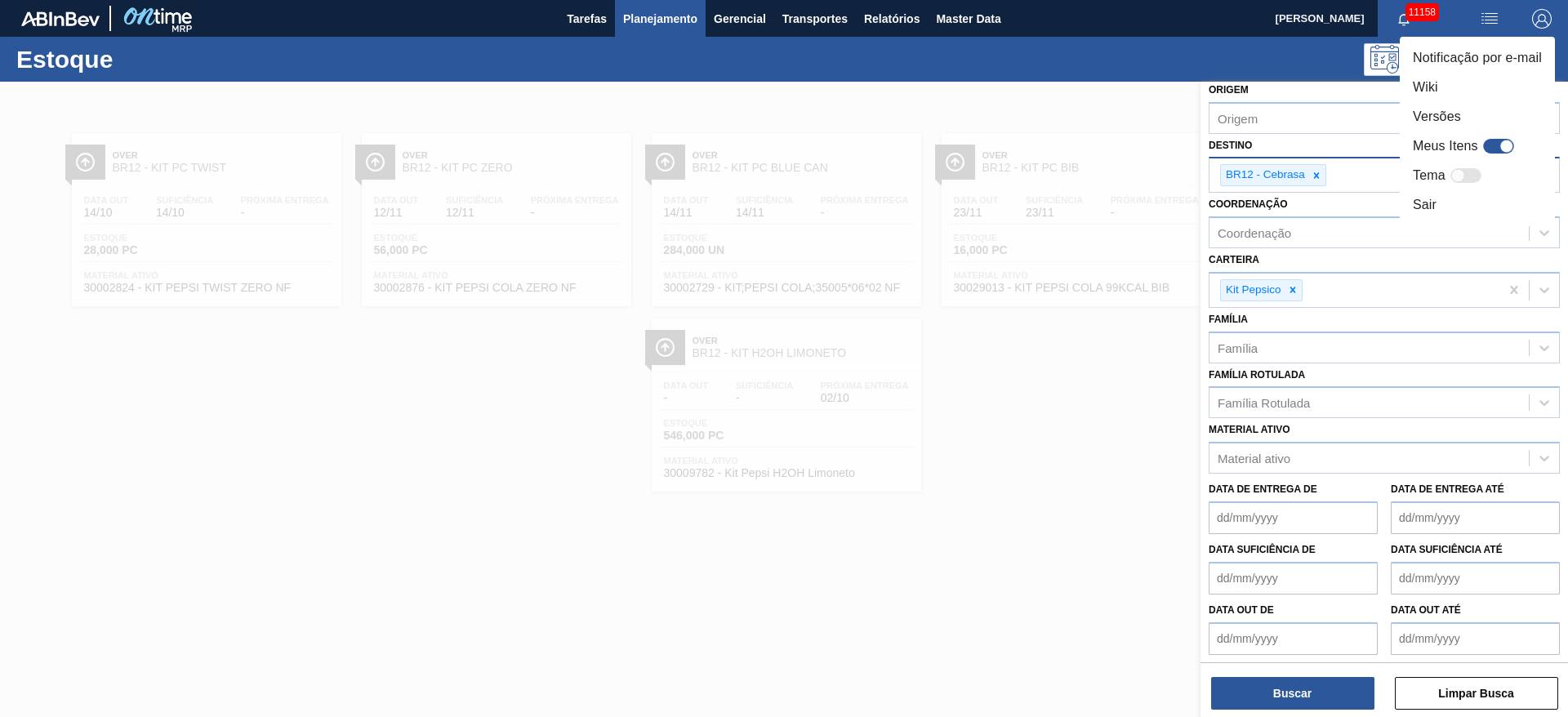
click at [1536, 17] on div at bounding box center [784, 358] width 1568 height 717
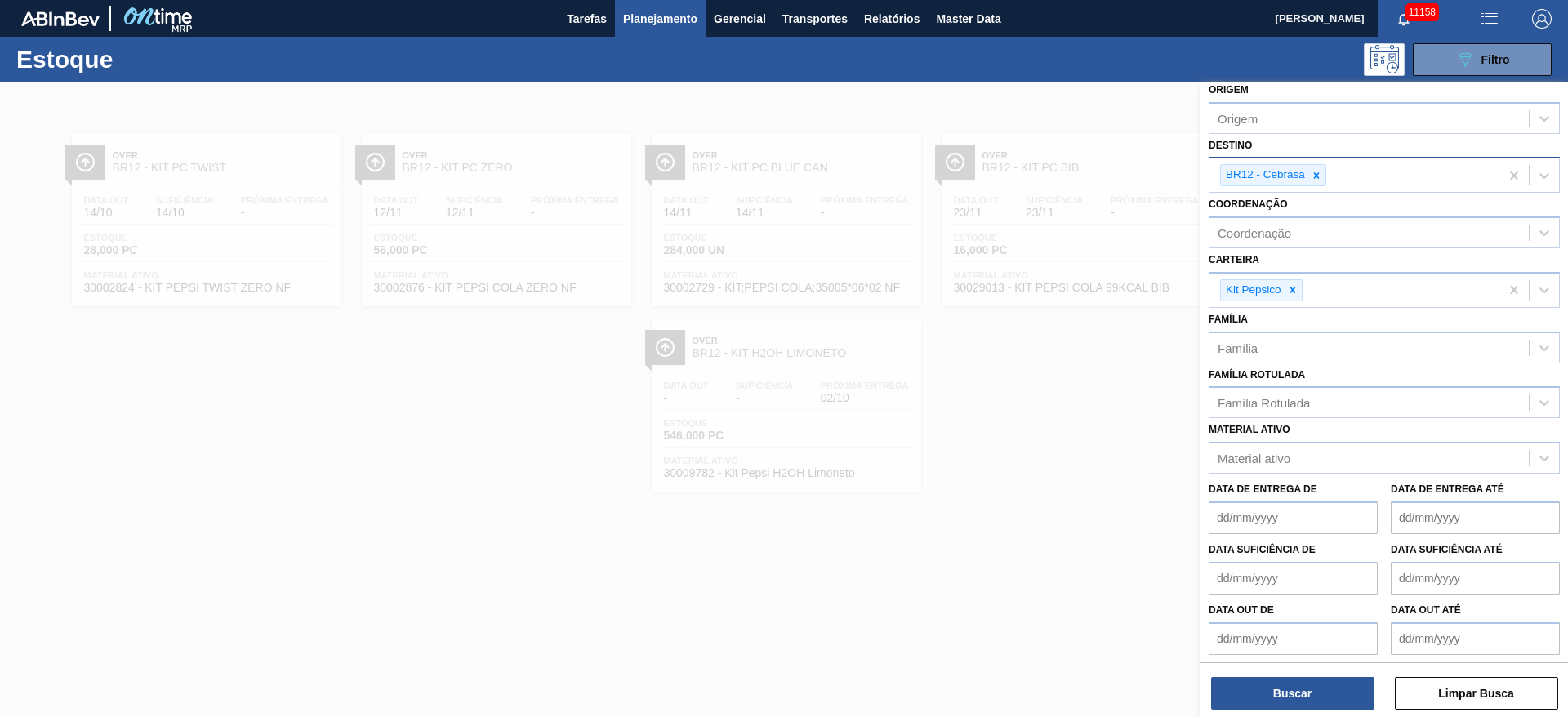
click at [1536, 17] on img "button" at bounding box center [1542, 18] width 20 height 20
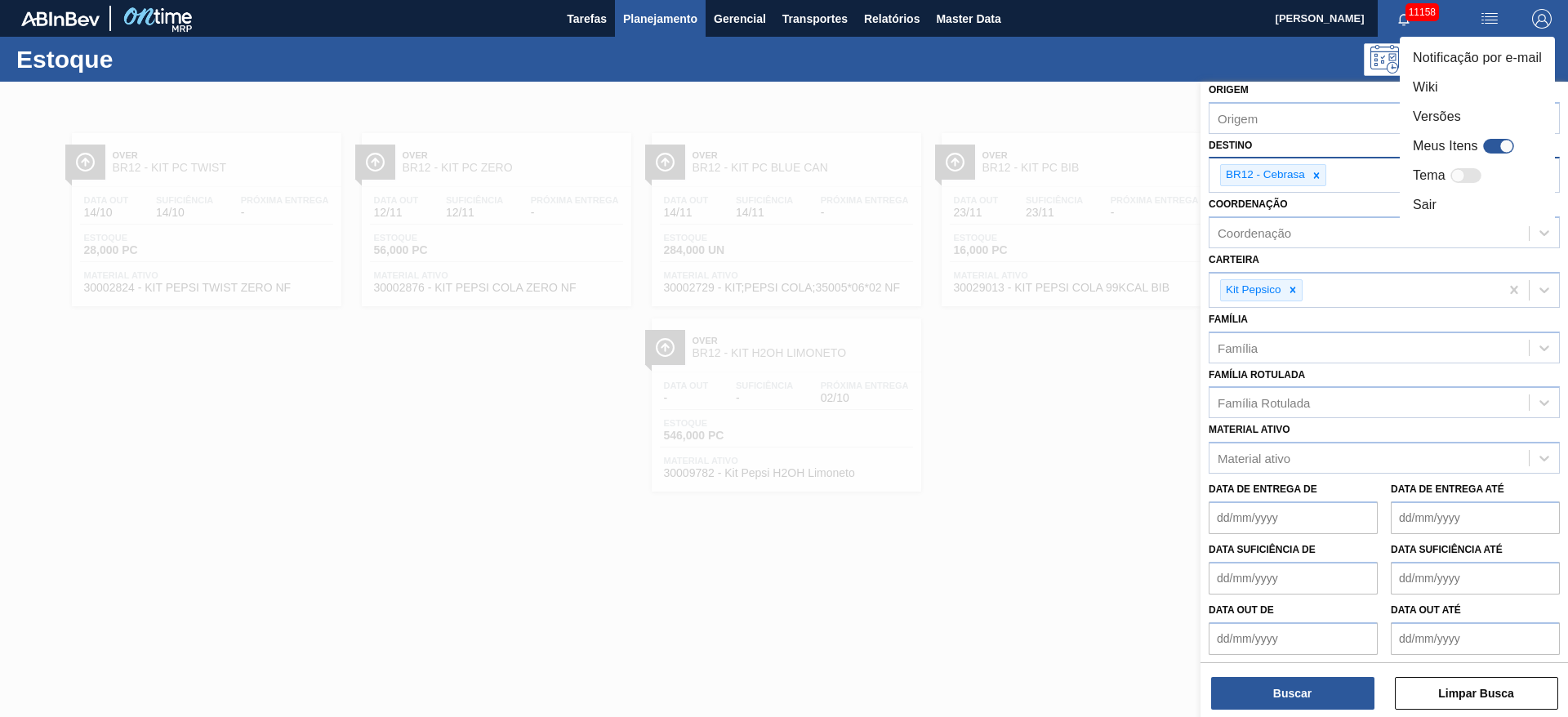
click at [1492, 149] on div at bounding box center [1498, 147] width 31 height 15
checkbox input "true"
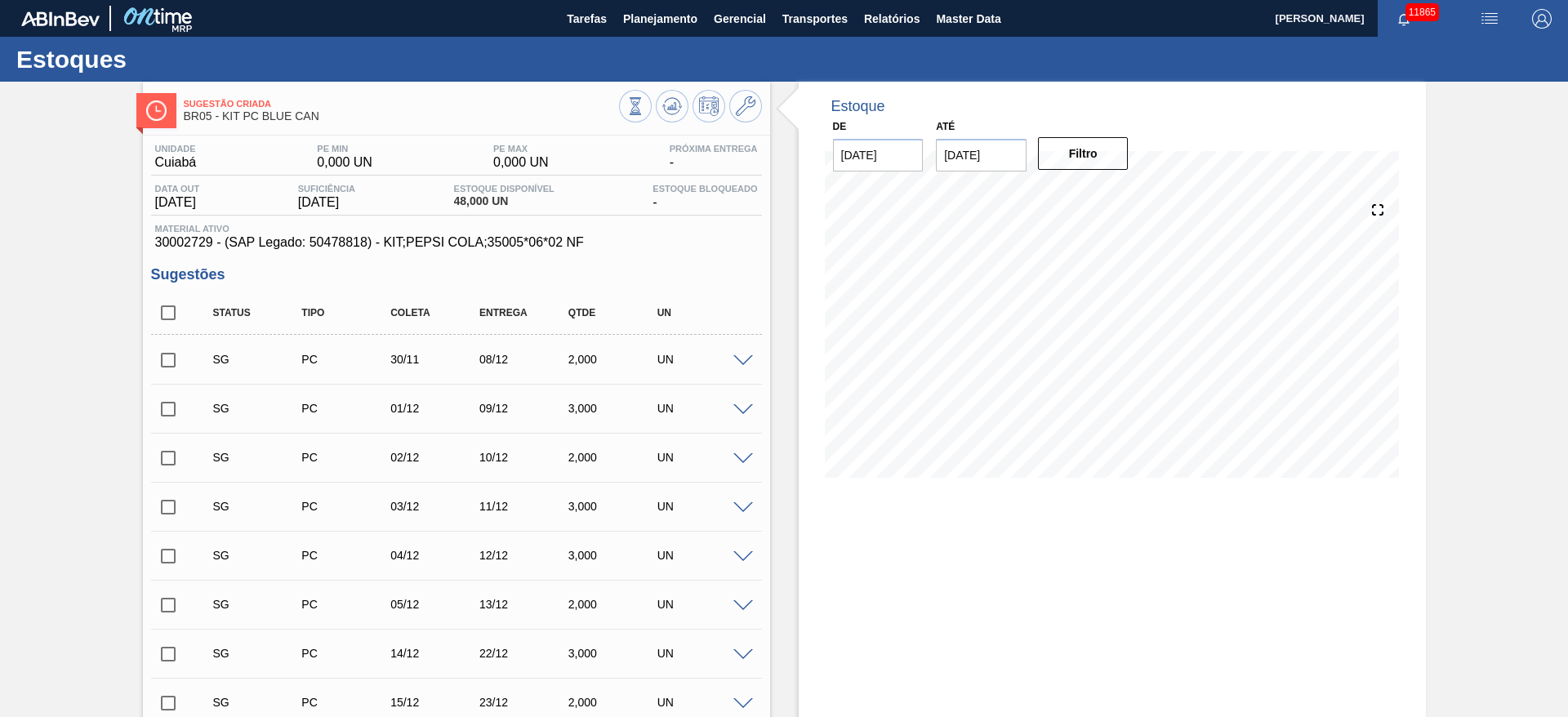
click at [747, 358] on span at bounding box center [742, 361] width 20 height 12
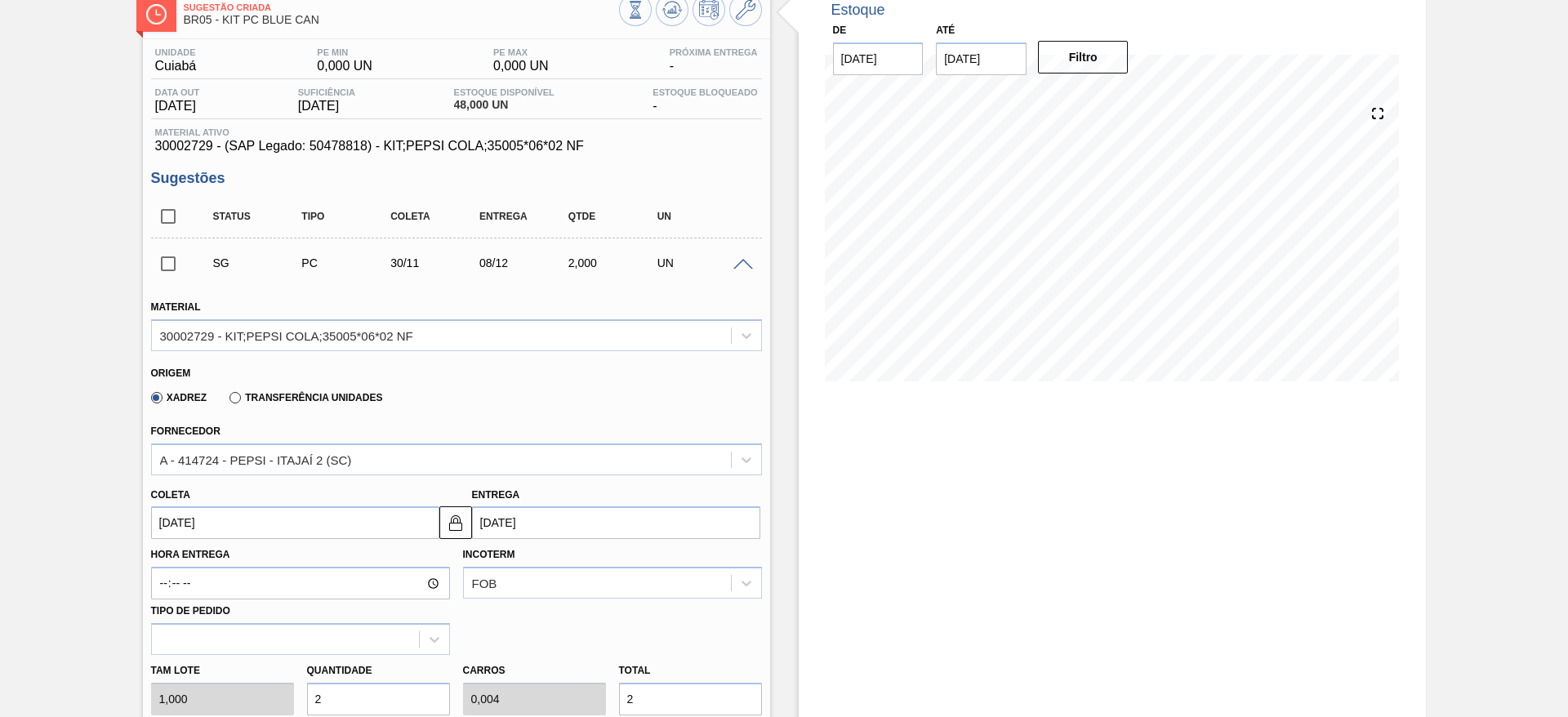
scroll to position [245, 0]
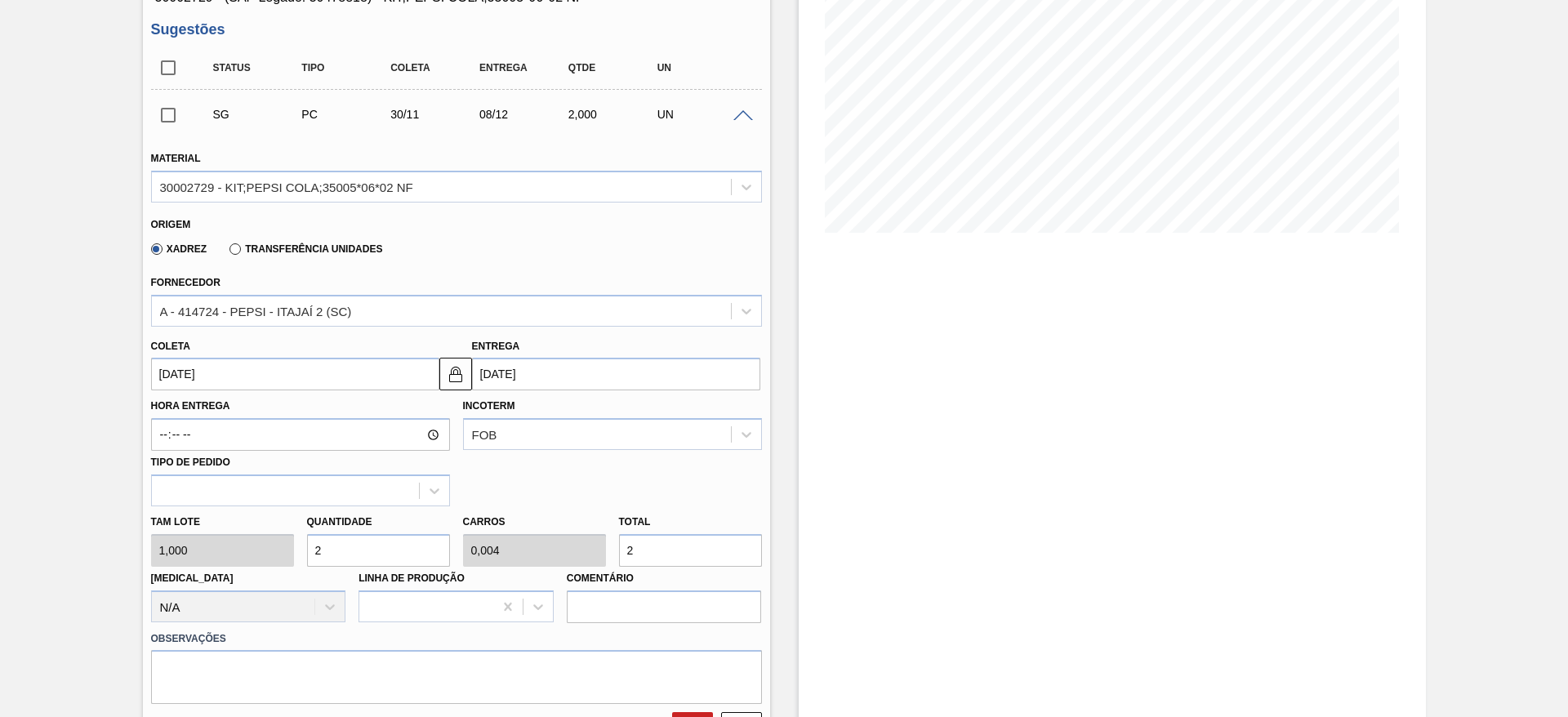
drag, startPoint x: 317, startPoint y: 546, endPoint x: 297, endPoint y: 550, distance: 20.4
click at [297, 550] on div "[PERSON_NAME] 1,000 Quantidade 2 Carros 0,004 Total 2 [MEDICAL_DATA] N/A Linha …" at bounding box center [457, 564] width 624 height 116
type input "3"
type input "0,006"
type input "3"
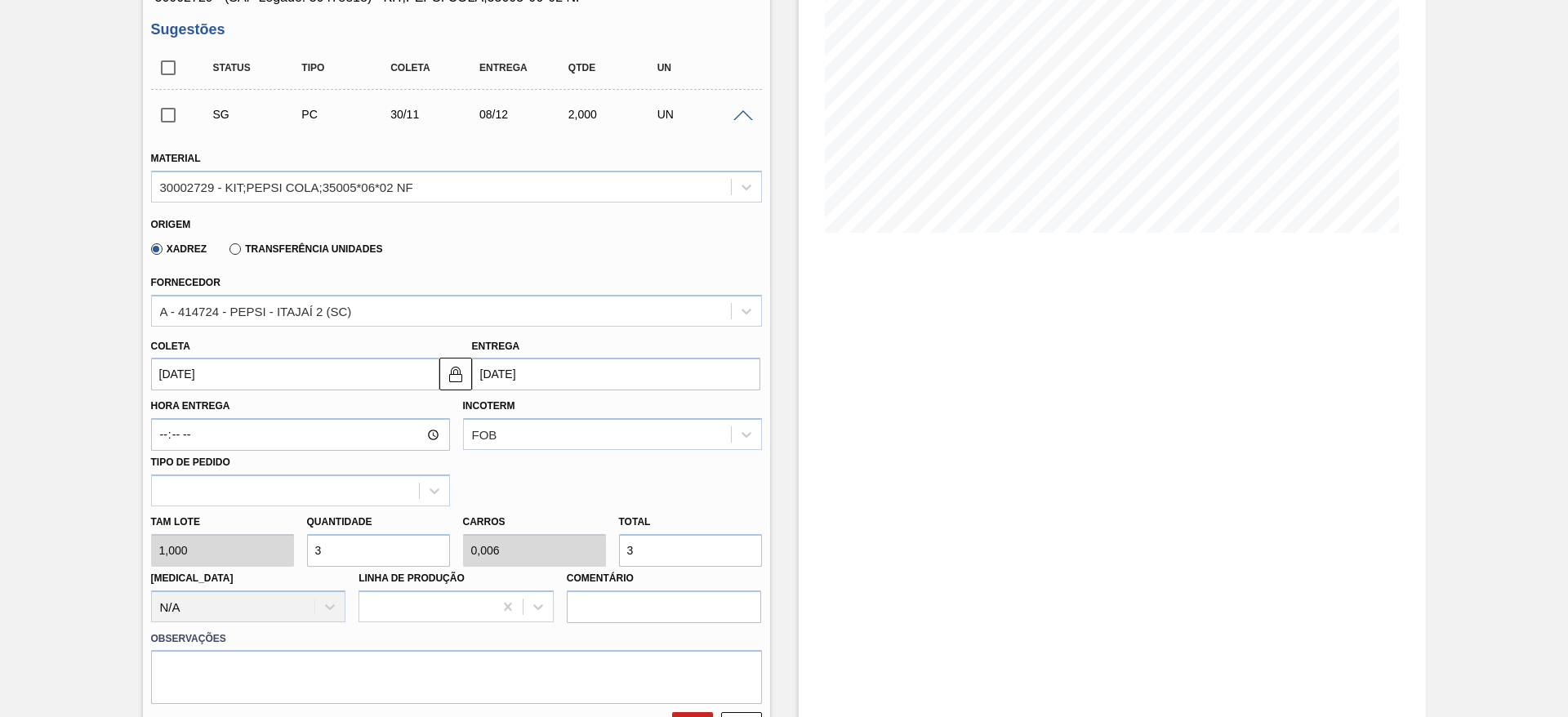
type input "32"
type input "0,064"
type input "32"
click at [197, 378] on input "30/11/2025" at bounding box center [295, 374] width 288 height 33
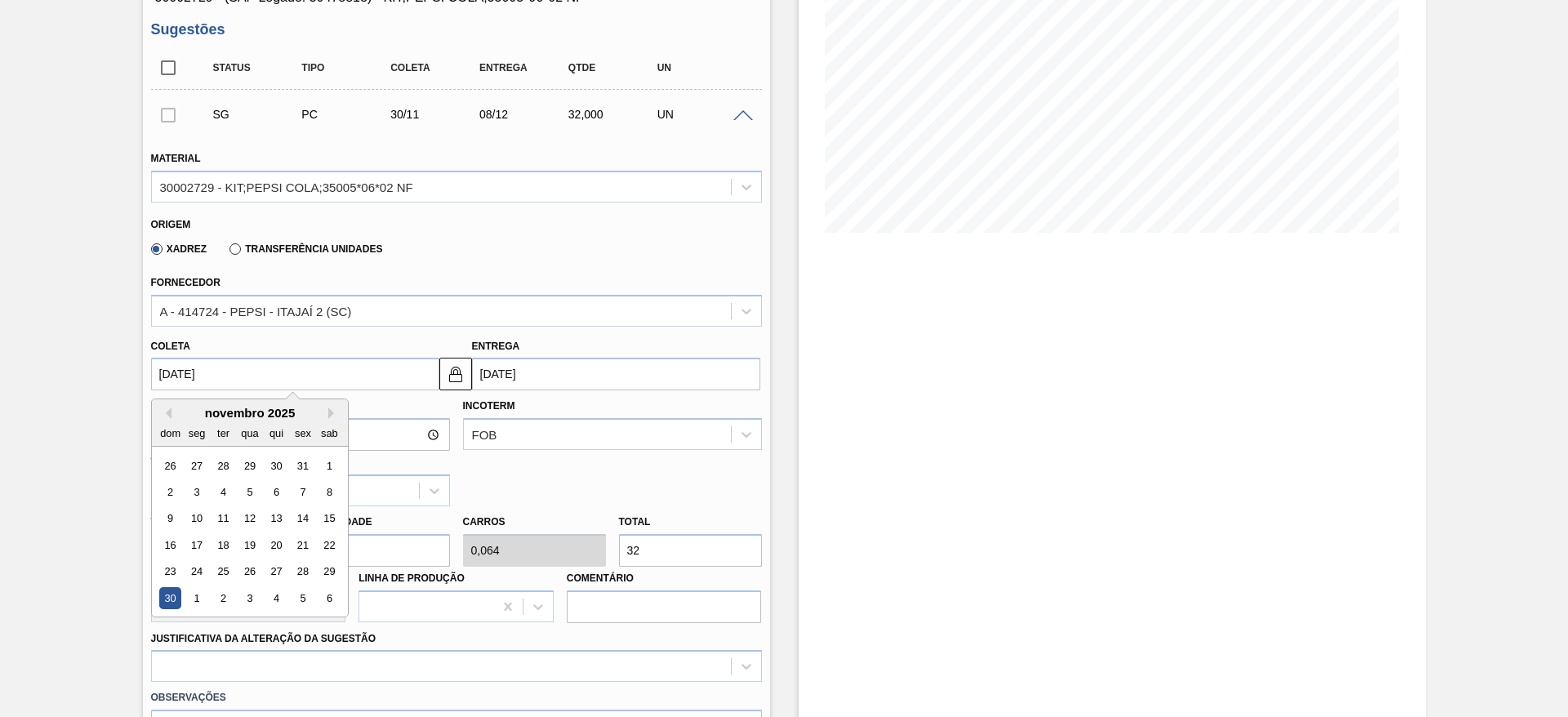
click at [166, 420] on div "dom seg ter qua qui sex sab" at bounding box center [250, 433] width 196 height 26
click at [165, 416] on button "Previous Month" at bounding box center [166, 413] width 11 height 11
click at [188, 496] on div "6" at bounding box center [196, 492] width 22 height 22
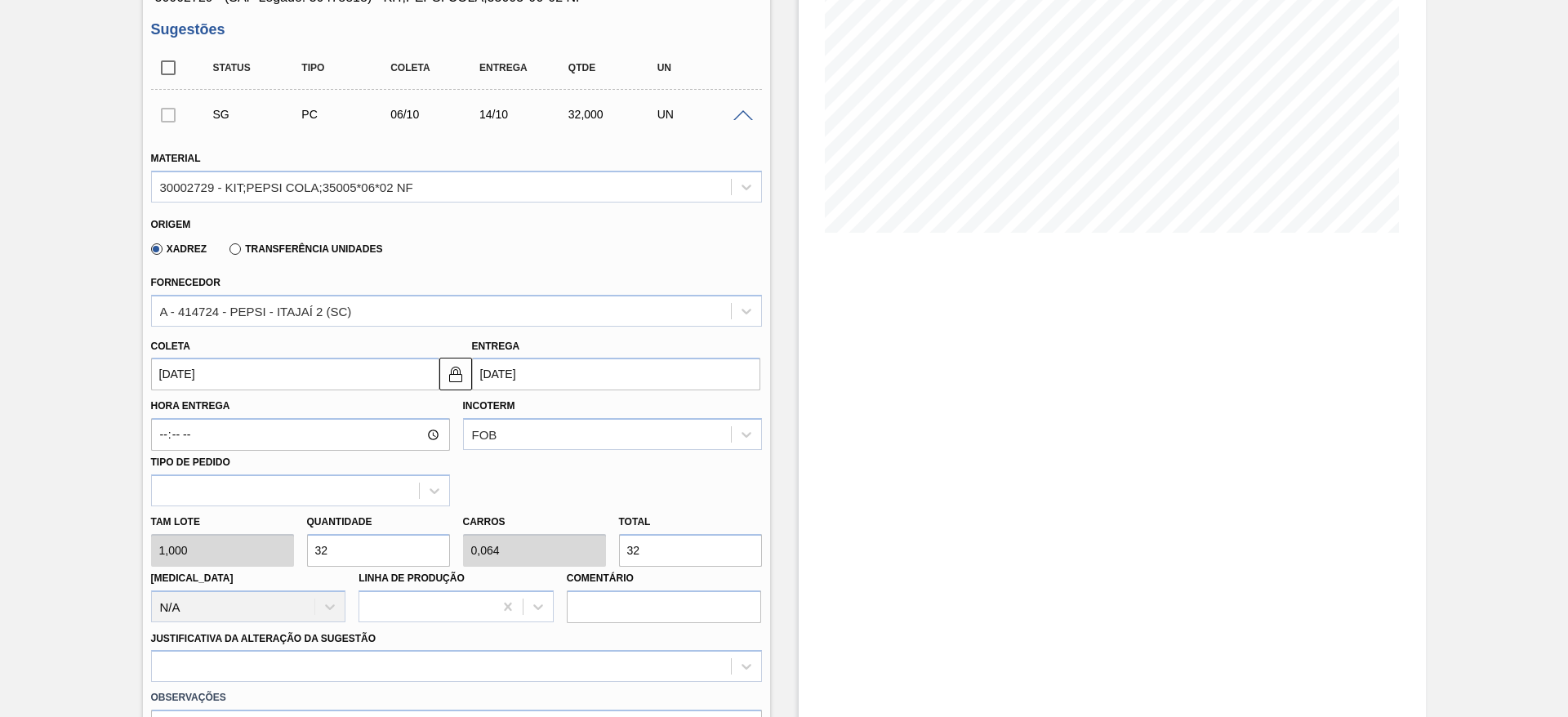
type input "[DATE]"
click at [451, 373] on img at bounding box center [455, 374] width 20 height 20
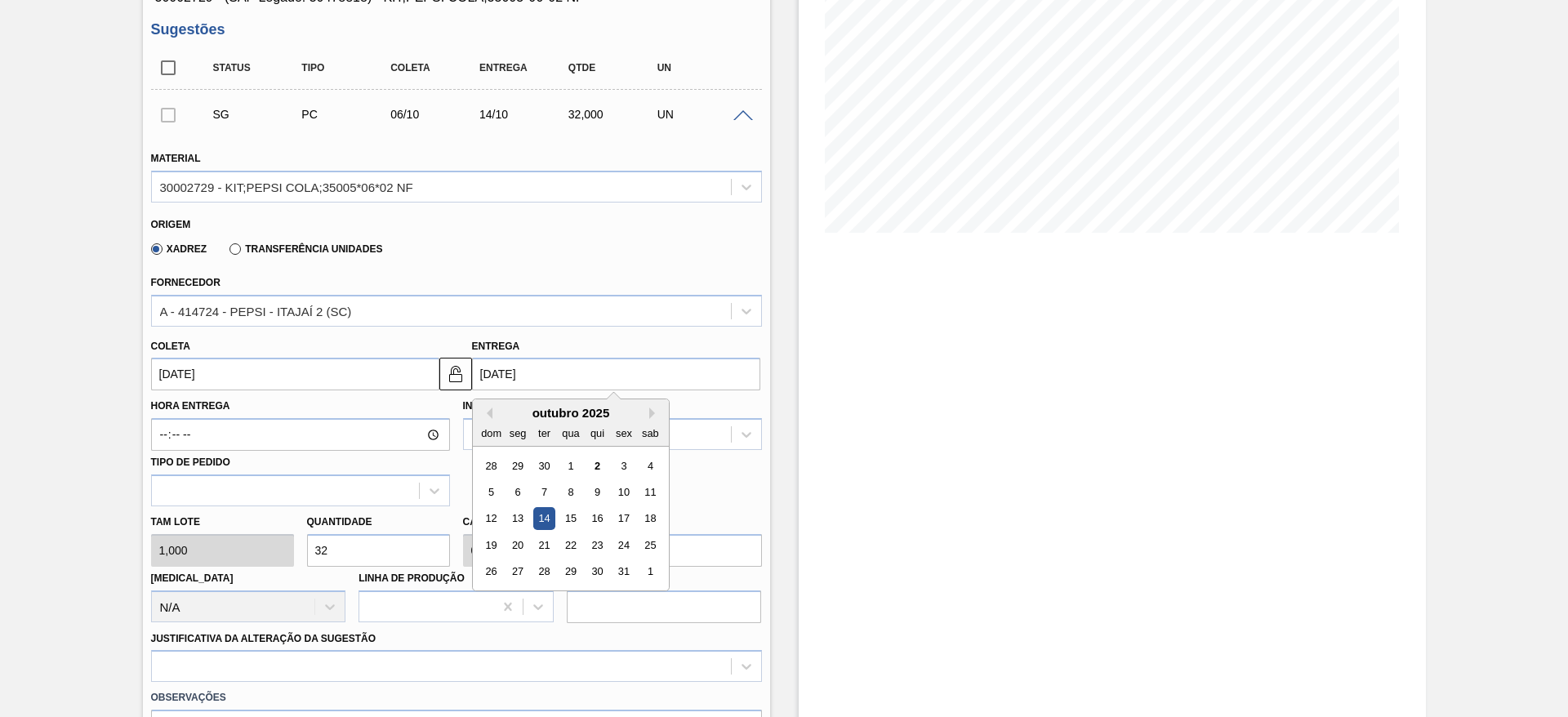
click at [494, 374] on input "14/10/2025" at bounding box center [616, 374] width 288 height 33
click at [518, 508] on div "13" at bounding box center [516, 518] width 22 height 22
type input "13/10/2025"
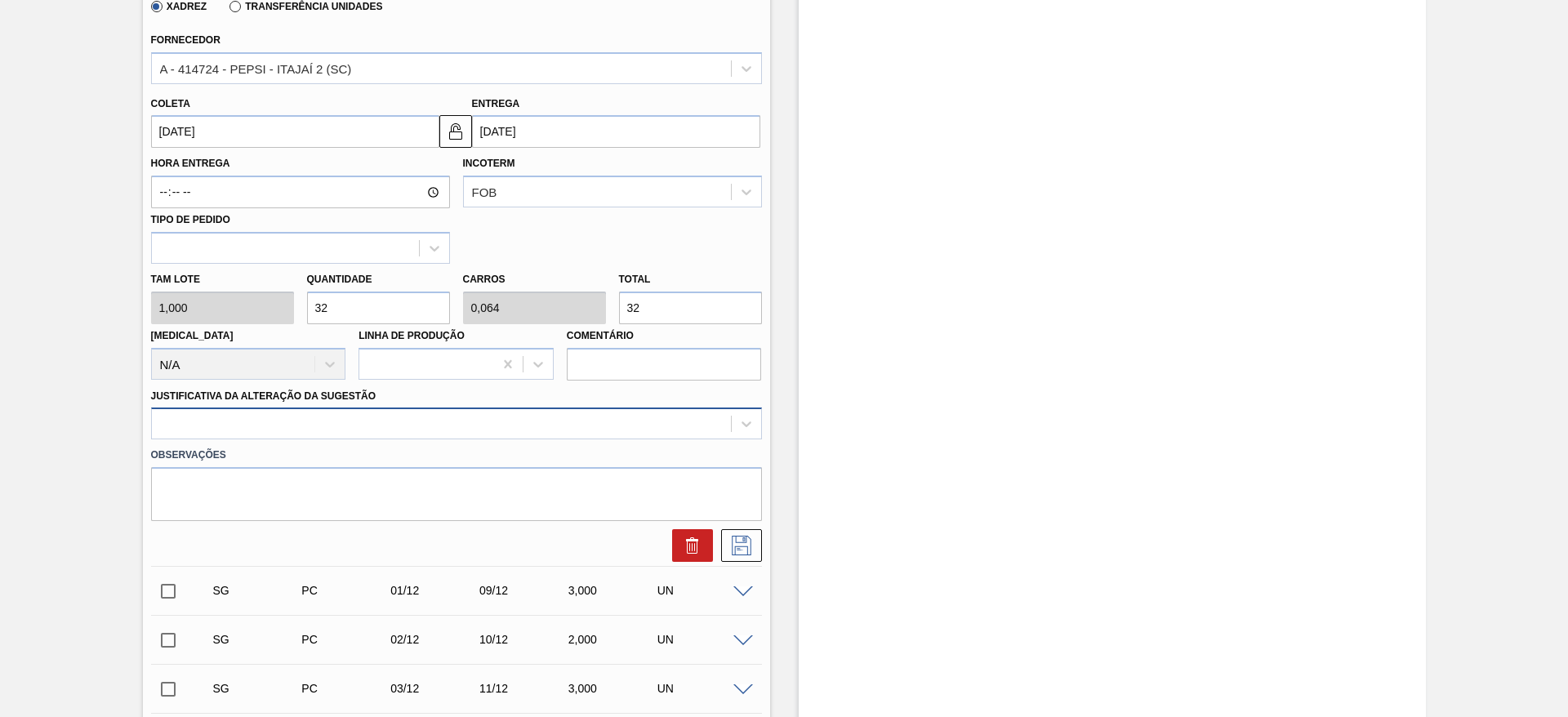
scroll to position [490, 0]
click at [570, 428] on div at bounding box center [442, 421] width 579 height 24
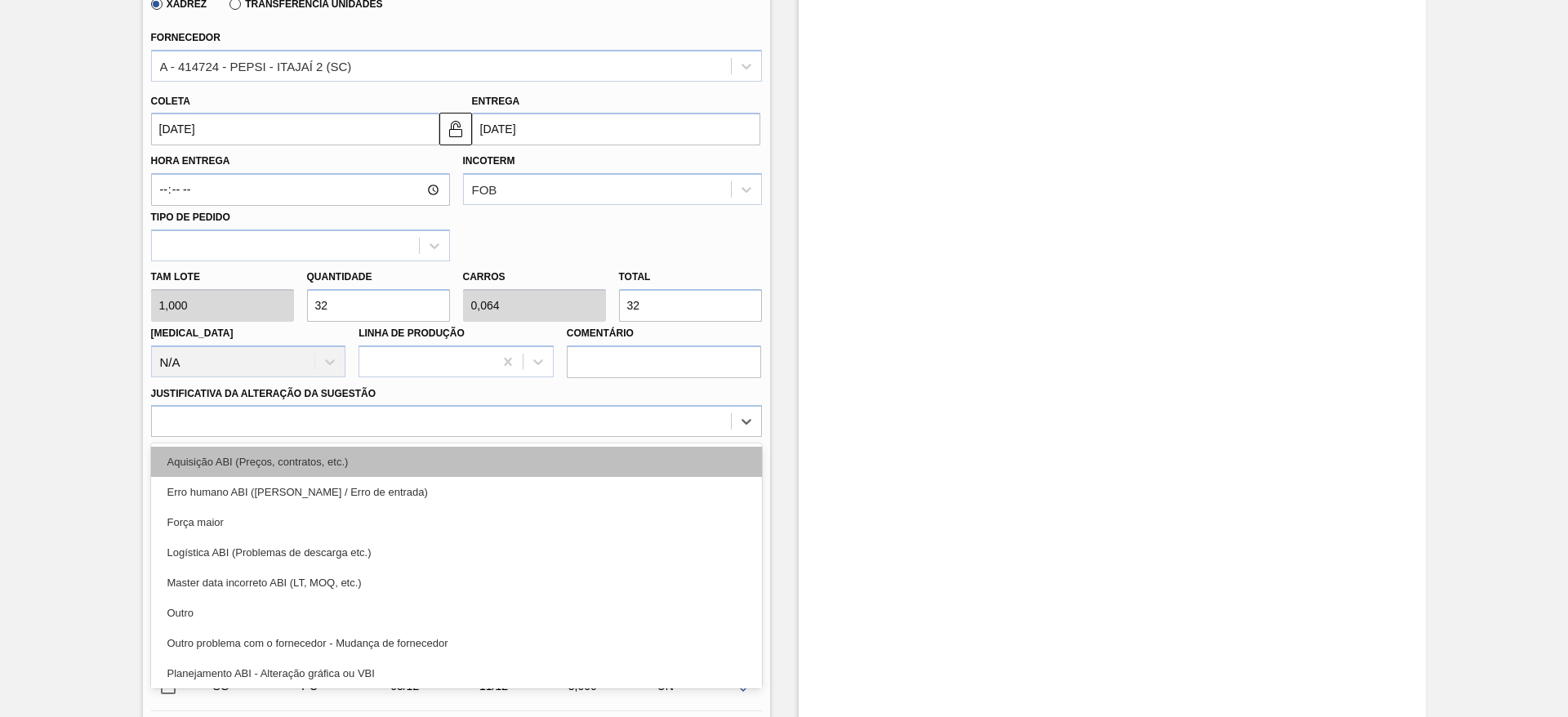
click at [568, 457] on div "Aquisição ABI (Preços, contratos, etc.)" at bounding box center [457, 462] width 611 height 30
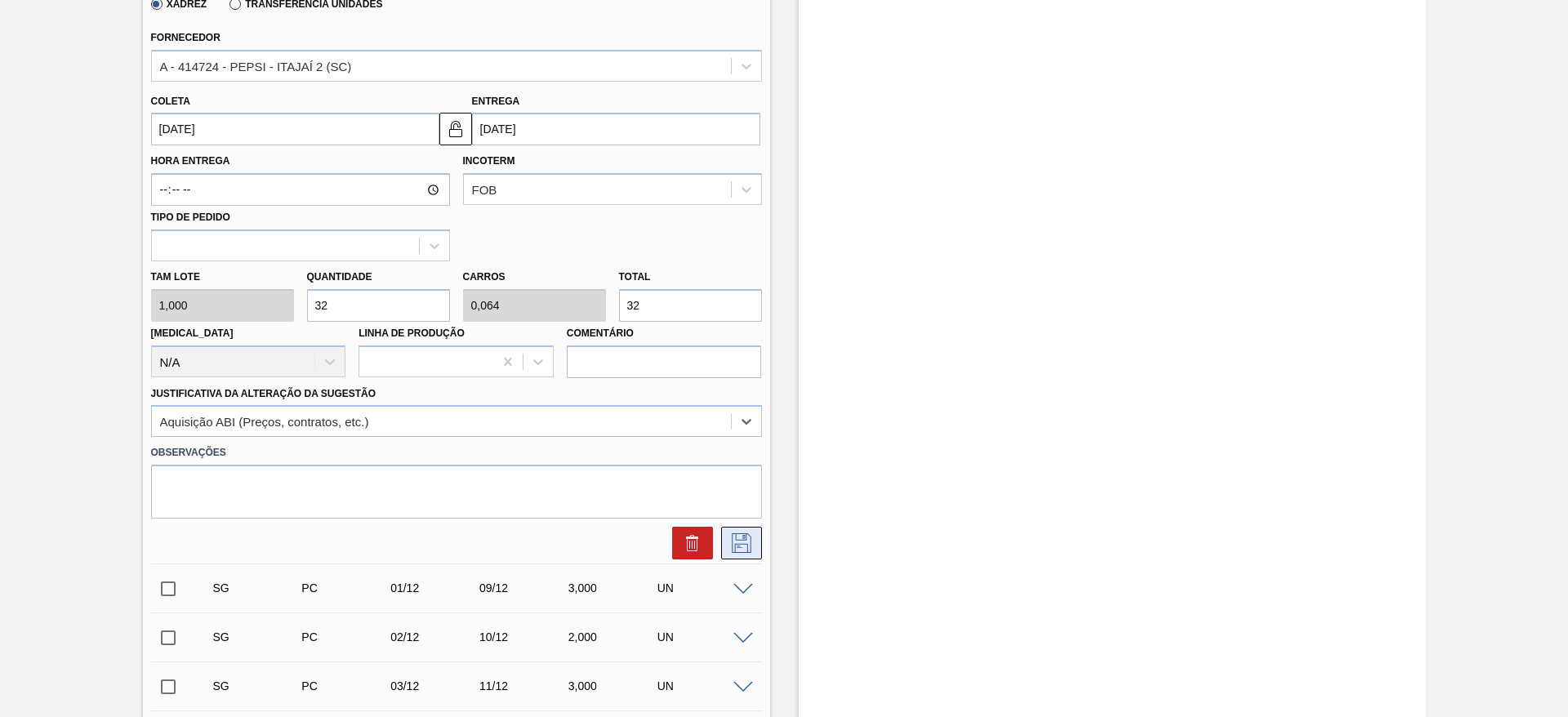
click at [747, 539] on icon at bounding box center [741, 543] width 26 height 20
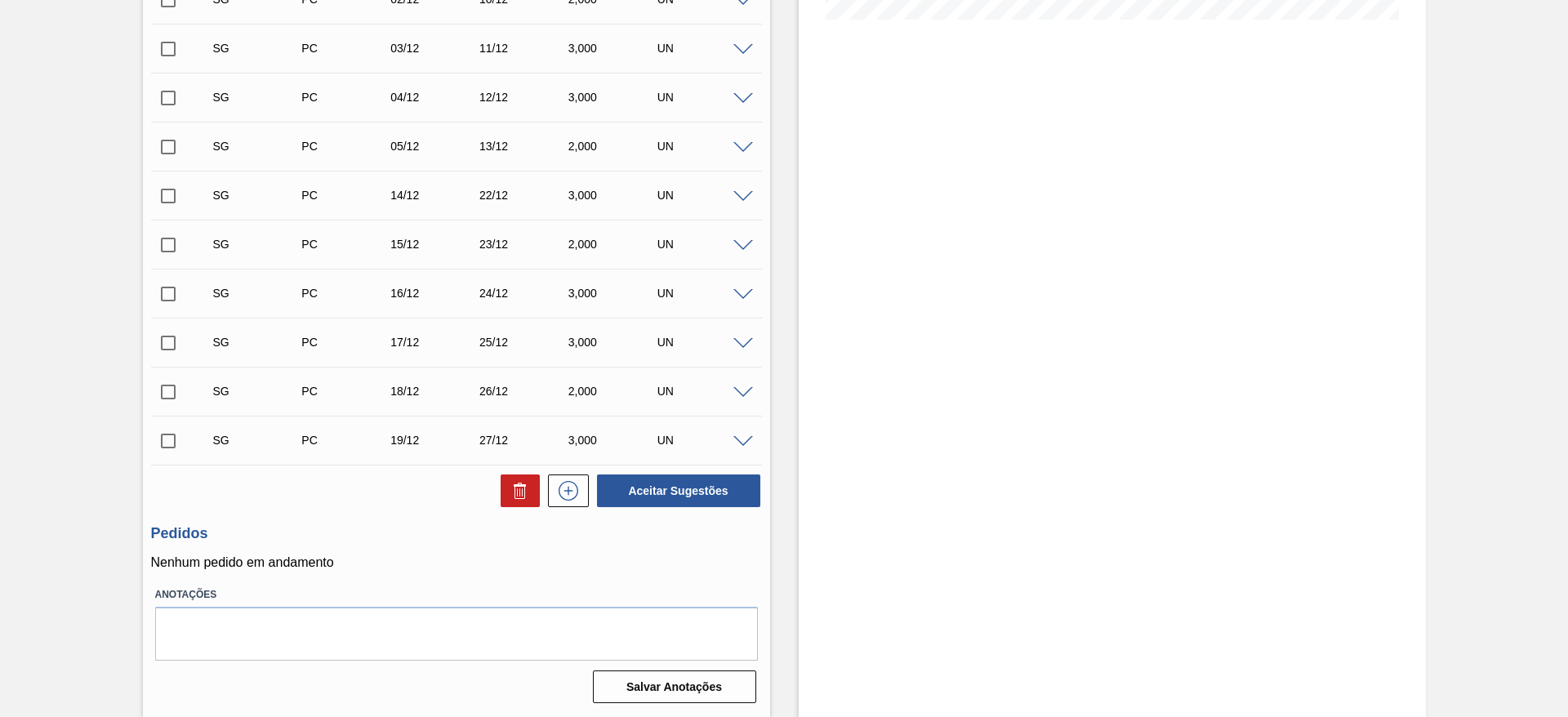
scroll to position [0, 0]
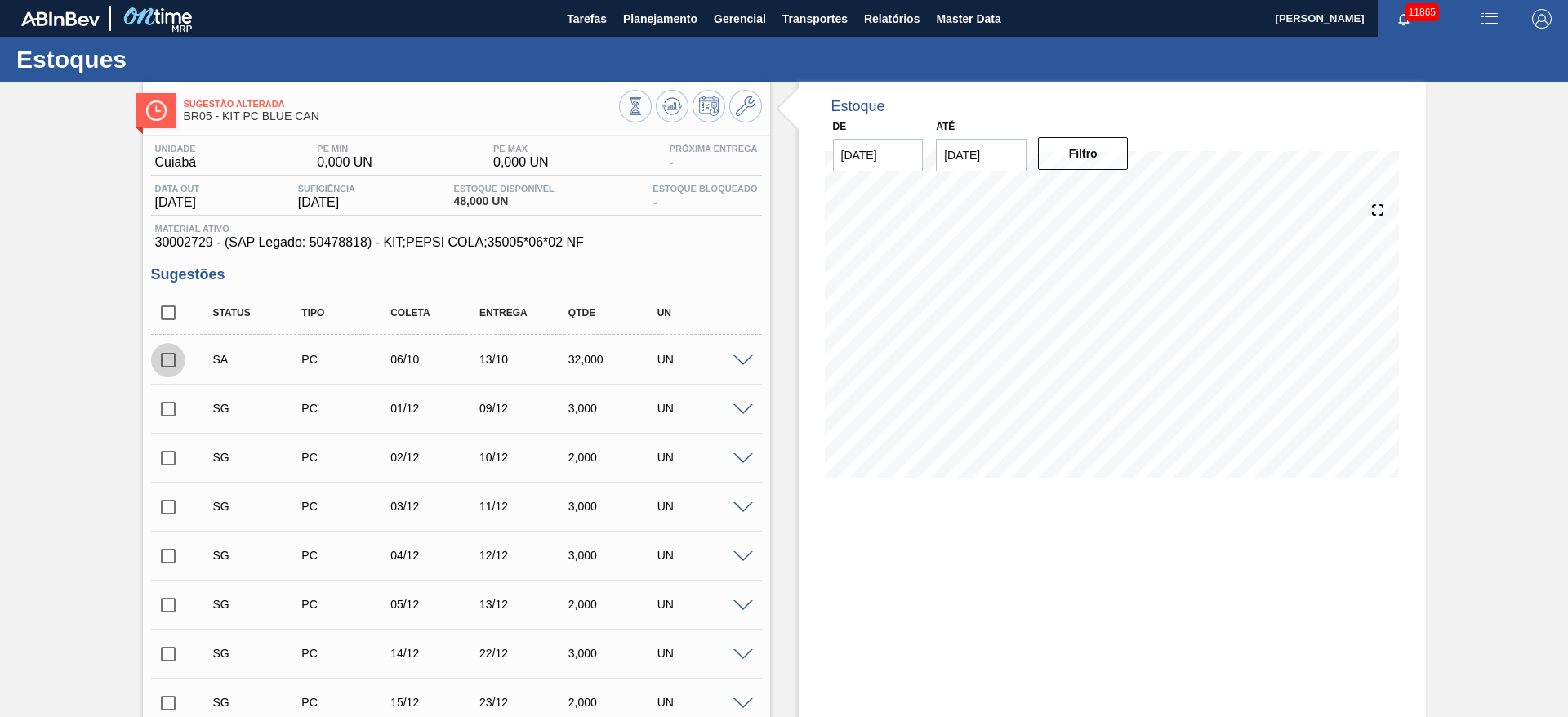
click at [152, 358] on input "checkbox" at bounding box center [168, 360] width 34 height 34
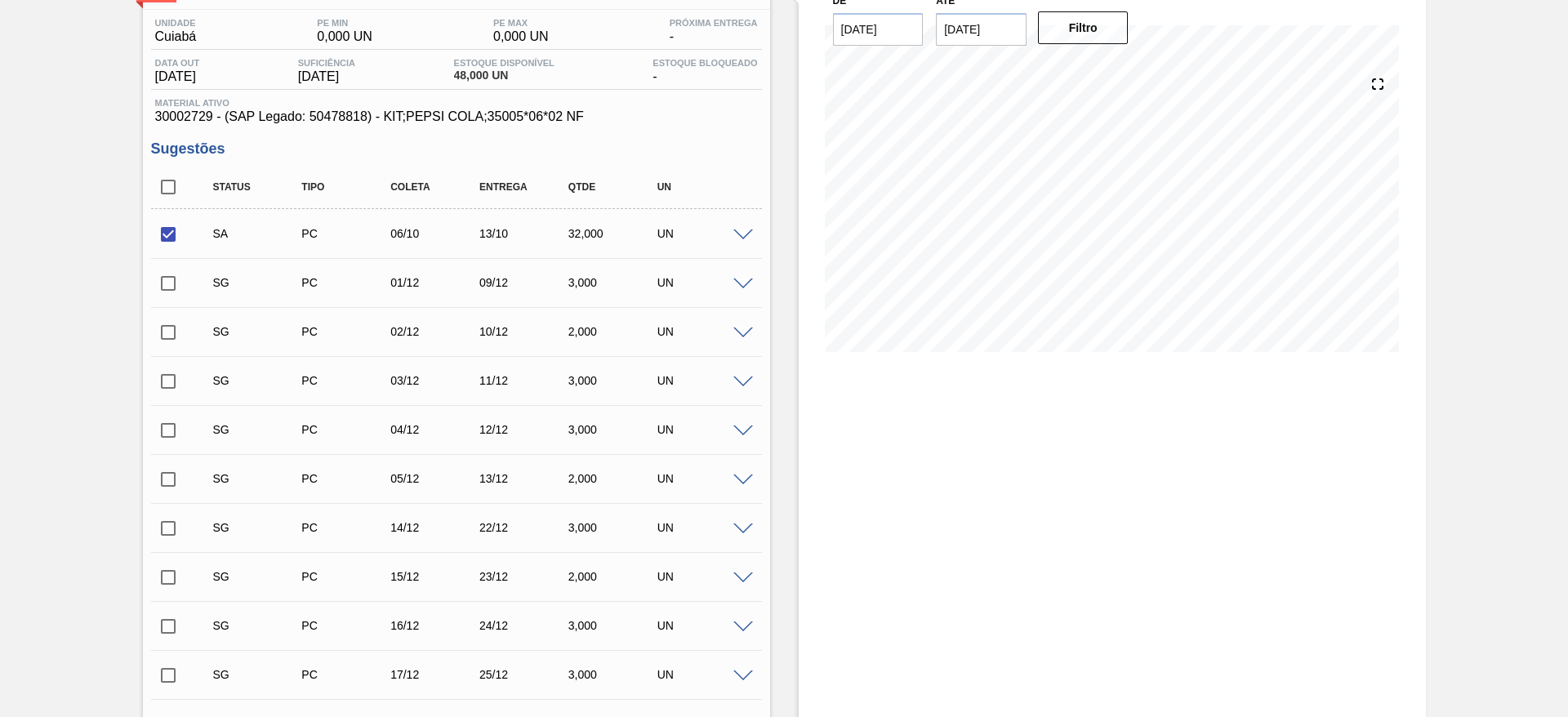
scroll to position [458, 0]
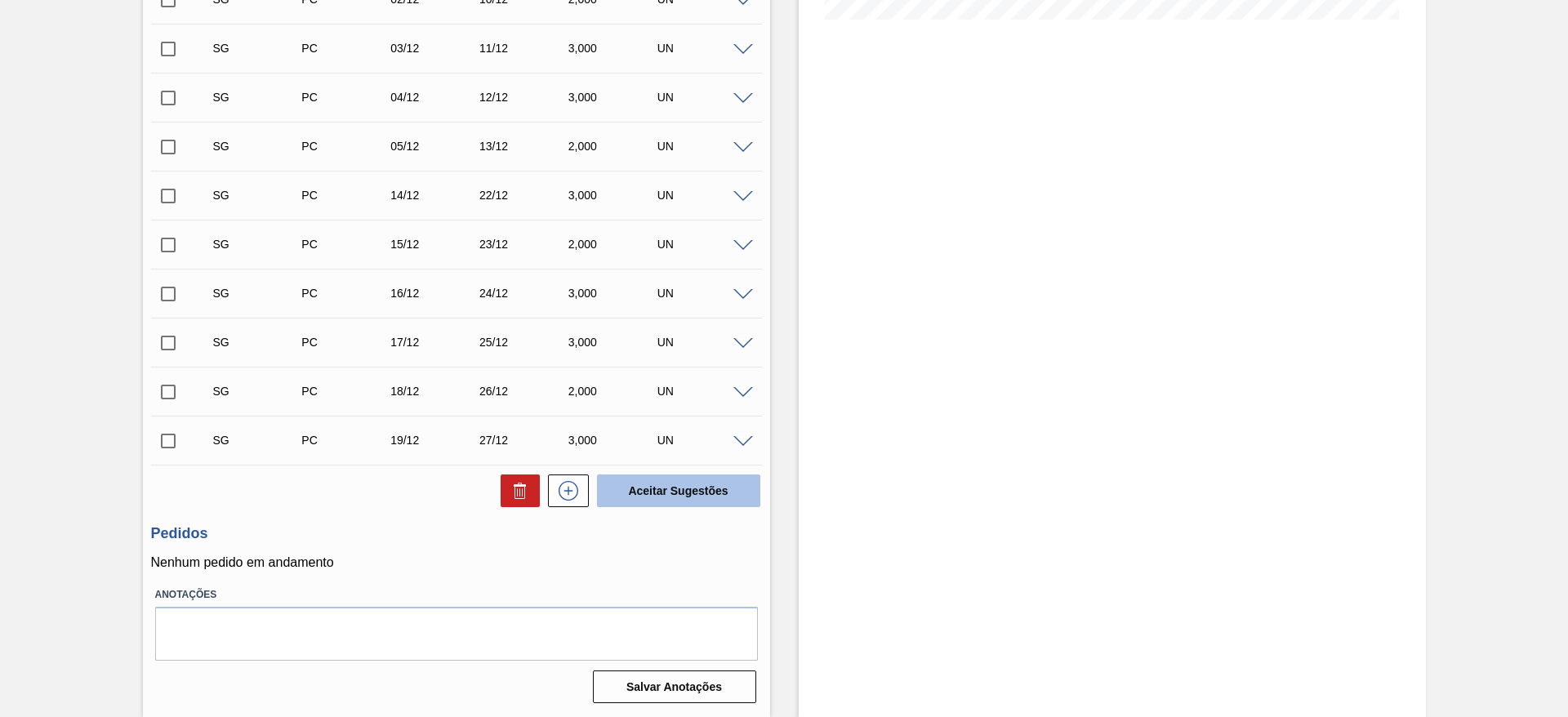
click at [635, 498] on button "Aceitar Sugestões" at bounding box center [678, 491] width 164 height 33
checkbox input "false"
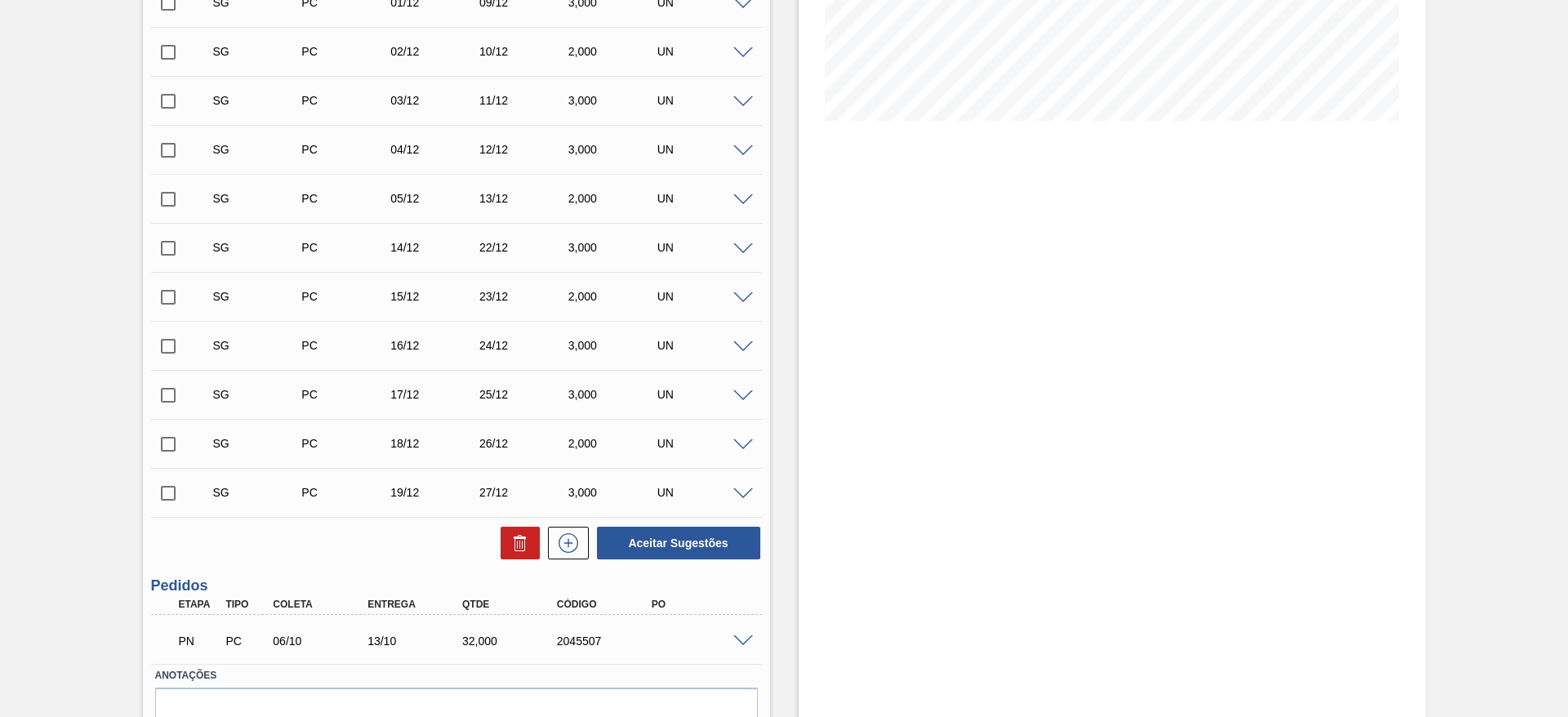
scroll to position [315, 0]
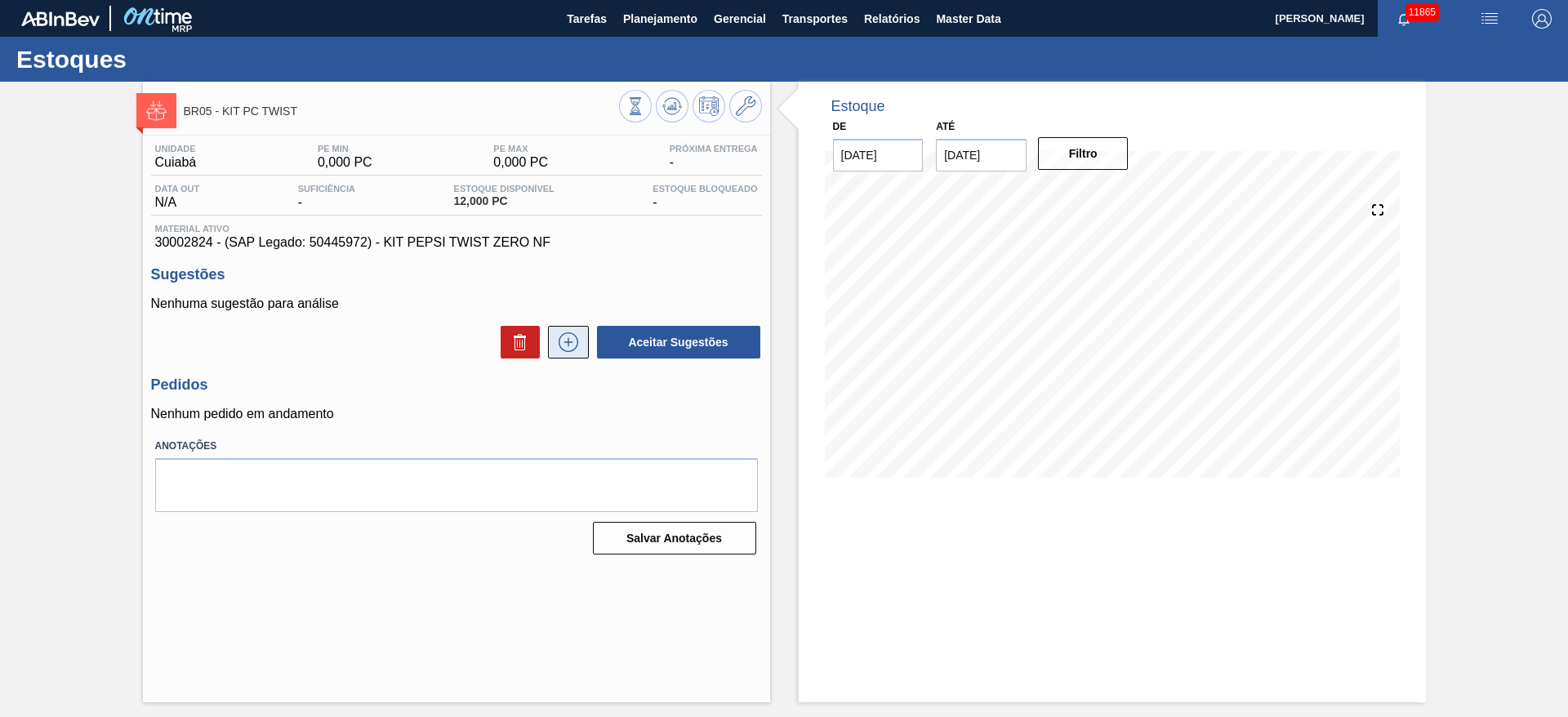
click at [561, 333] on icon at bounding box center [568, 341] width 26 height 20
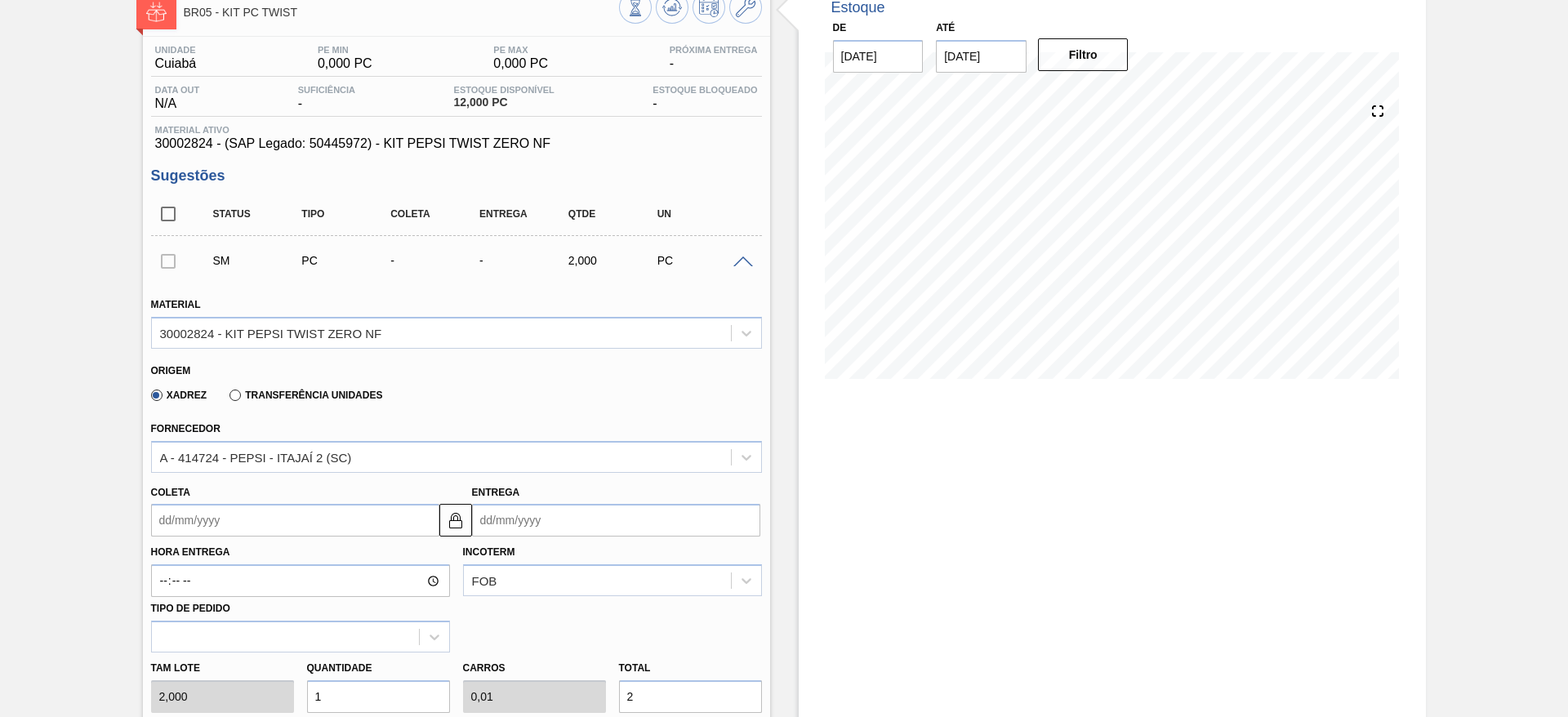
scroll to position [343, 0]
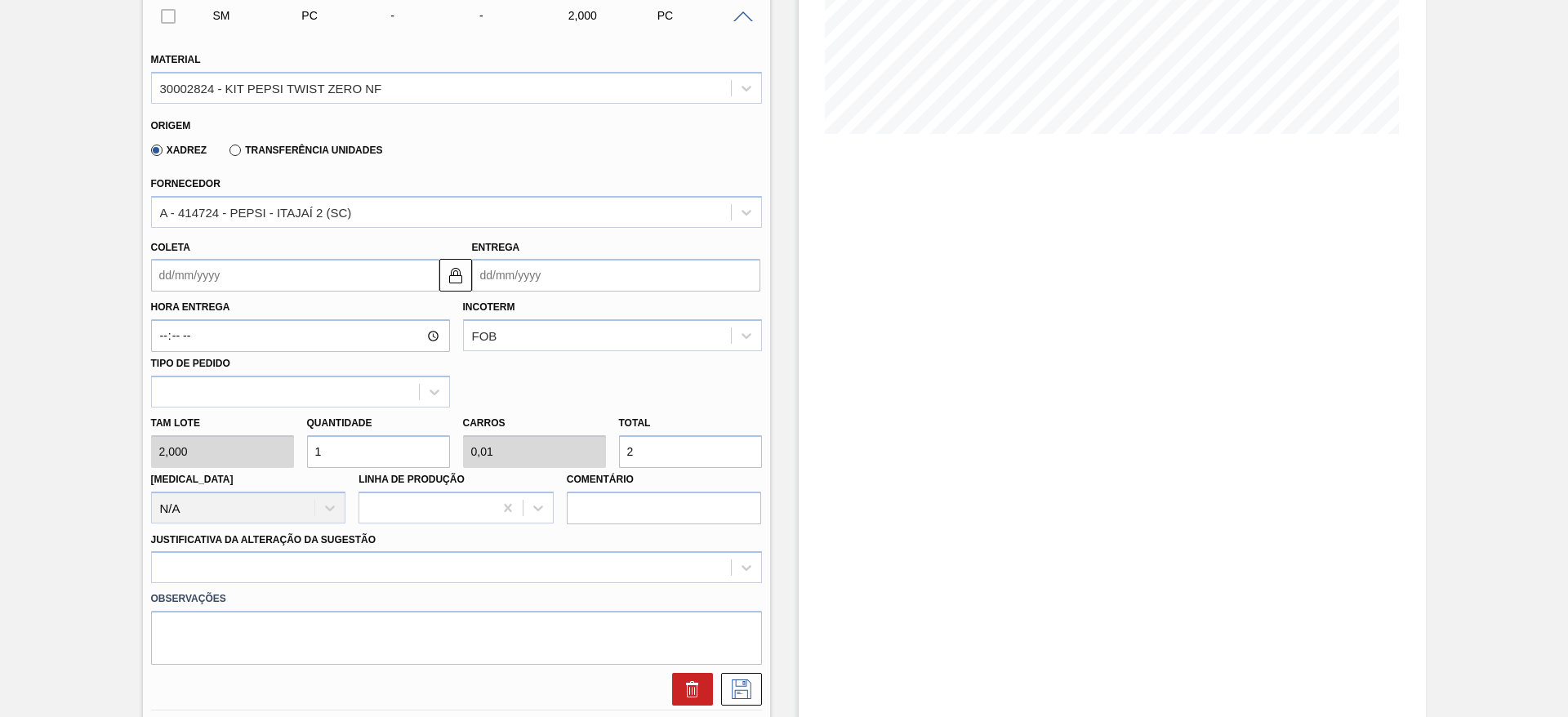
drag, startPoint x: 313, startPoint y: 463, endPoint x: 300, endPoint y: 463, distance: 13.0
click at [301, 463] on div "Quantidade 1" at bounding box center [378, 440] width 156 height 57
type input "4"
type input "0,04"
type input "8"
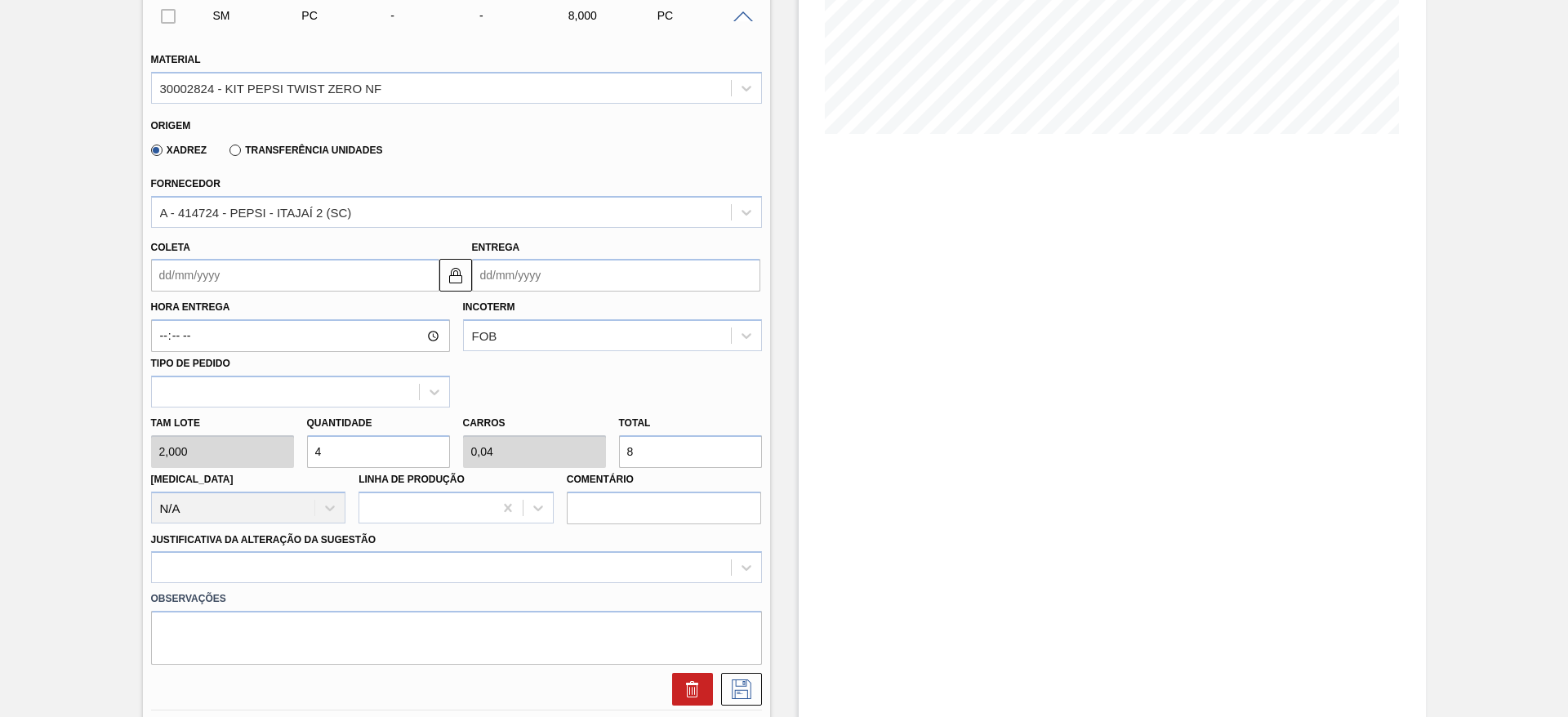
type input "4"
click at [198, 270] on input "Coleta" at bounding box center [295, 275] width 288 height 33
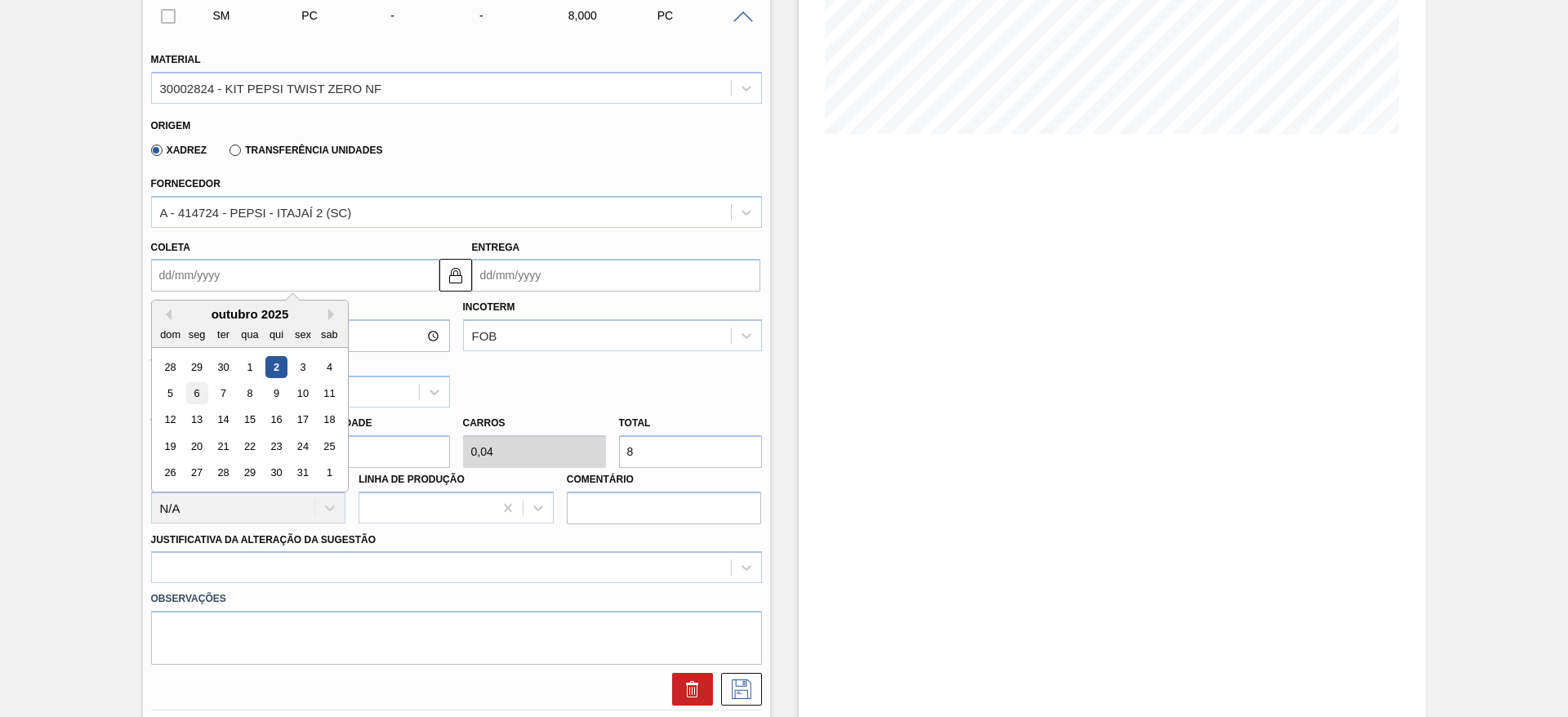
click at [196, 397] on div "6" at bounding box center [196, 393] width 22 height 22
type input "[DATE]"
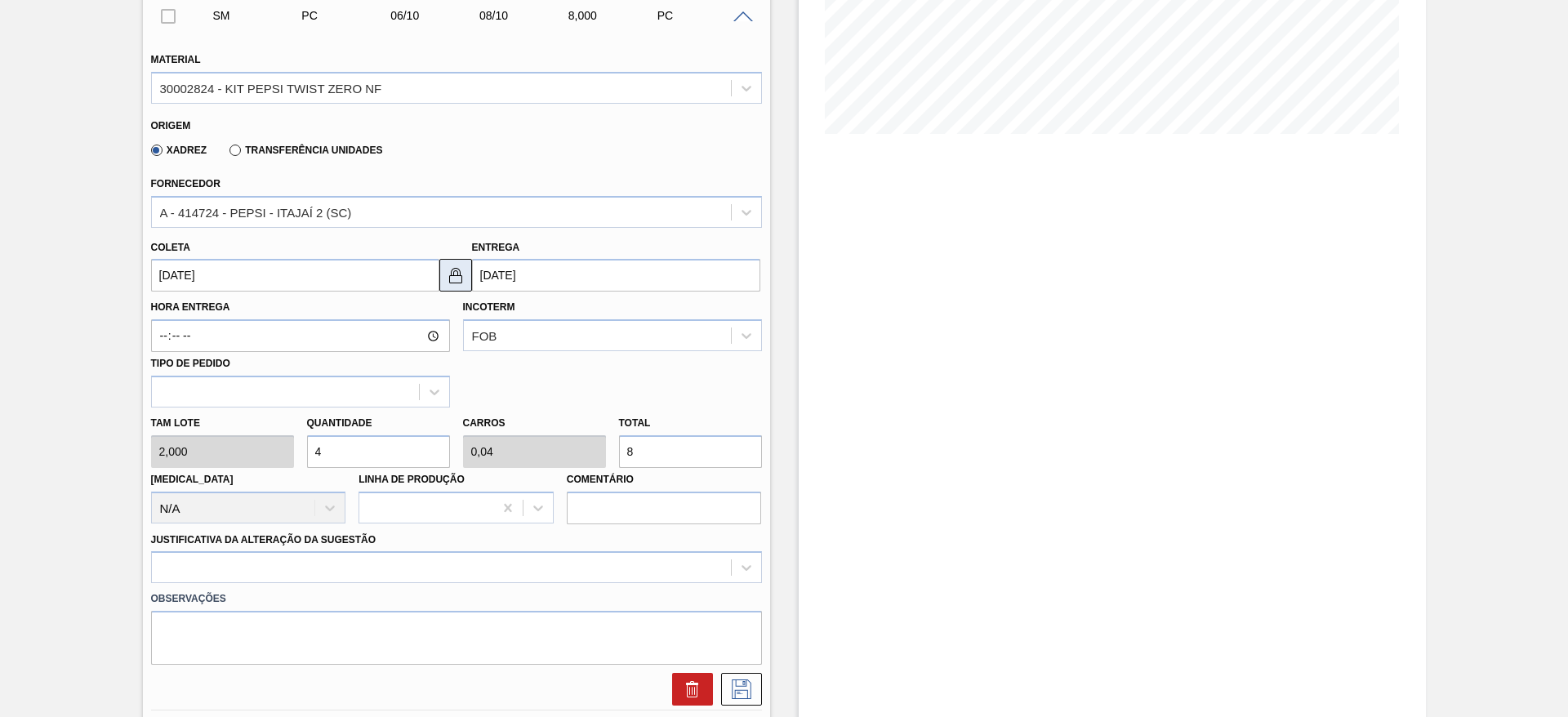
click at [469, 278] on button at bounding box center [455, 275] width 33 height 33
click at [486, 276] on input "08/10/2025" at bounding box center [616, 275] width 288 height 33
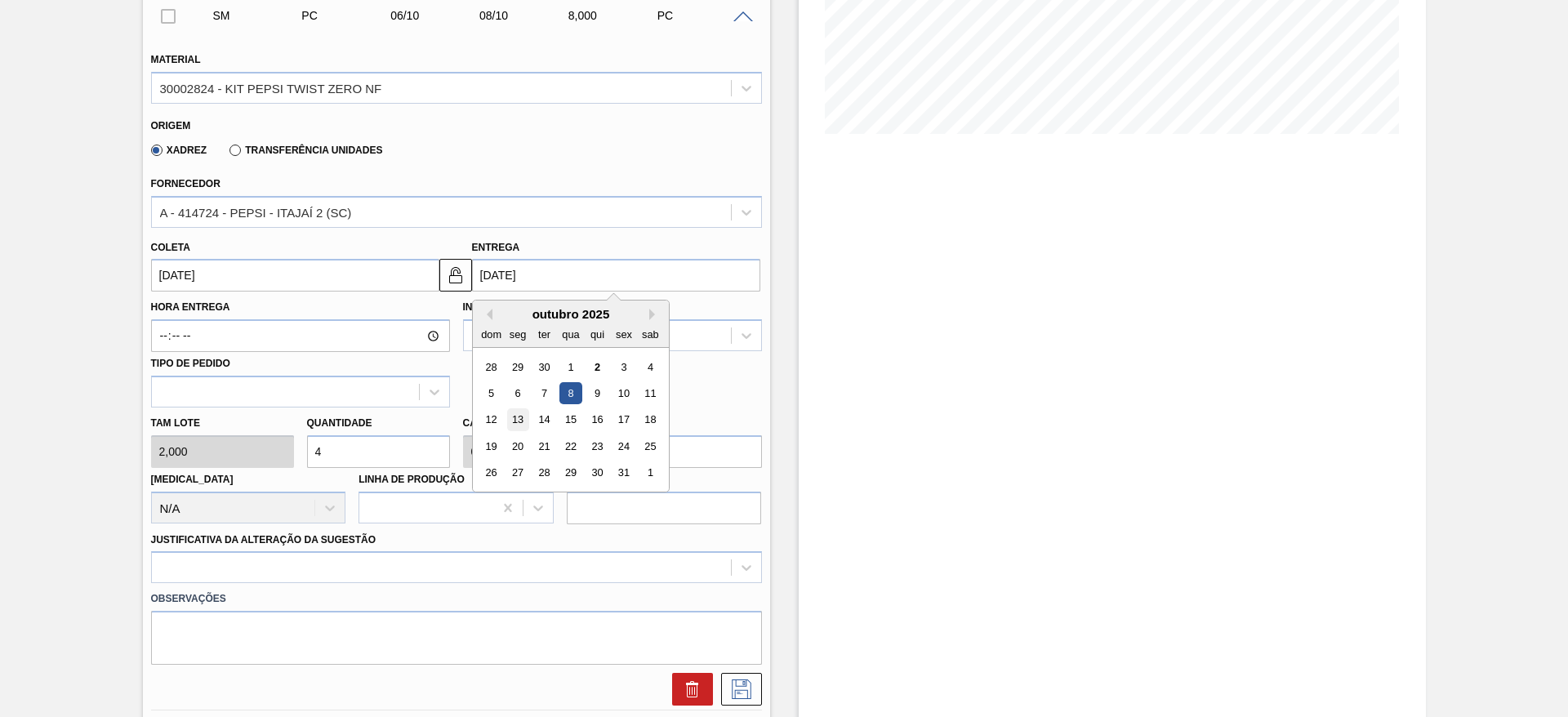
click at [516, 421] on div "13" at bounding box center [516, 420] width 22 height 22
type input "[DATE]"
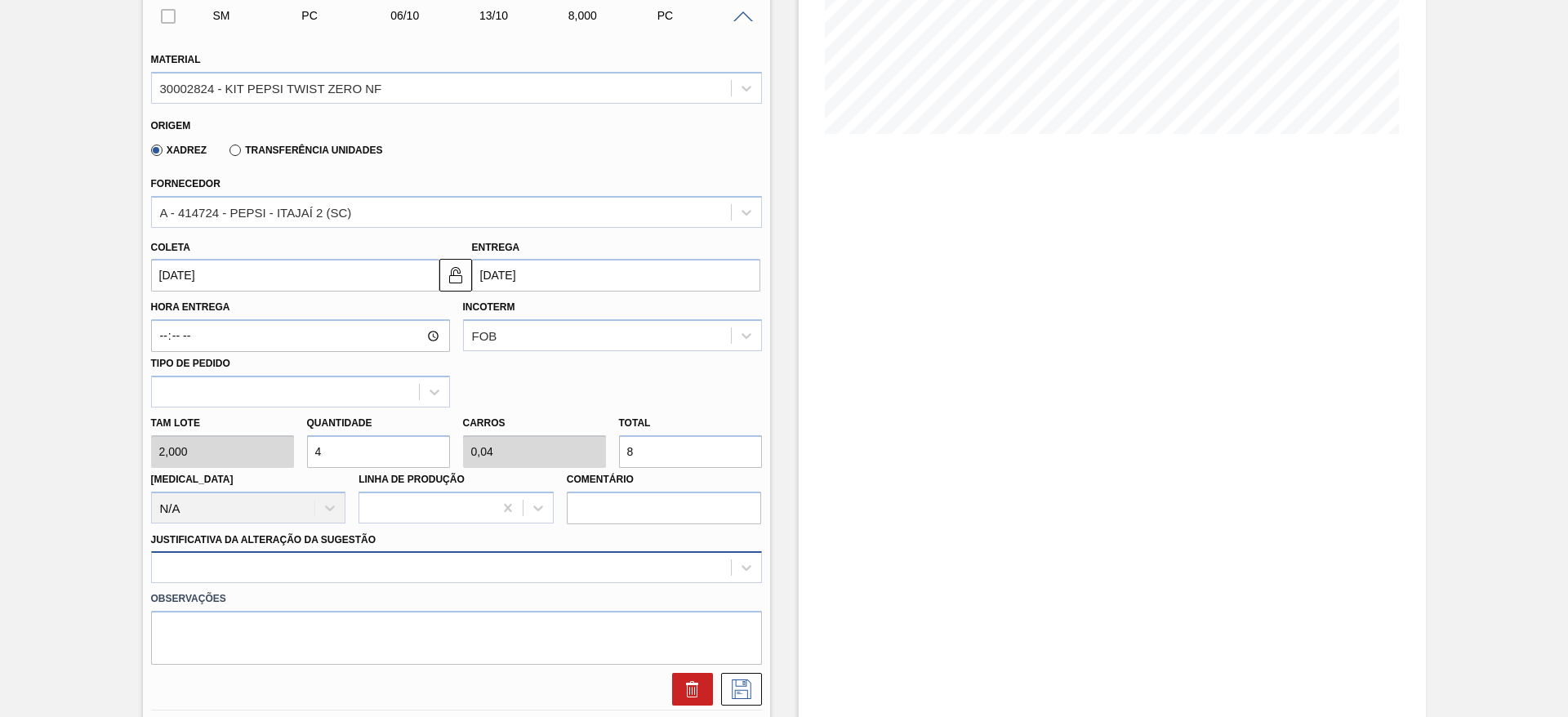
click at [574, 573] on div at bounding box center [457, 568] width 611 height 32
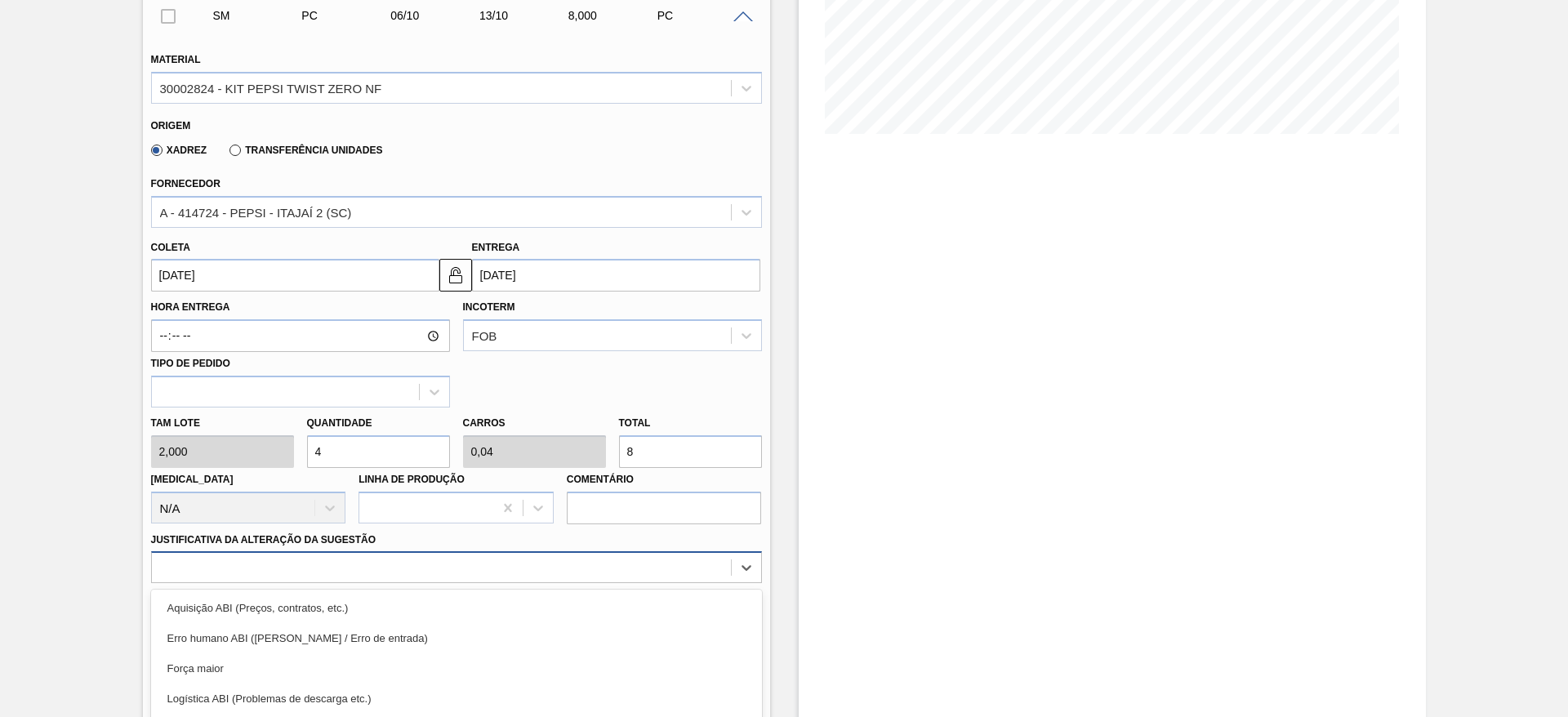
scroll to position [468, 0]
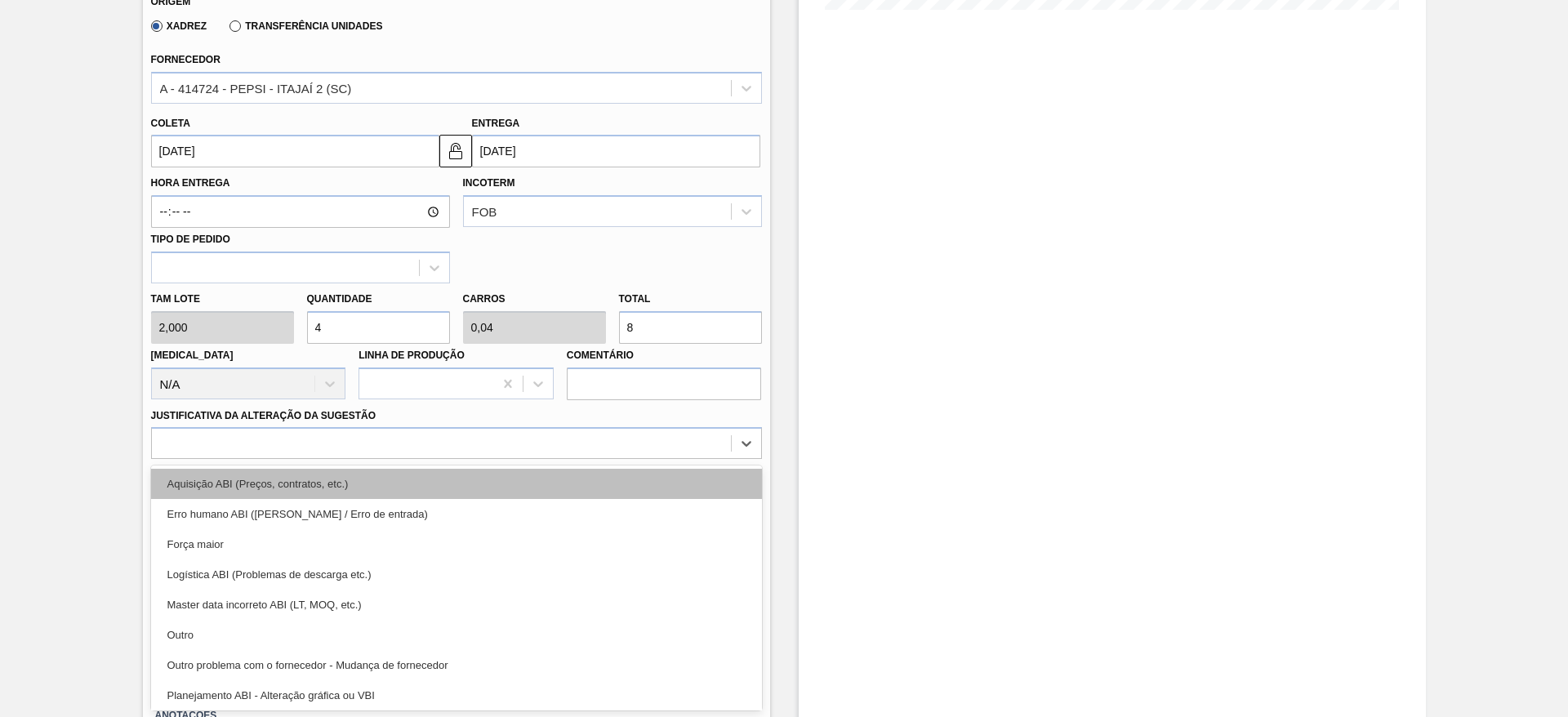
click at [539, 484] on div "Aquisição ABI (Preços, contratos, etc.)" at bounding box center [457, 484] width 611 height 30
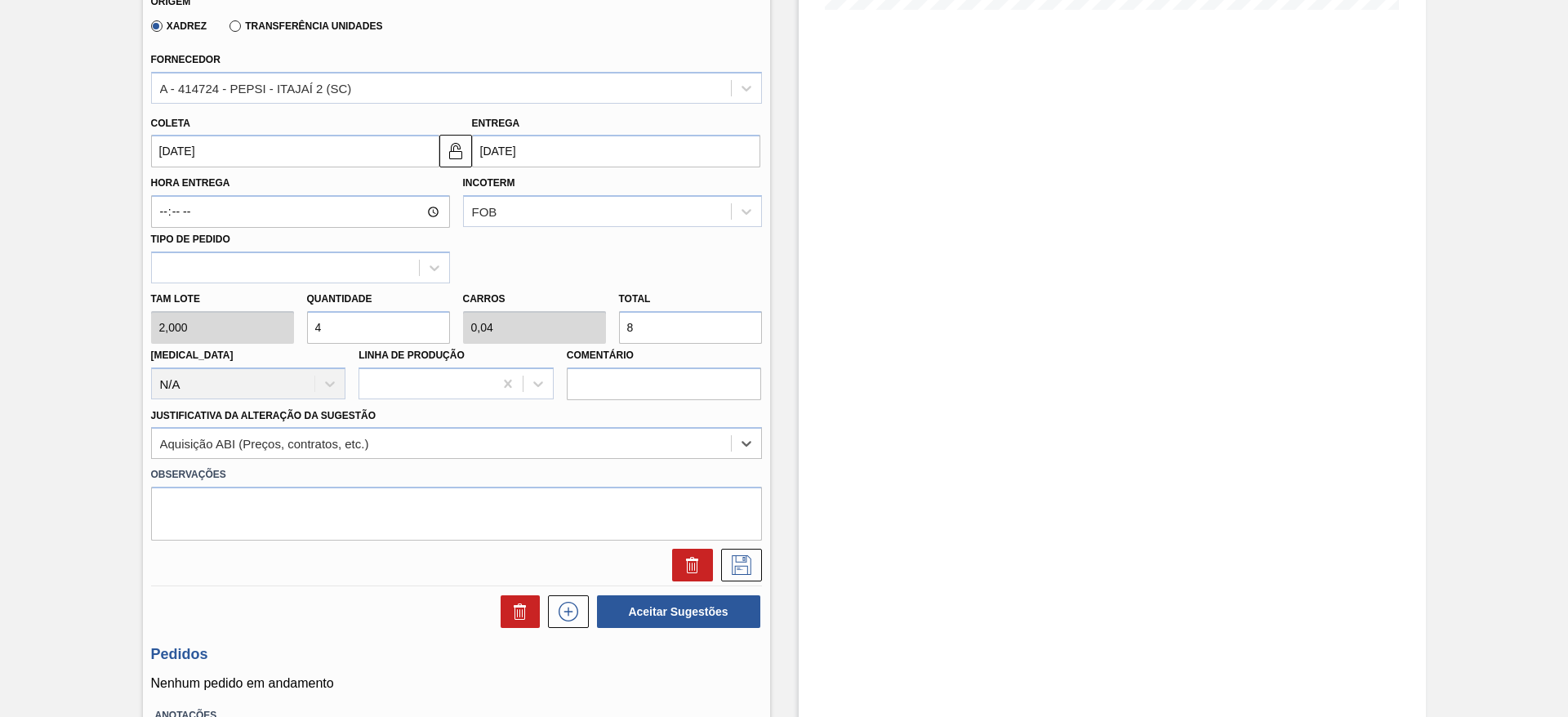
drag, startPoint x: 751, startPoint y: 568, endPoint x: 630, endPoint y: 335, distance: 262.5
click at [747, 568] on icon at bounding box center [741, 565] width 26 height 20
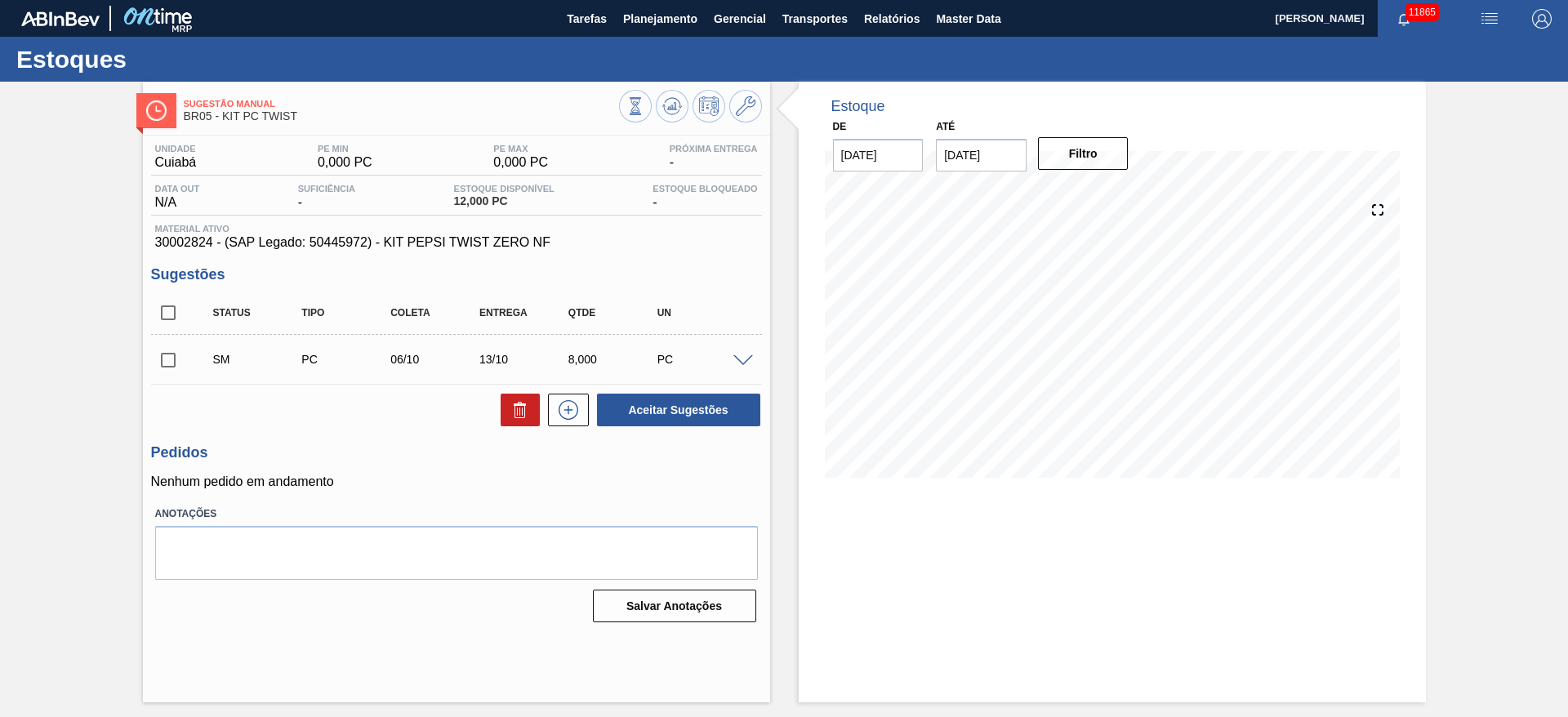
scroll to position [0, 0]
click at [165, 357] on input "checkbox" at bounding box center [168, 360] width 34 height 34
click at [689, 415] on button "Aceitar Sugestões" at bounding box center [678, 410] width 164 height 33
checkbox input "false"
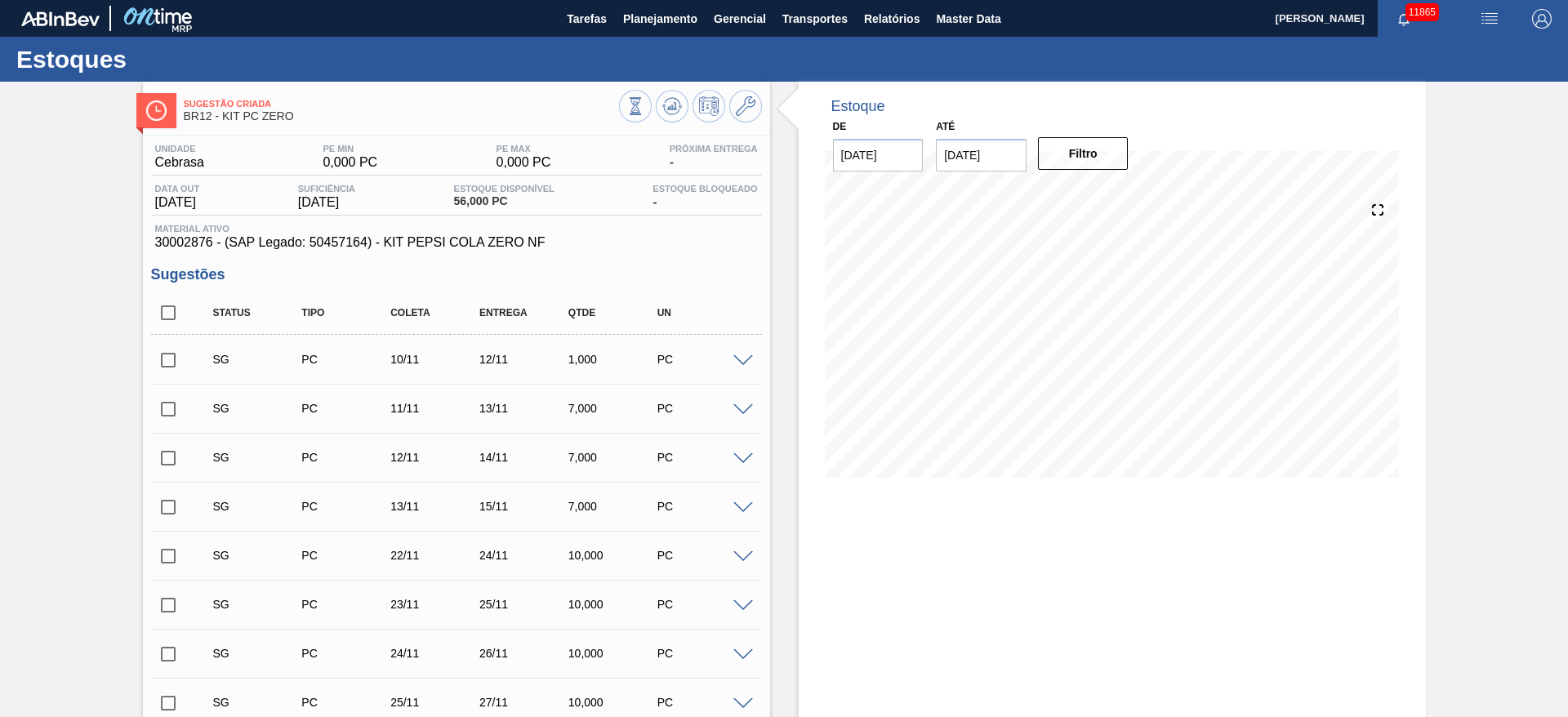
click at [742, 362] on span at bounding box center [742, 361] width 20 height 12
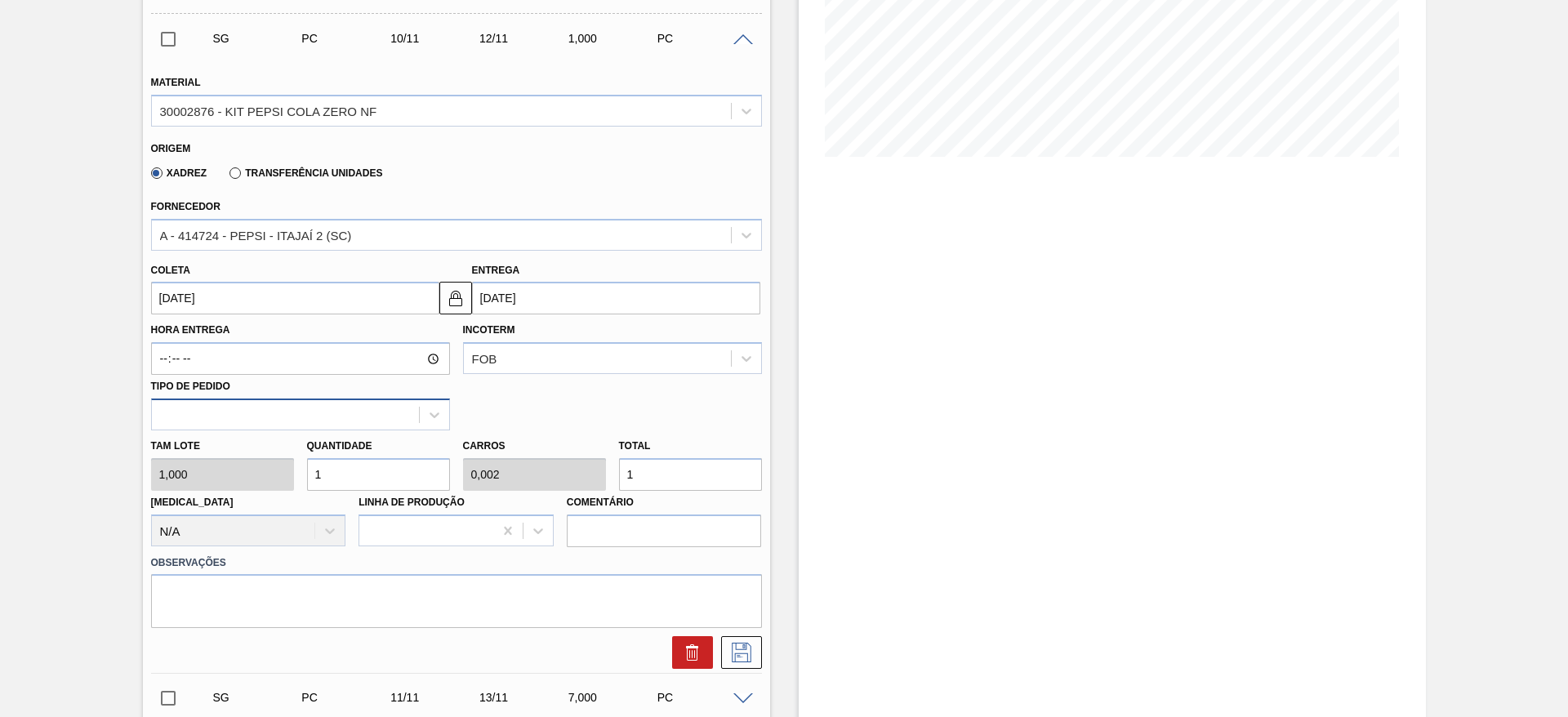
scroll to position [368, 0]
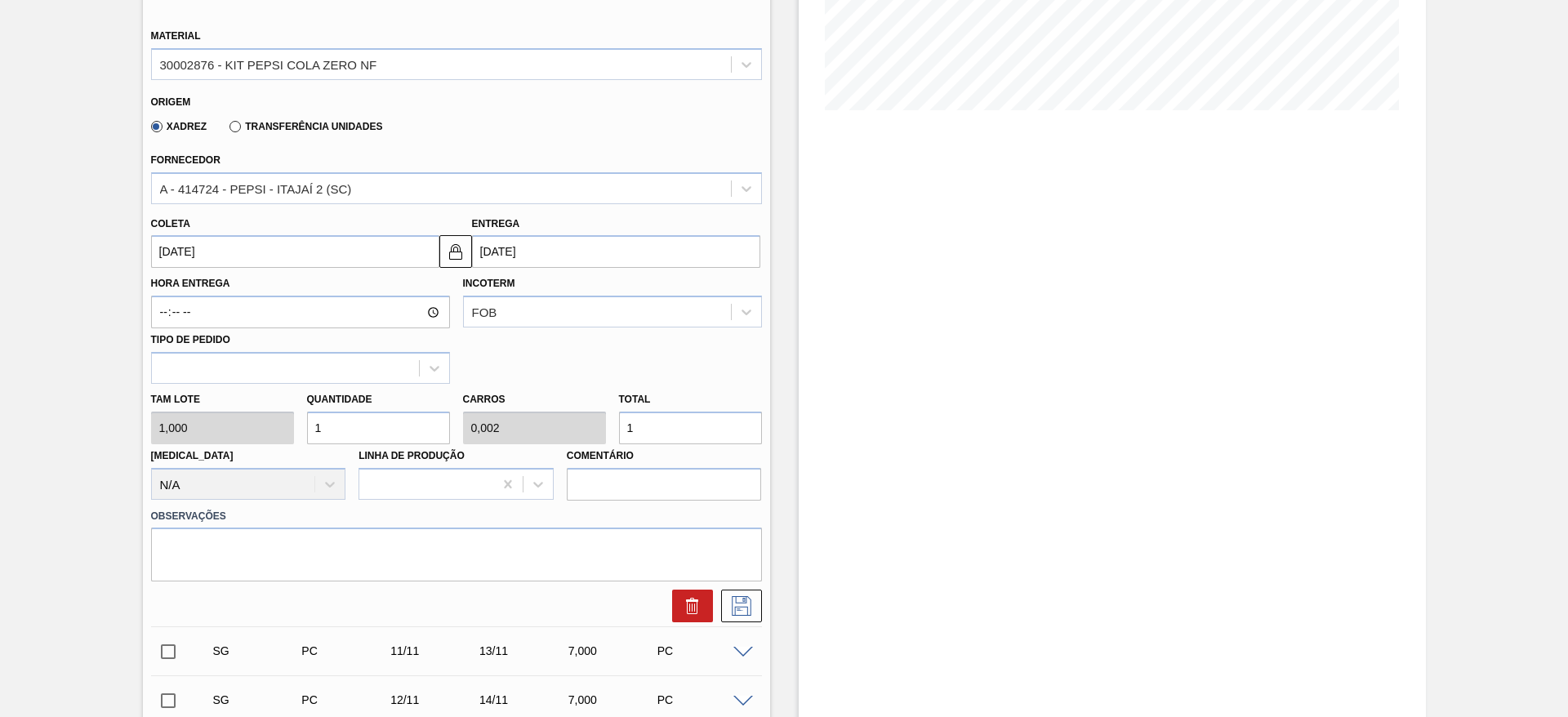
click at [287, 428] on div "[PERSON_NAME] 1,000 Quantidade 1 Carros 0,002 Total 1 [MEDICAL_DATA] N/A Linha …" at bounding box center [457, 442] width 624 height 116
type input "4"
type input "0,01"
type input "4"
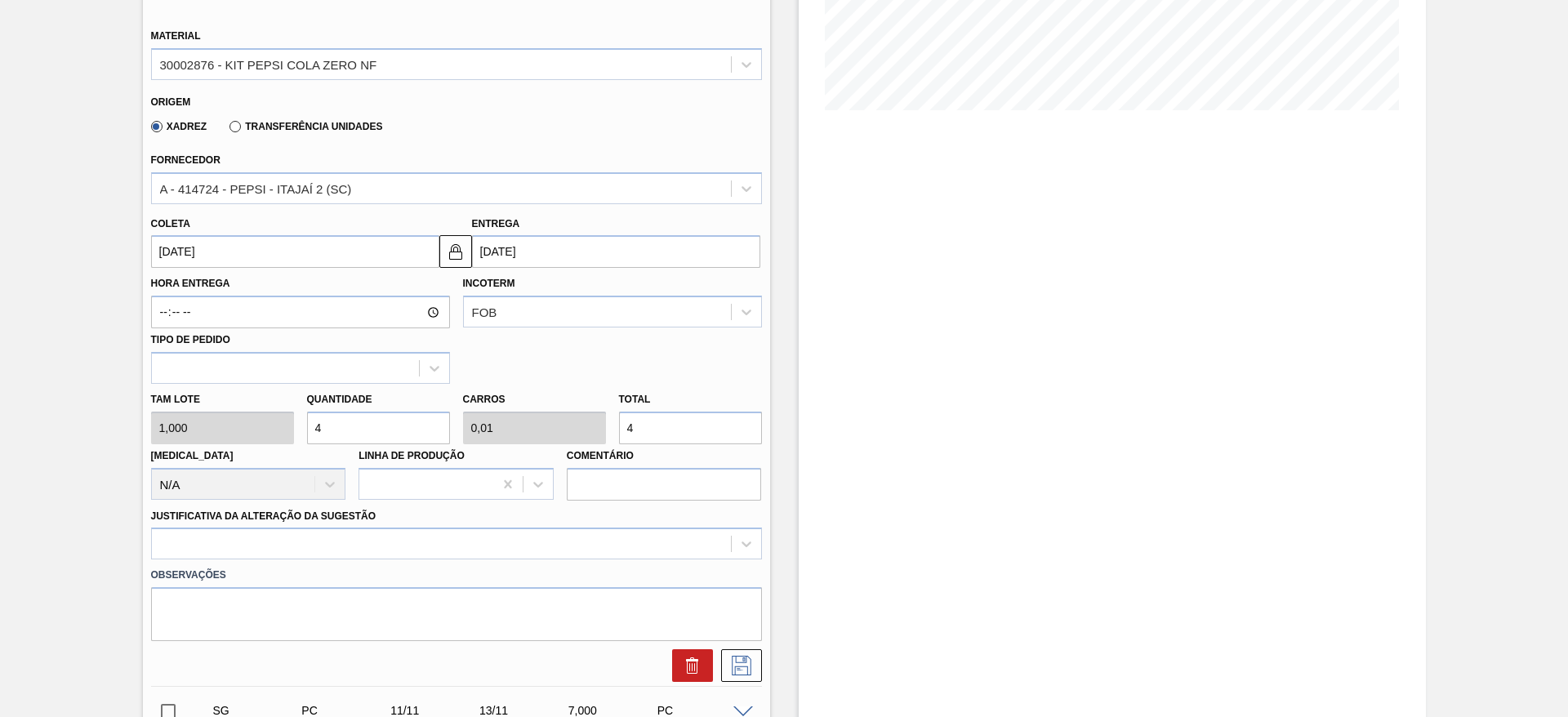
type input "40"
type input "0,1"
type input "40"
click at [172, 261] on input "[DATE]" at bounding box center [295, 252] width 288 height 33
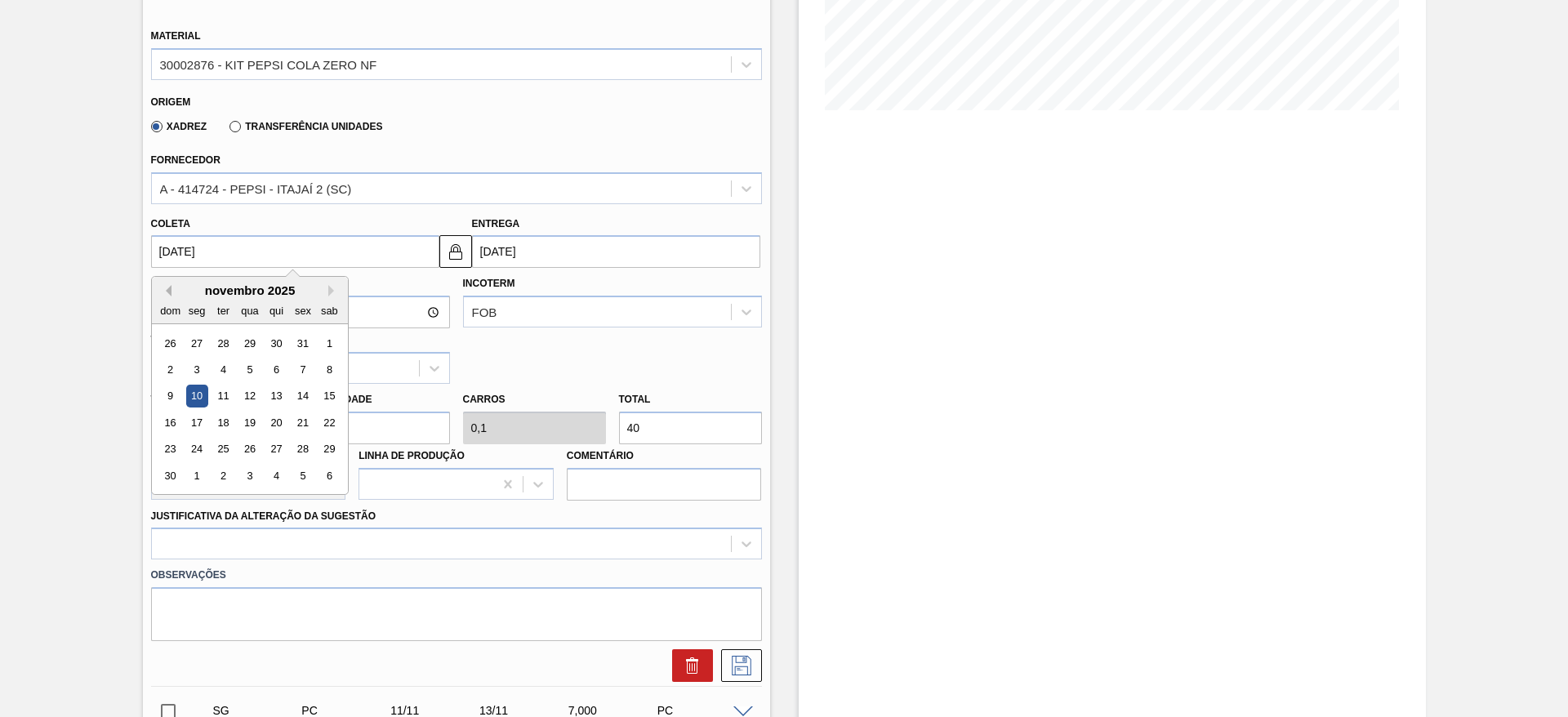
click at [163, 295] on button "Previous Month" at bounding box center [166, 290] width 11 height 11
click at [197, 376] on div "6" at bounding box center [196, 369] width 22 height 22
type input "[DATE]"
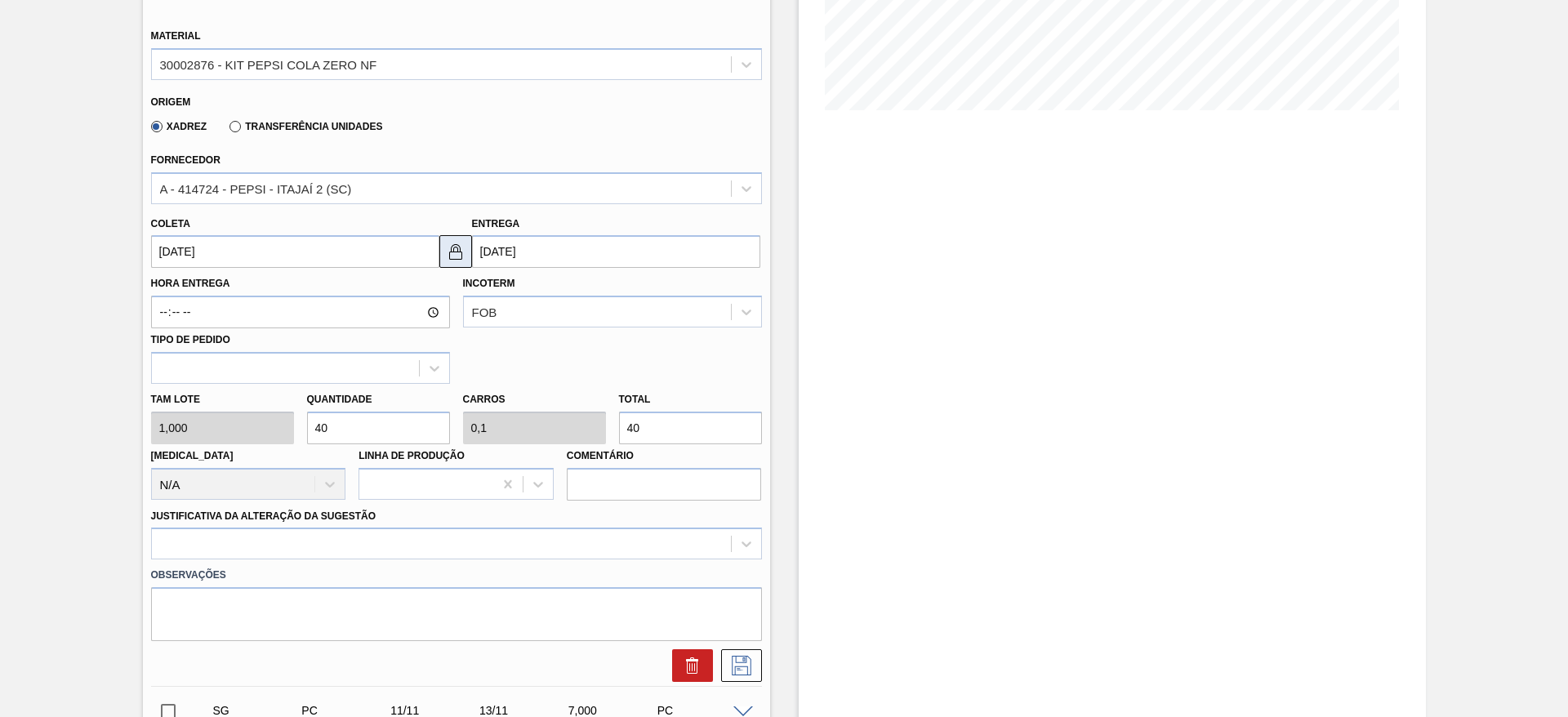
click at [461, 258] on img at bounding box center [455, 252] width 20 height 20
click at [493, 256] on input "08/10/2025" at bounding box center [616, 252] width 288 height 33
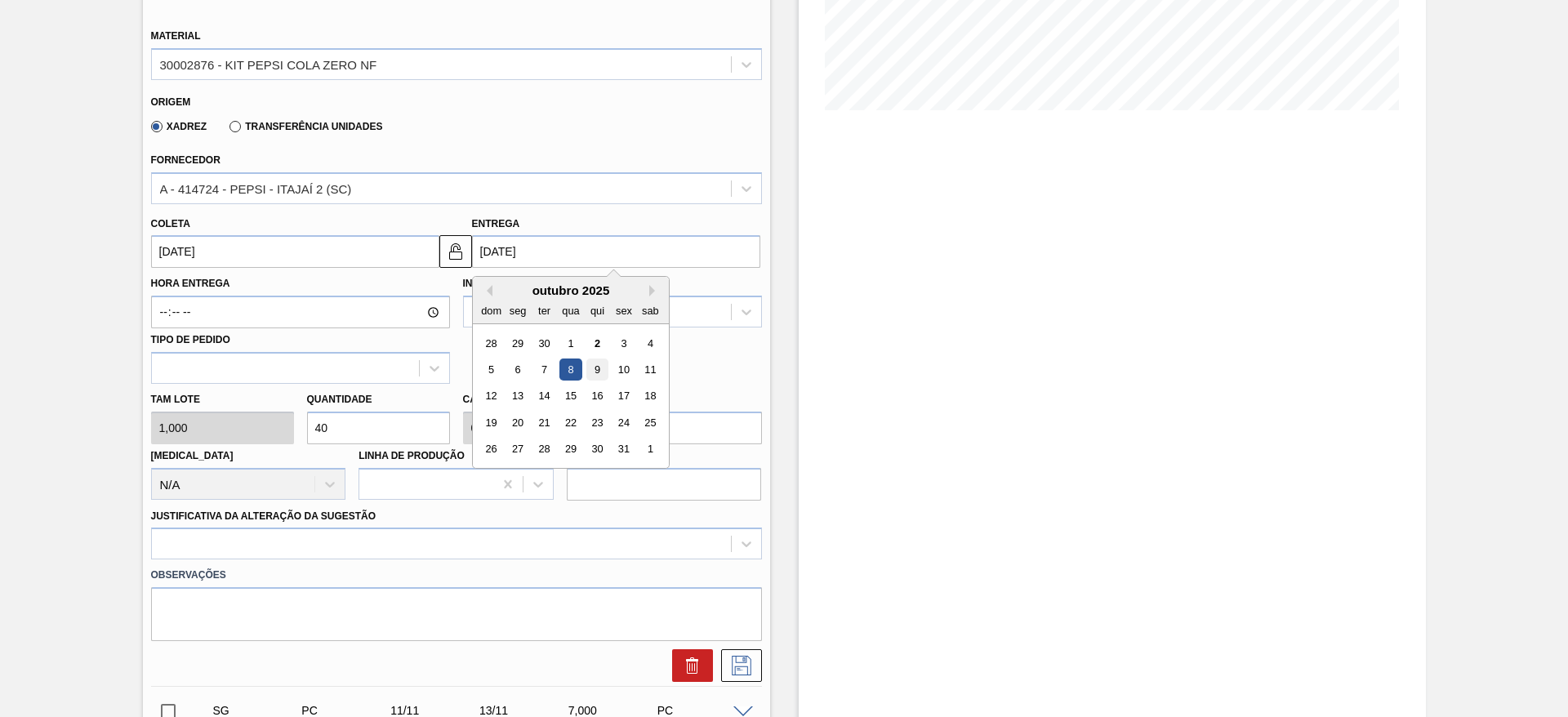
click at [605, 368] on div "9" at bounding box center [596, 369] width 22 height 22
type input "[DATE]"
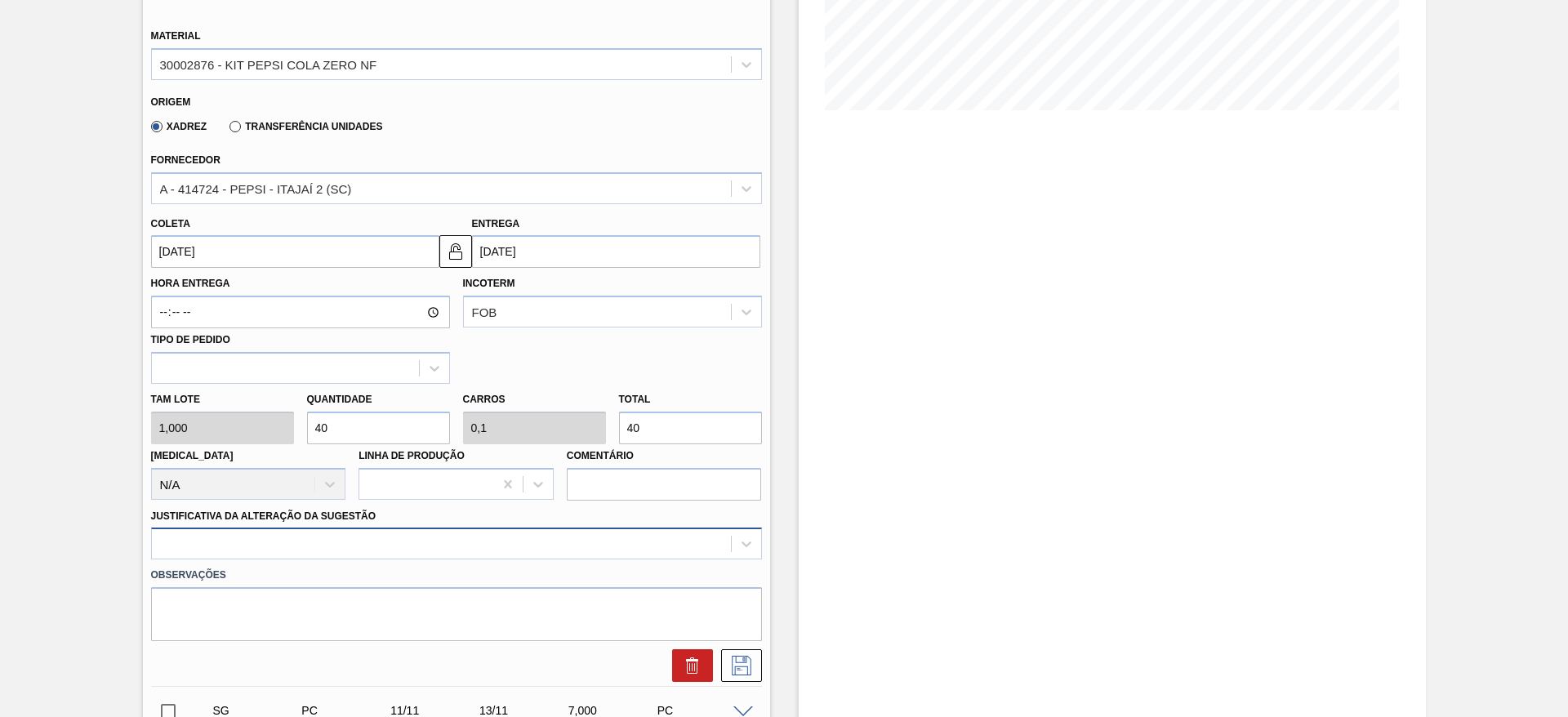
click at [626, 548] on div at bounding box center [457, 544] width 611 height 32
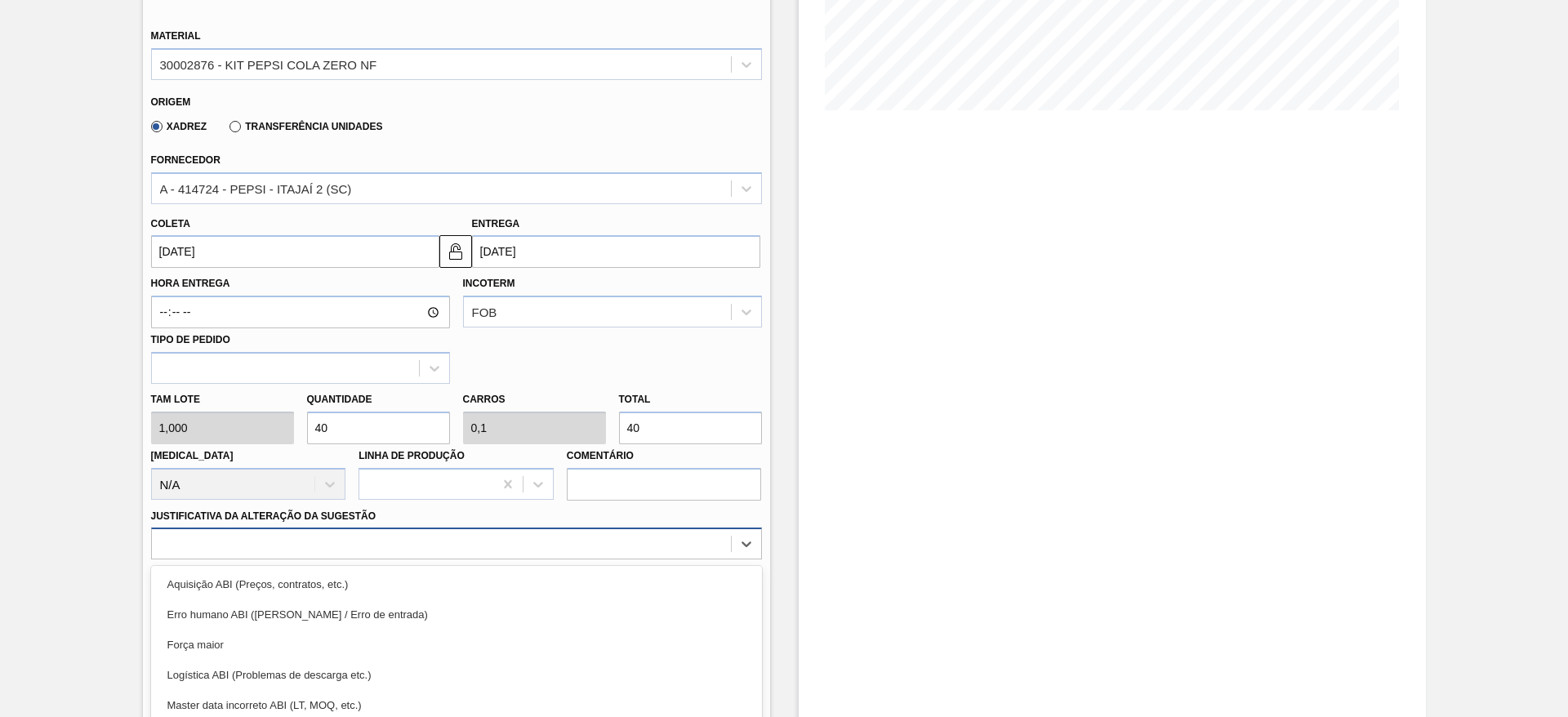
scroll to position [468, 0]
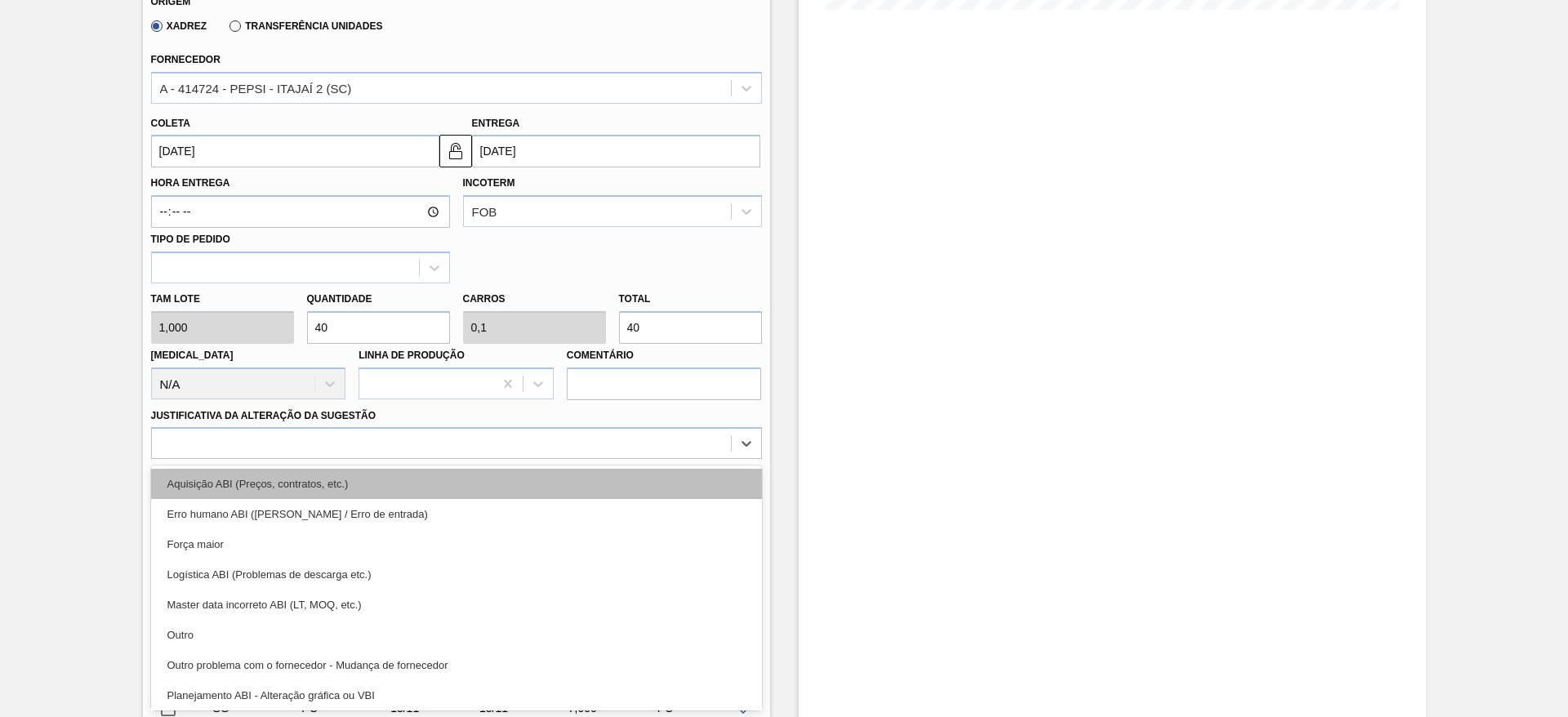
drag, startPoint x: 627, startPoint y: 505, endPoint x: 617, endPoint y: 479, distance: 27.9
click at [617, 479] on div "Aquisição ABI (Preços, contratos, etc.) Erro humano ABI (Cálculo / Erro de entr…" at bounding box center [457, 587] width 611 height 245
click at [617, 479] on div "Aquisição ABI (Preços, contratos, etc.)" at bounding box center [457, 484] width 611 height 30
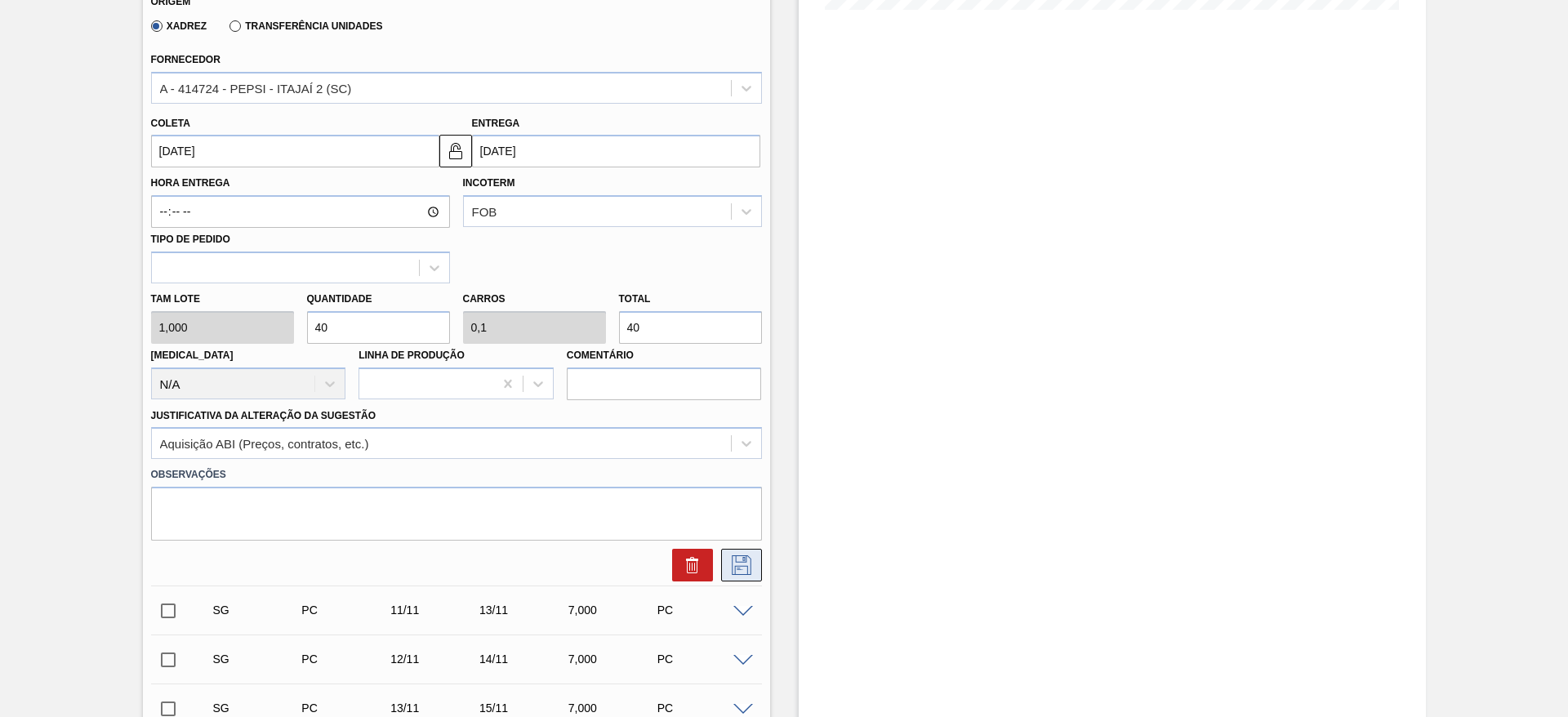
click at [738, 559] on icon at bounding box center [741, 565] width 26 height 20
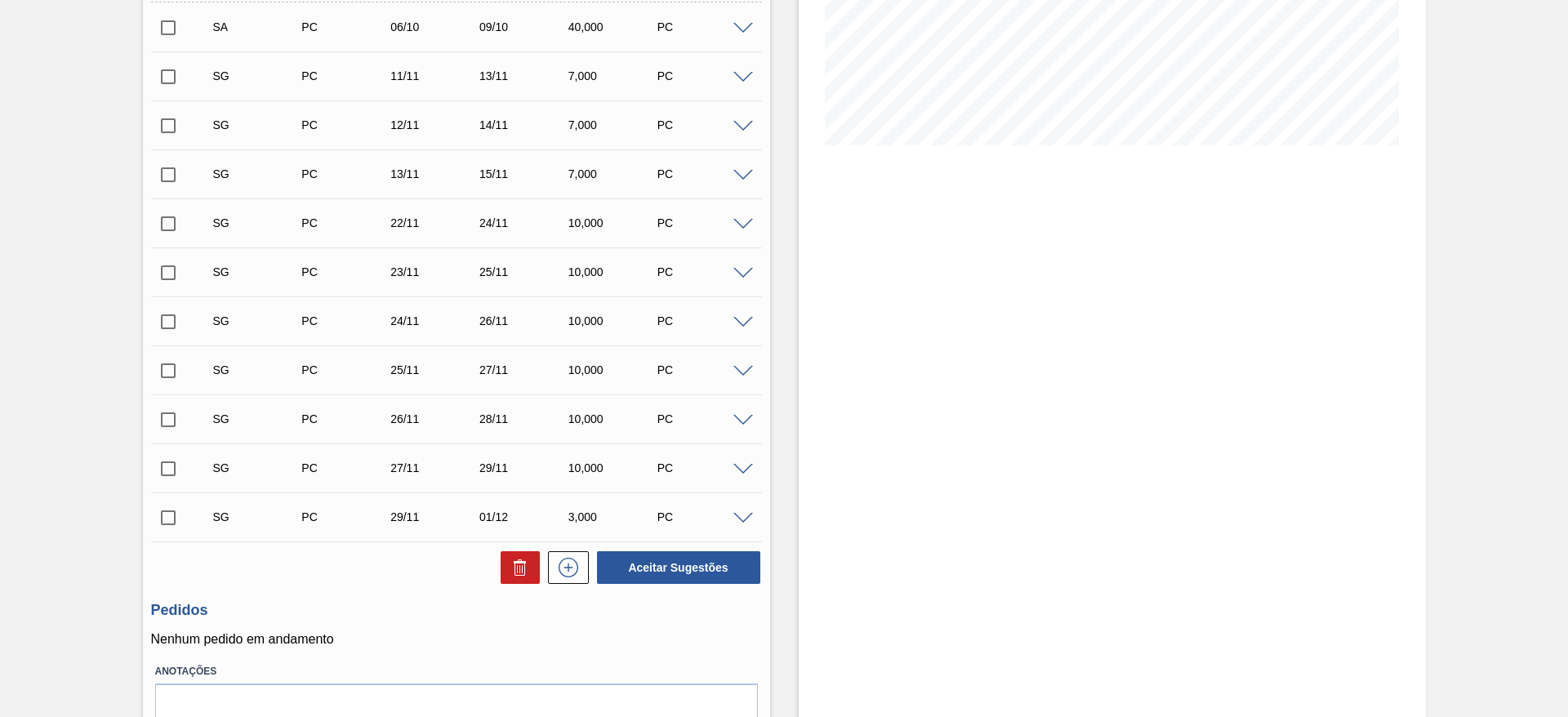
scroll to position [287, 0]
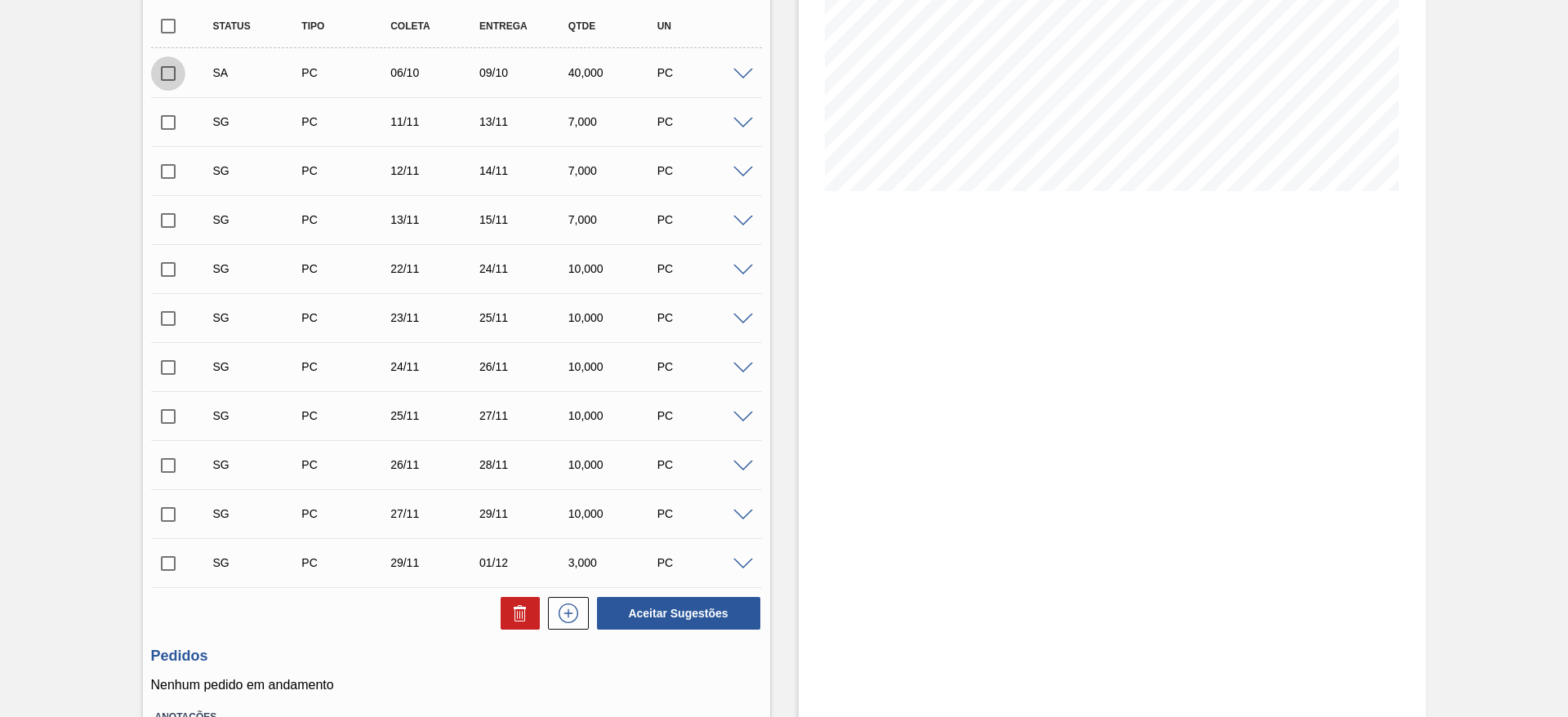
click at [176, 68] on input "checkbox" at bounding box center [168, 74] width 34 height 34
click at [703, 613] on button "Aceitar Sugestões" at bounding box center [678, 613] width 164 height 33
checkbox input "false"
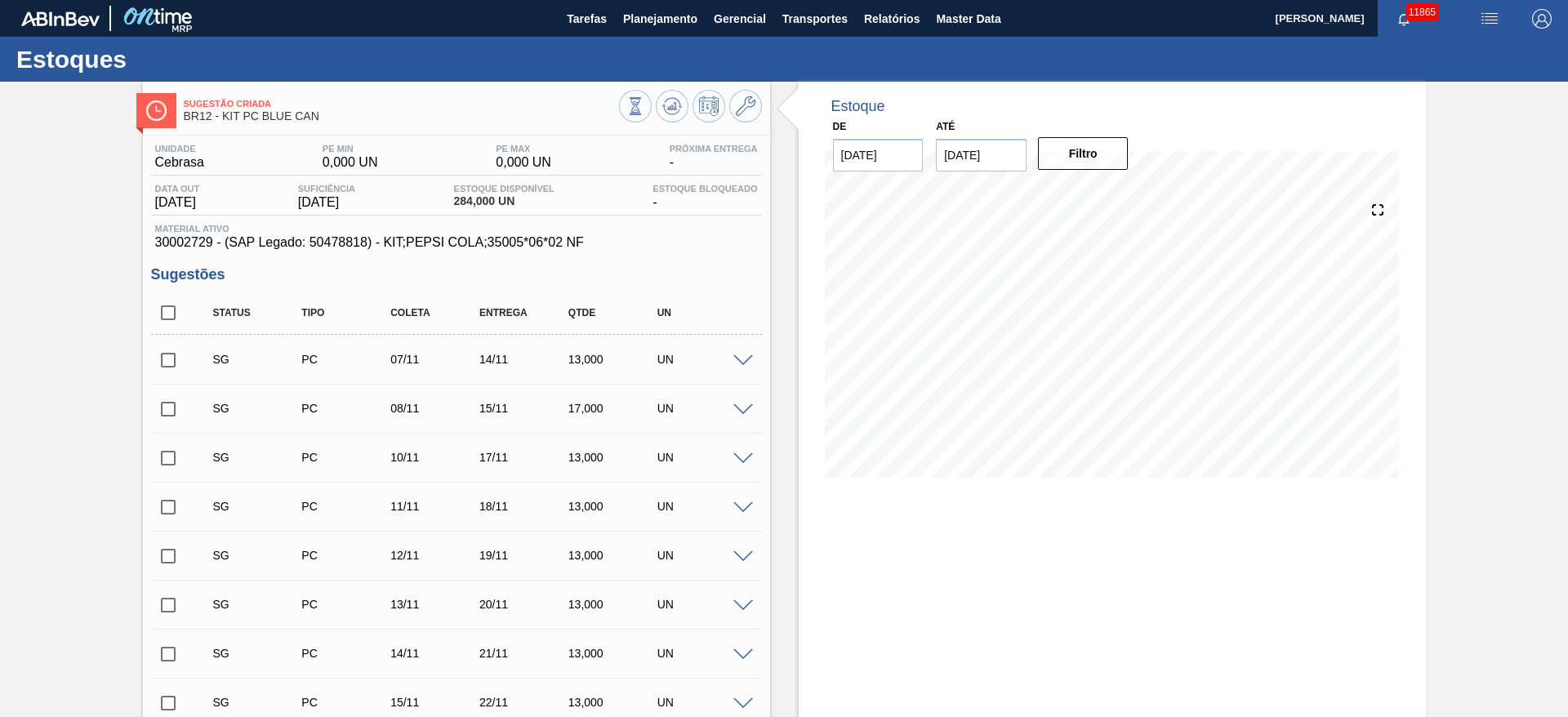
drag, startPoint x: 741, startPoint y: 358, endPoint x: 697, endPoint y: 374, distance: 46.8
click at [741, 357] on span at bounding box center [742, 361] width 20 height 12
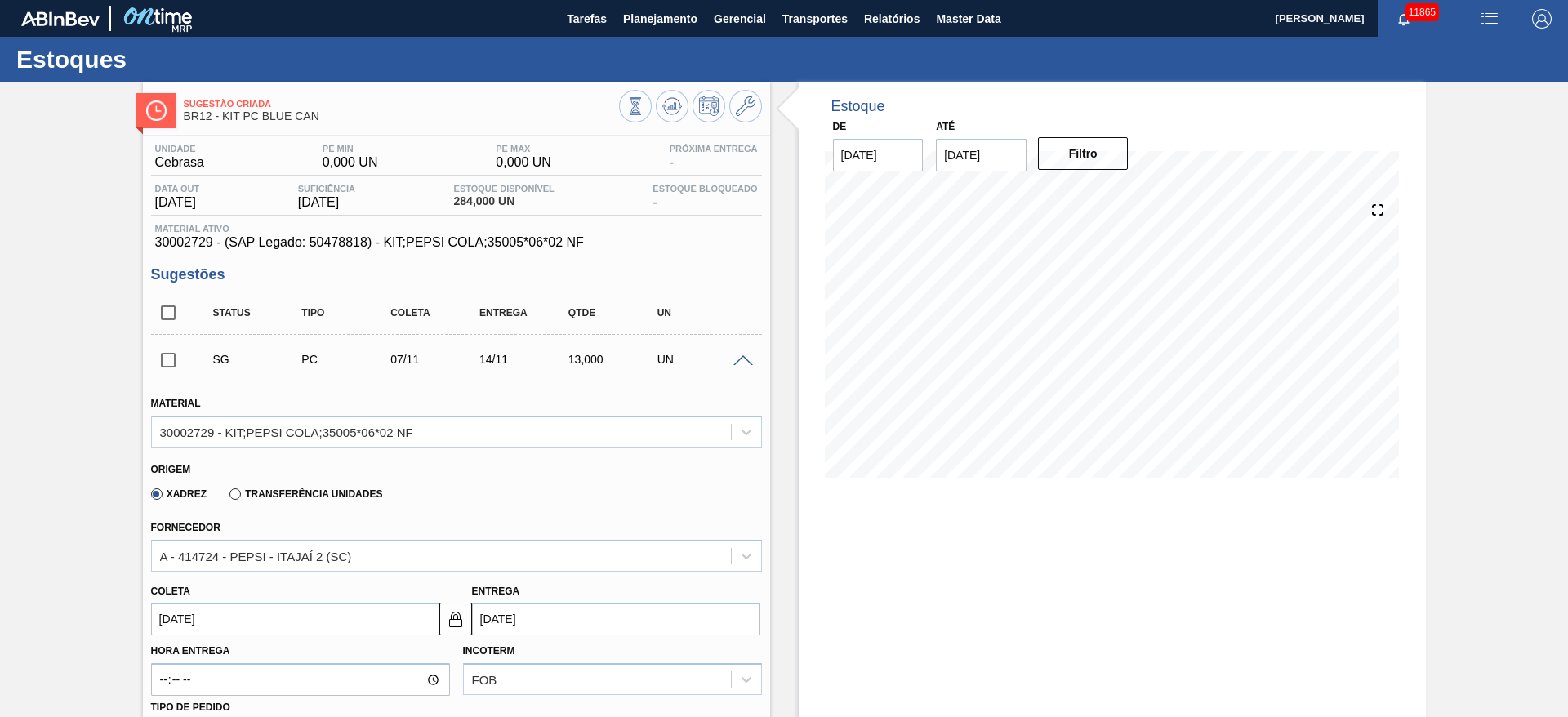
scroll to position [368, 0]
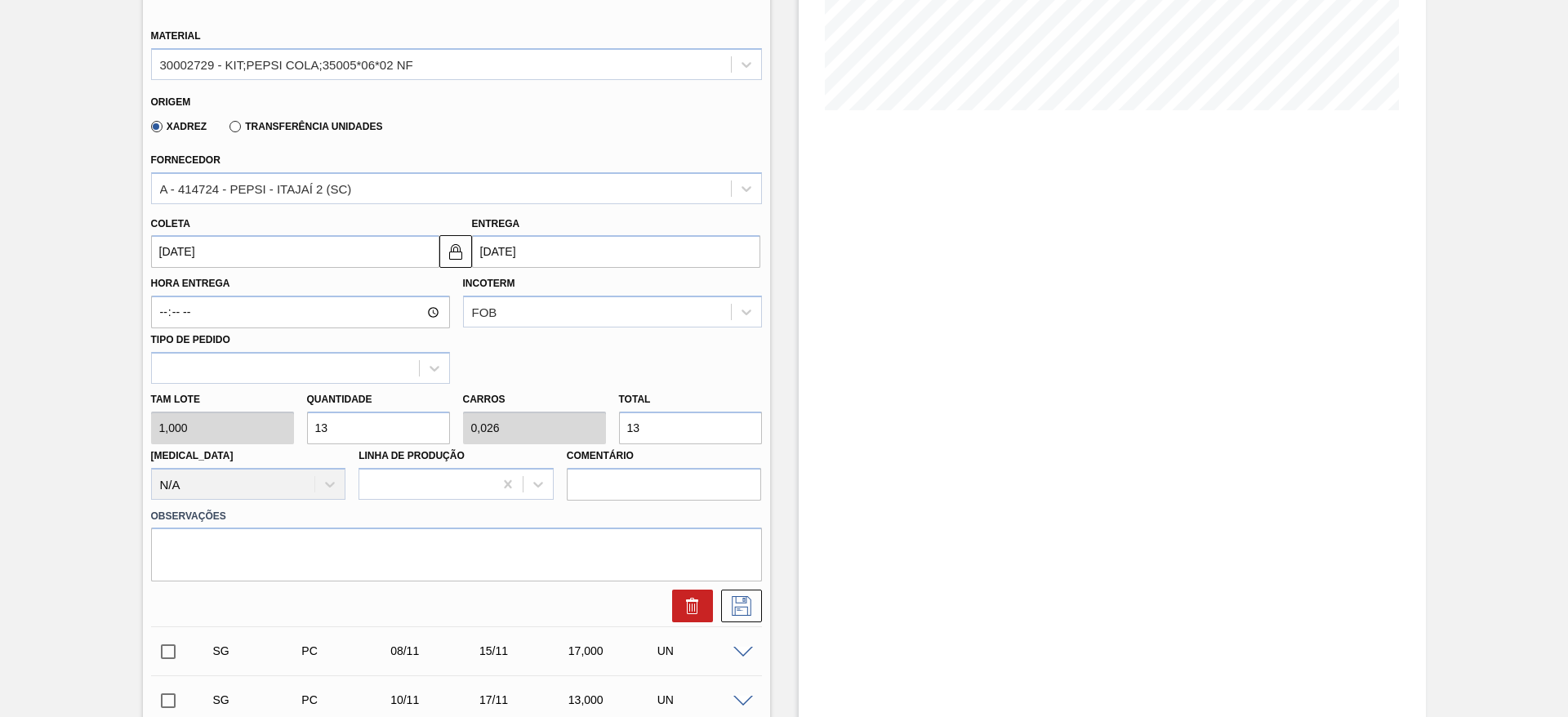
click at [360, 435] on input "13" at bounding box center [378, 428] width 143 height 33
type input "1"
type input "0,002"
type input "1"
type input "12"
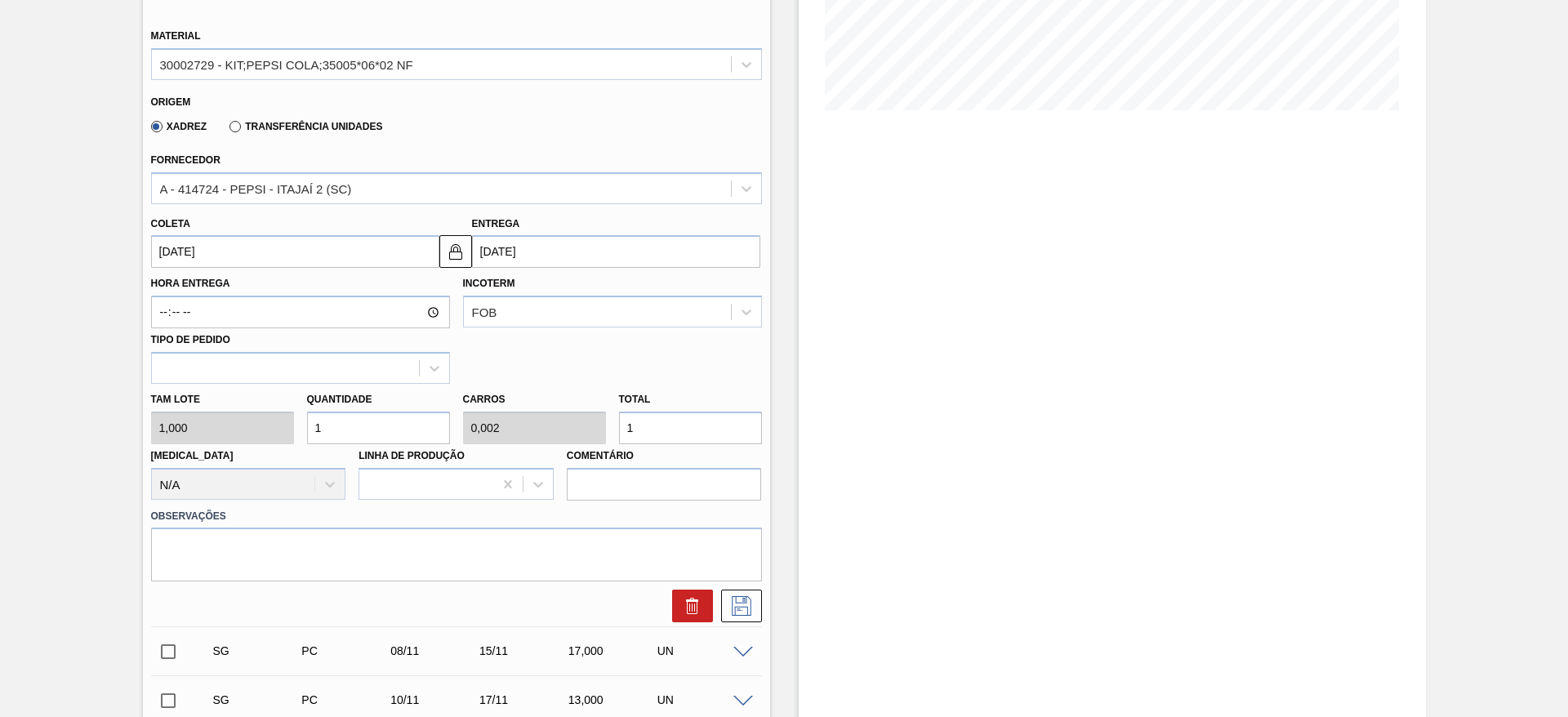
type input "0,024"
type input "12"
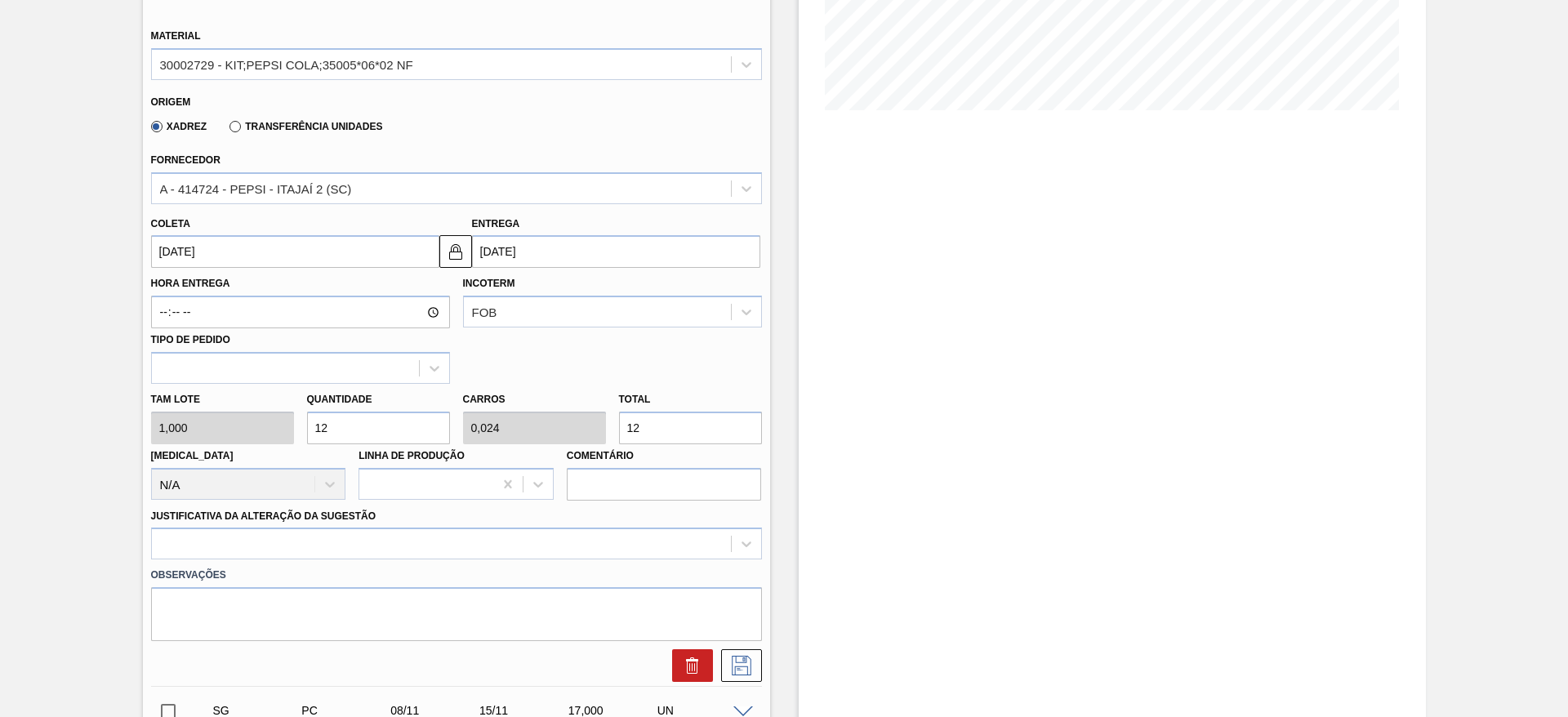
type input "120"
type input "0,24"
type input "120"
click at [180, 232] on div "[PERSON_NAME] [DATE]" at bounding box center [295, 240] width 288 height 57
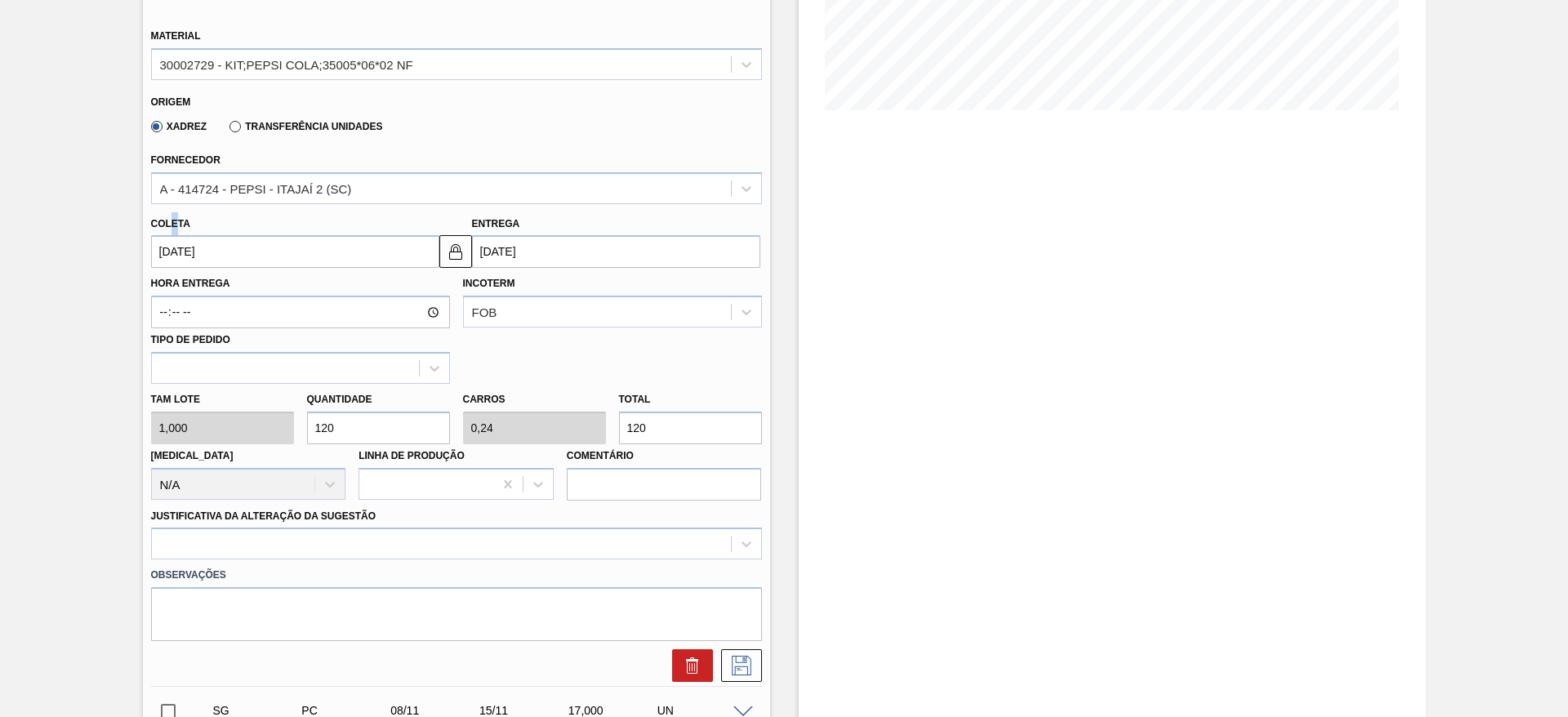
click at [180, 232] on div "[PERSON_NAME] [DATE]" at bounding box center [295, 240] width 288 height 57
click at [182, 236] on input "[DATE]" at bounding box center [295, 252] width 288 height 33
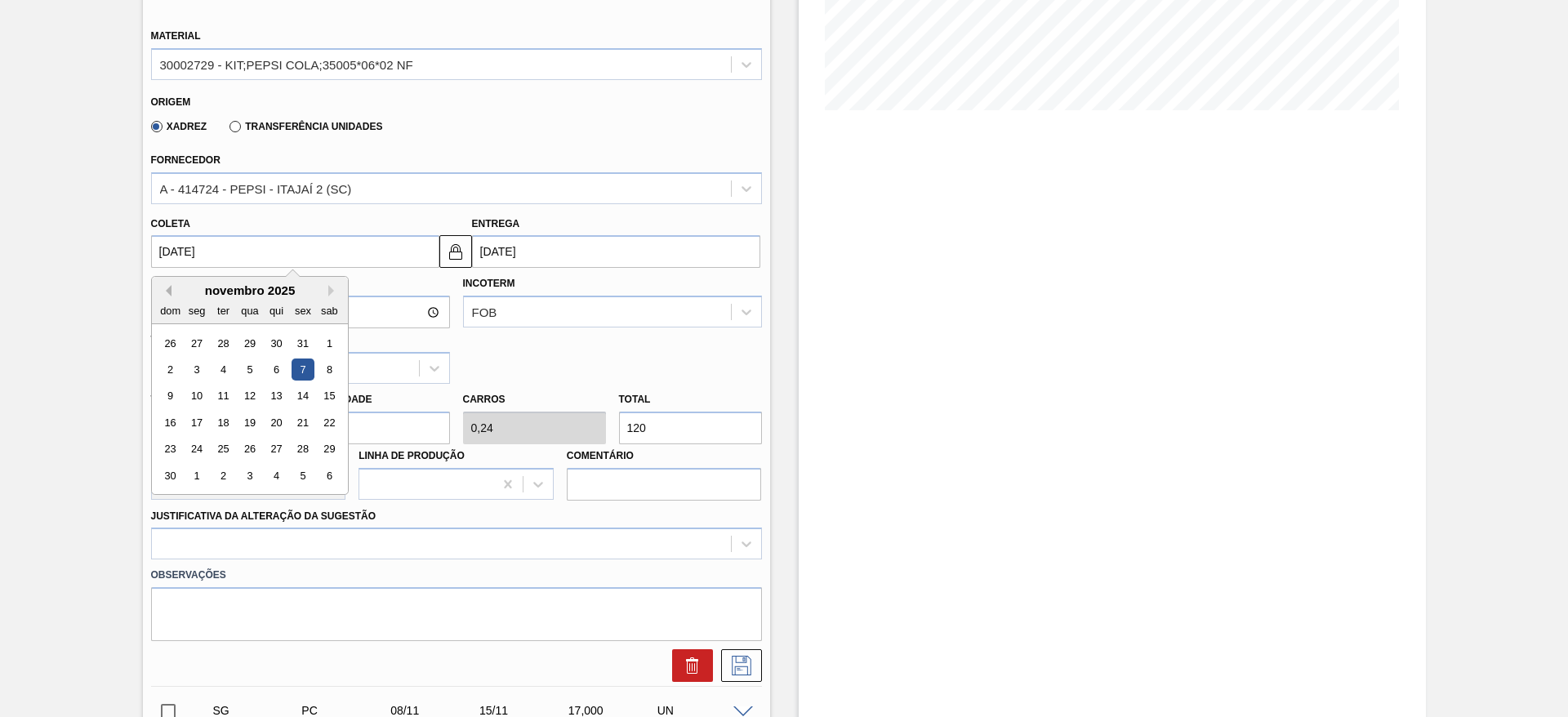
click at [162, 292] on button "Previous Month" at bounding box center [166, 290] width 11 height 11
click at [195, 365] on div "6" at bounding box center [196, 369] width 22 height 22
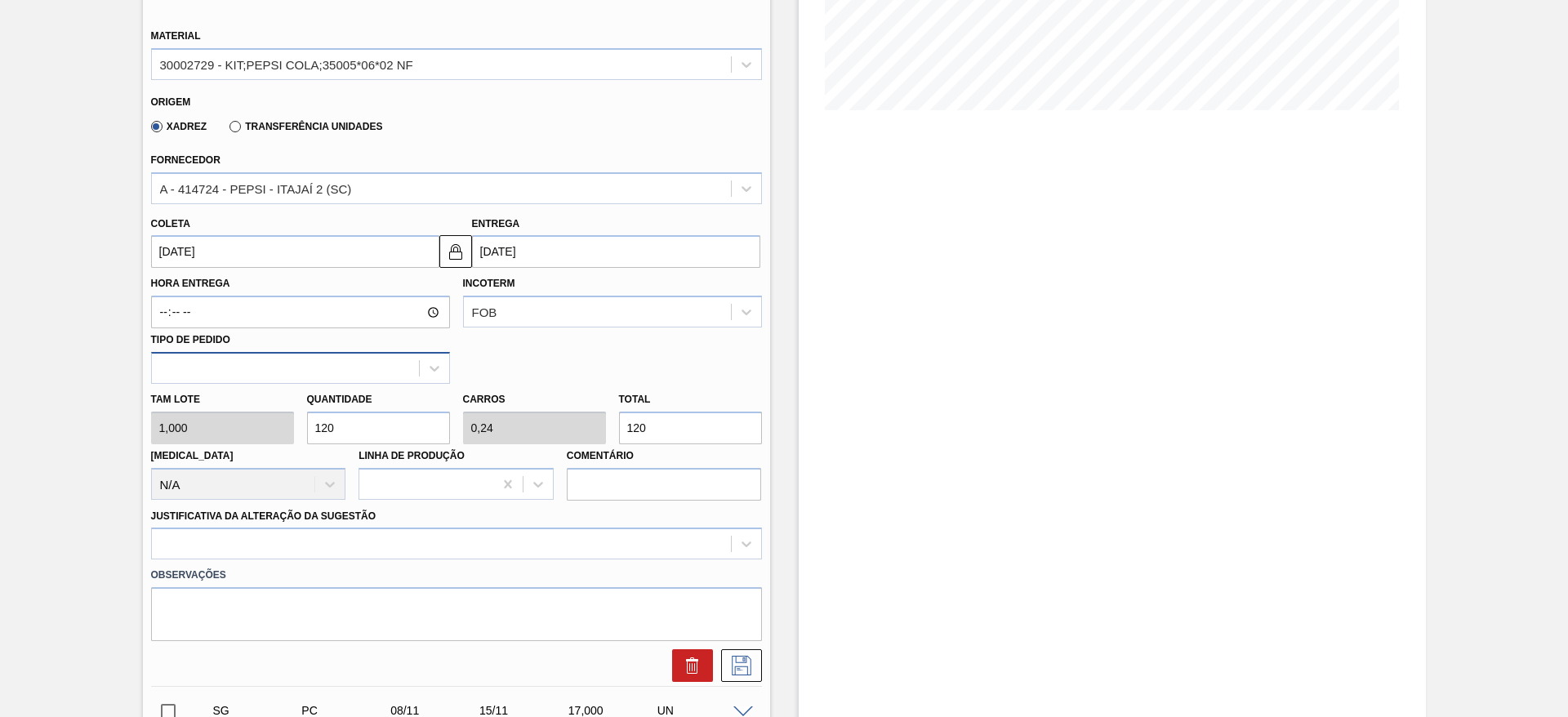
type input "[DATE]"
click at [466, 249] on button at bounding box center [455, 252] width 33 height 33
click at [498, 249] on input "13/10/2025" at bounding box center [616, 252] width 288 height 33
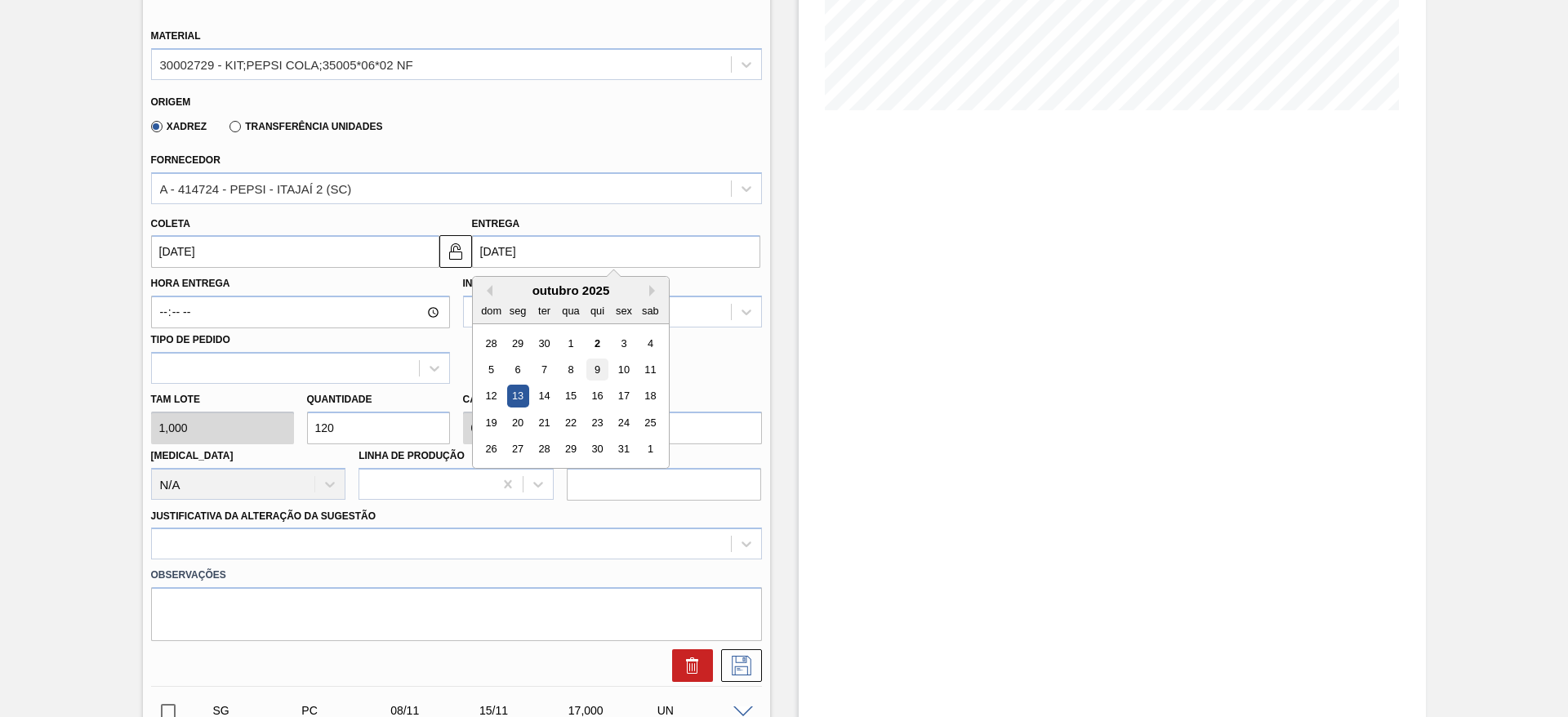
click at [605, 371] on div "9" at bounding box center [596, 369] width 22 height 22
type input "[DATE]"
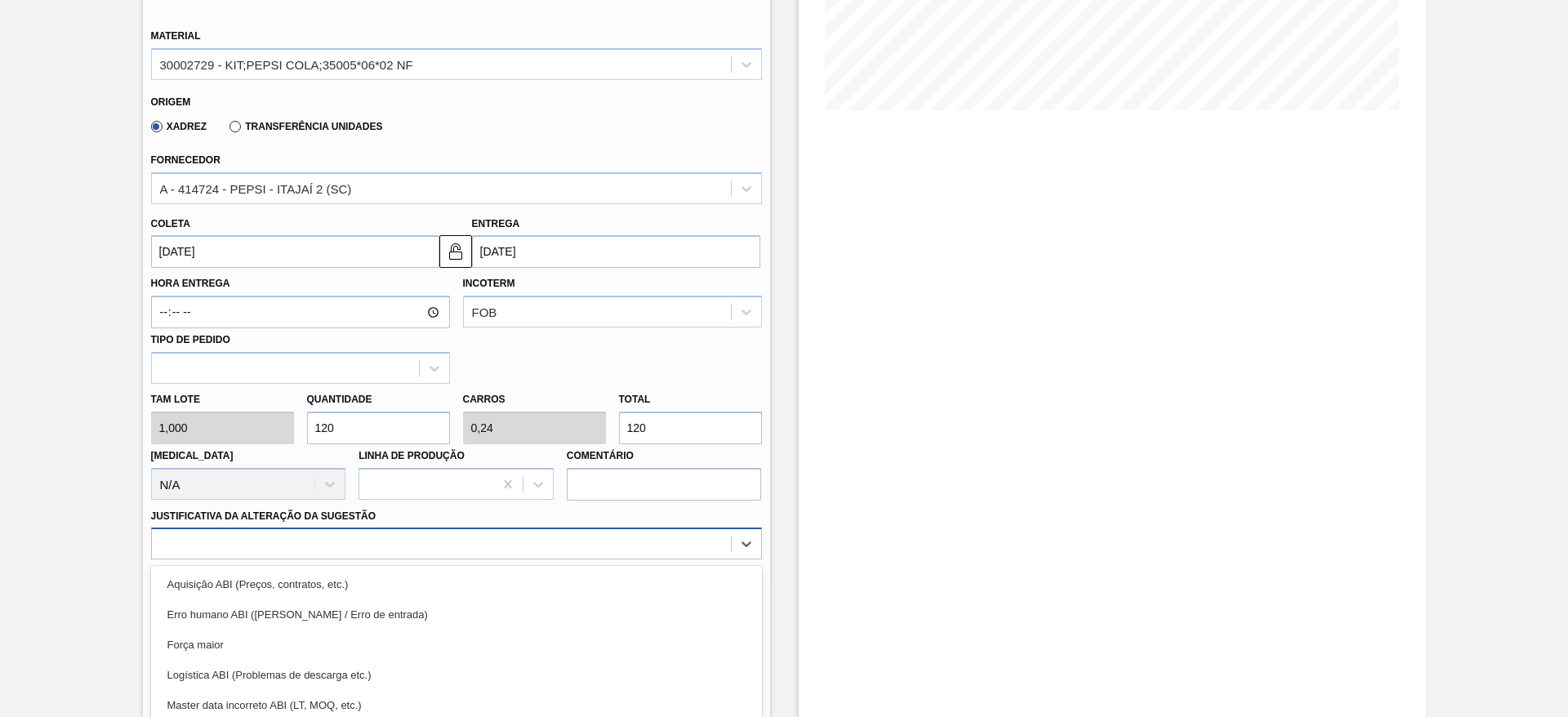
click at [600, 539] on div "option Força maior focused, 3 of 18. 18 results available. Use Up and Down to c…" at bounding box center [457, 544] width 611 height 32
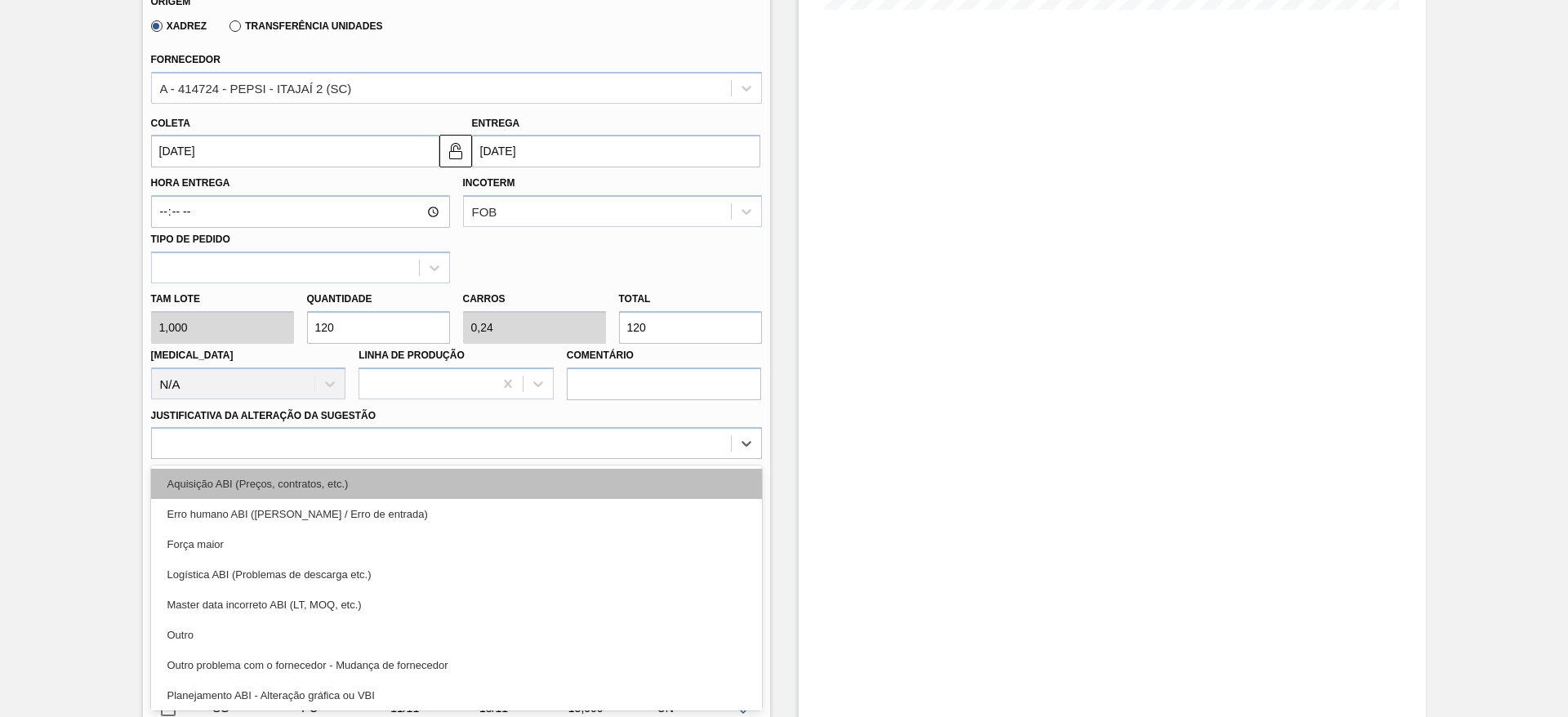
click at [596, 491] on div "Aquisição ABI (Preços, contratos, etc.)" at bounding box center [457, 484] width 611 height 30
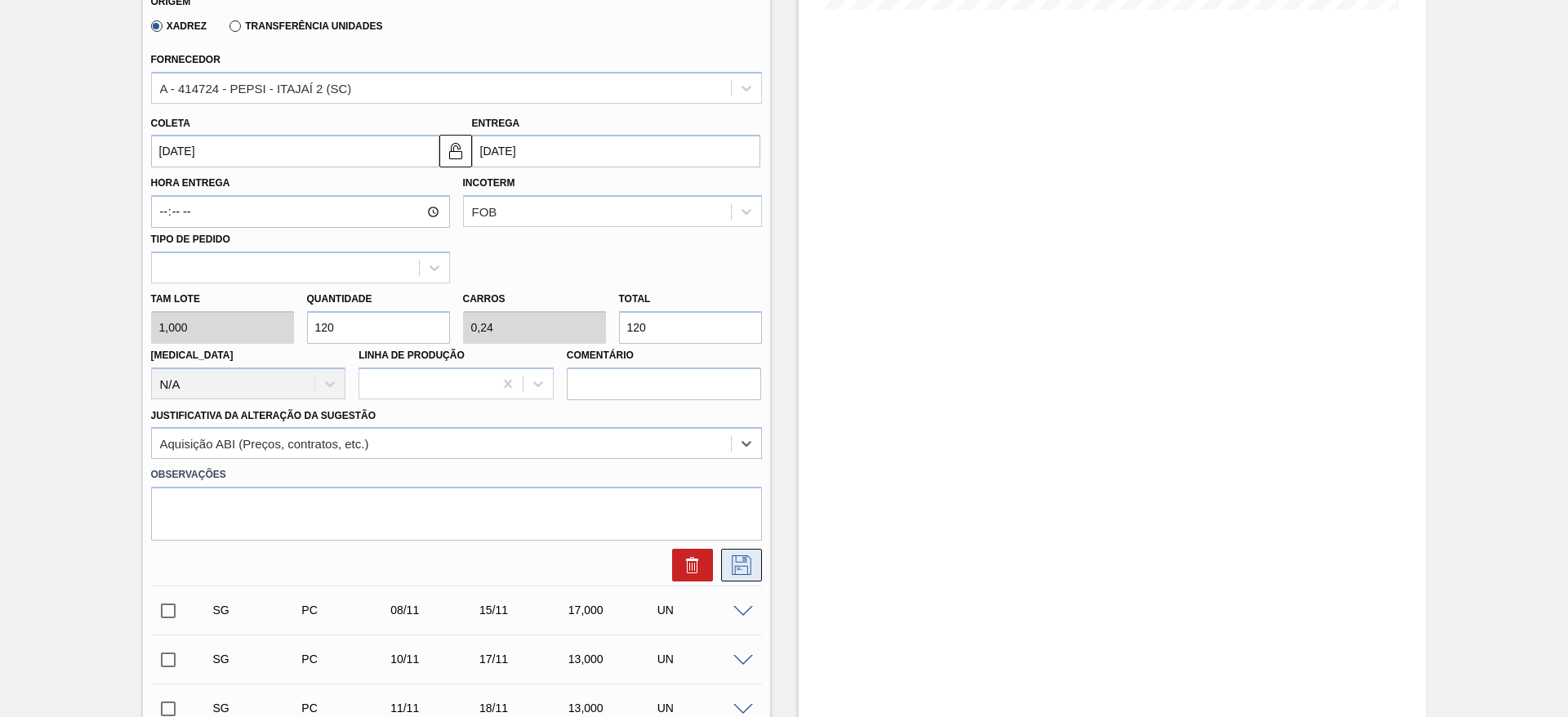
click at [743, 559] on icon at bounding box center [741, 565] width 26 height 20
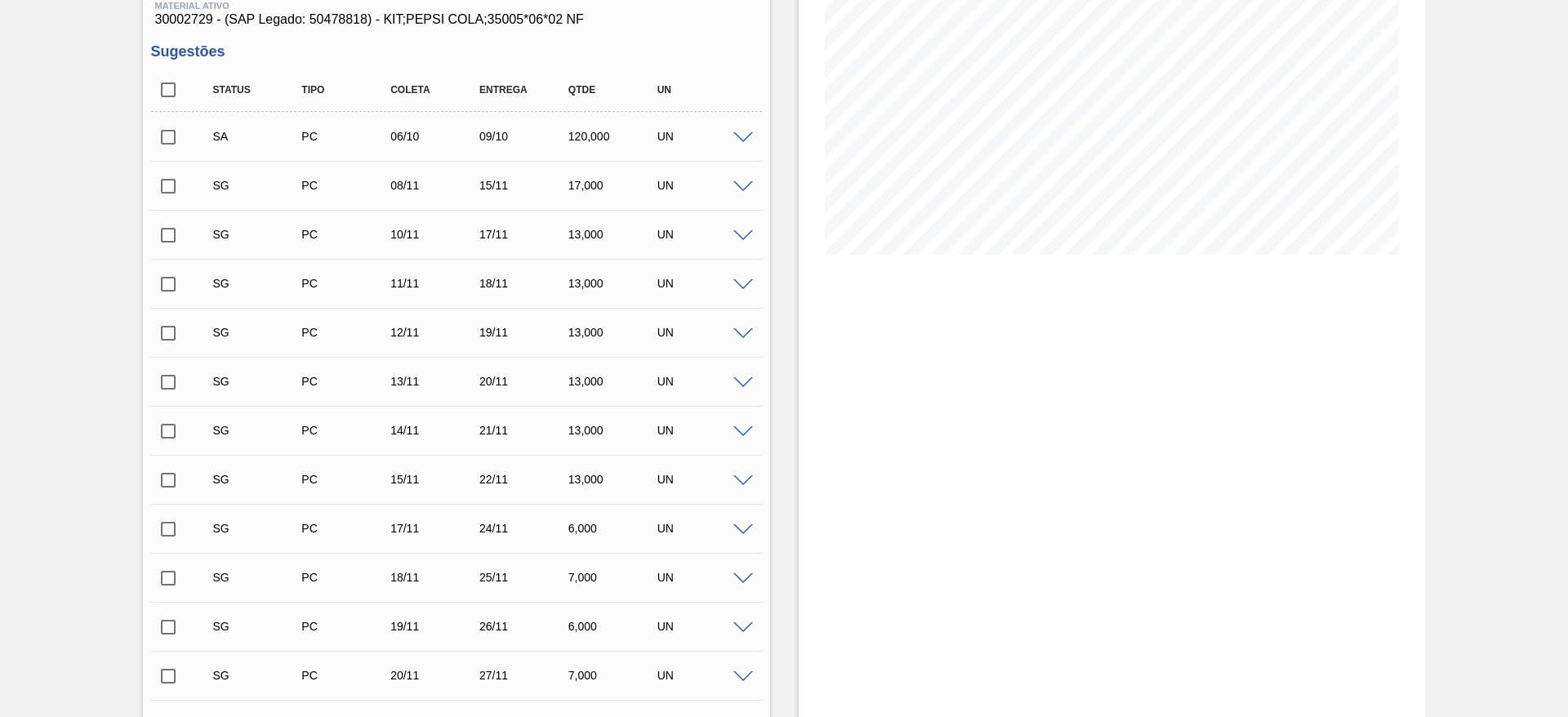
click at [166, 144] on input "checkbox" at bounding box center [168, 137] width 34 height 34
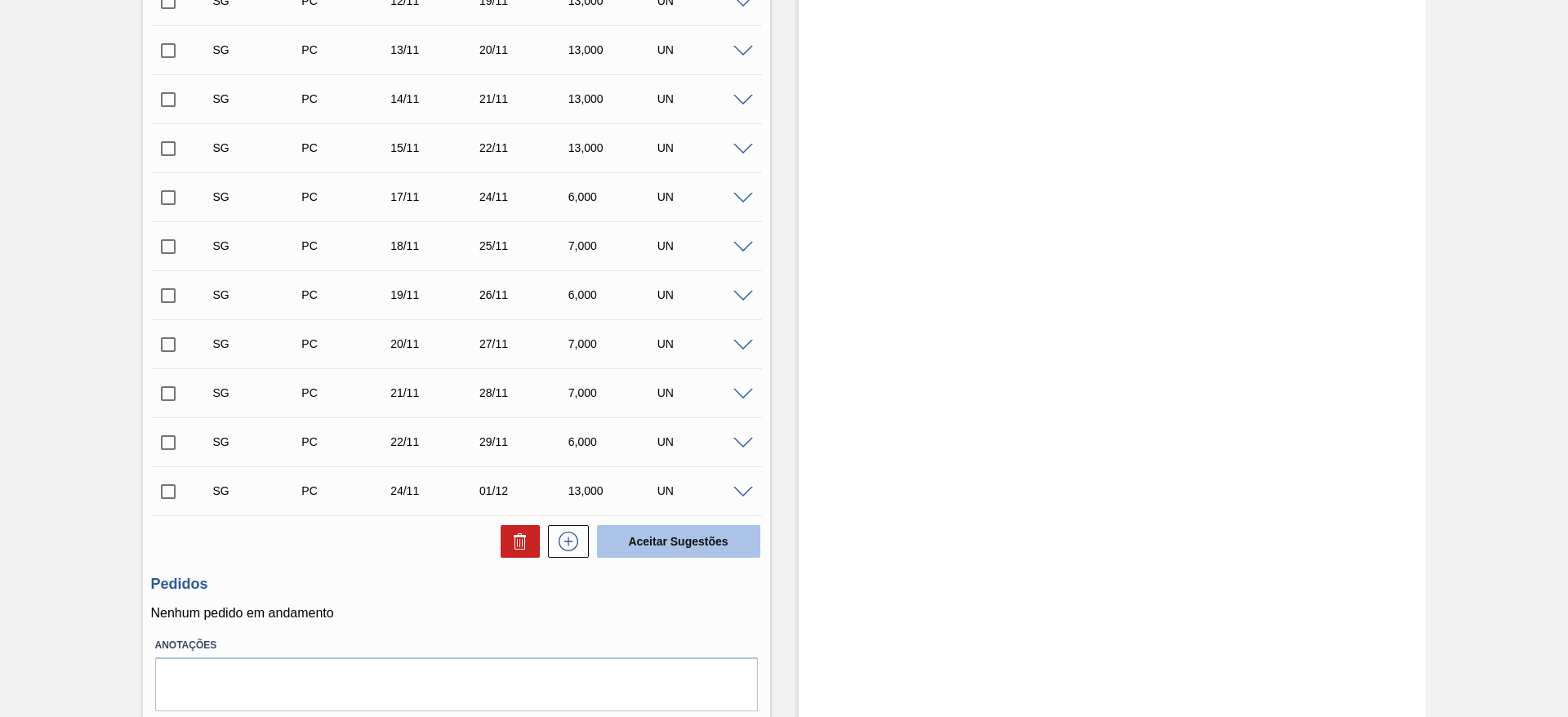
scroll to position [605, 0]
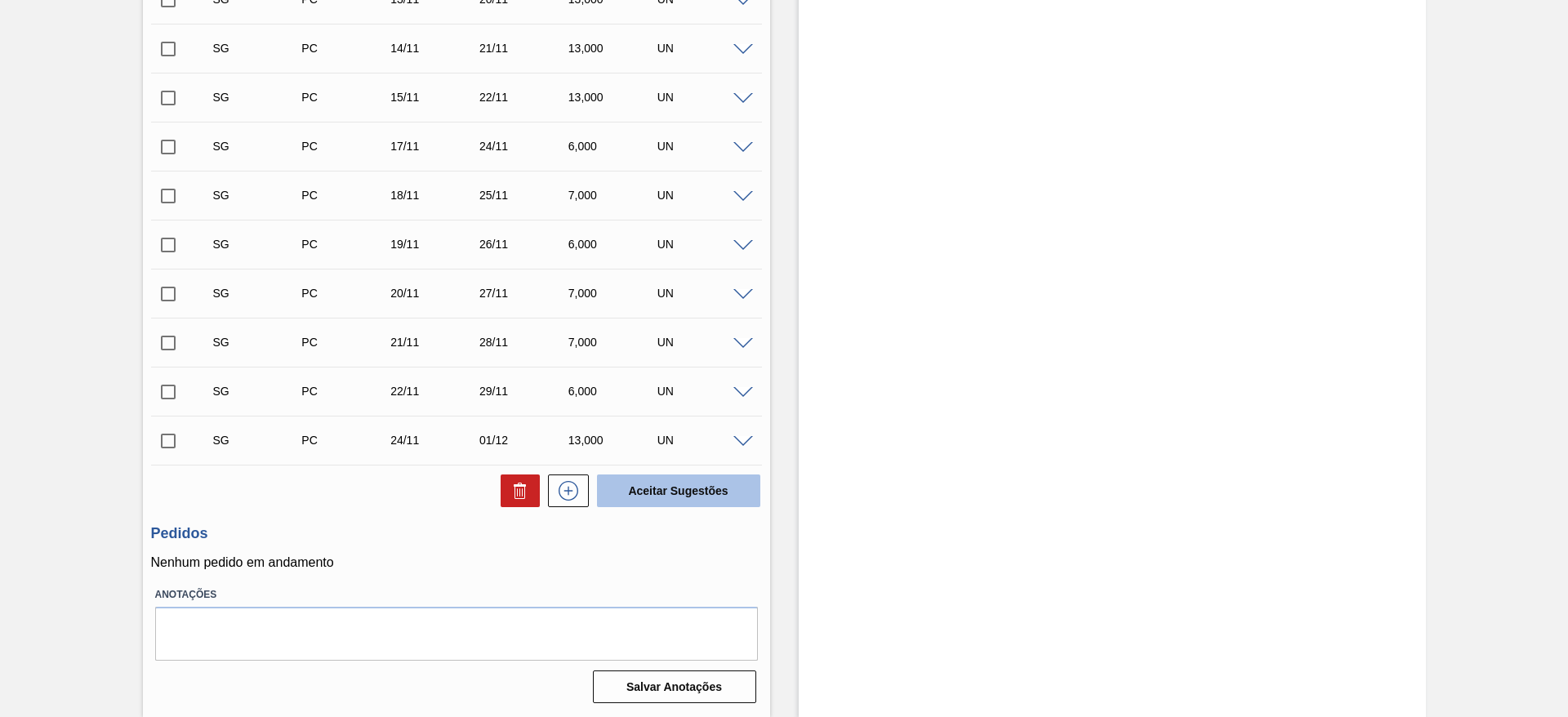
click at [677, 504] on button "Aceitar Sugestões" at bounding box center [678, 491] width 164 height 33
checkbox input "false"
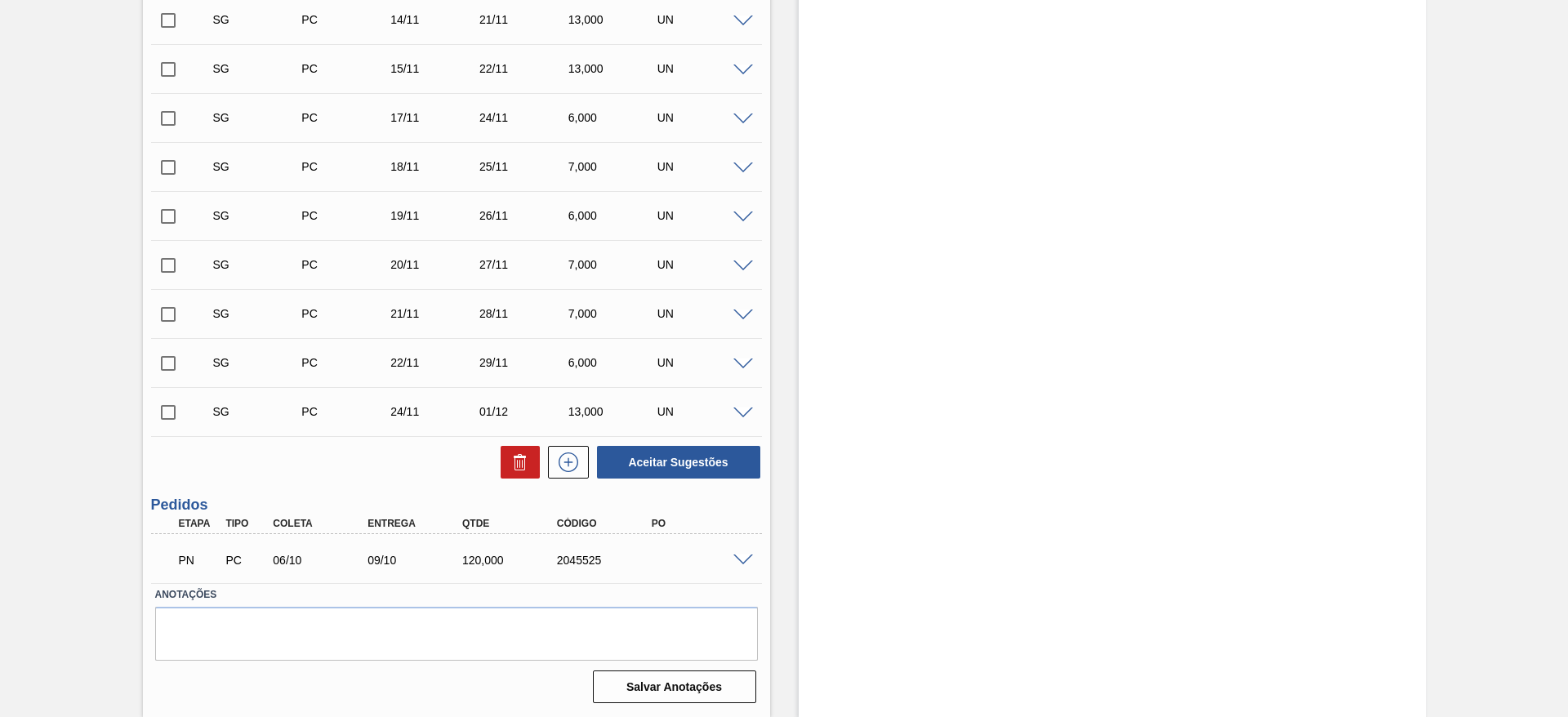
scroll to position [556, 0]
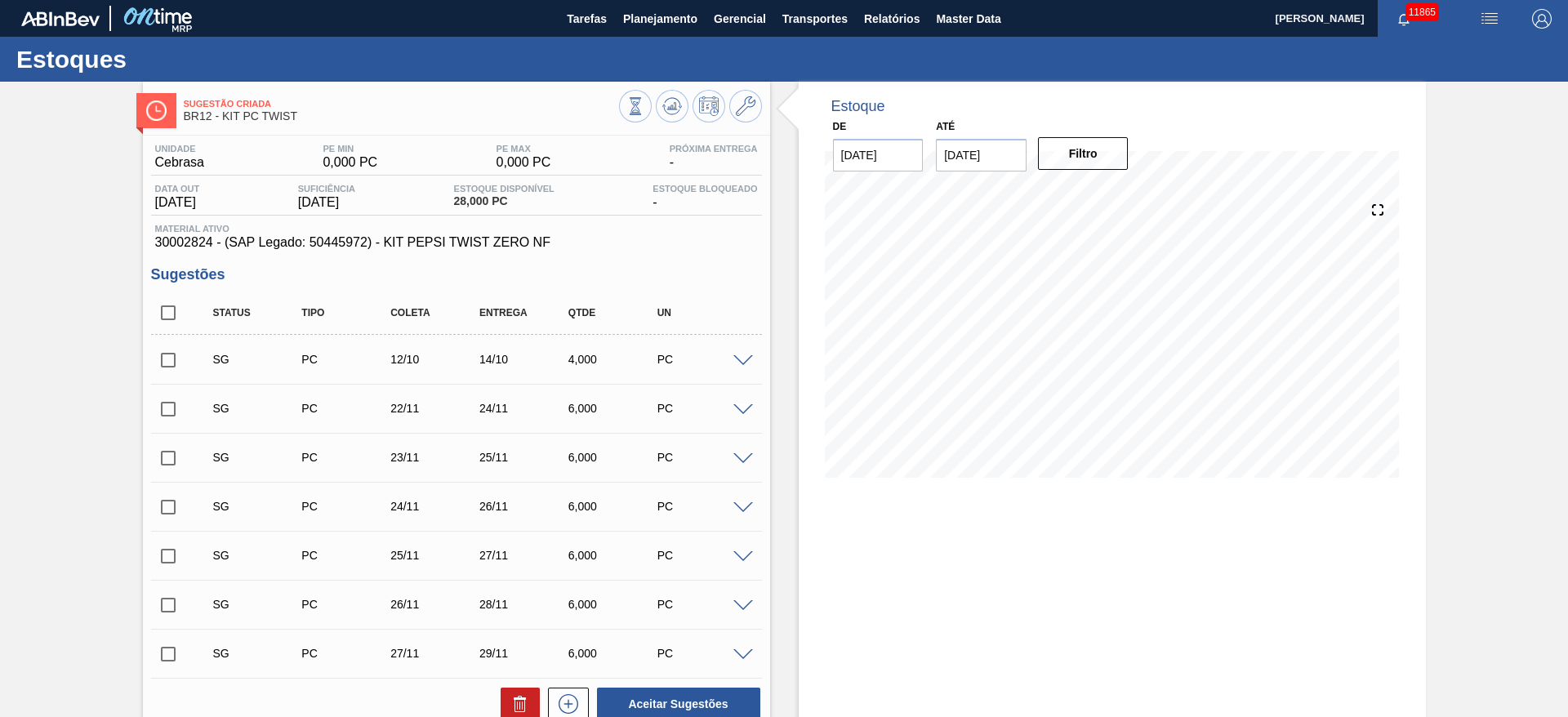
click at [745, 356] on span at bounding box center [742, 361] width 20 height 12
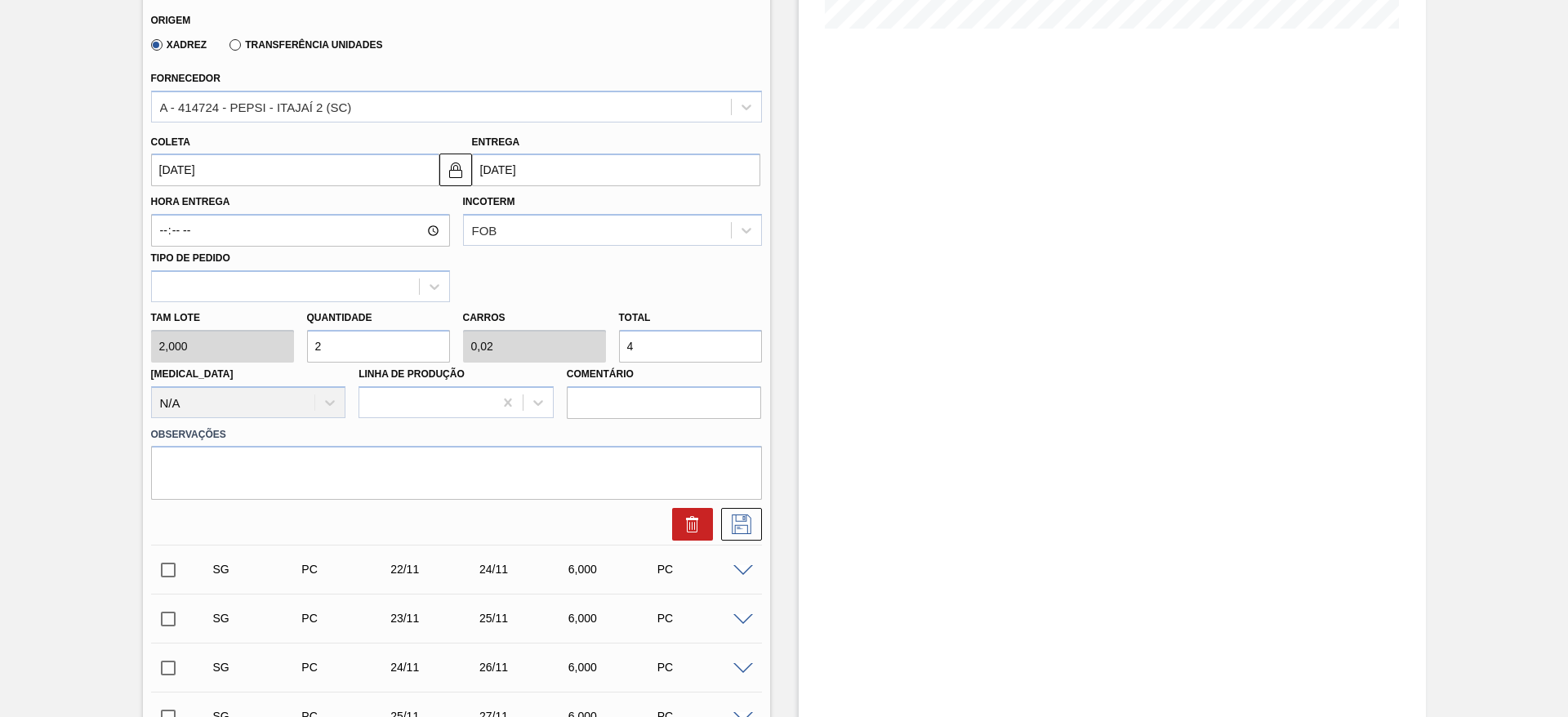
scroll to position [490, 0]
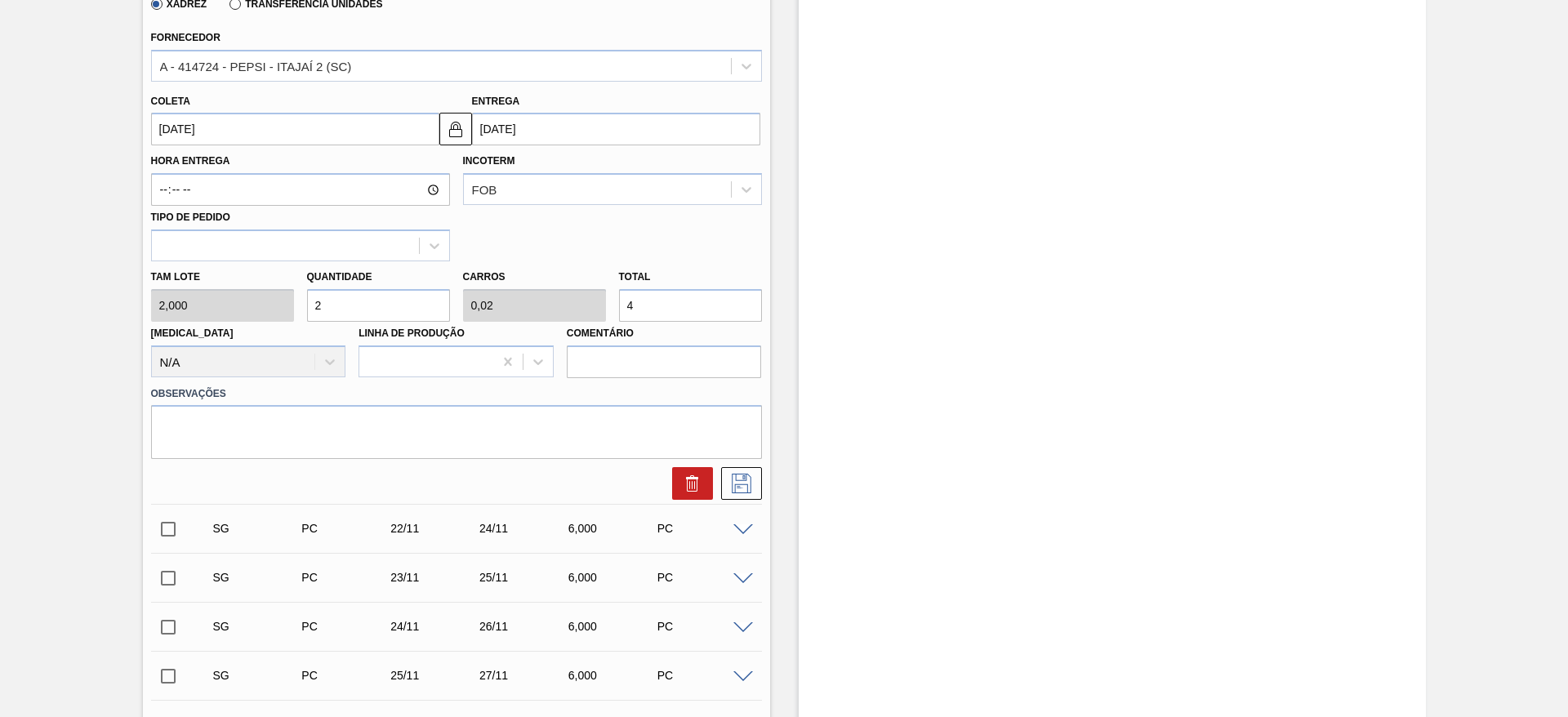
click at [343, 304] on input "2" at bounding box center [378, 306] width 143 height 33
type input "1"
type input "0,01"
type input "2"
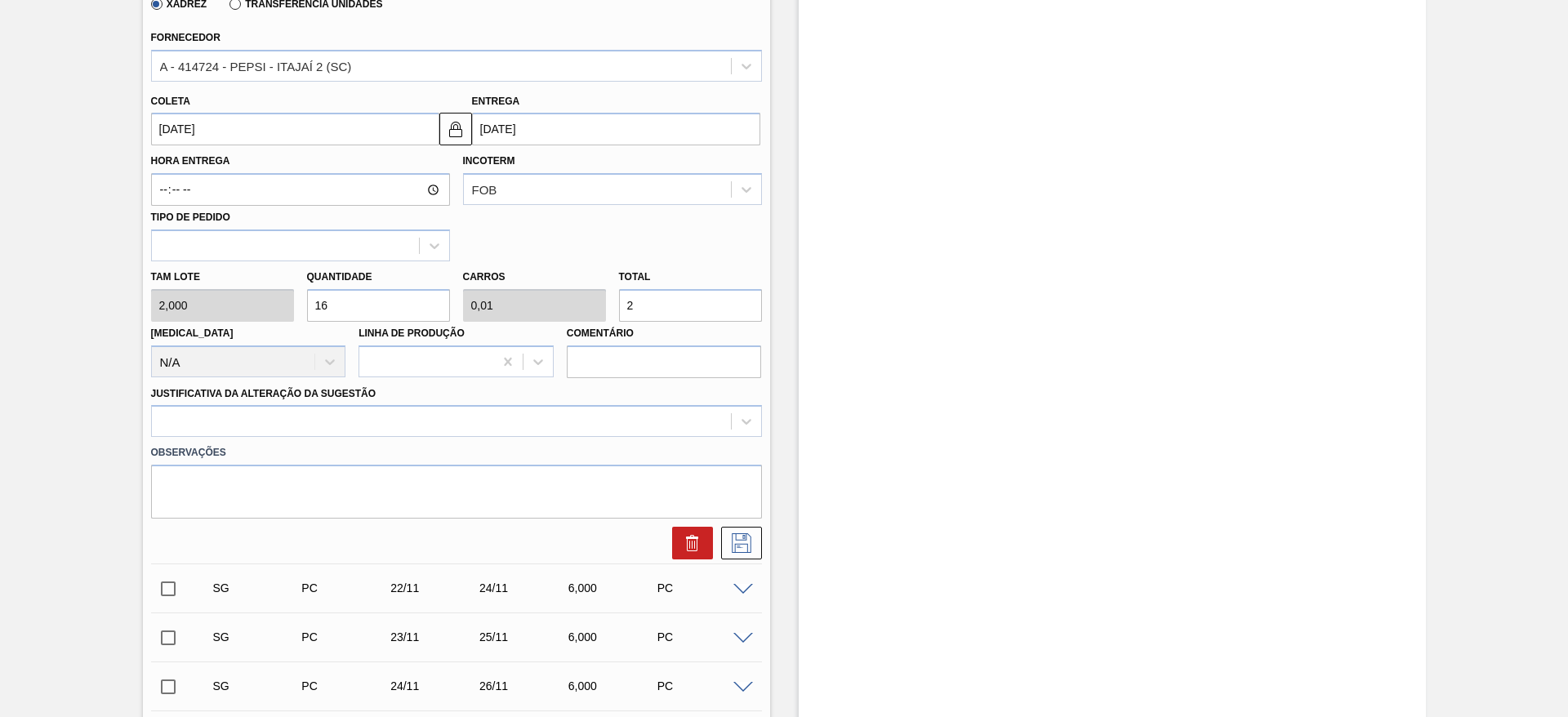
type input "165"
type input "1,65"
type input "330"
type input "16"
type input "0,16"
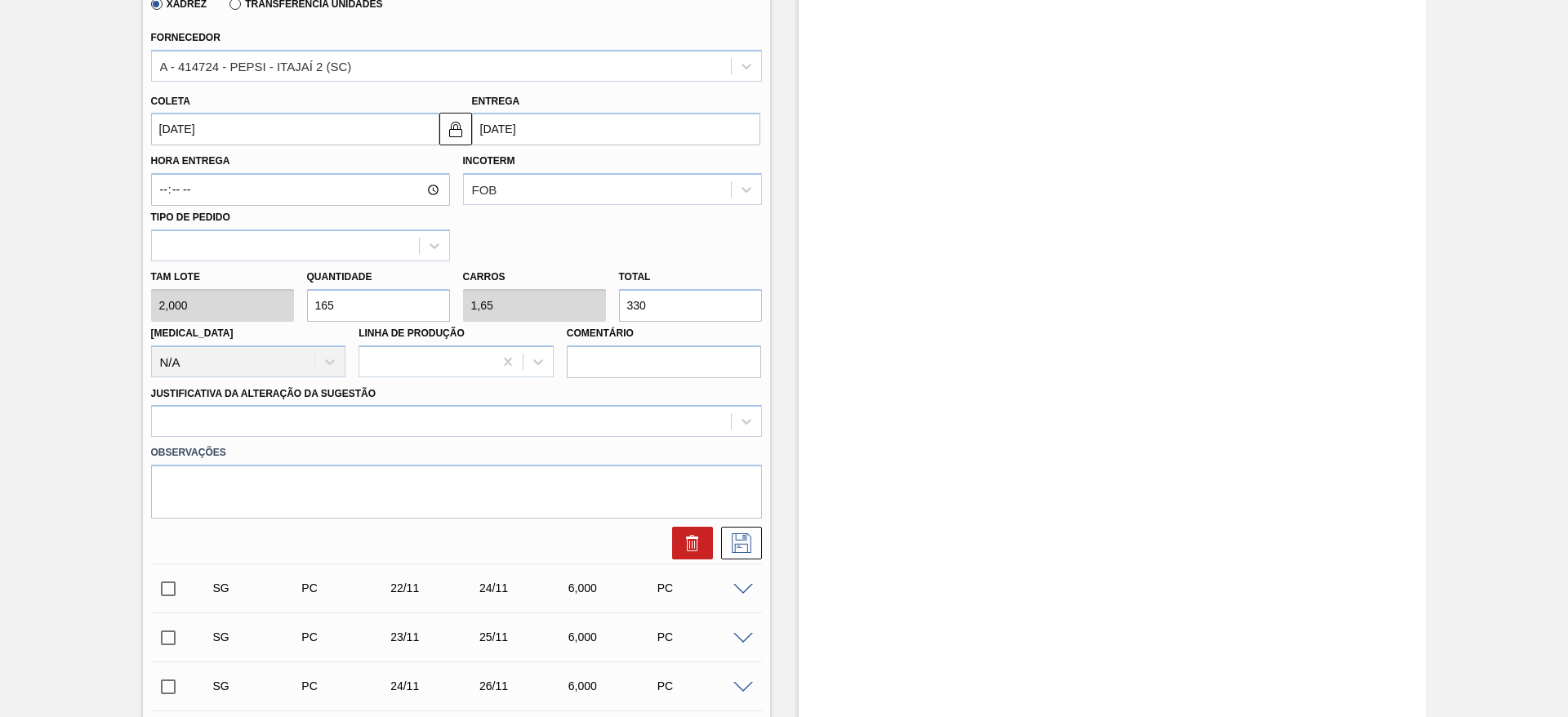
type input "32"
click at [192, 141] on input "[DATE]" at bounding box center [295, 129] width 288 height 33
click at [417, 314] on input "16" at bounding box center [378, 306] width 143 height 33
type input "1"
type input "0,01"
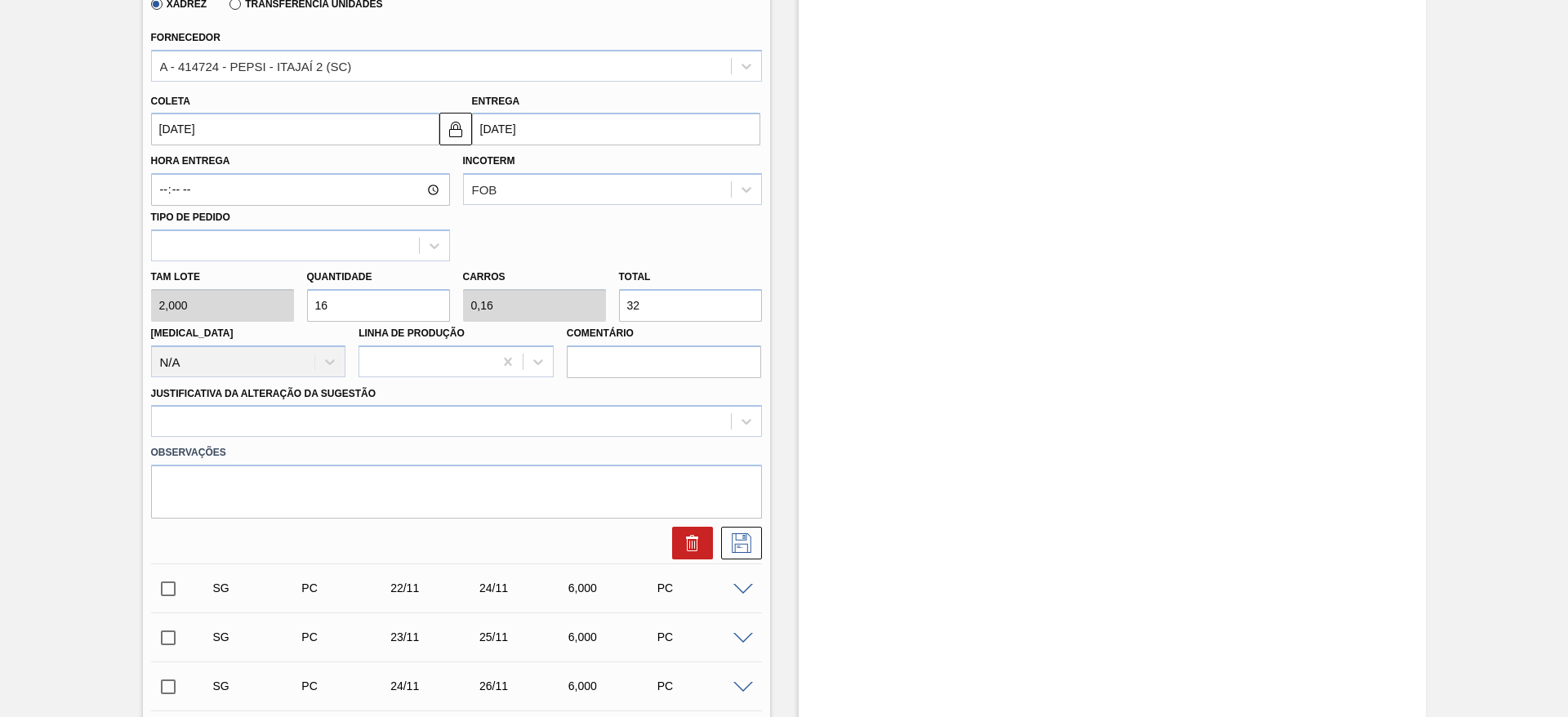
type input "2"
type input "18"
type input "0,18"
type input "36"
type input "18"
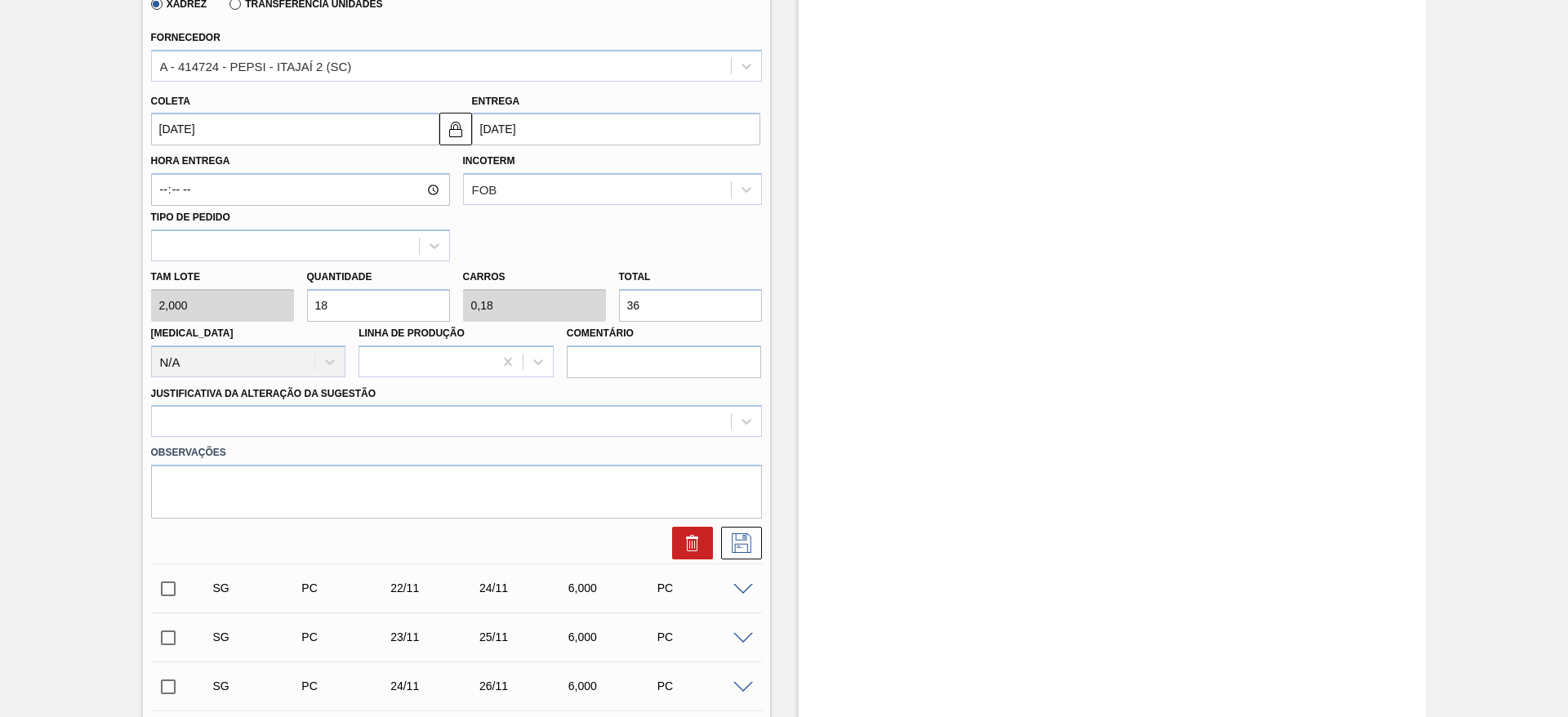
click at [161, 132] on input "12/10/2025" at bounding box center [295, 129] width 288 height 33
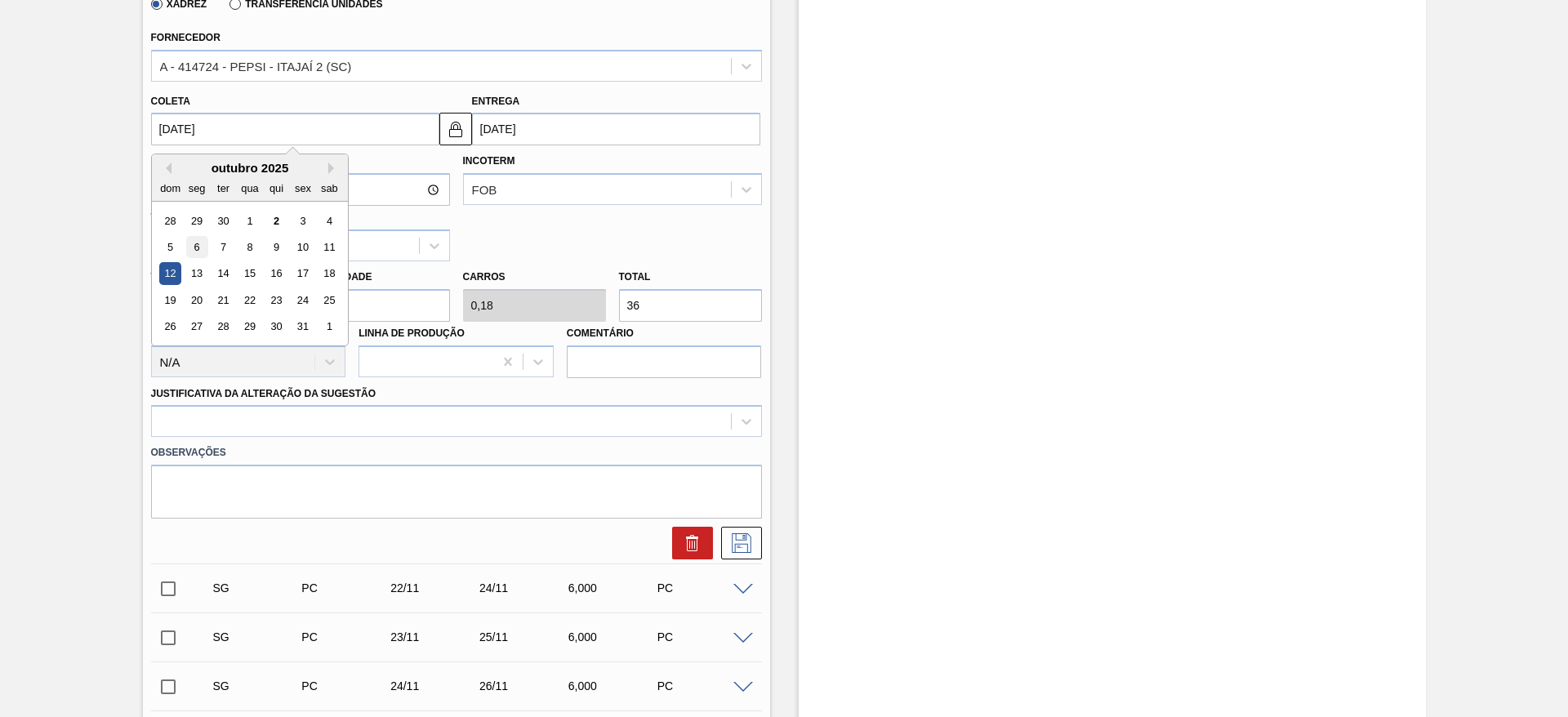
click at [199, 250] on div "6" at bounding box center [196, 247] width 22 height 22
type input "06/10/2025"
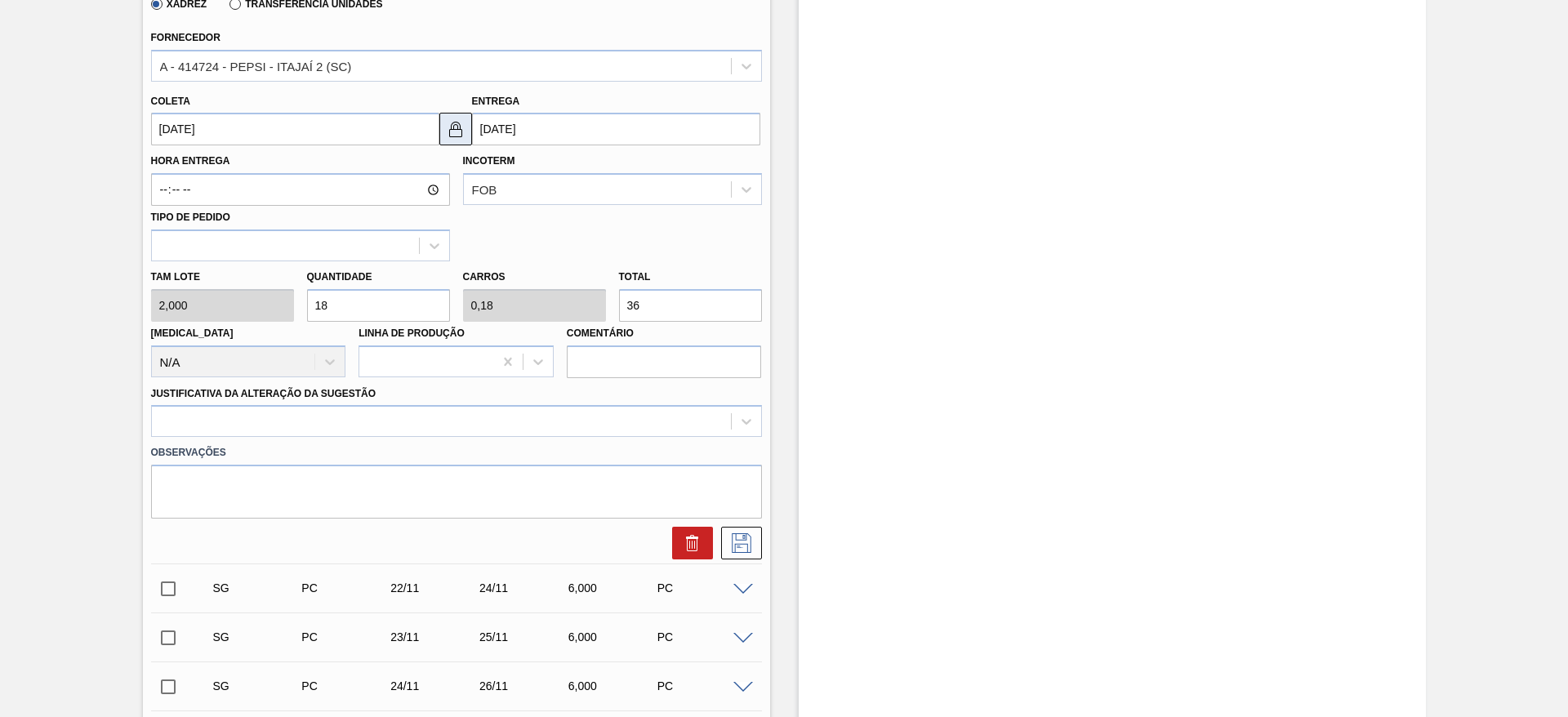
click at [458, 132] on img at bounding box center [455, 129] width 20 height 20
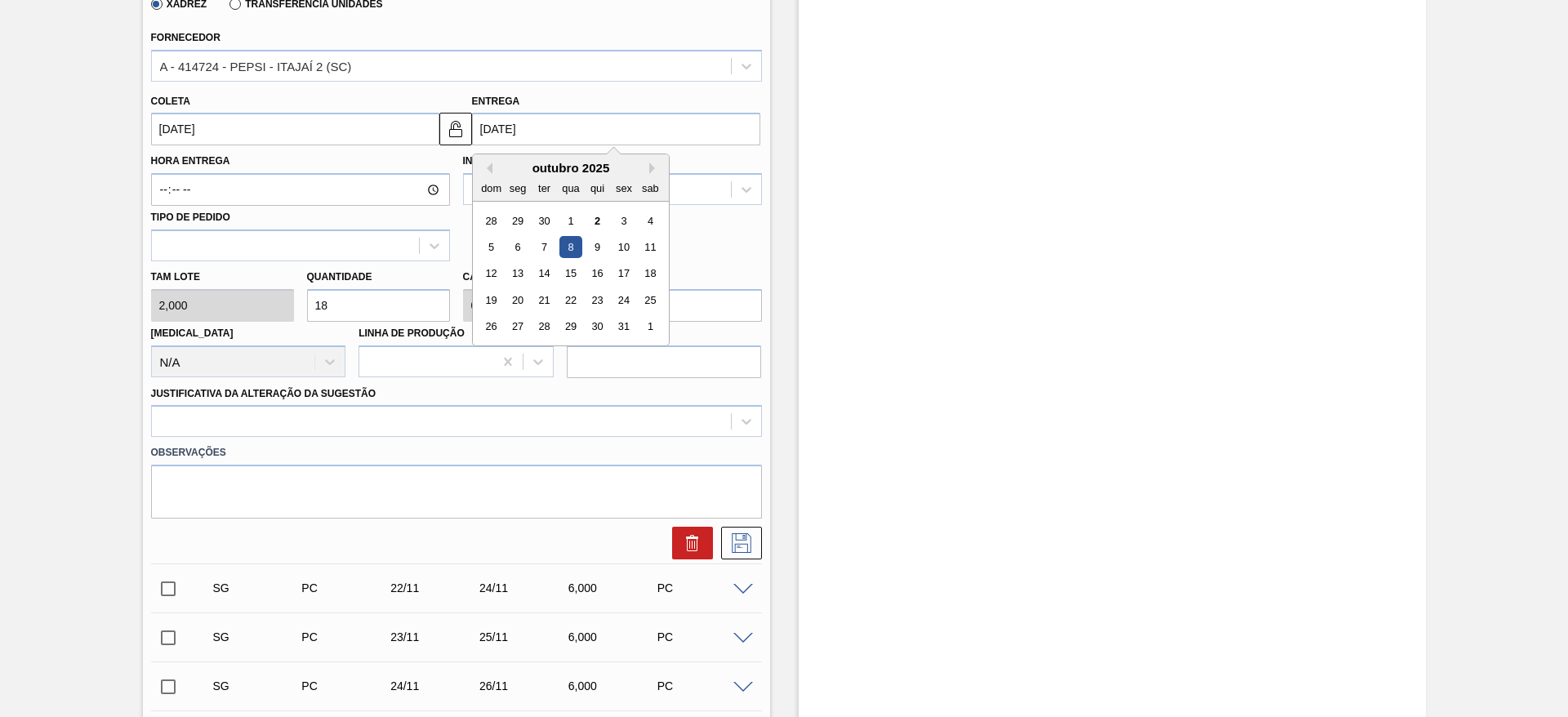
click at [488, 131] on input "08/10/2025" at bounding box center [616, 129] width 288 height 33
click at [596, 248] on div "9" at bounding box center [596, 247] width 22 height 22
type input "09/10/2025"
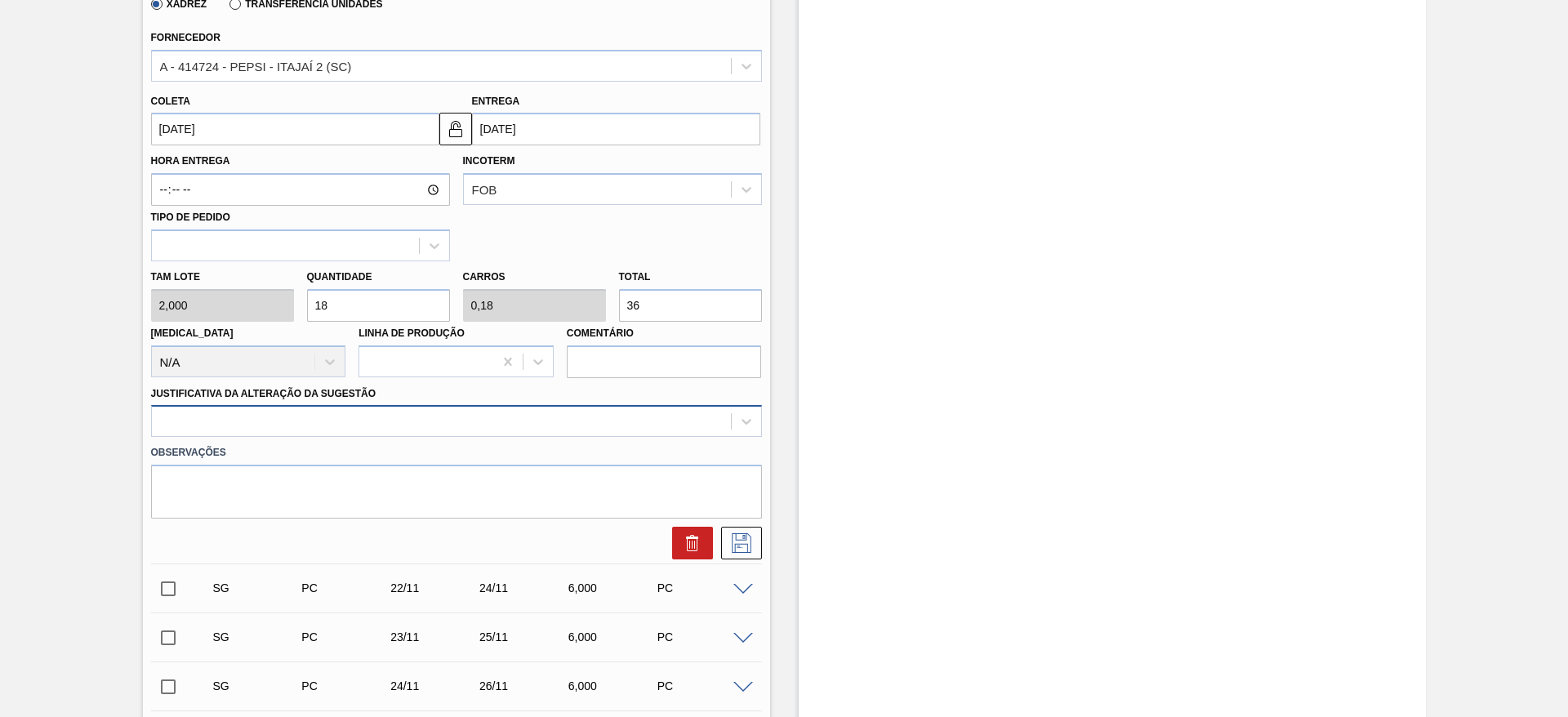
click at [578, 426] on div at bounding box center [442, 421] width 579 height 24
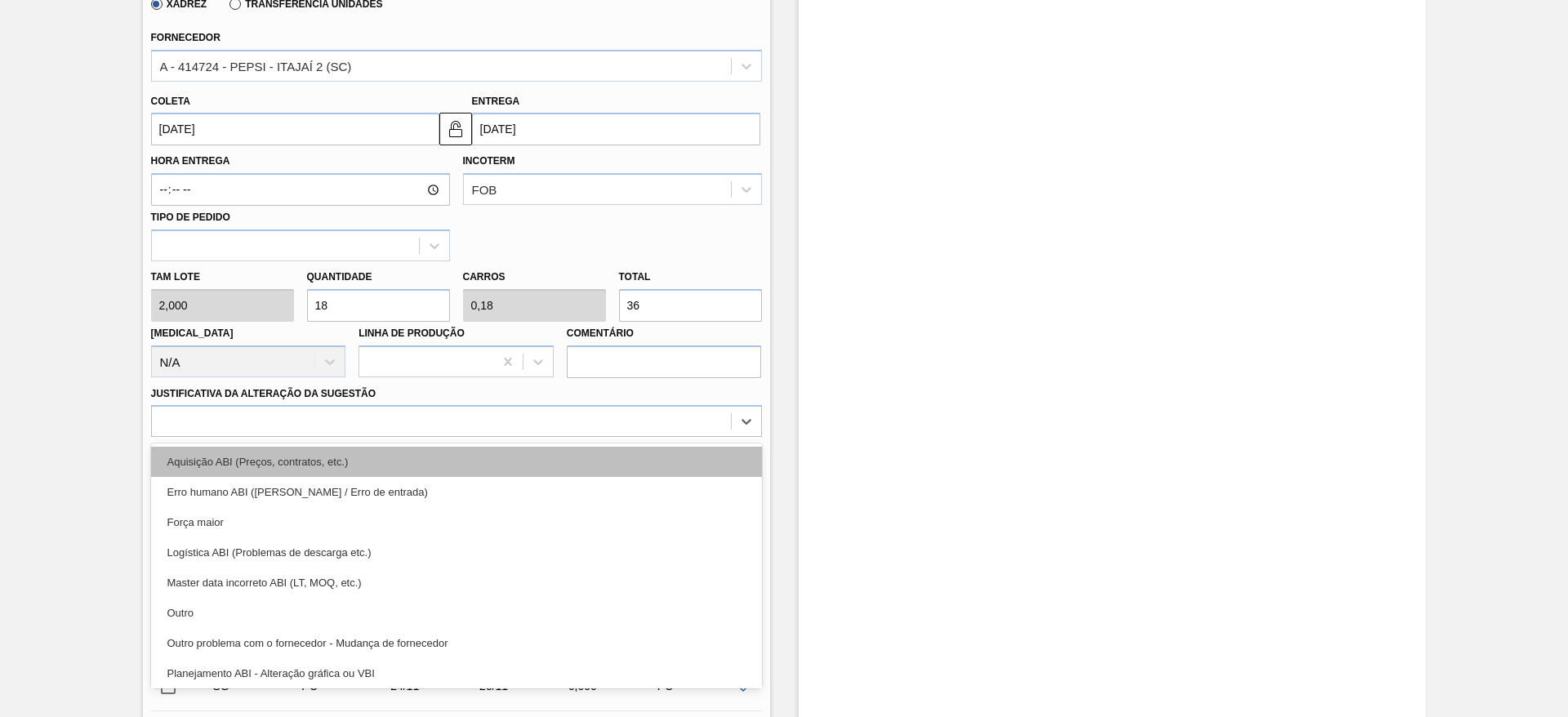
click at [575, 451] on div "Aquisição ABI (Preços, contratos, etc.)" at bounding box center [457, 462] width 611 height 30
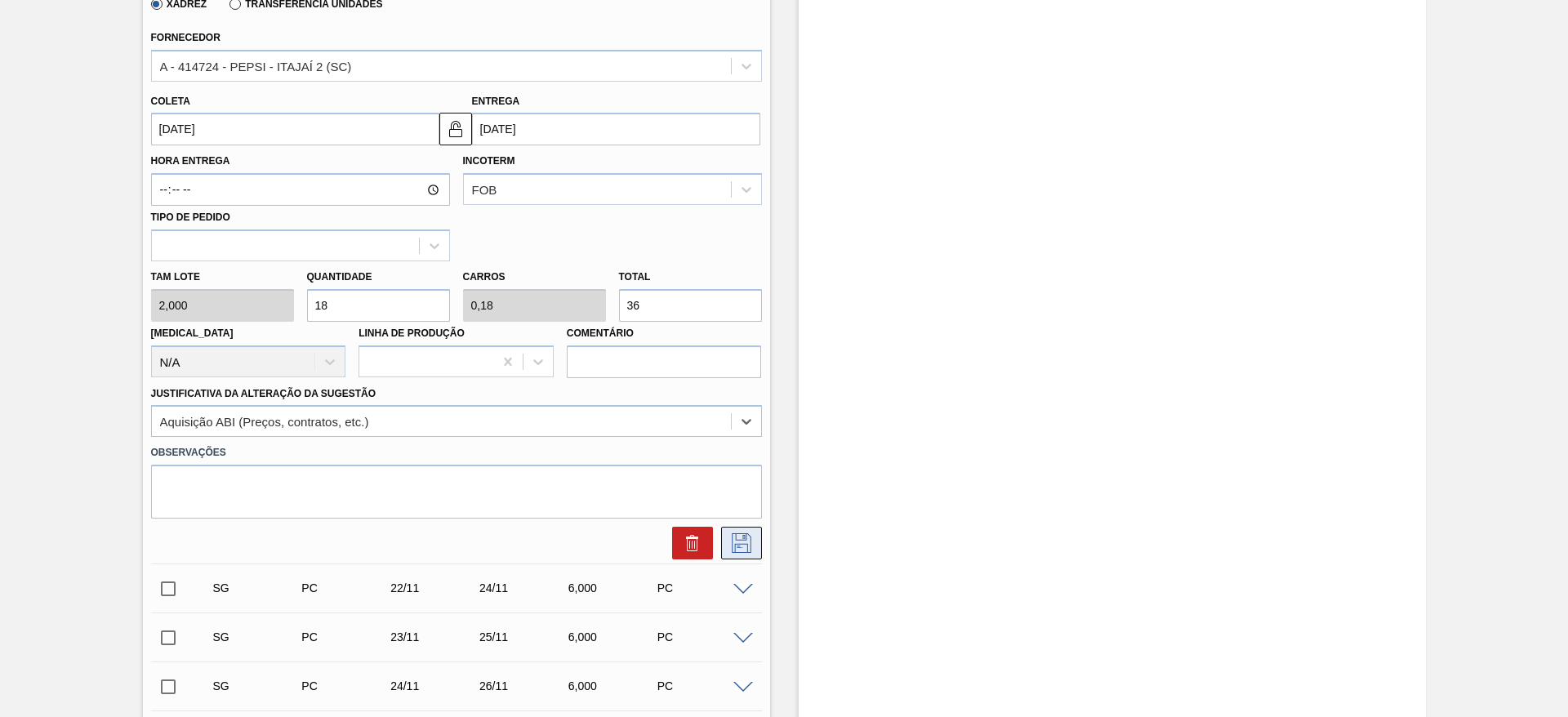
click at [733, 539] on icon at bounding box center [741, 543] width 26 height 20
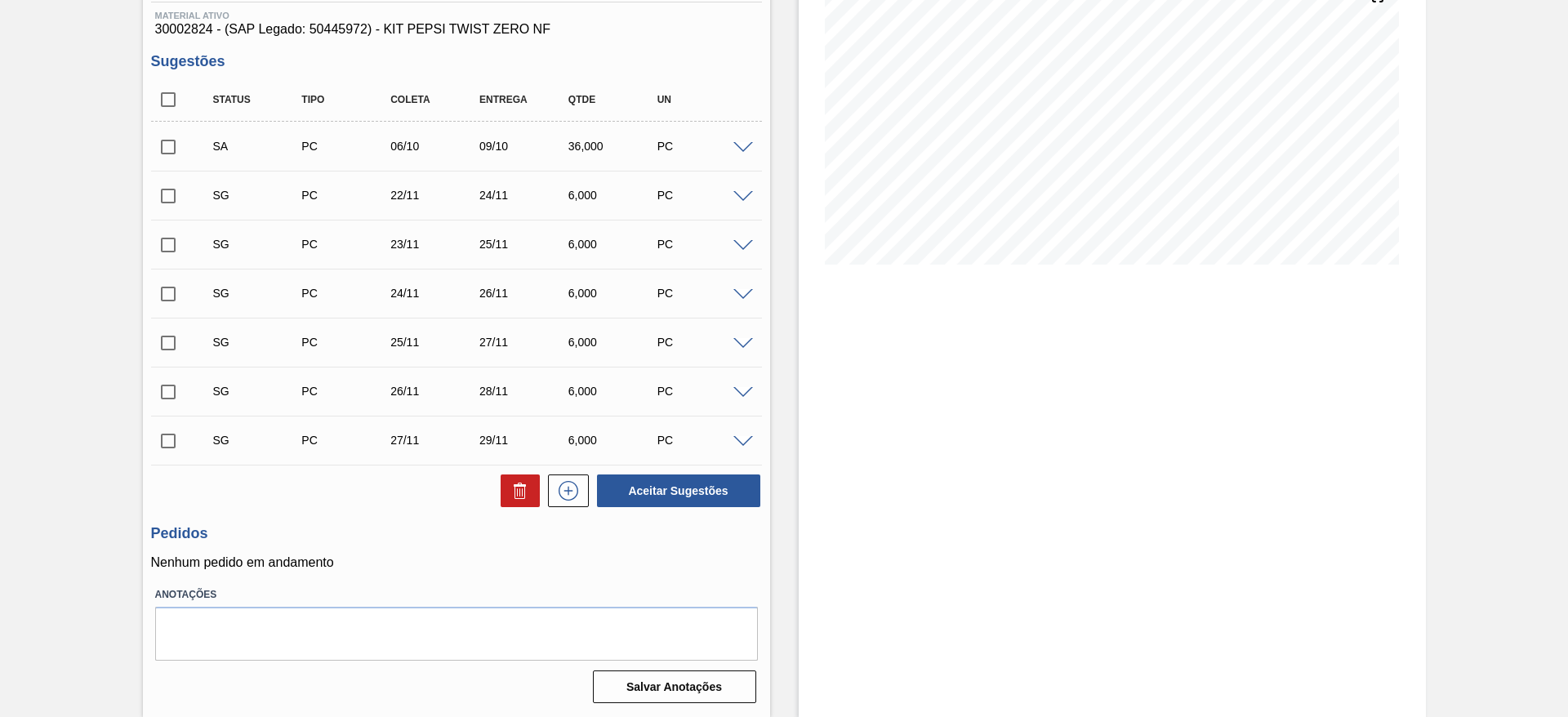
scroll to position [213, 0]
click at [163, 153] on input "checkbox" at bounding box center [168, 147] width 34 height 34
click at [608, 489] on button "Aceitar Sugestões" at bounding box center [678, 491] width 164 height 33
checkbox input "false"
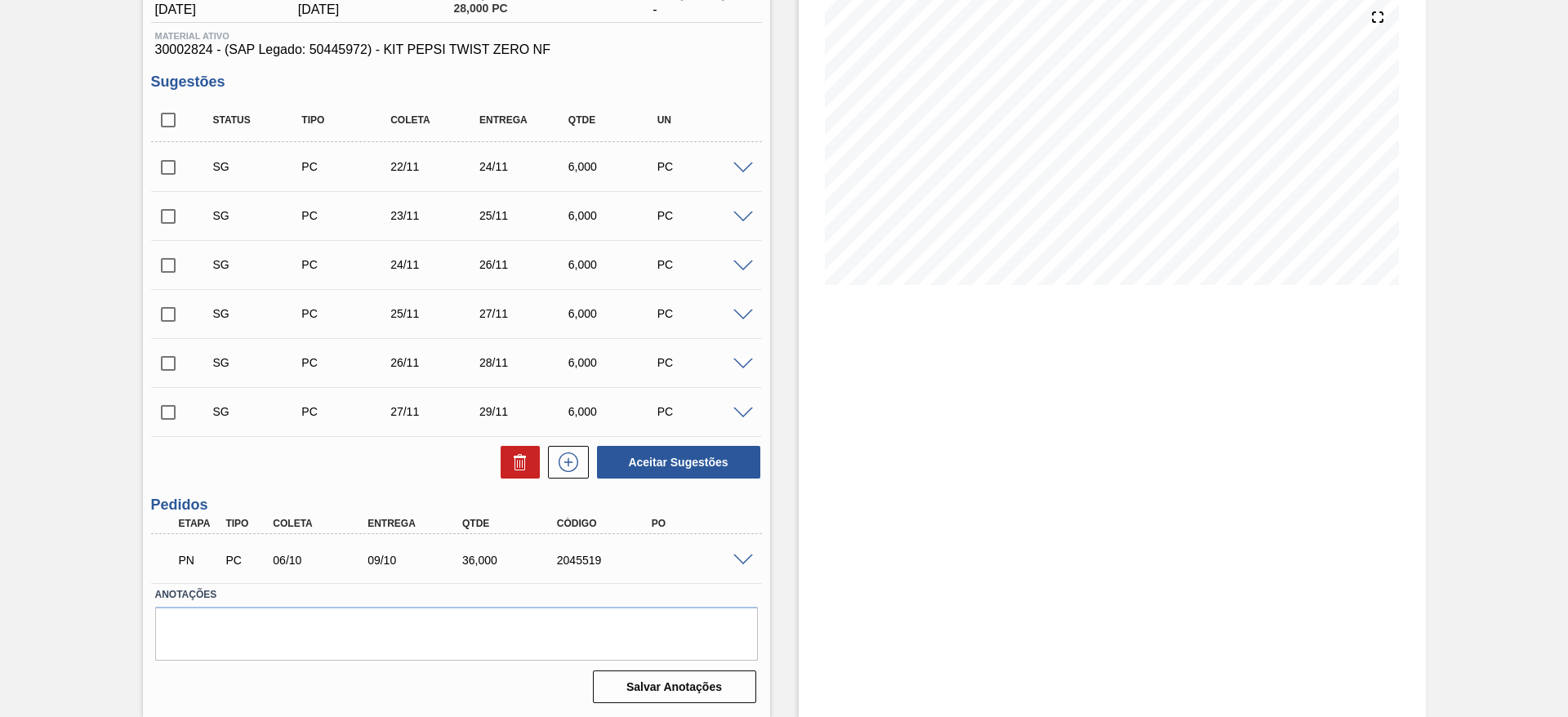
scroll to position [193, 0]
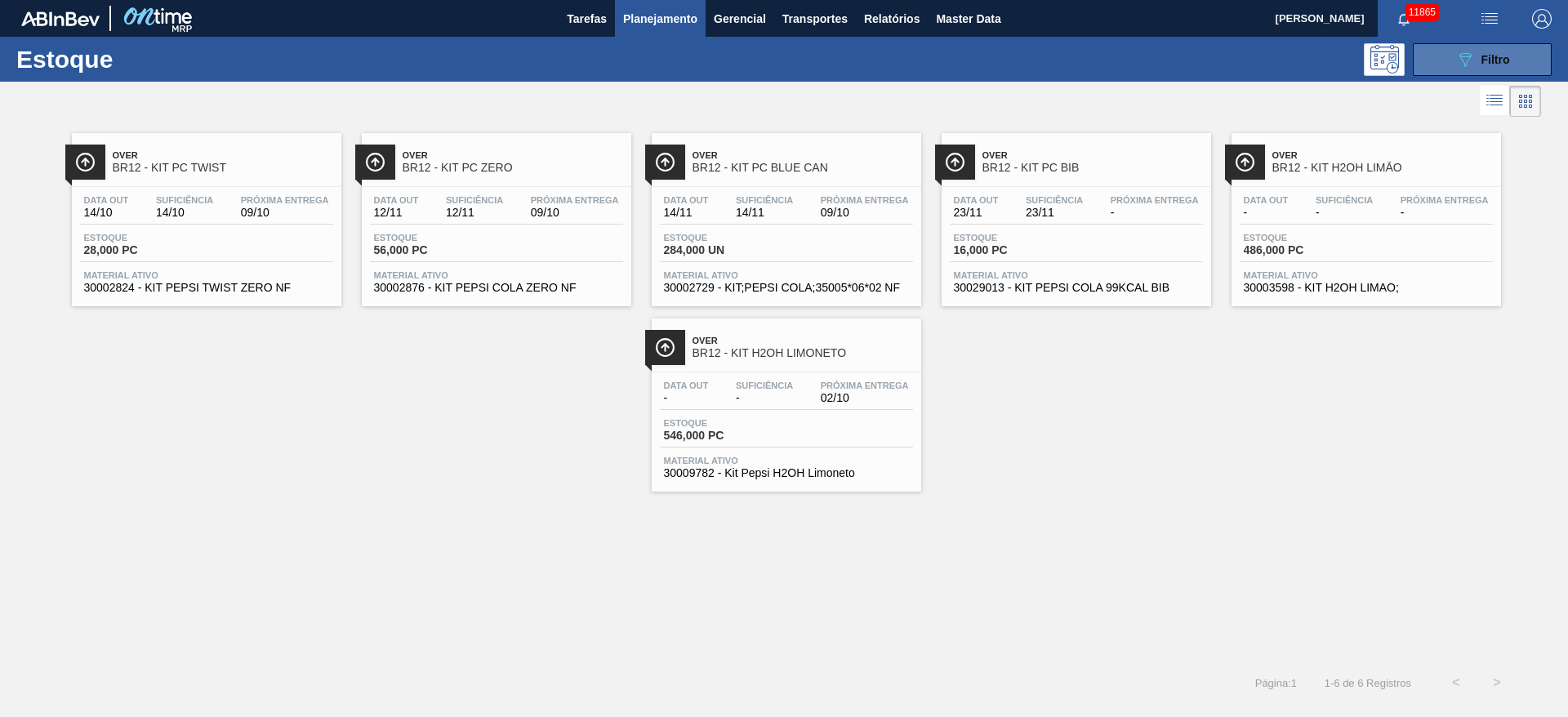
click at [1463, 52] on icon "089F7B8B-B2A5-4AFE-B5C0-19BA573D28AC" at bounding box center [1465, 60] width 20 height 20
